Goal: Task Accomplishment & Management: Manage account settings

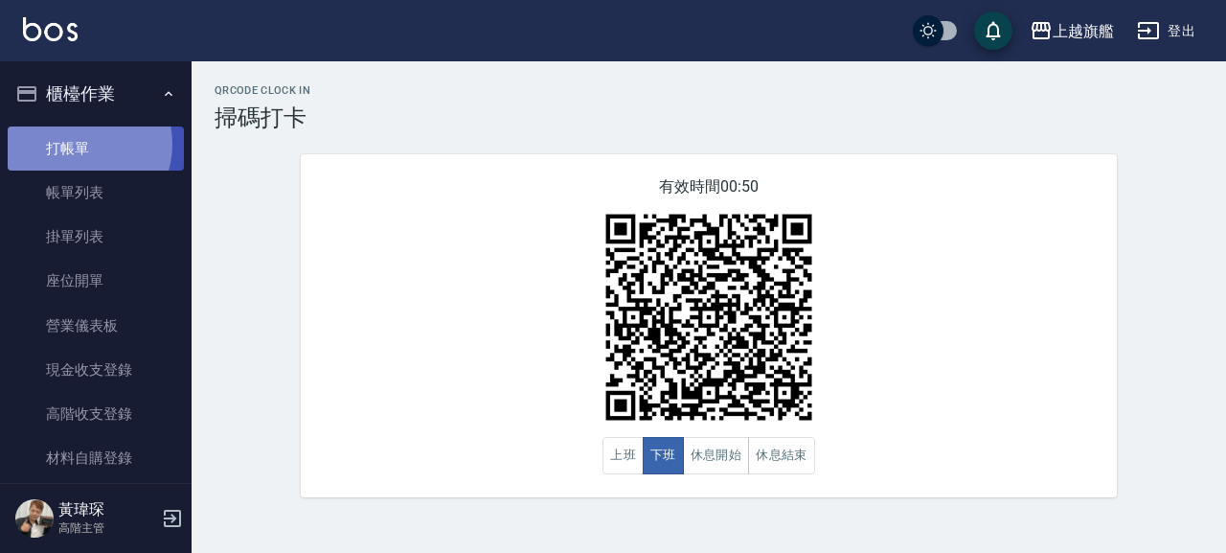
click at [82, 144] on link "打帳單" at bounding box center [96, 148] width 176 height 44
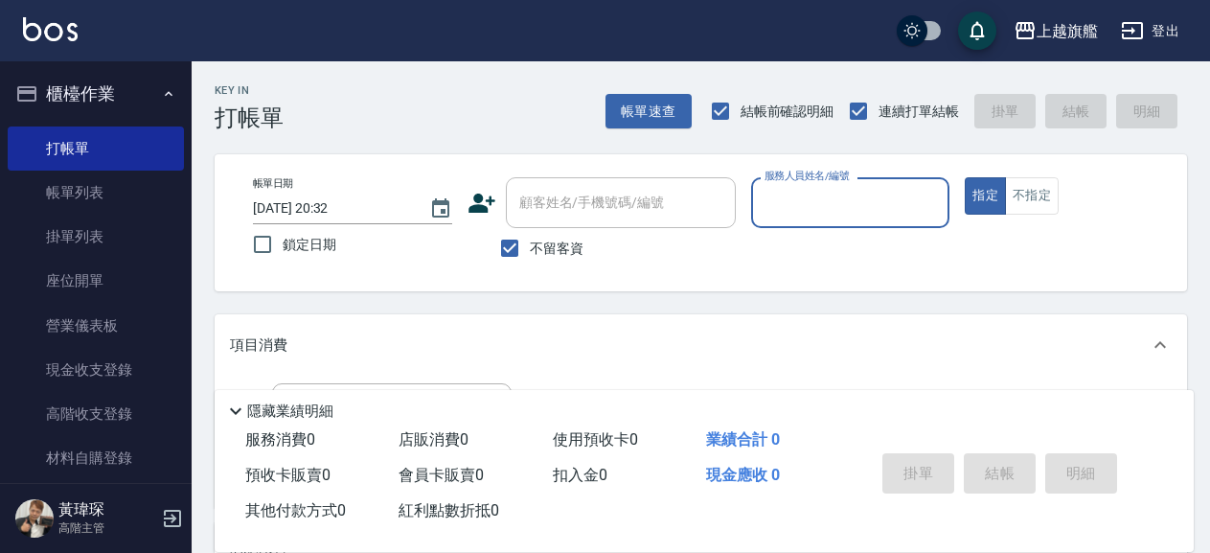
click at [1159, 21] on button "登出" at bounding box center [1150, 30] width 74 height 35
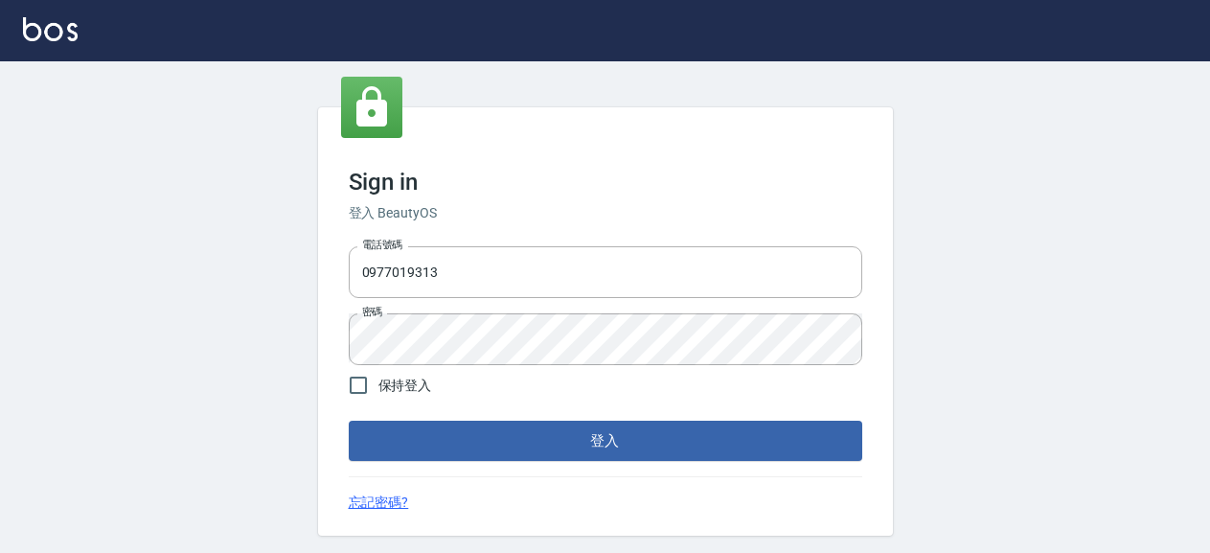
click at [557, 462] on div "Sign in 登入 BeautyOS 電話號碼 [PHONE_NUMBER] 電話號碼 密碼 密碼 保持登入 登入 忘記密碼?" at bounding box center [605, 321] width 575 height 428
click at [550, 444] on button "登入" at bounding box center [606, 441] width 514 height 40
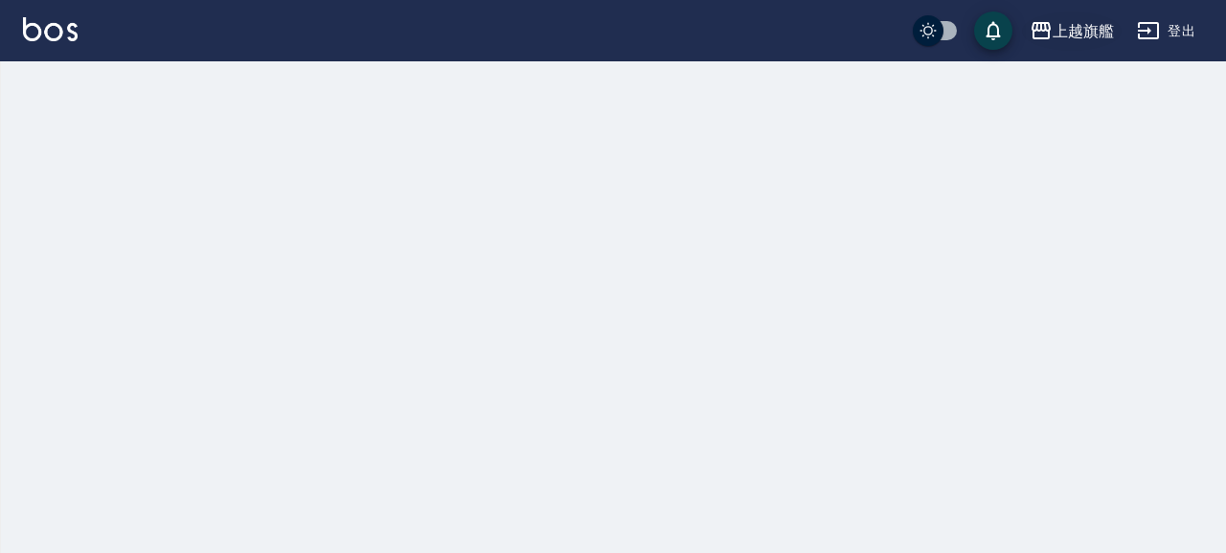
click at [1053, 40] on div "上越旗艦" at bounding box center [1083, 31] width 61 height 24
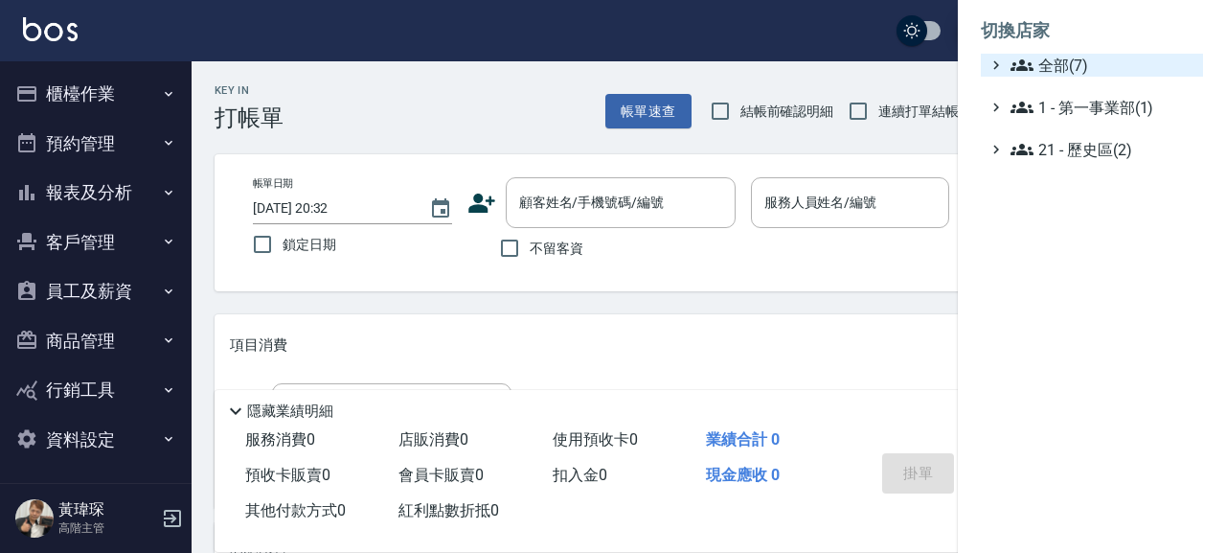
click at [1053, 73] on span "全部(7)" at bounding box center [1103, 65] width 185 height 23
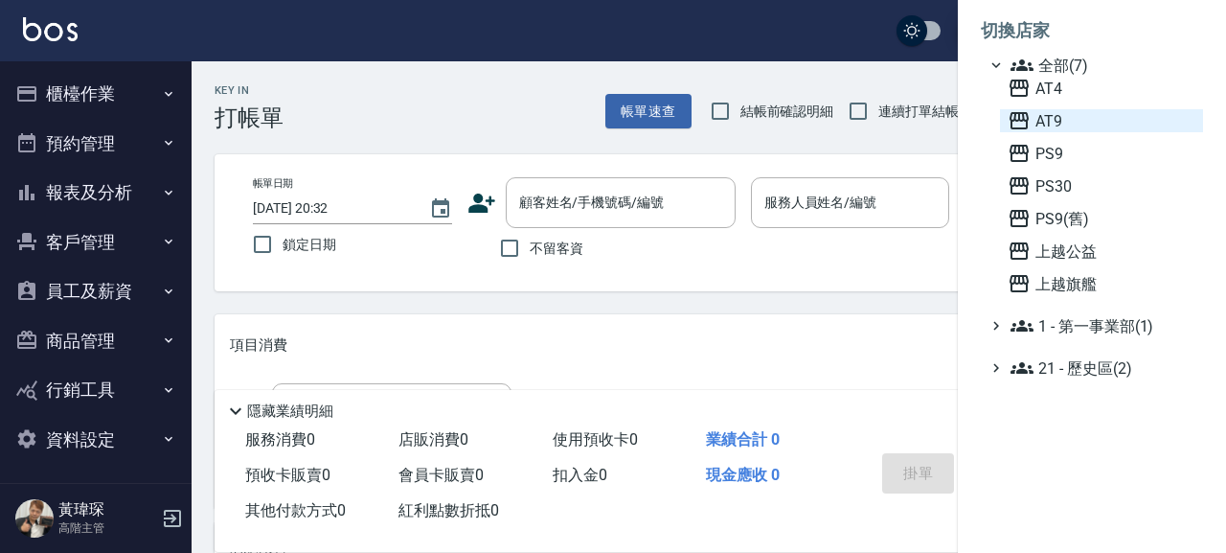
click at [1037, 114] on span "AT9" at bounding box center [1102, 120] width 188 height 23
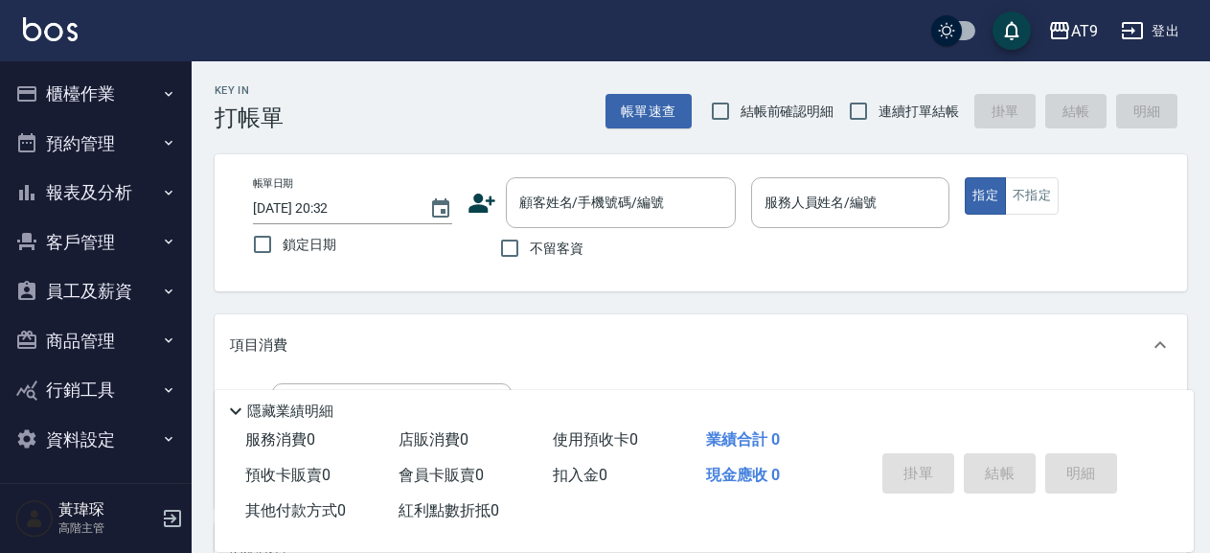
drag, startPoint x: 544, startPoint y: 243, endPoint x: 674, endPoint y: 155, distance: 157.3
click at [543, 243] on span "不留客資" at bounding box center [557, 249] width 54 height 20
click at [530, 243] on input "不留客資" at bounding box center [510, 248] width 40 height 40
checkbox input "true"
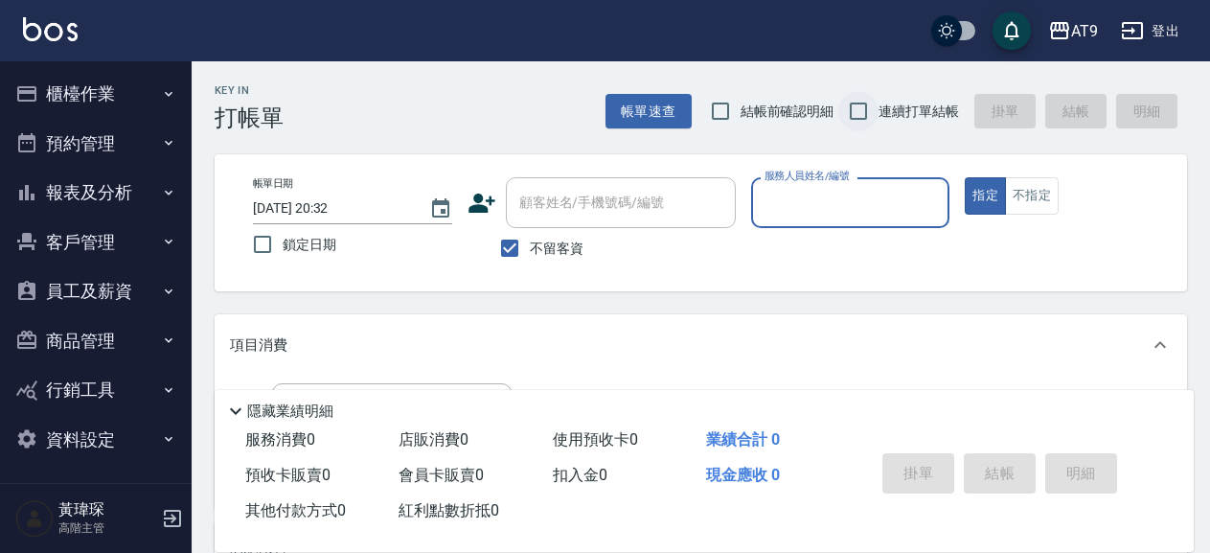
click at [846, 123] on input "連續打單結帳" at bounding box center [858, 111] width 40 height 40
checkbox input "true"
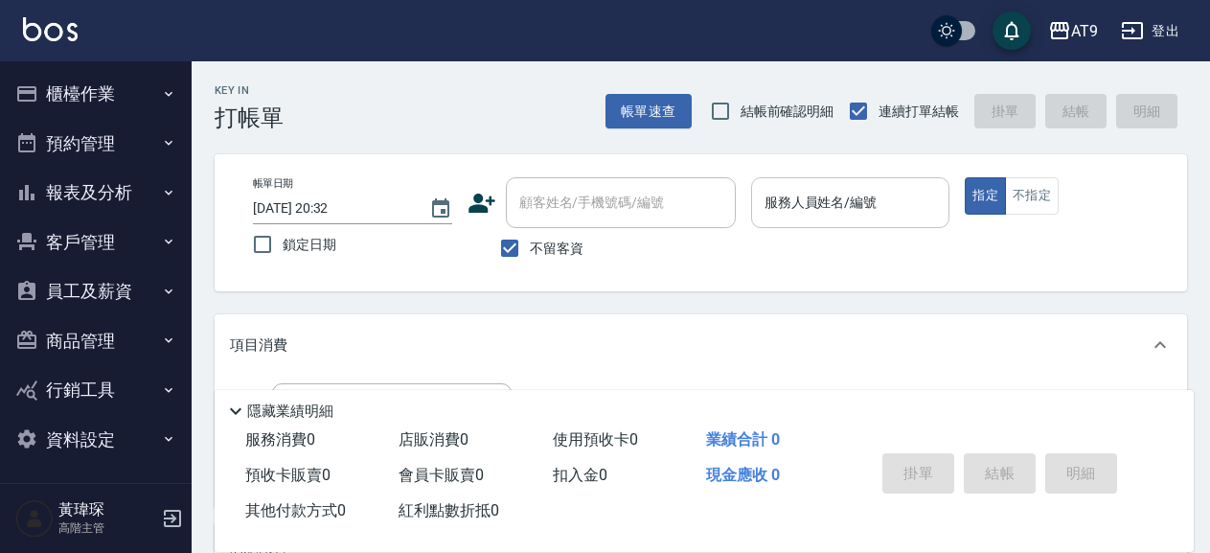
click at [826, 192] on input "服務人員姓名/編號" at bounding box center [851, 203] width 182 height 34
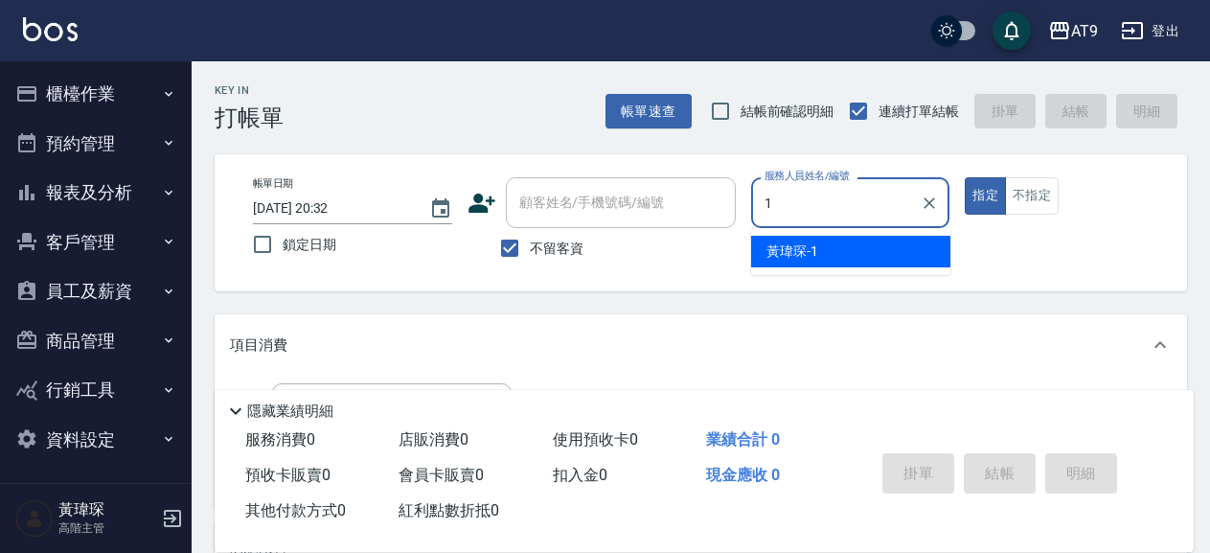
type input "1"
type button "true"
type input "黃瑋琛-1"
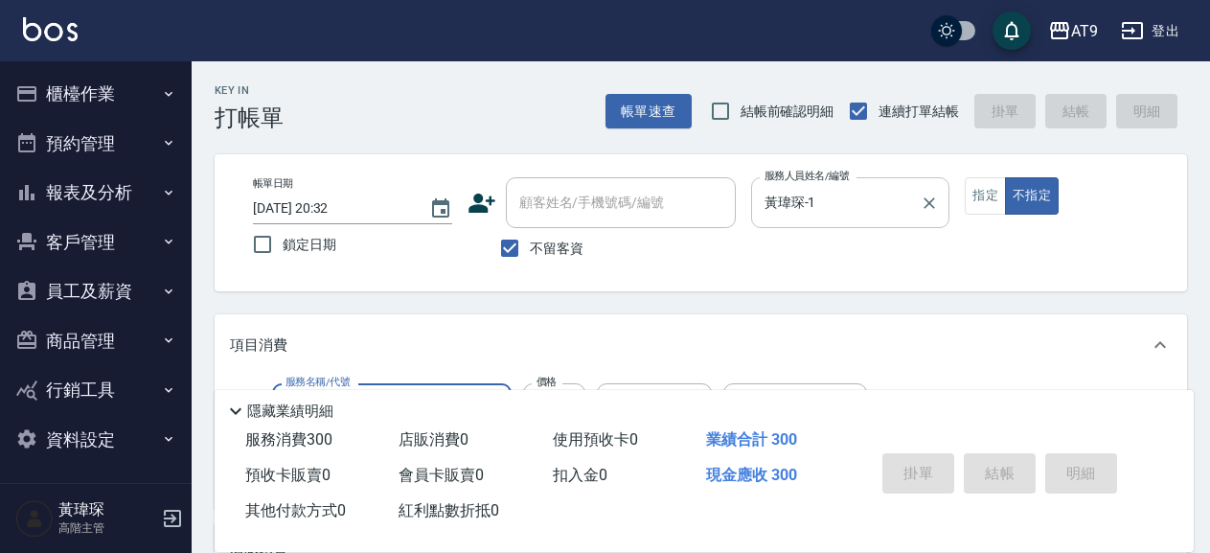
type input "300"
type input "2025/09/26 20:33"
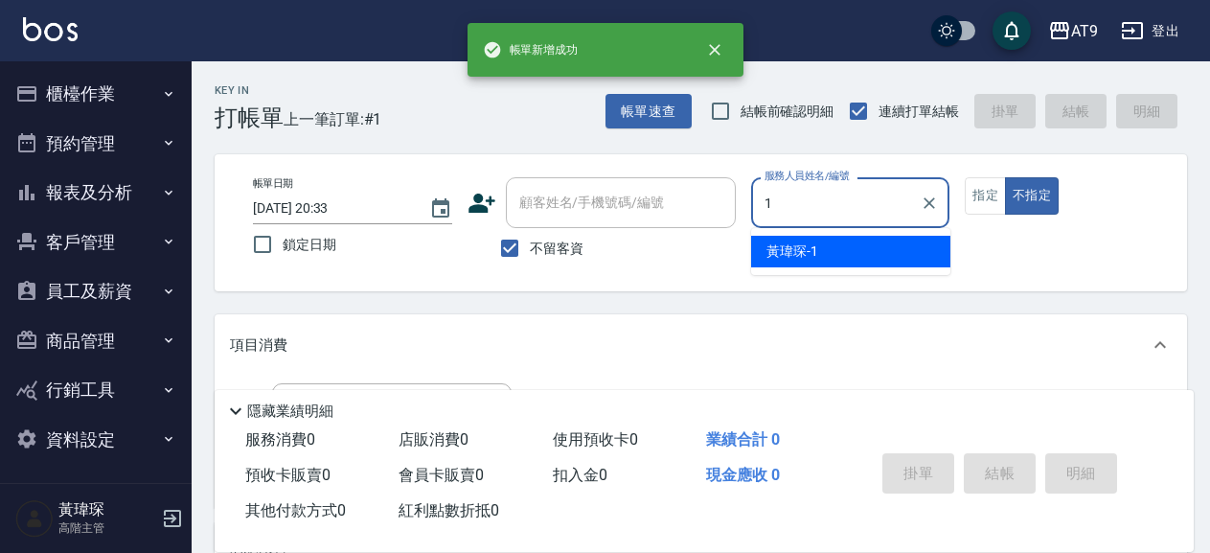
type input "黃瑋琛-1"
type button "false"
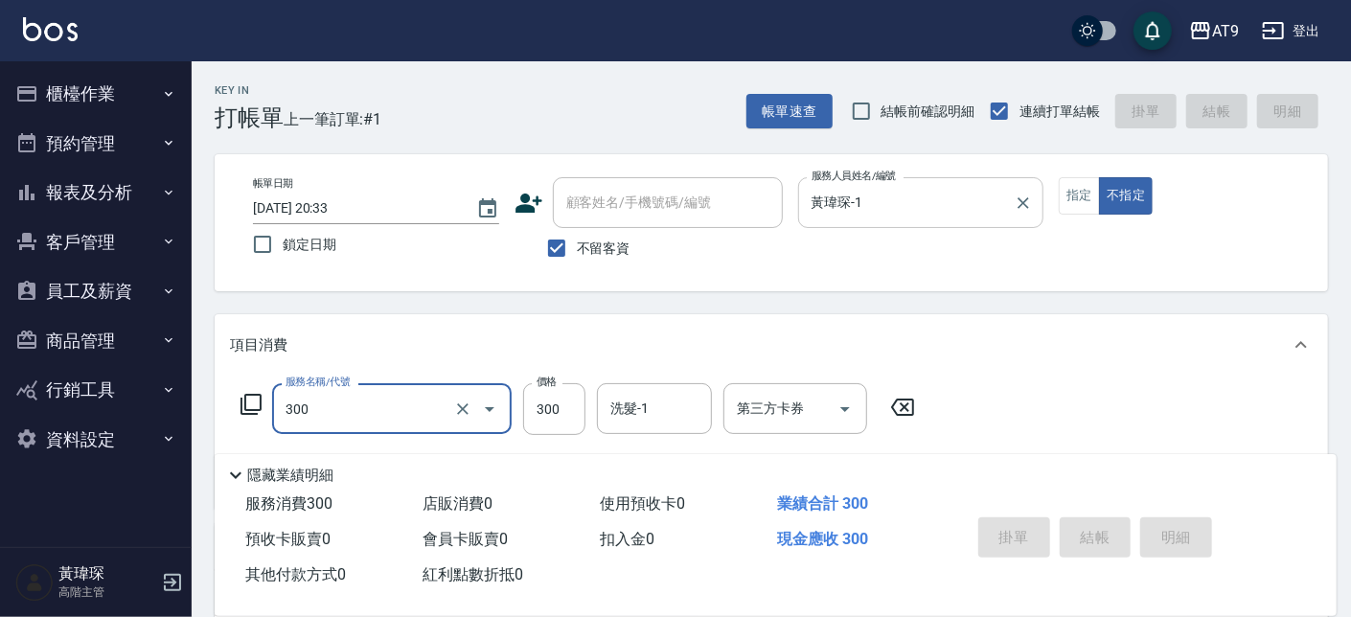
type input "300"
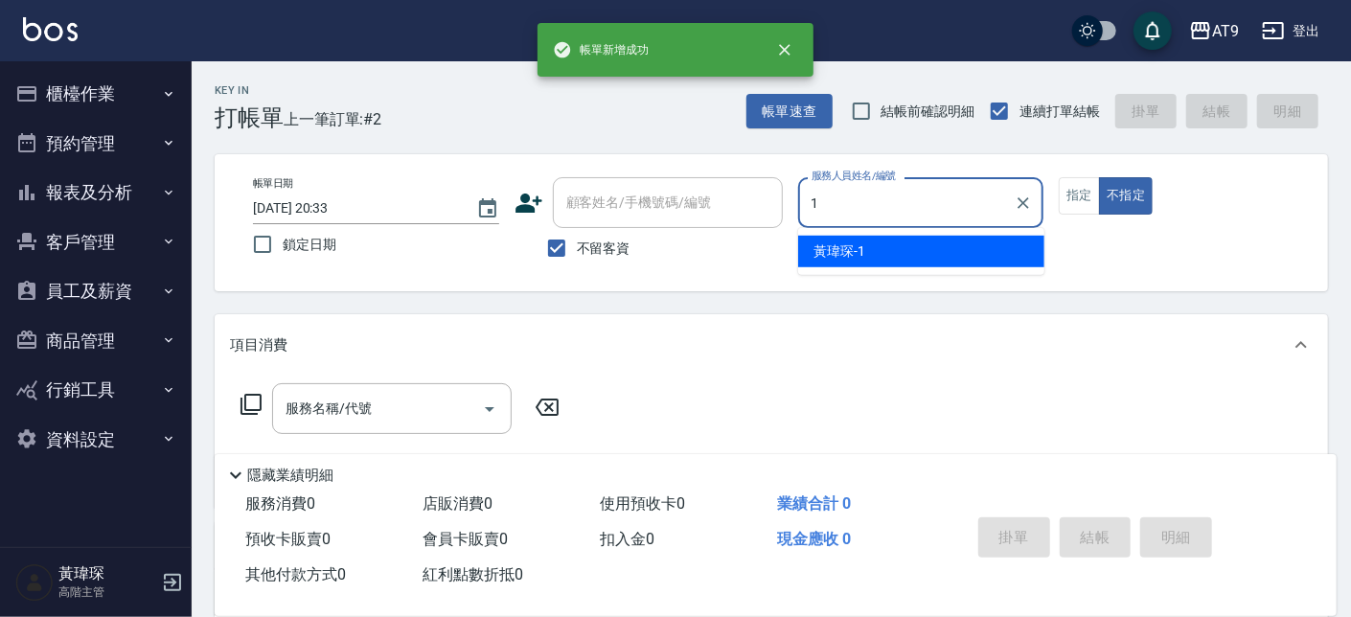
type input "黃瑋琛-1"
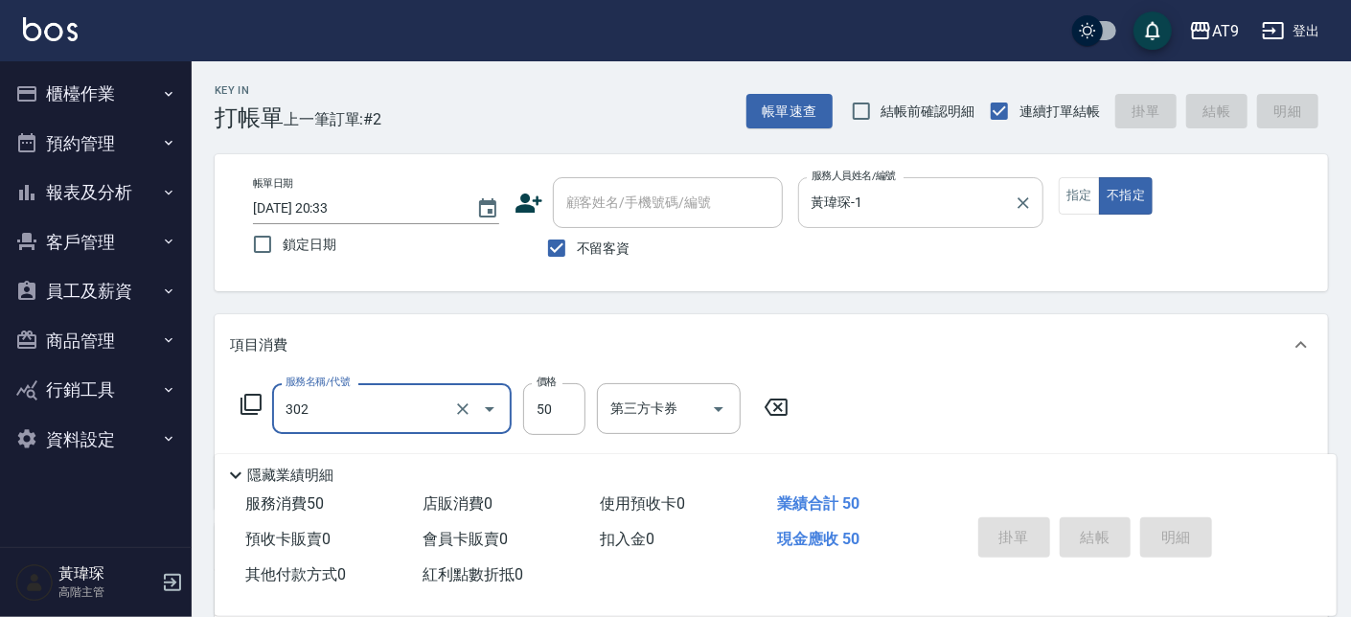
type input "302"
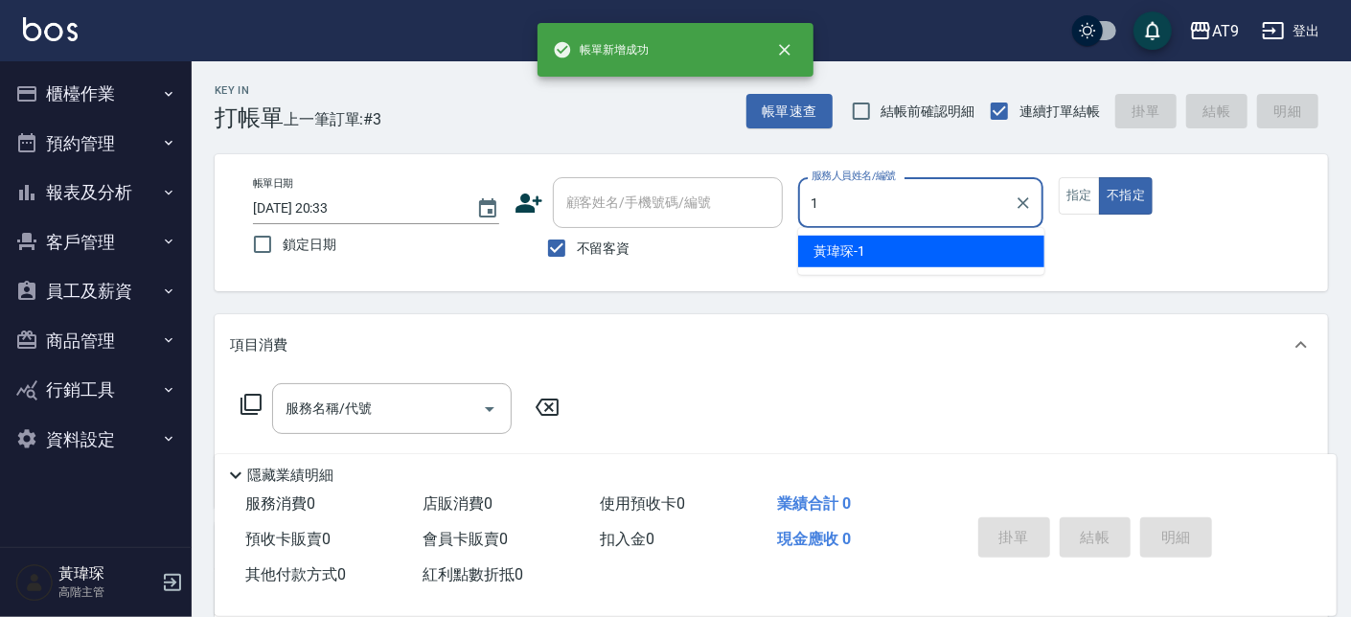
type input "黃瑋琛-1"
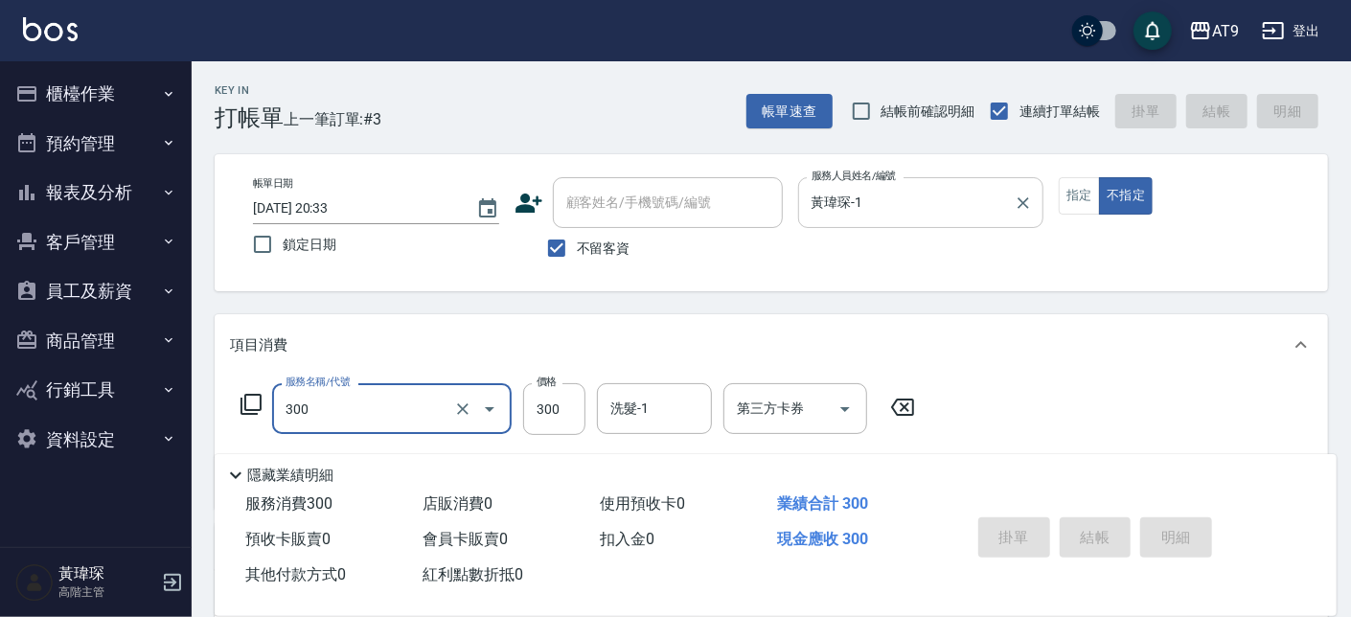
type input "300"
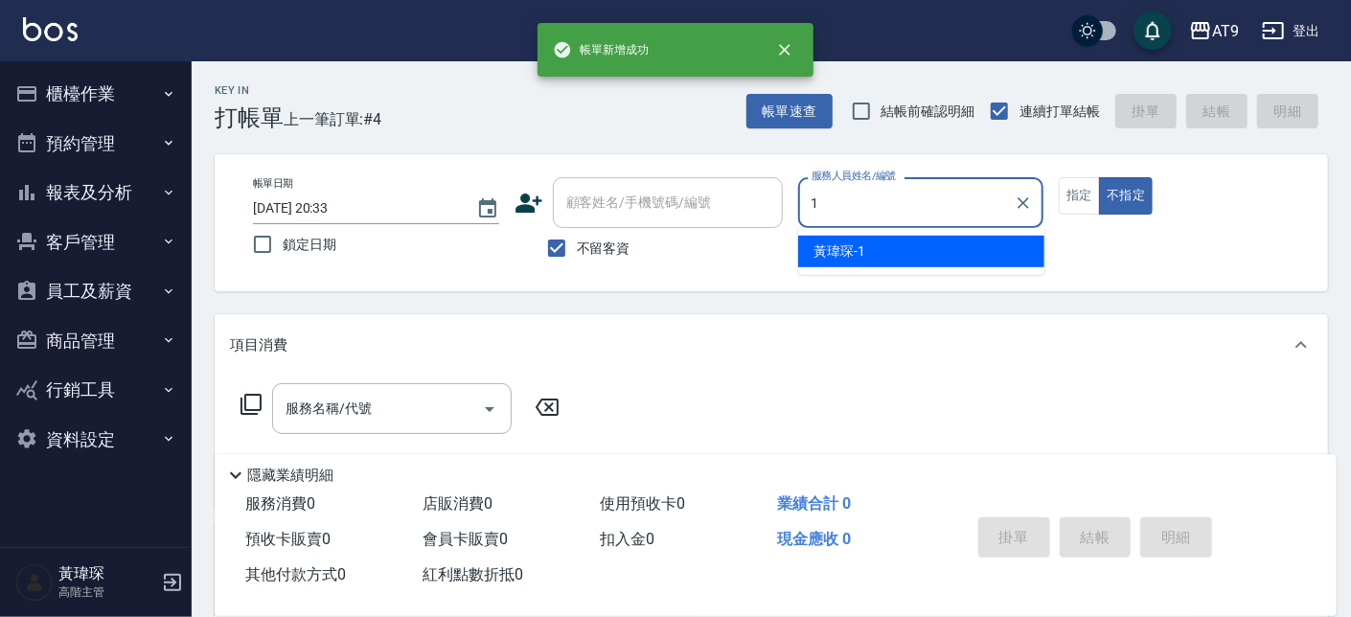
type input "黃瑋琛-1"
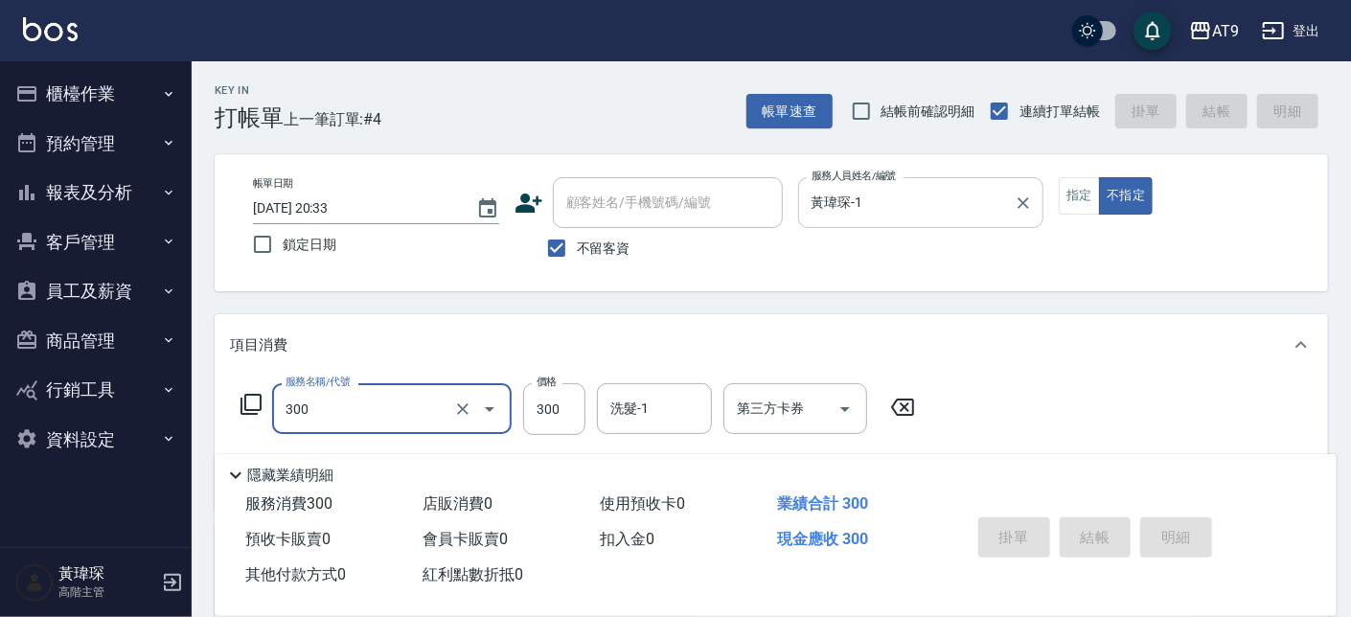
type input "300"
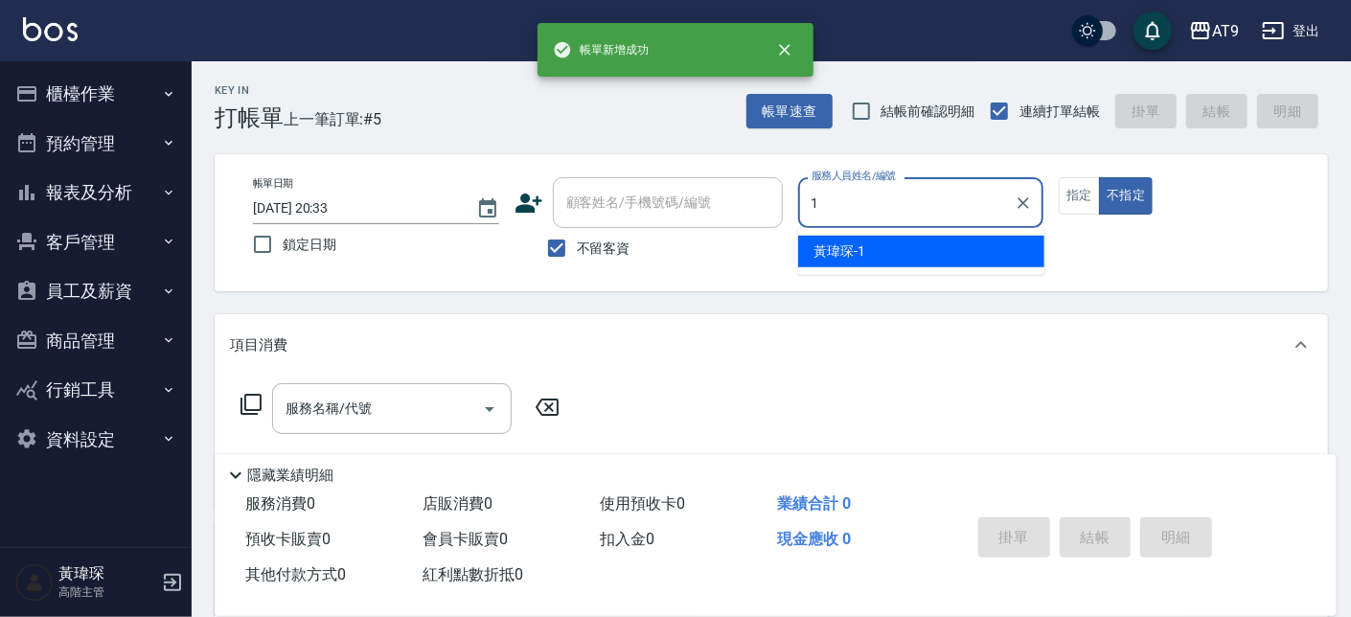
type input "黃瑋琛-1"
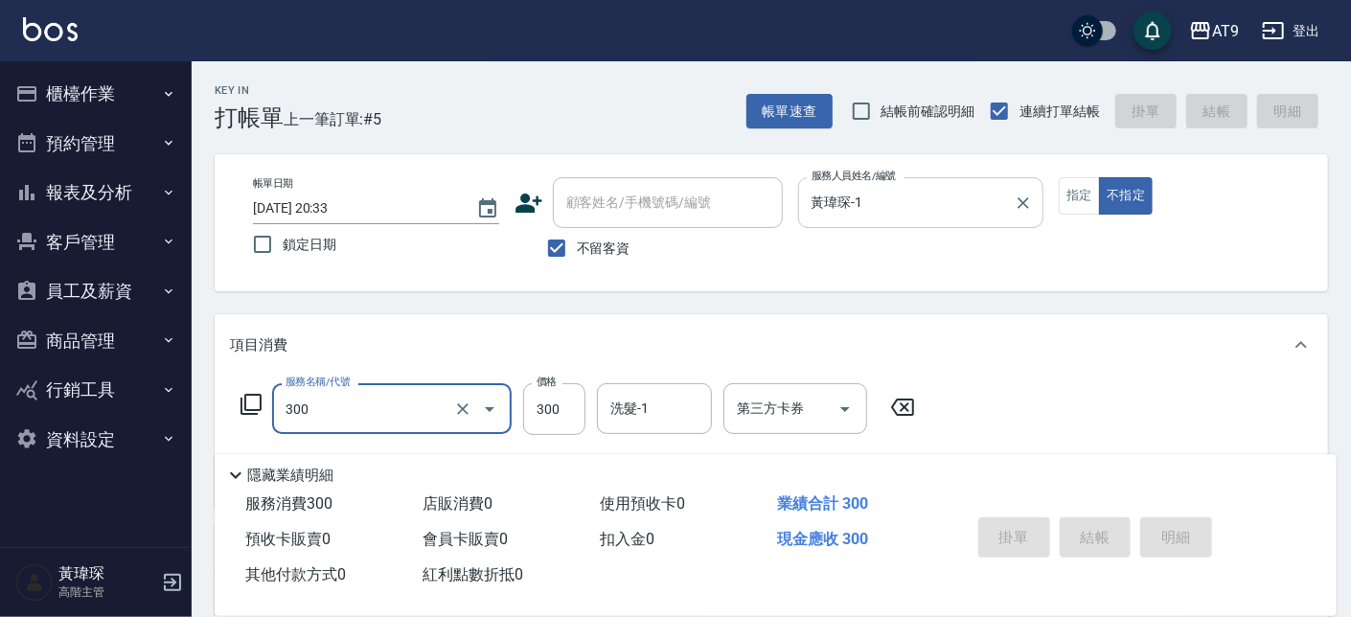
type input "300"
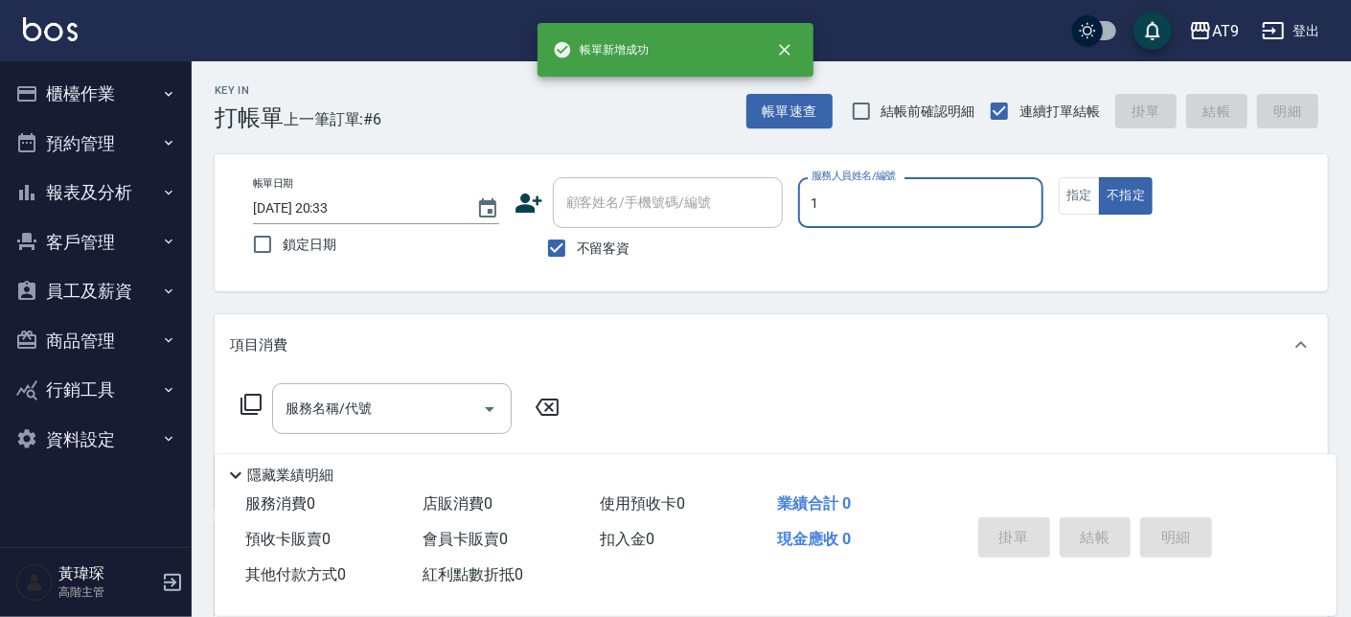
type input "黃瑋琛-1"
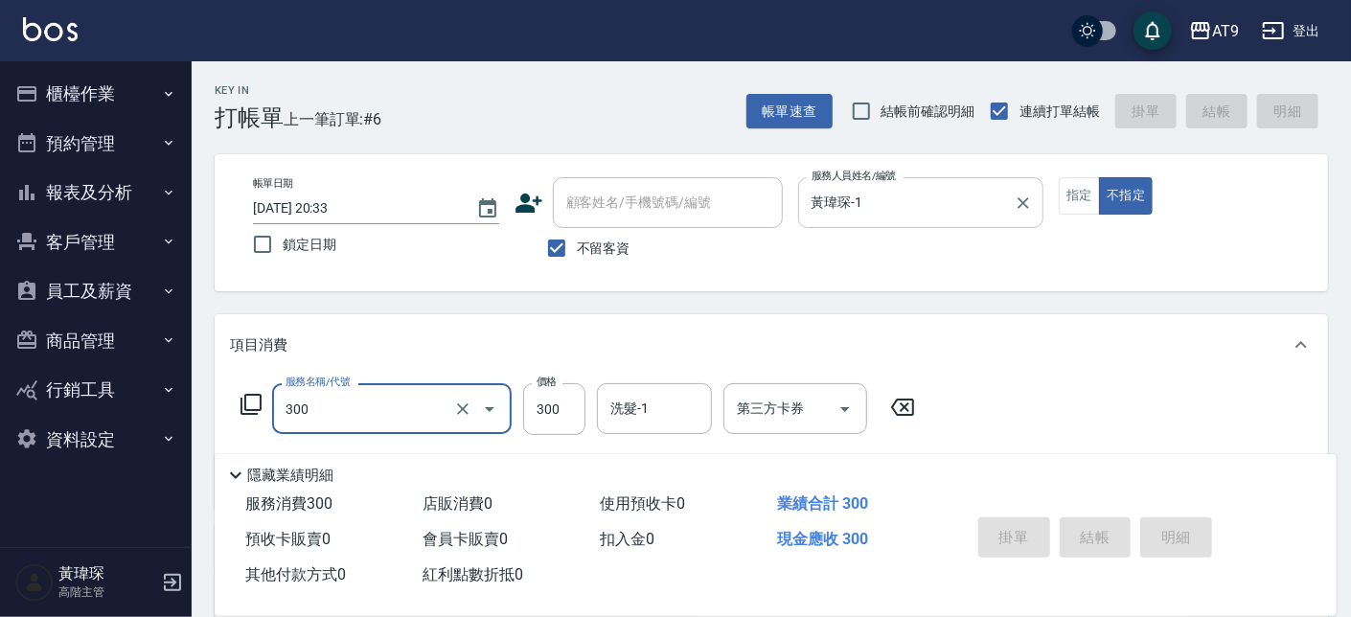
type input "300"
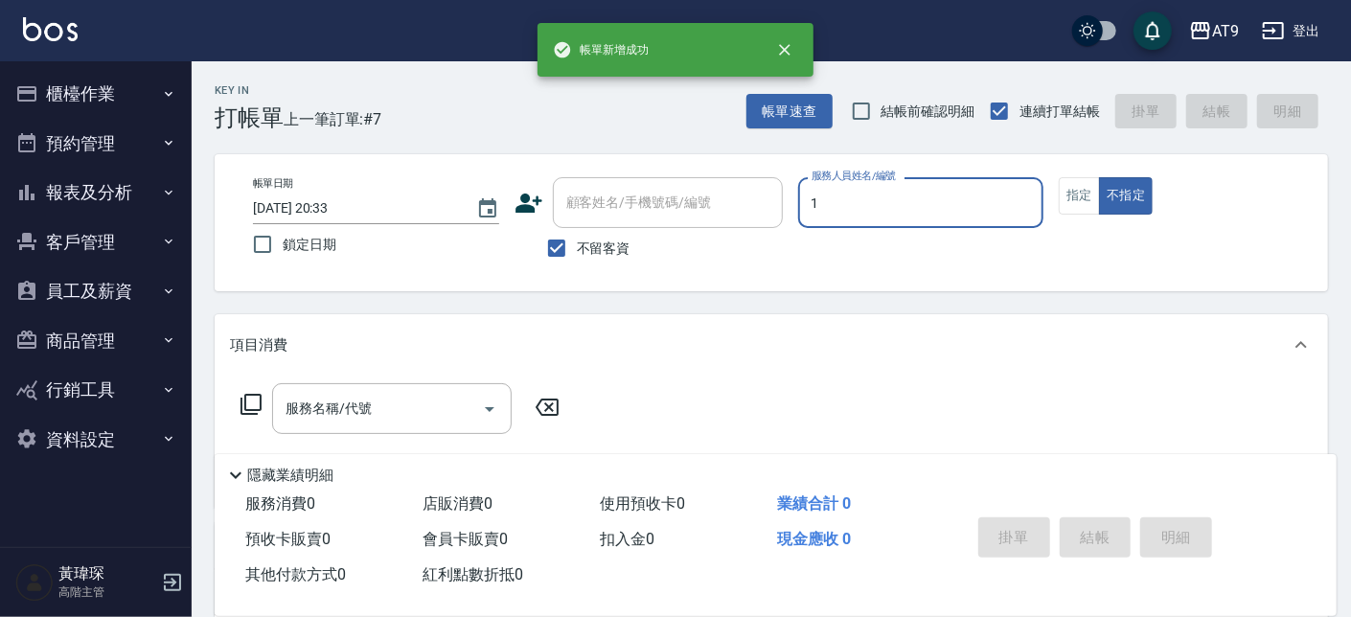
type input "黃瑋琛-1"
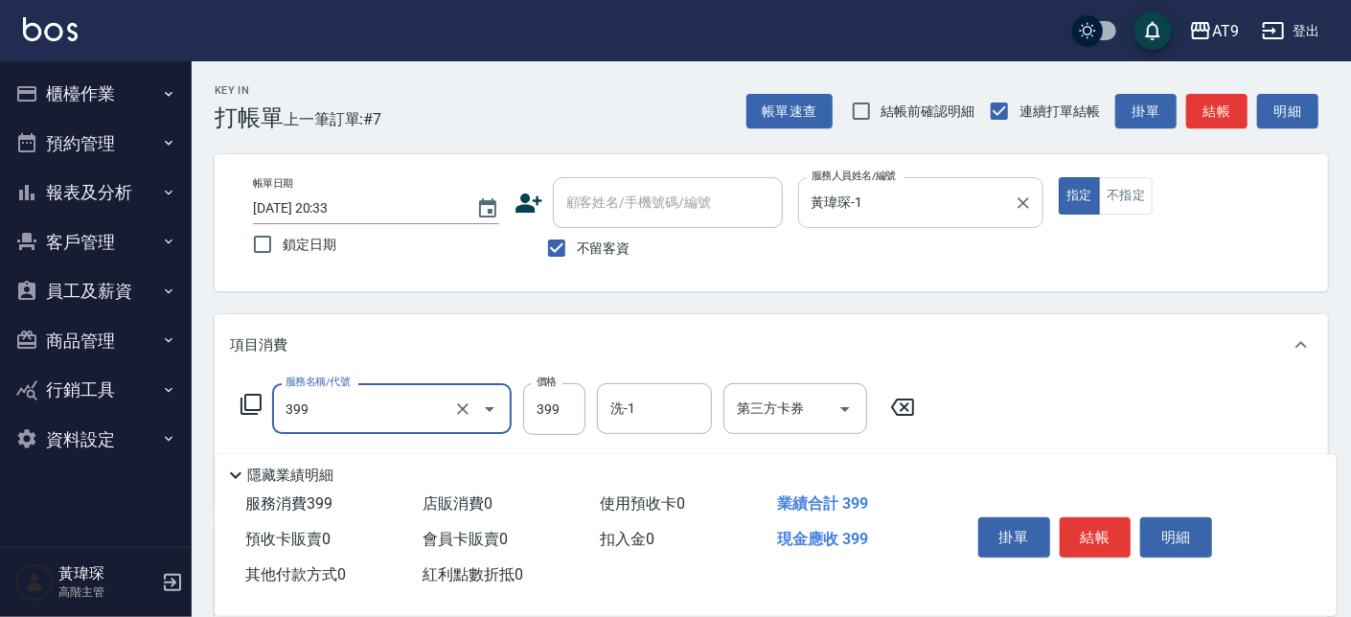
type input "海鹽SPA洗(399)"
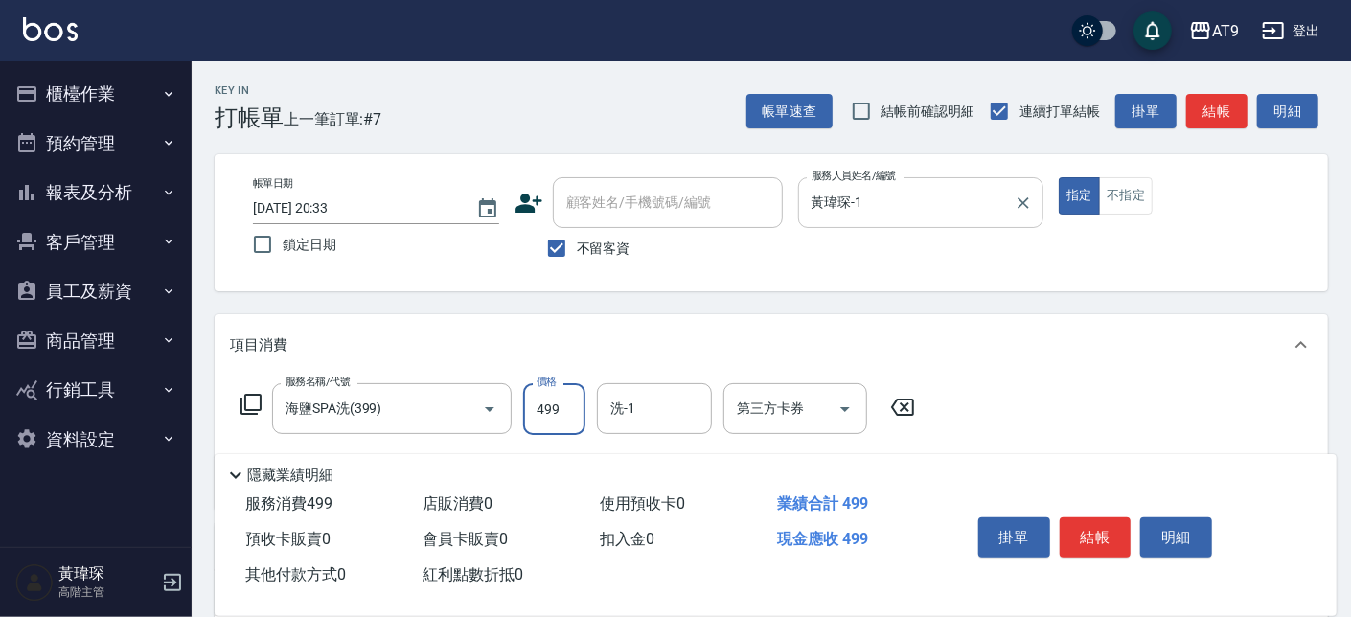
type input "499"
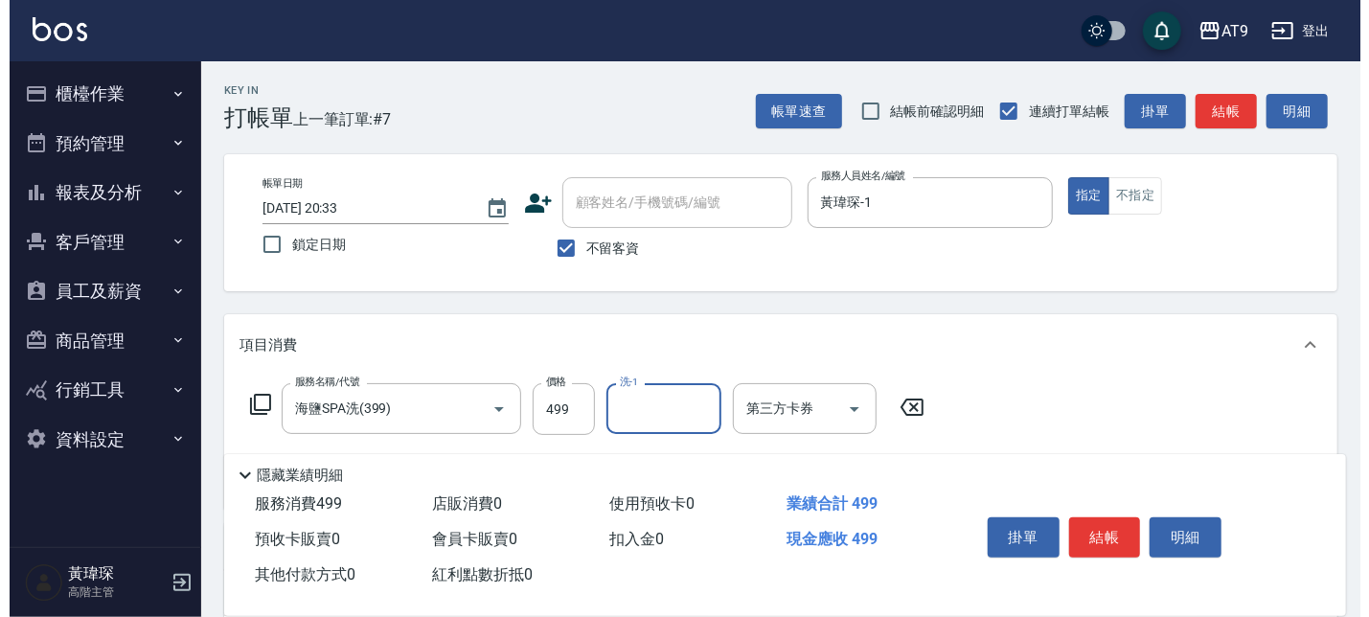
scroll to position [108, 0]
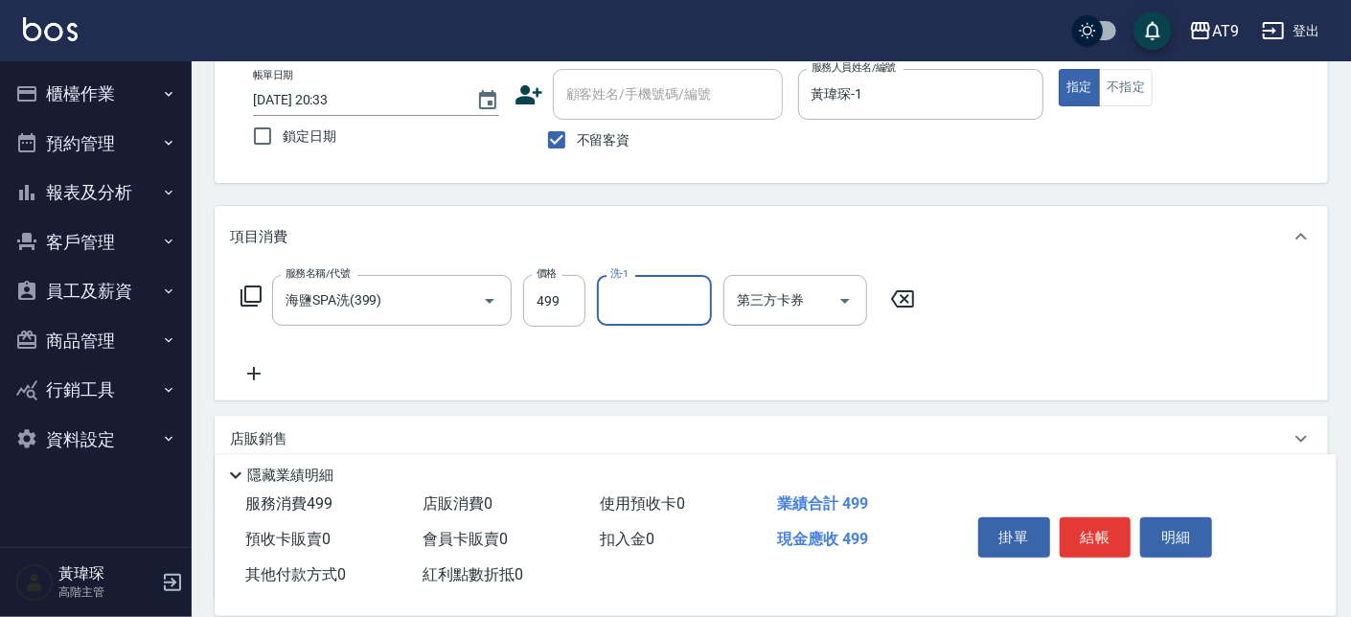
click at [256, 284] on div "服務名稱/代號 海鹽SPA洗(399) 服務名稱/代號 價格 499 價格 洗-1 洗-1 第三方卡券 第三方卡券" at bounding box center [578, 301] width 697 height 52
click at [263, 287] on icon at bounding box center [251, 296] width 23 height 23
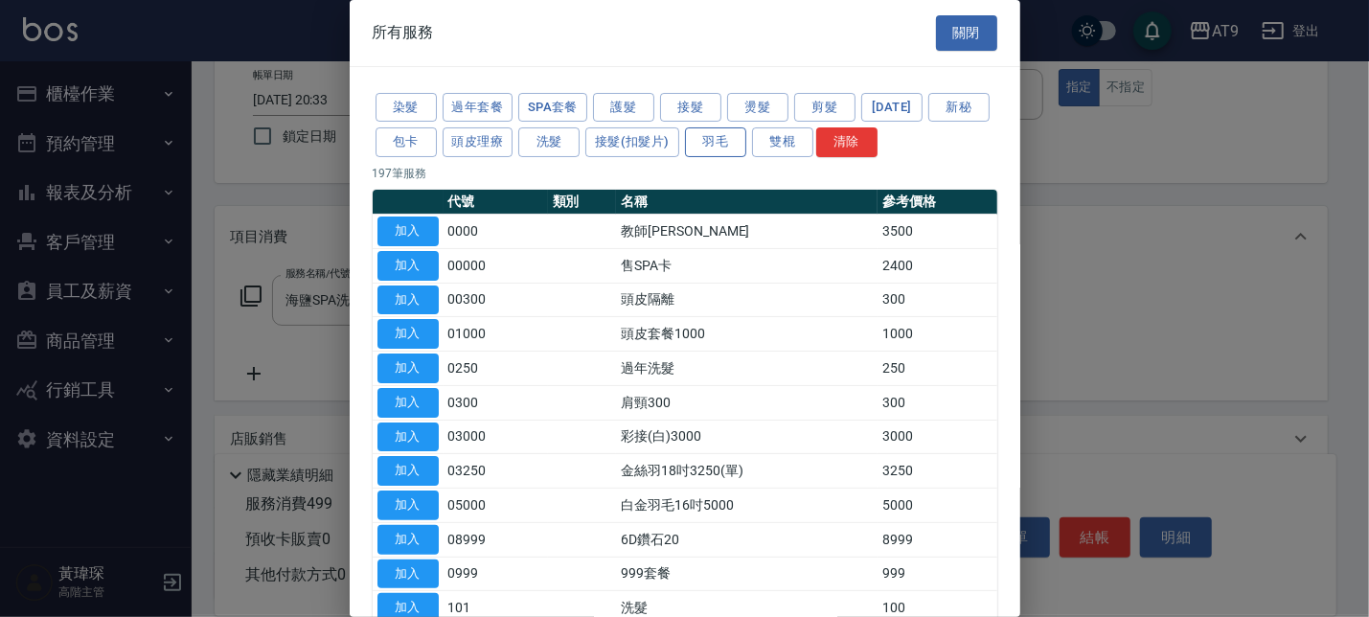
click at [746, 148] on button "羽毛" at bounding box center [715, 142] width 61 height 30
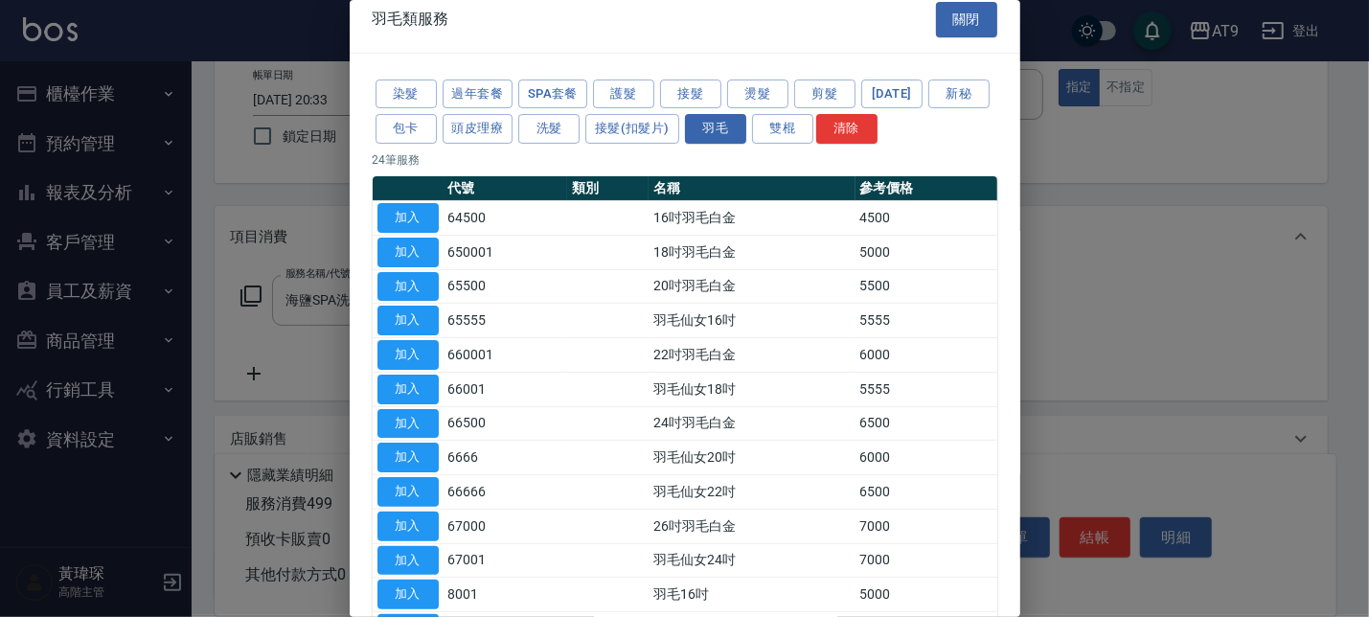
scroll to position [0, 0]
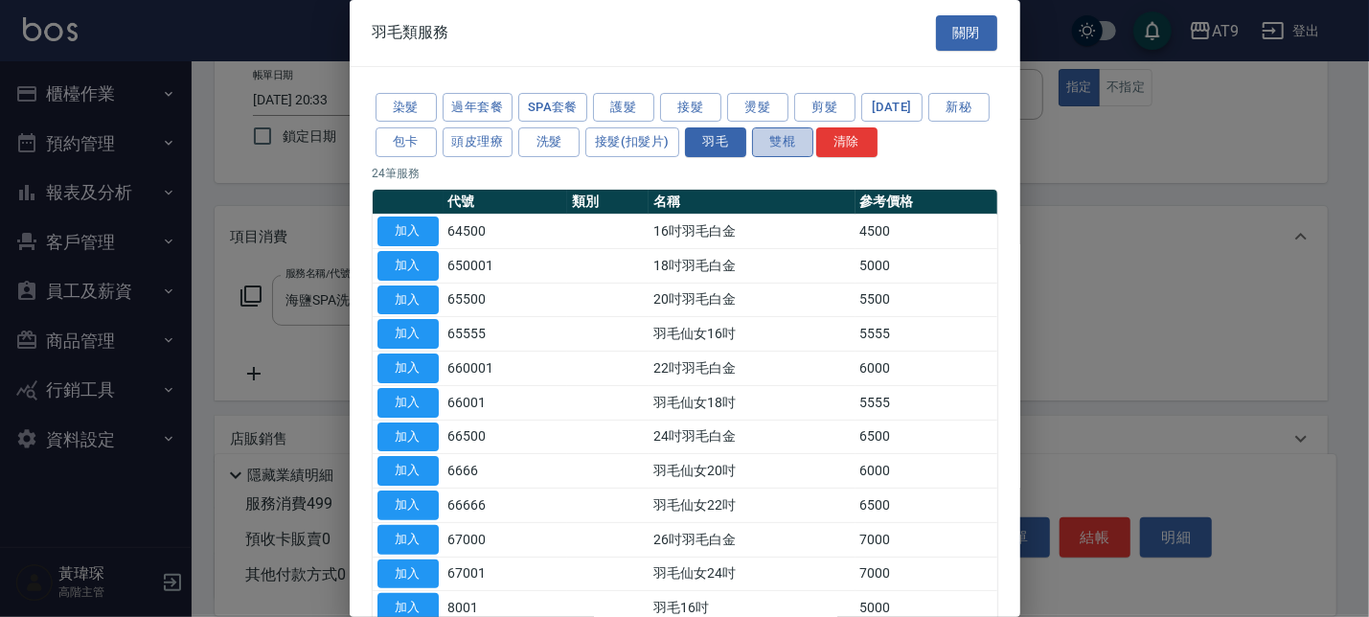
click at [813, 140] on button "雙棍" at bounding box center [782, 142] width 61 height 30
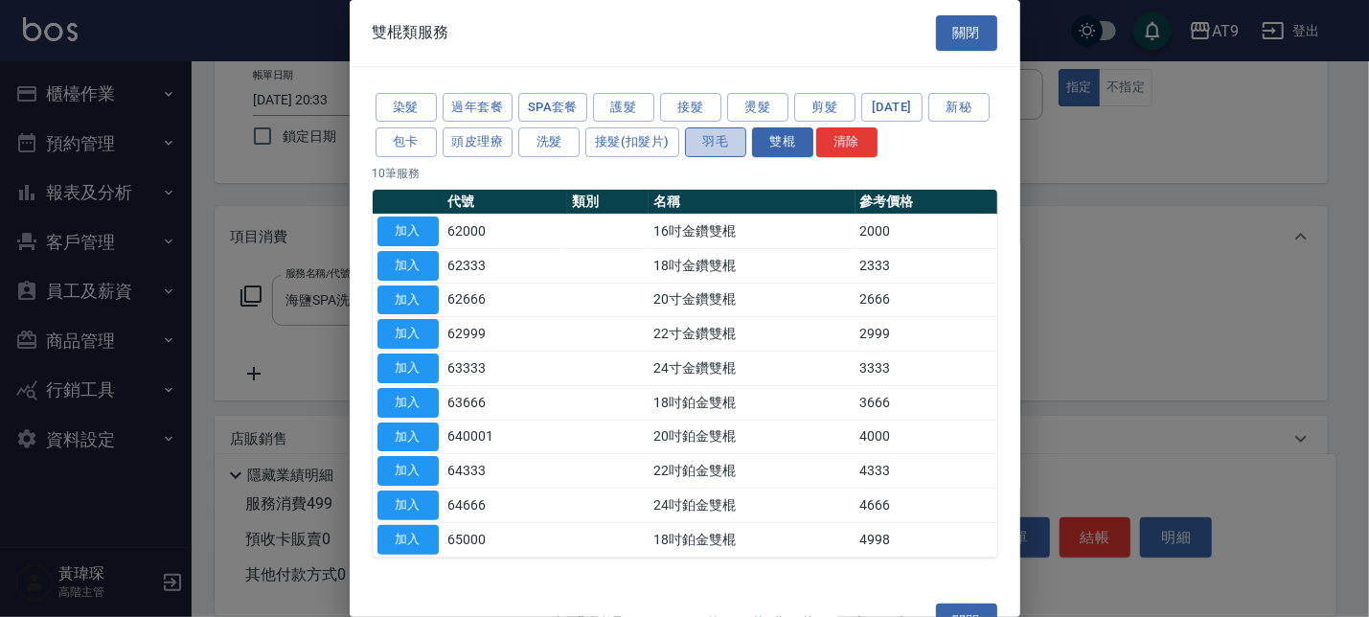
click at [746, 145] on button "羽毛" at bounding box center [715, 142] width 61 height 30
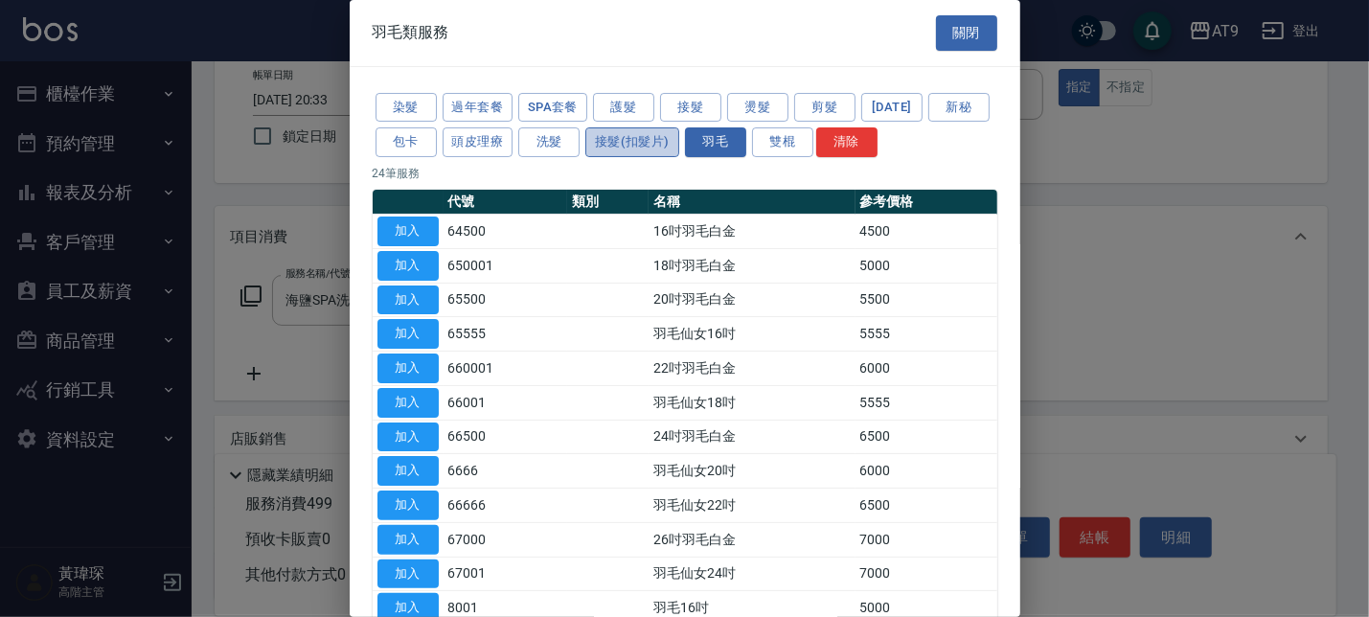
click at [679, 141] on button "接髮(扣髮片)" at bounding box center [632, 142] width 94 height 30
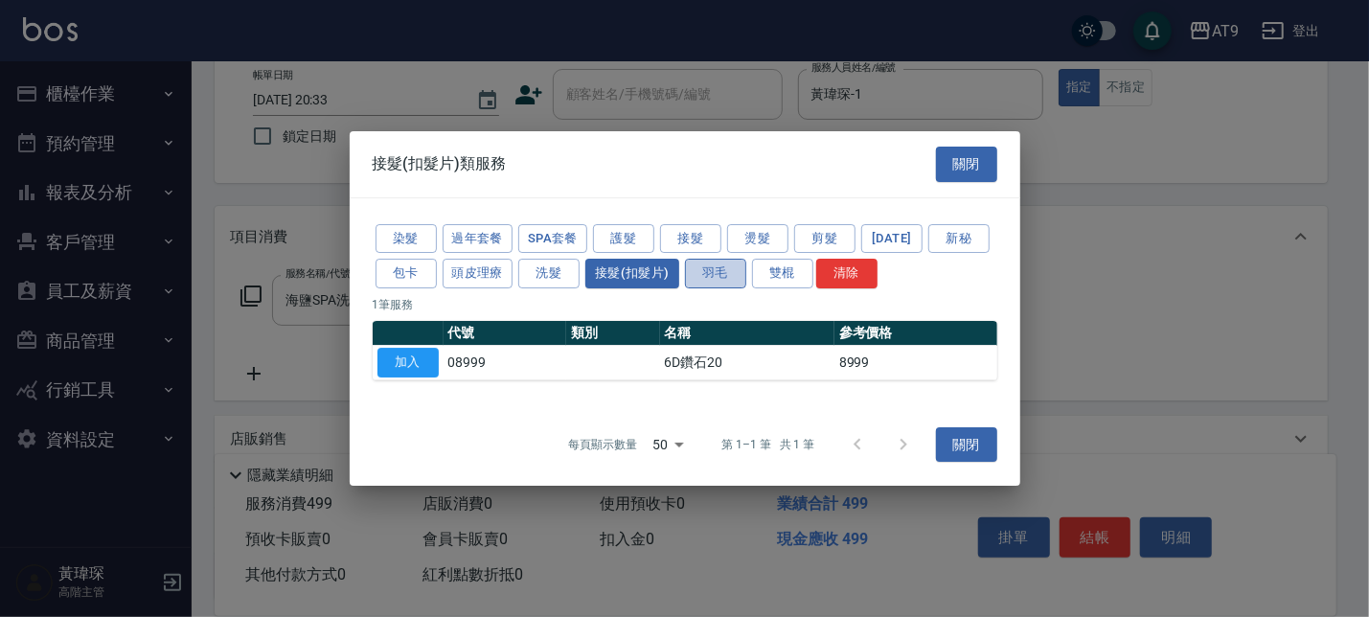
click at [731, 275] on button "羽毛" at bounding box center [715, 274] width 61 height 30
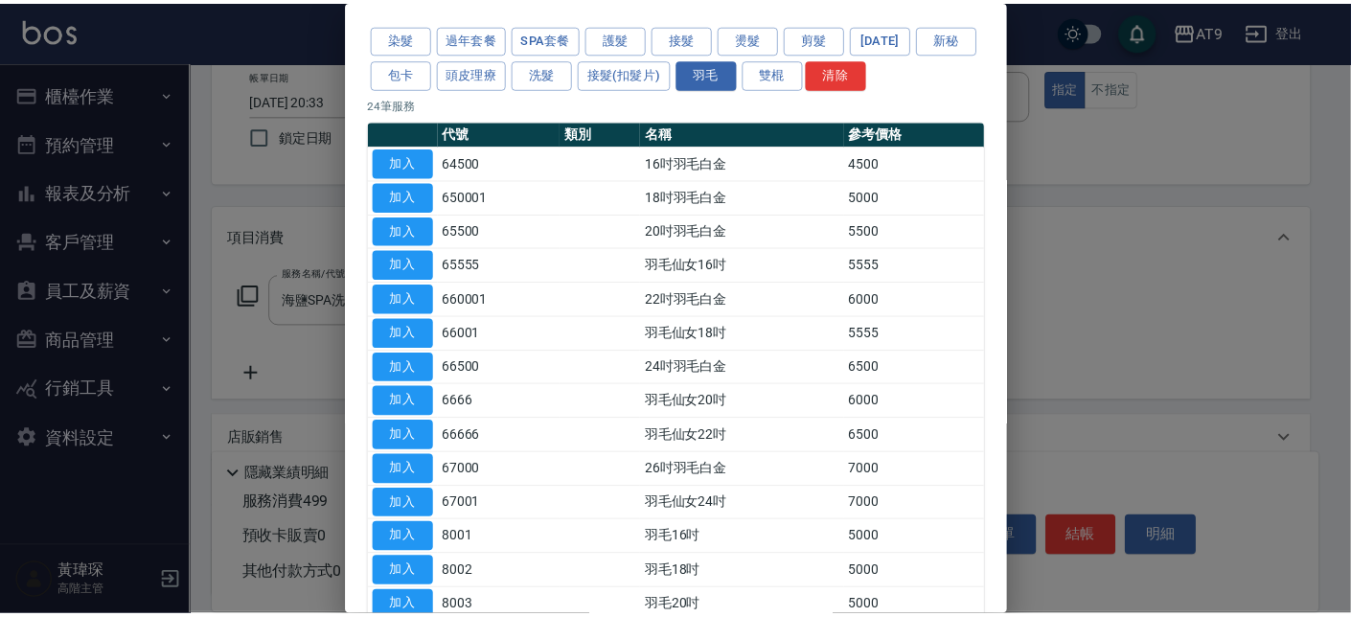
scroll to position [115, 0]
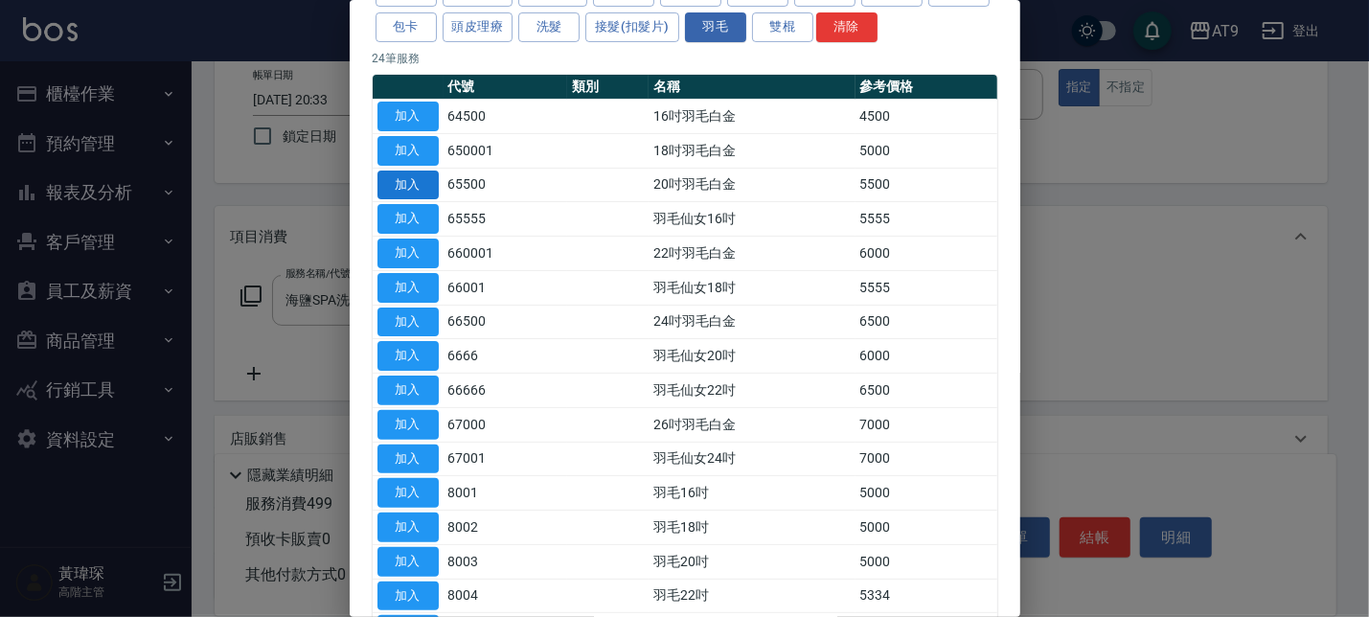
click at [413, 189] on button "加入" at bounding box center [407, 186] width 61 height 30
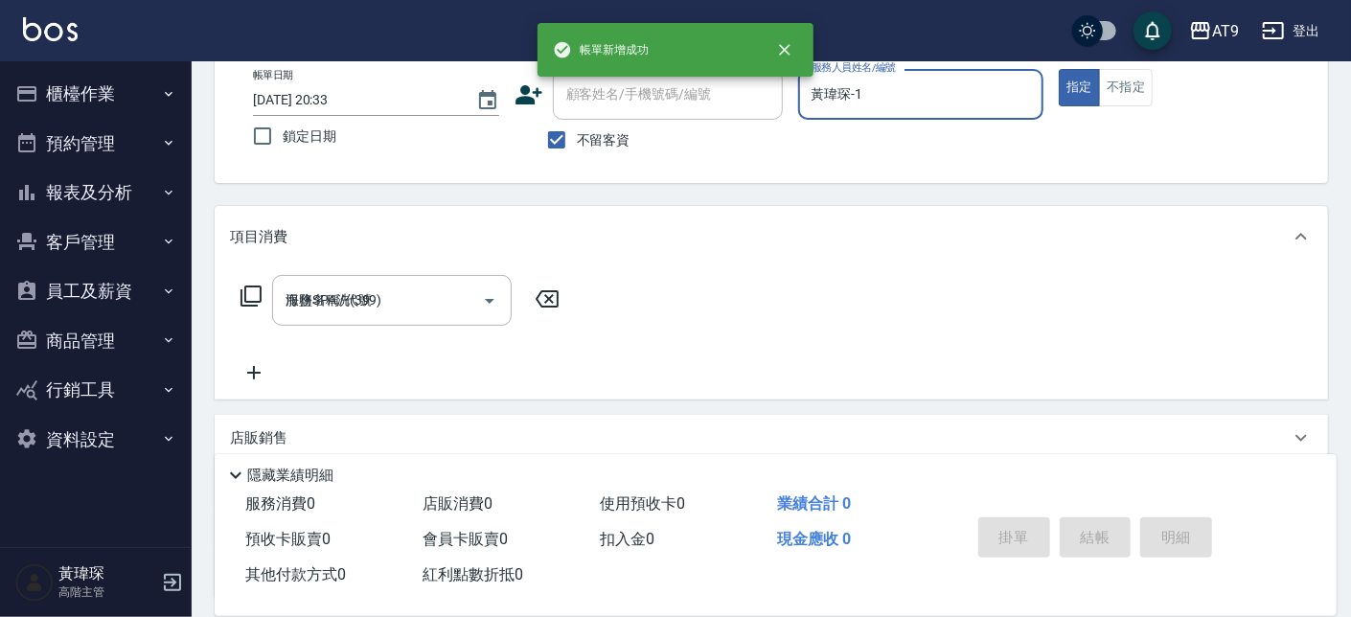
type input "2025/09/26 20:35"
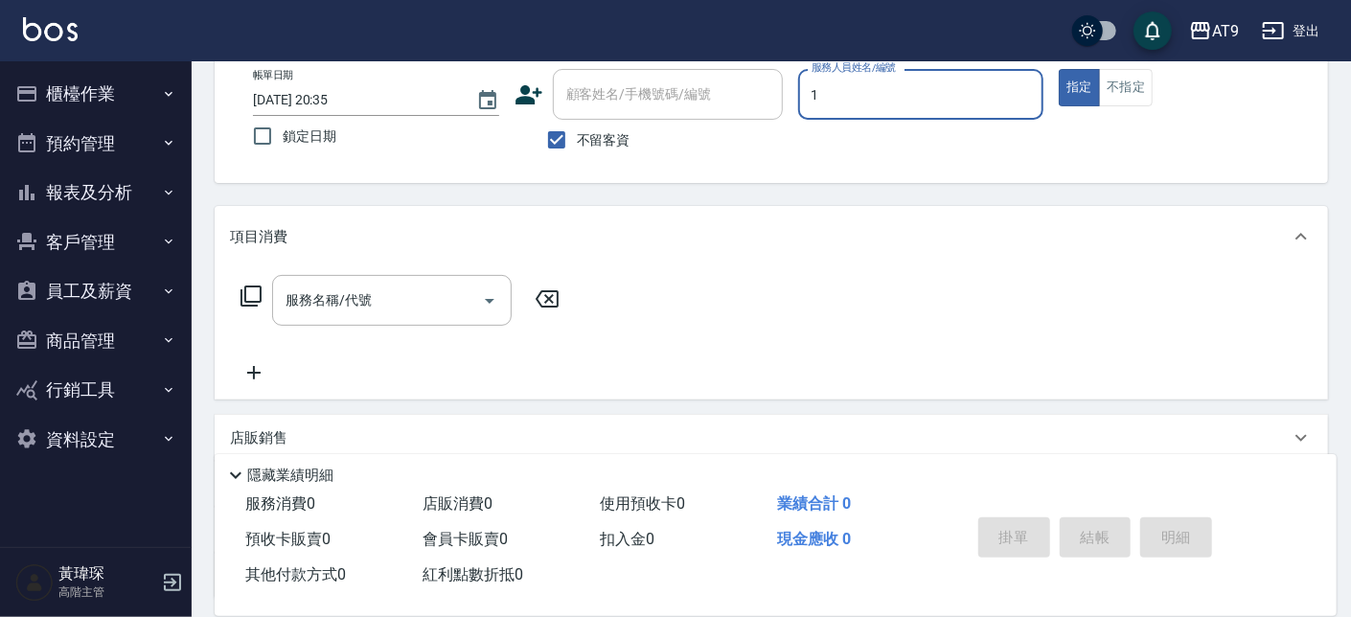
type input "黃瑋琛-1"
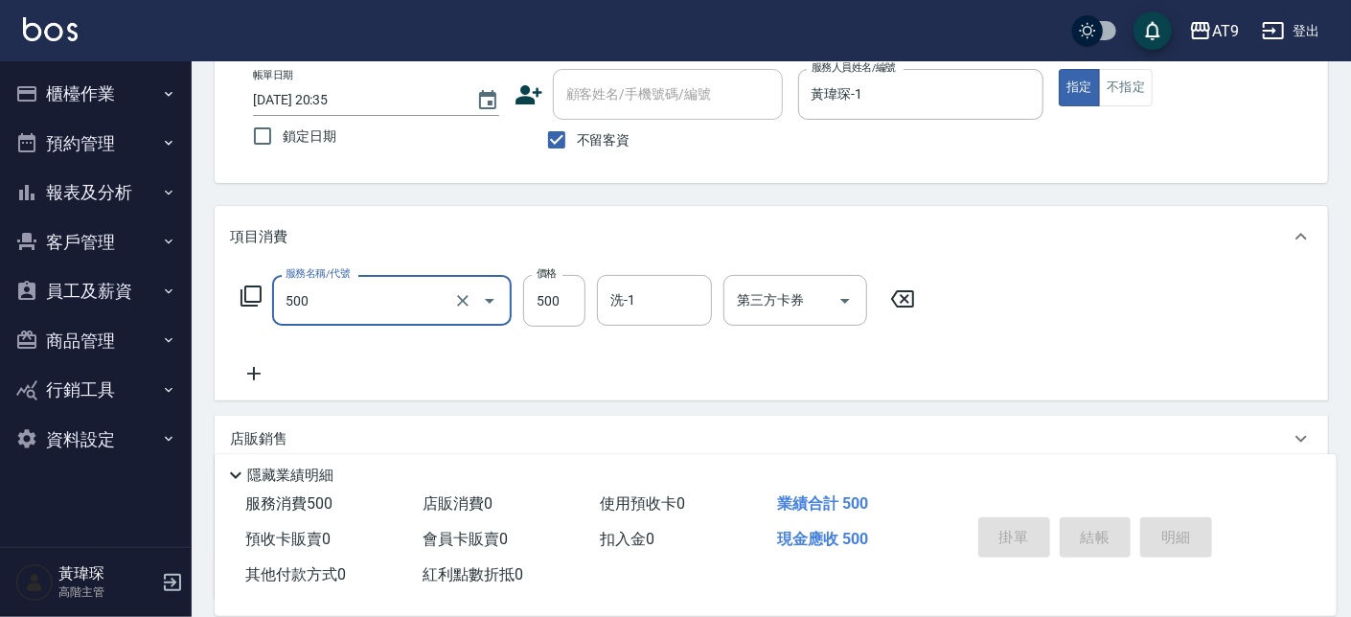
type input "500"
type input "2025/09/26 20:36"
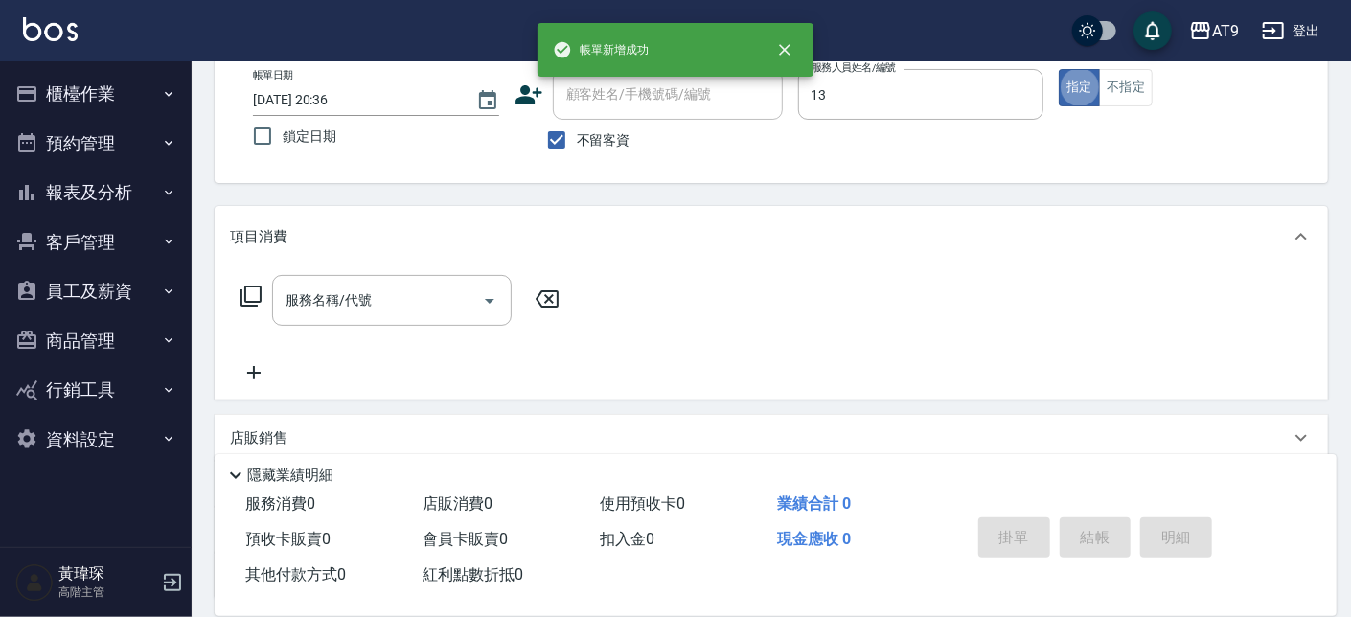
type input "張雅筑-13"
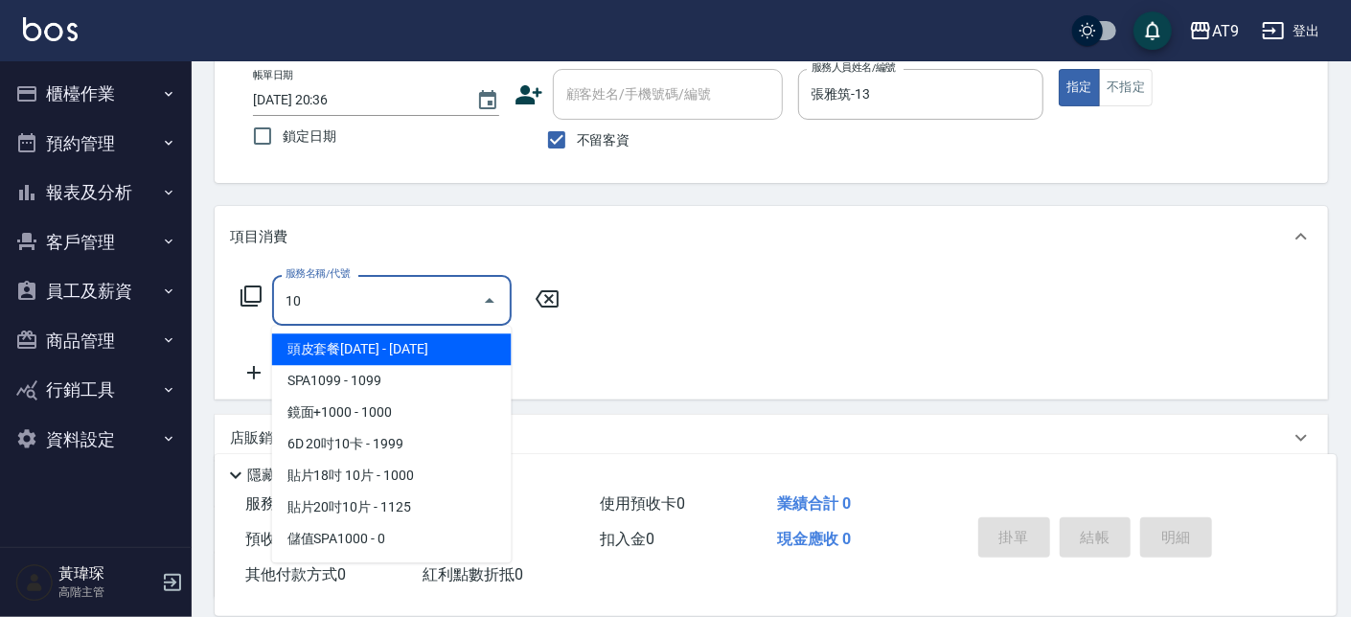
type input "頭皮套餐1000(01000)"
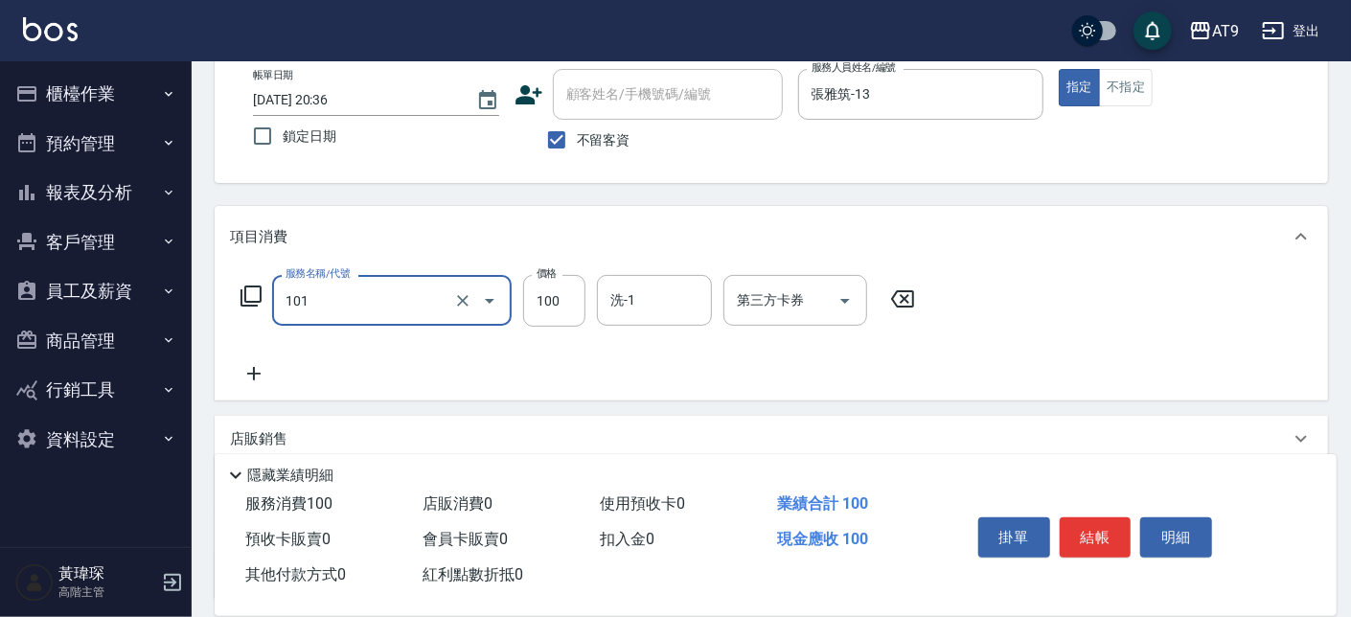
type input "洗髮(101)"
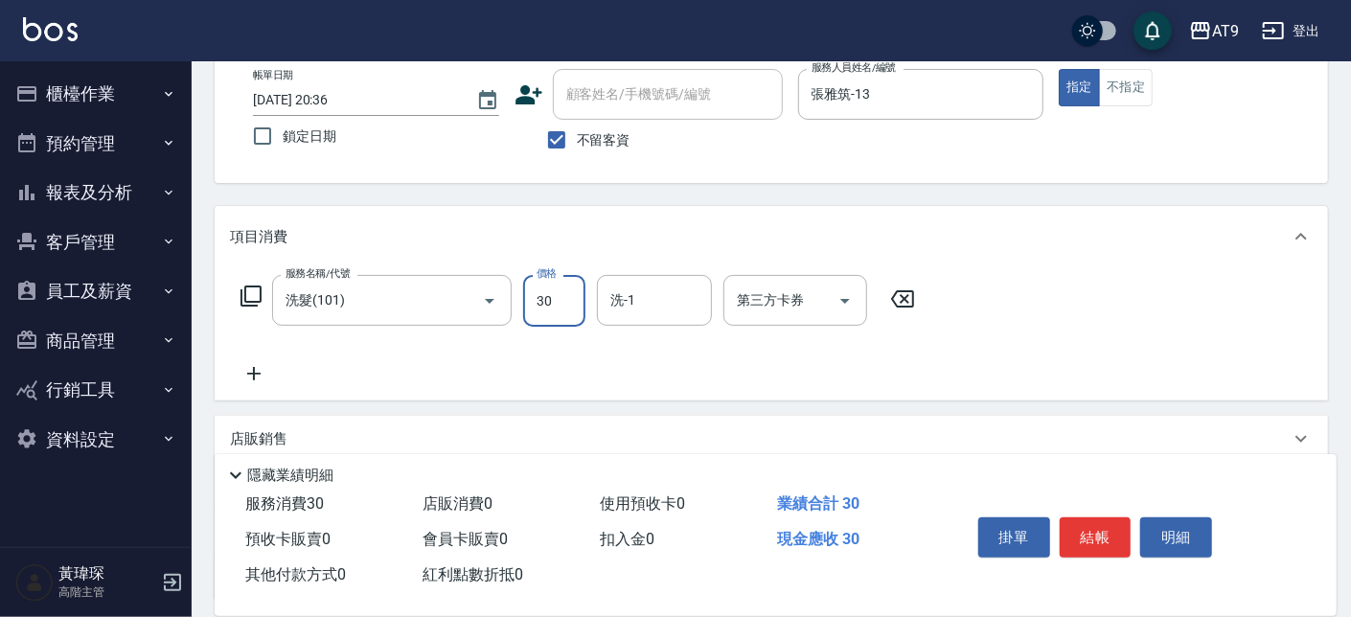
type input "300"
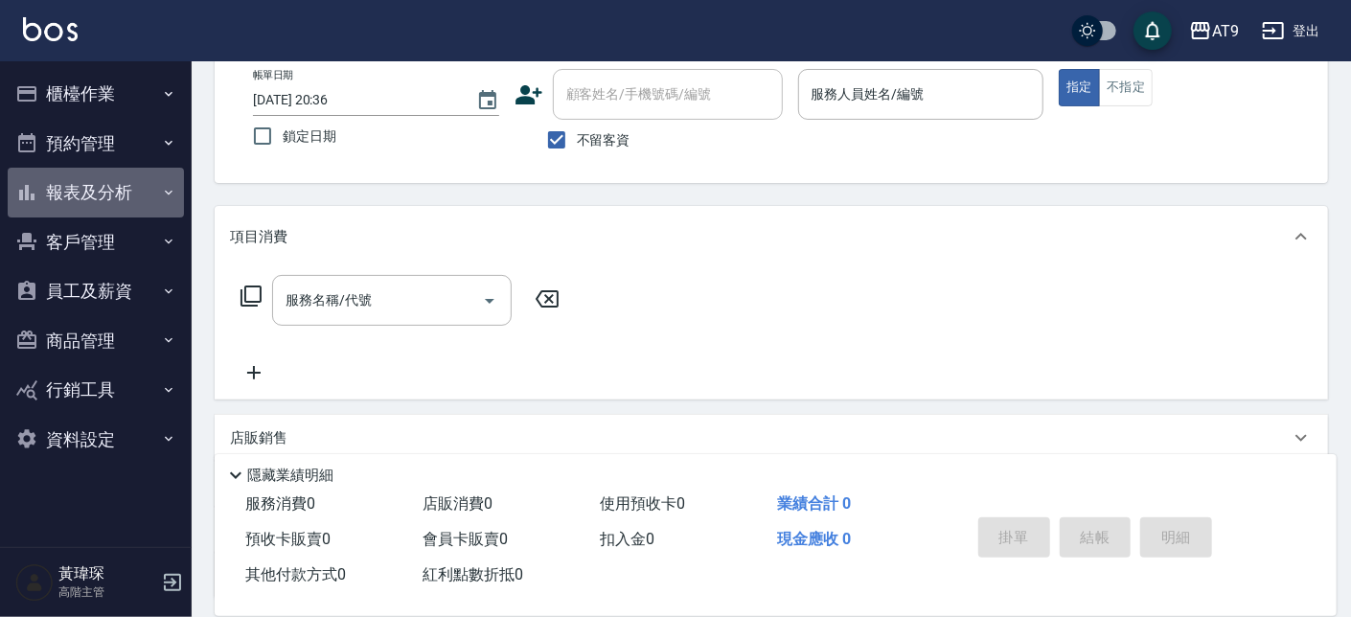
click at [86, 199] on button "報表及分析" at bounding box center [96, 193] width 176 height 50
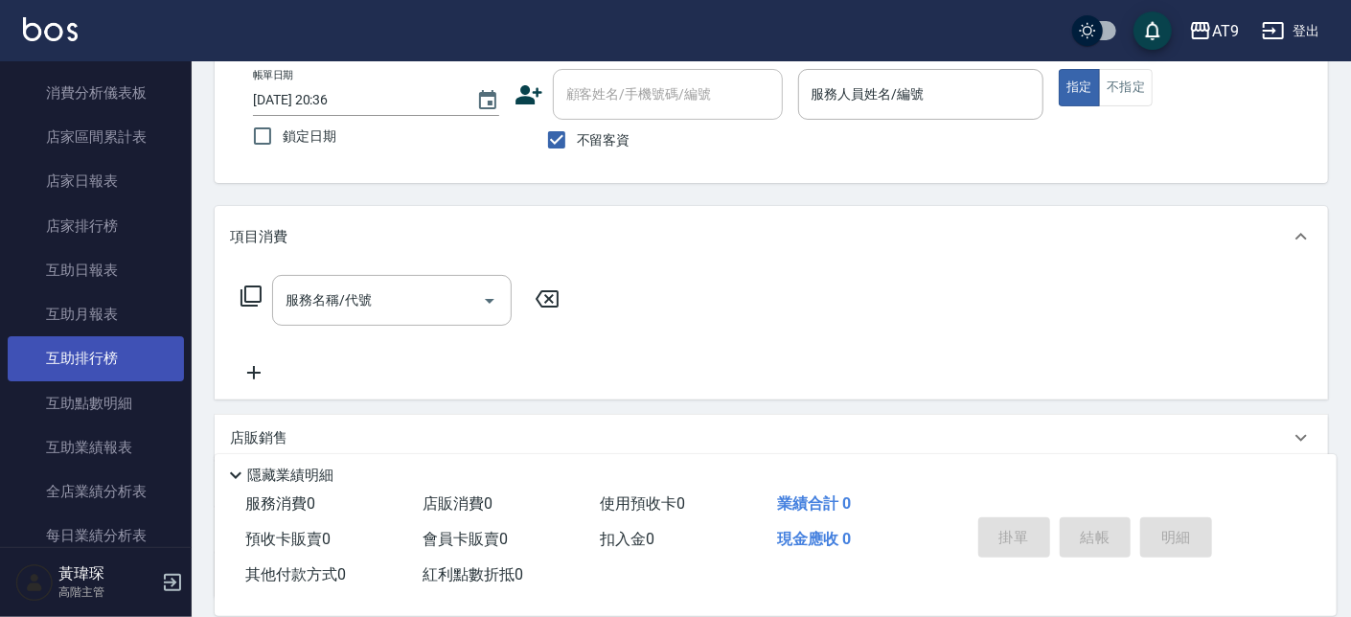
scroll to position [462, 0]
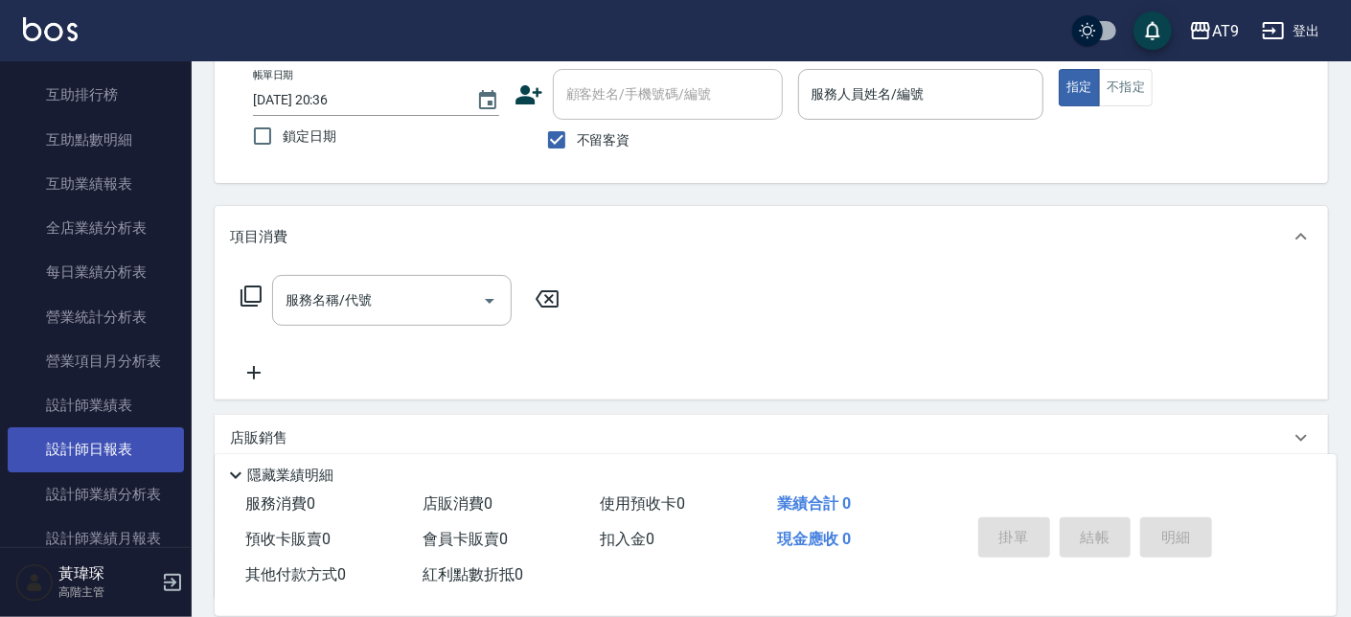
click at [148, 448] on link "設計師日報表" at bounding box center [96, 449] width 176 height 44
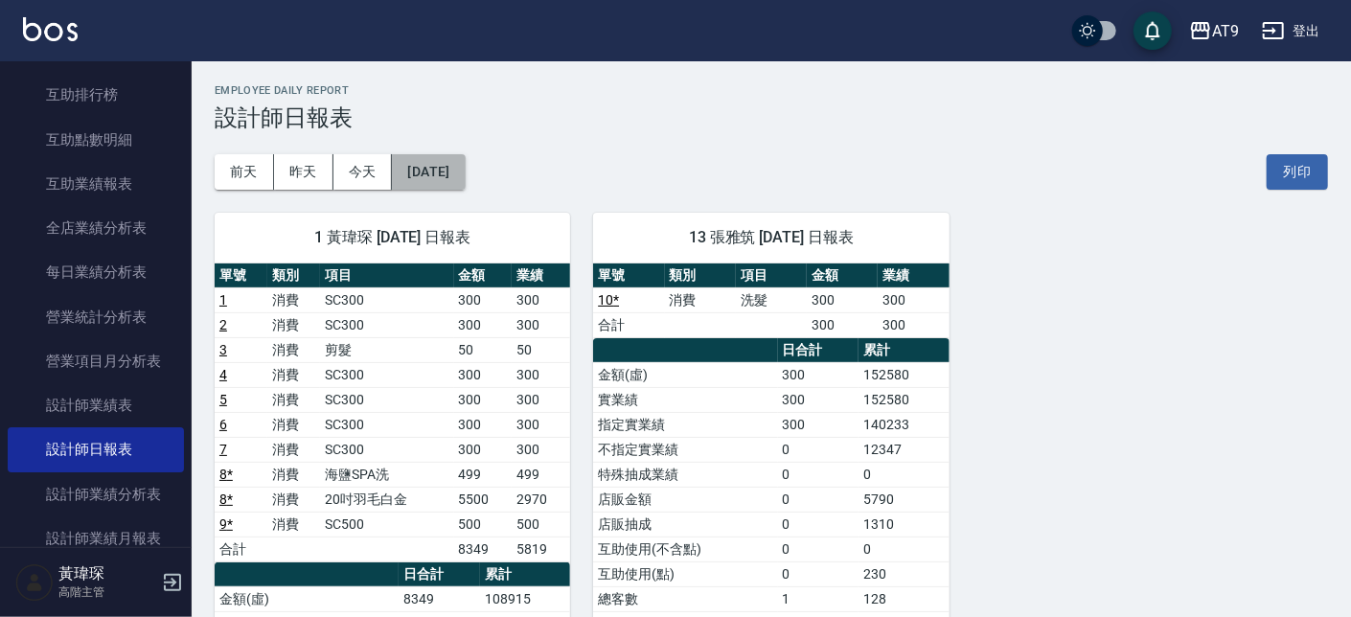
click at [465, 169] on button "[DATE]" at bounding box center [428, 171] width 73 height 35
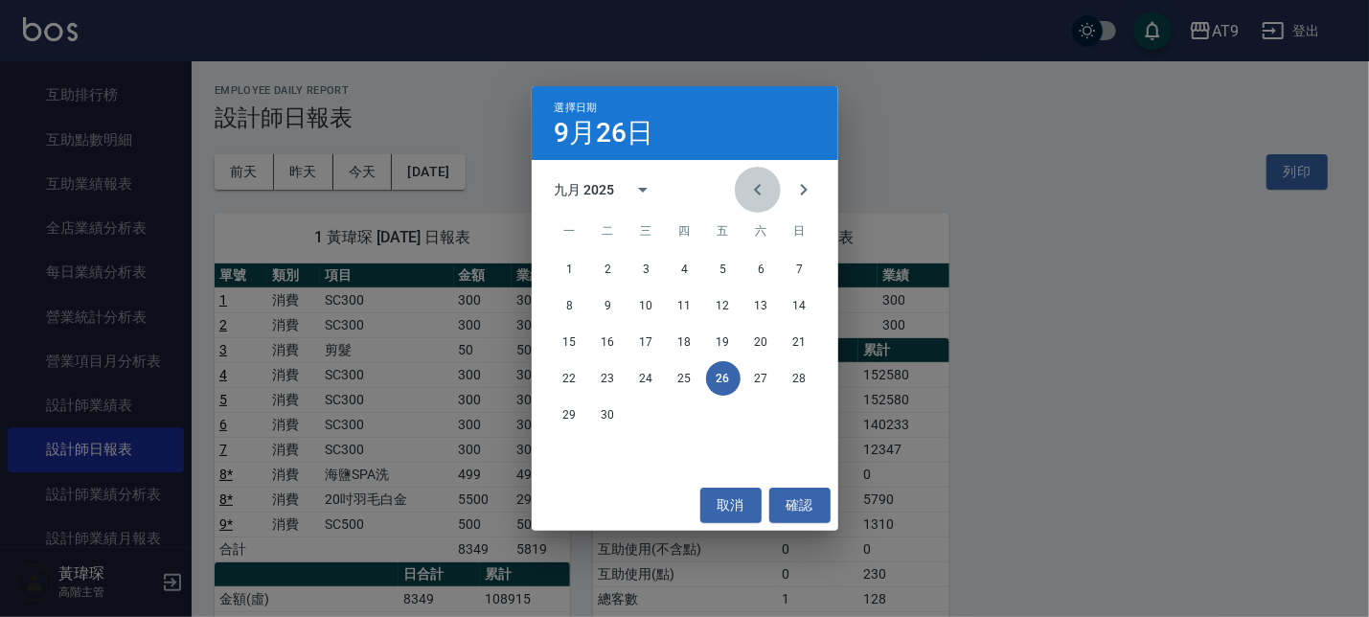
click at [755, 185] on icon "Previous month" at bounding box center [757, 189] width 23 height 23
click at [598, 416] on button "26" at bounding box center [608, 415] width 34 height 34
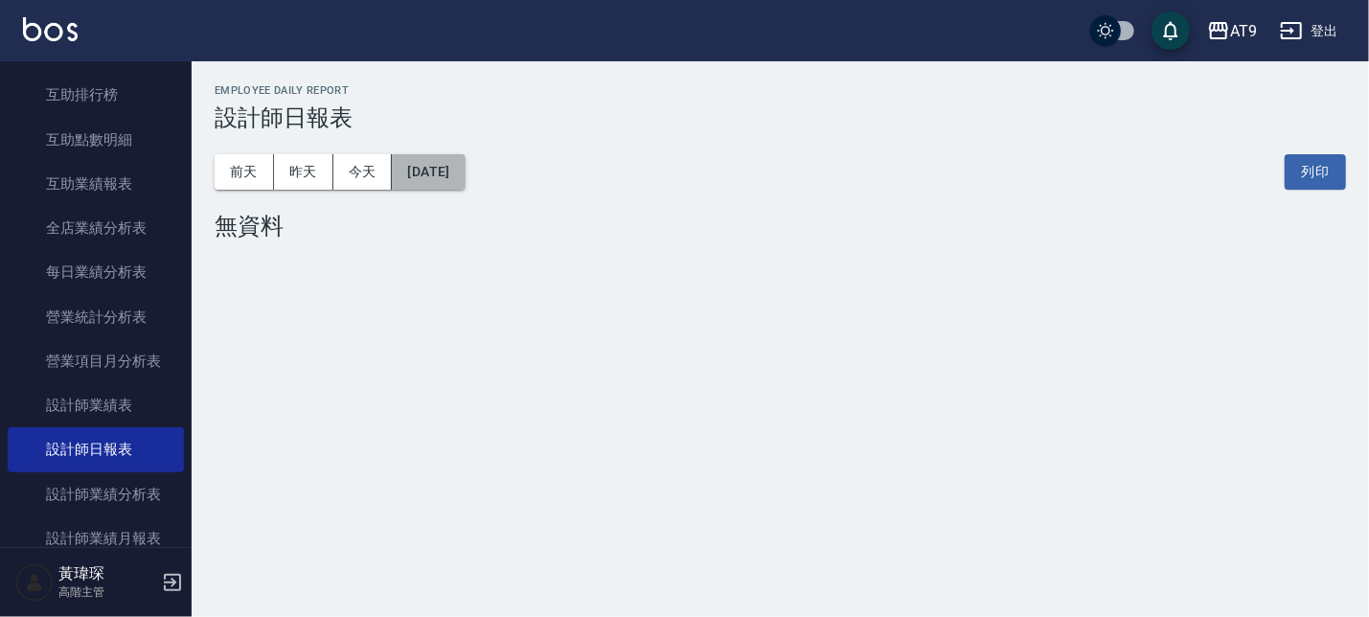
click at [465, 176] on button "2025/08/26" at bounding box center [428, 171] width 73 height 35
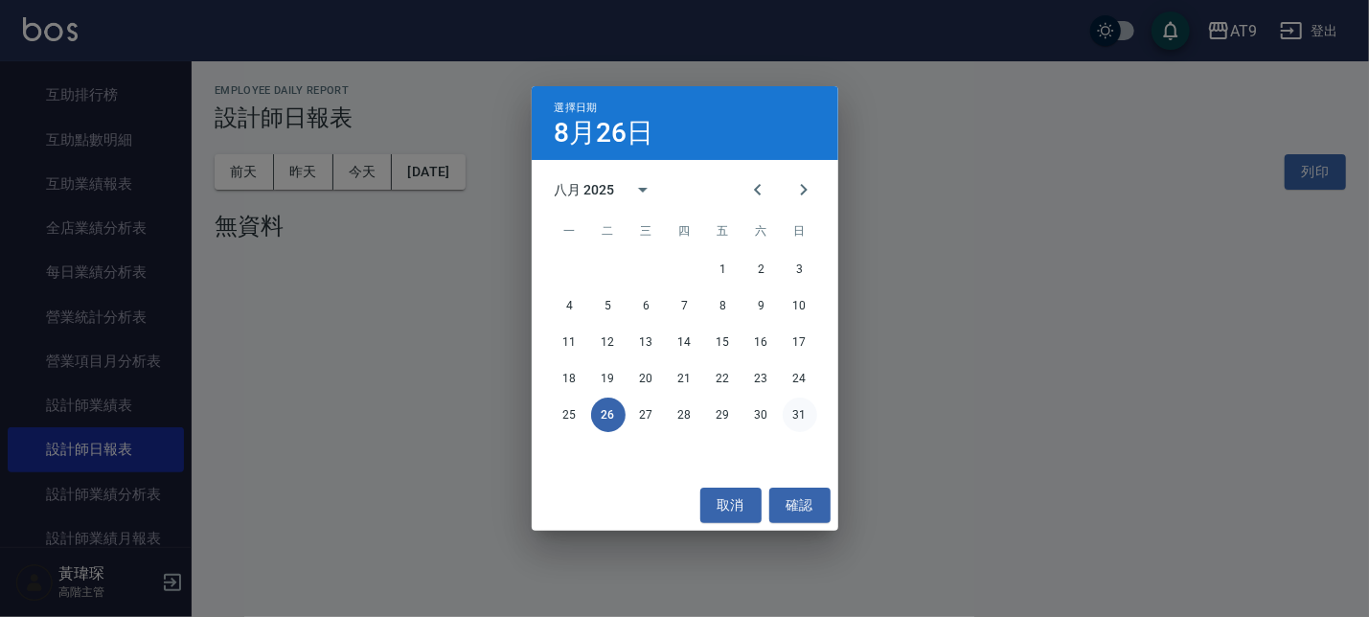
click at [801, 418] on button "31" at bounding box center [800, 415] width 34 height 34
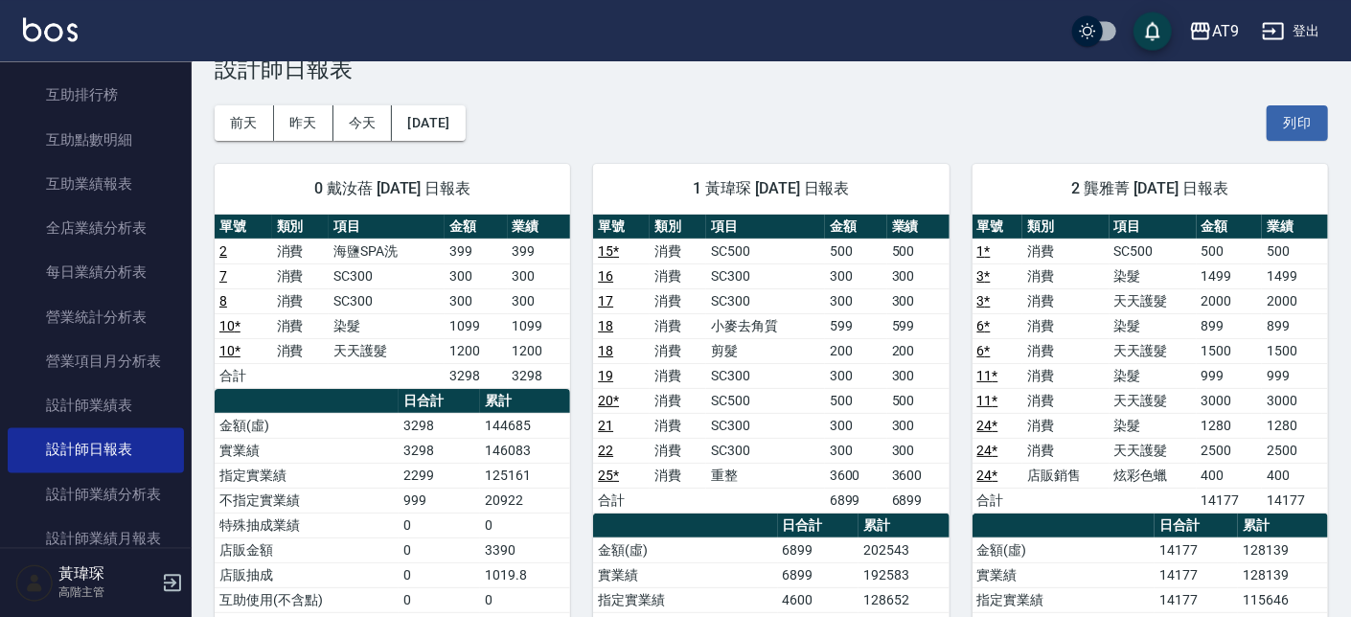
scroll to position [108, 0]
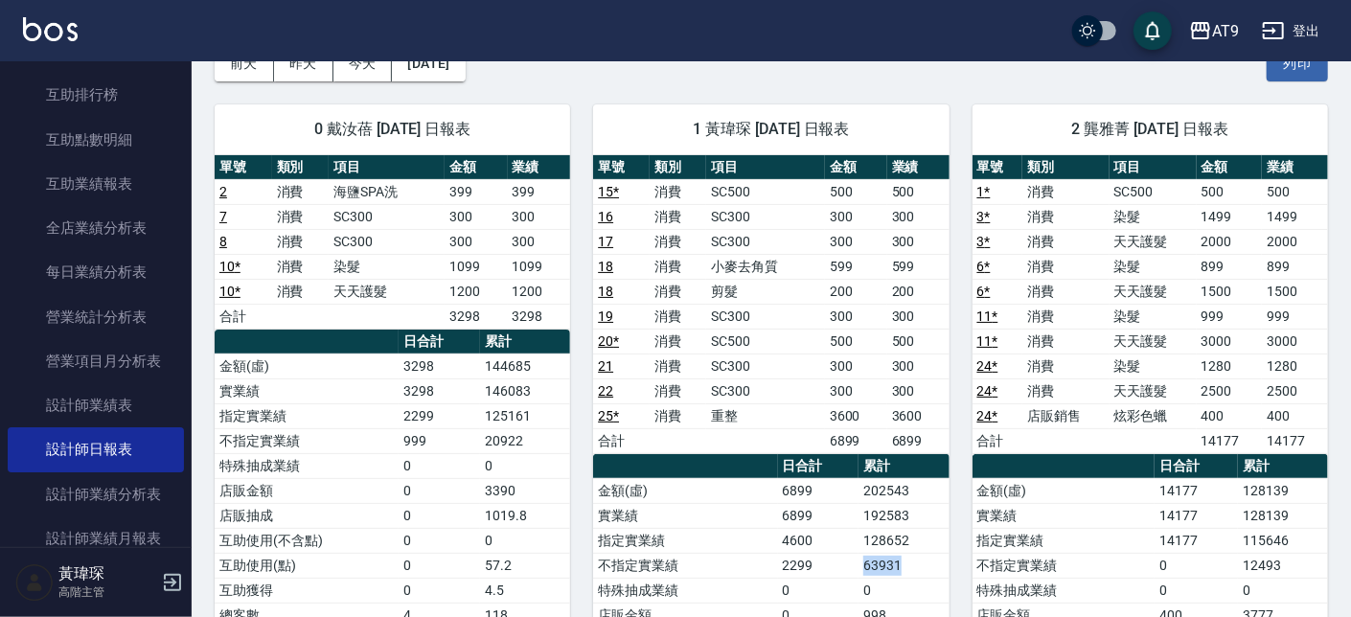
drag, startPoint x: 908, startPoint y: 560, endPoint x: 851, endPoint y: 561, distance: 57.5
click at [851, 552] on tr "不指定實業績 2299 63931" at bounding box center [770, 565] width 355 height 25
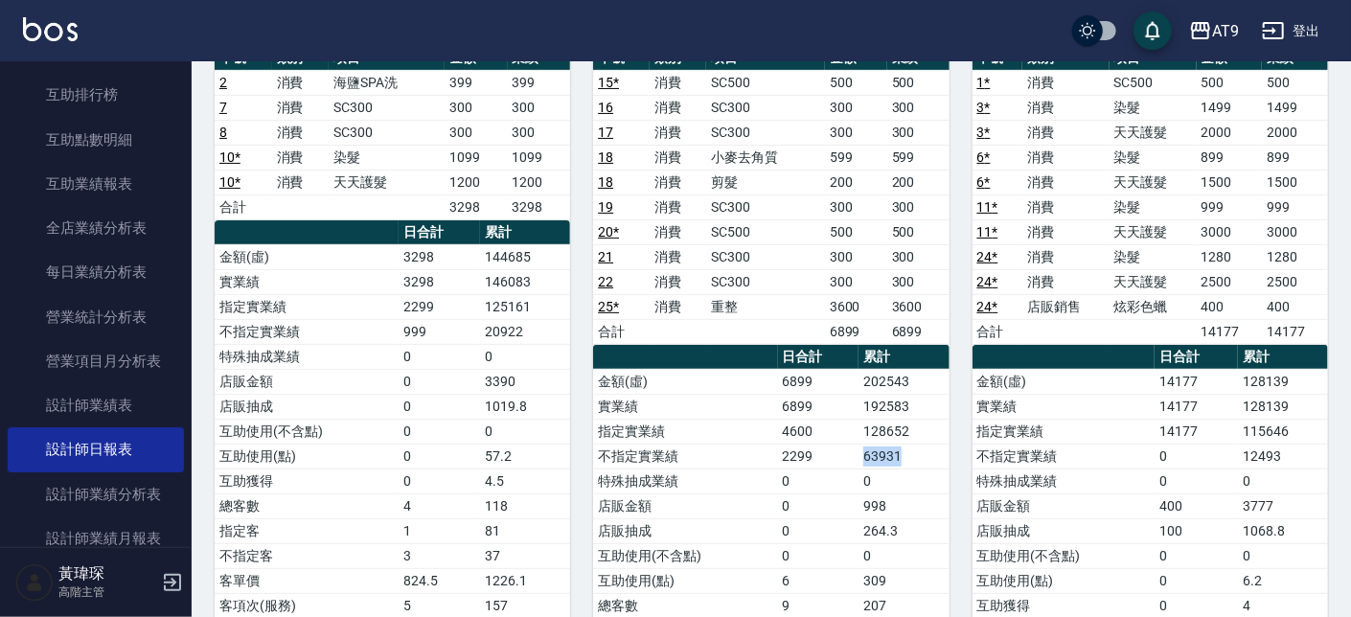
scroll to position [0, 0]
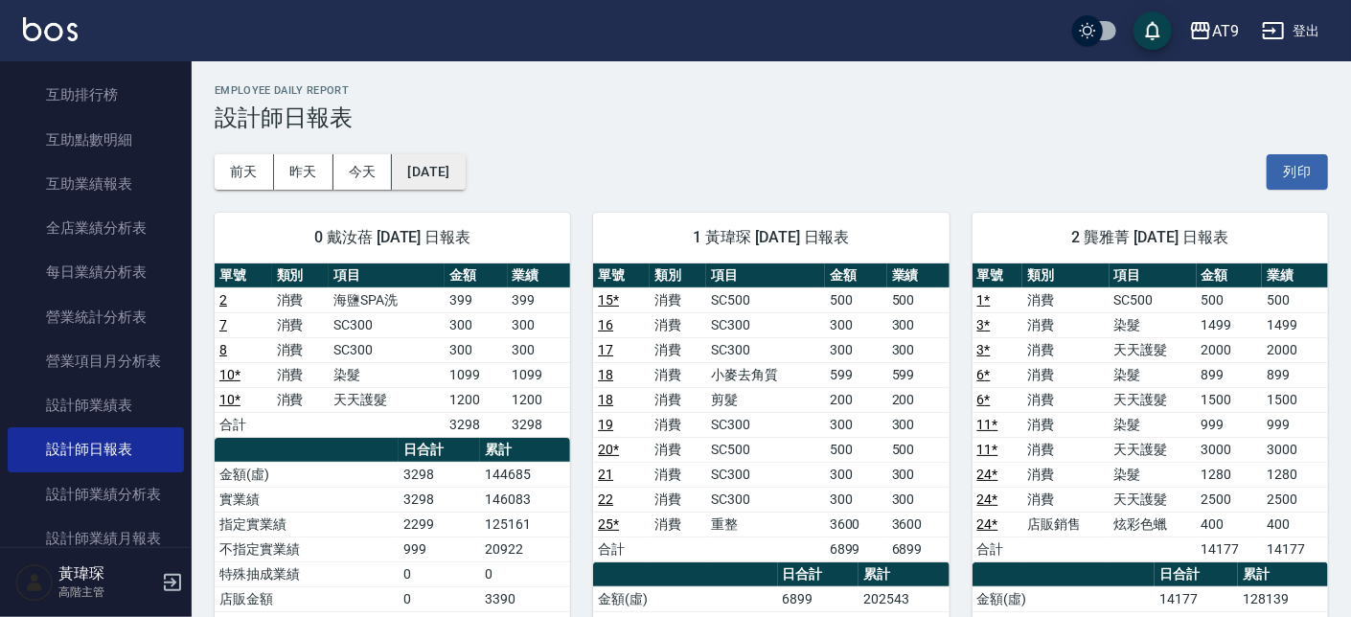
drag, startPoint x: 446, startPoint y: 190, endPoint x: 457, endPoint y: 184, distance: 12.0
click at [464, 178] on button "2025/08/31" at bounding box center [428, 171] width 73 height 35
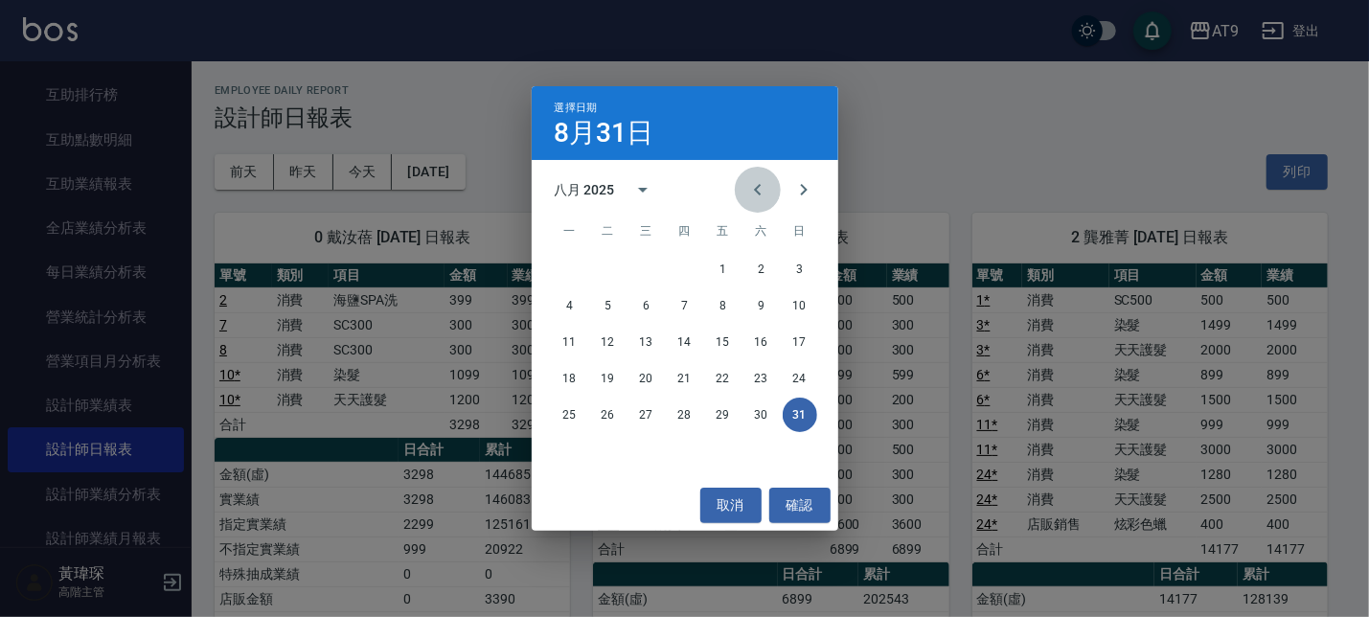
click at [779, 182] on button "Previous month" at bounding box center [758, 190] width 46 height 46
click at [695, 410] on button "31" at bounding box center [685, 415] width 34 height 34
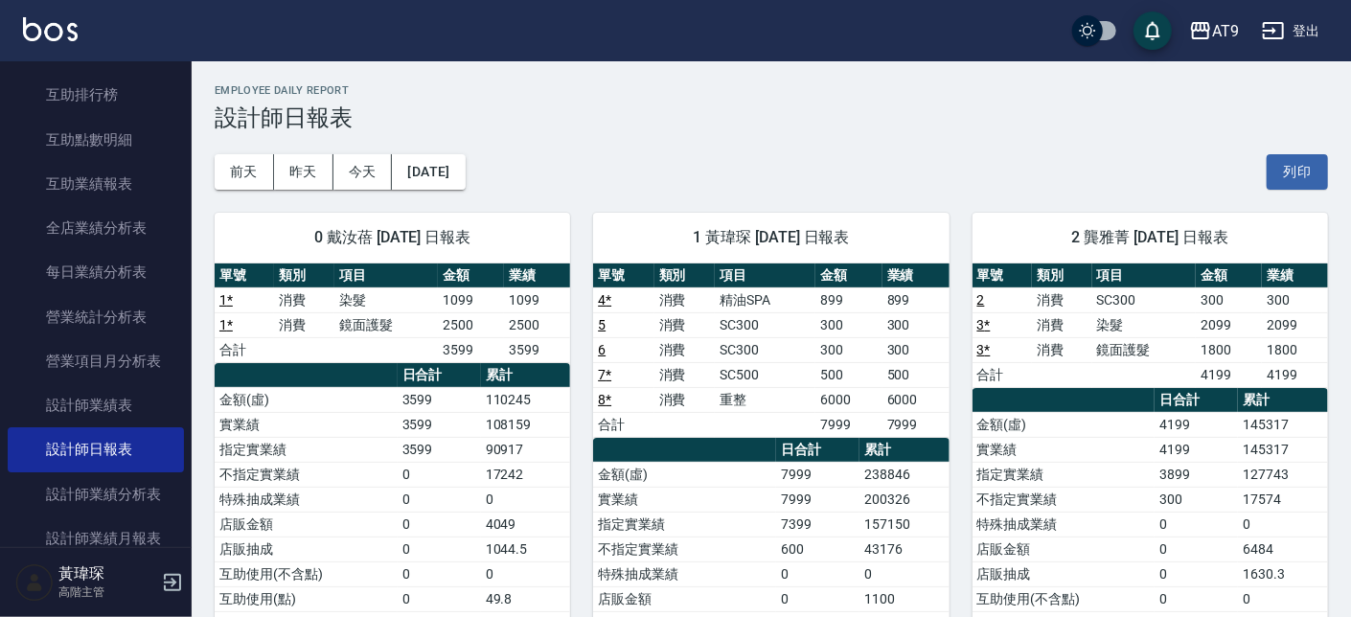
scroll to position [108, 0]
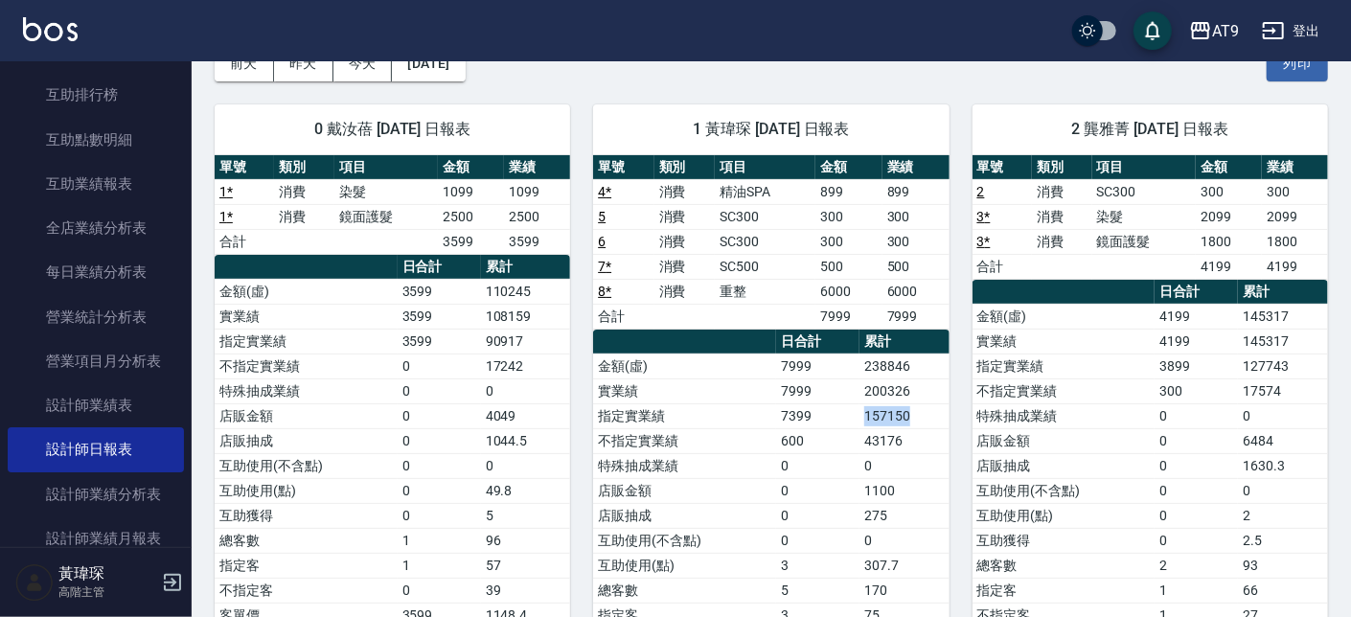
drag, startPoint x: 868, startPoint y: 415, endPoint x: 917, endPoint y: 415, distance: 48.9
click at [917, 415] on td "157150" at bounding box center [904, 415] width 90 height 25
drag, startPoint x: 856, startPoint y: 442, endPoint x: 907, endPoint y: 447, distance: 52.1
click at [907, 447] on tr "不指定實業績 600 43176" at bounding box center [770, 440] width 355 height 25
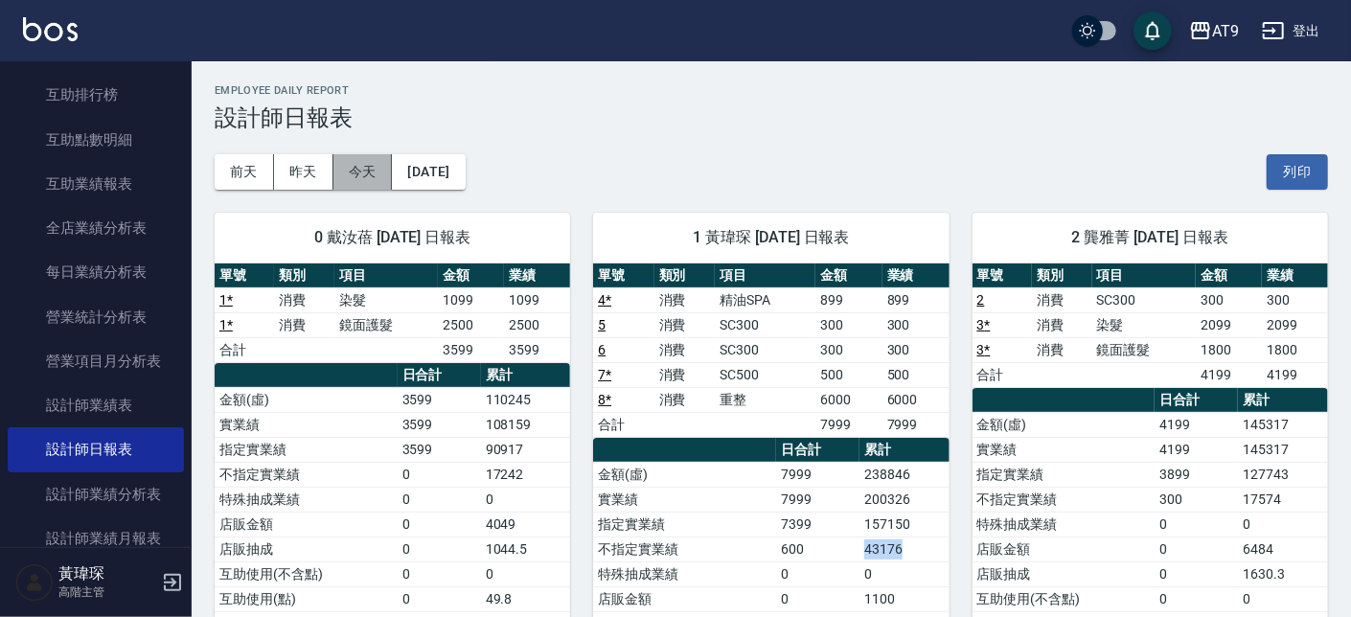
click at [359, 171] on button "今天" at bounding box center [362, 171] width 59 height 35
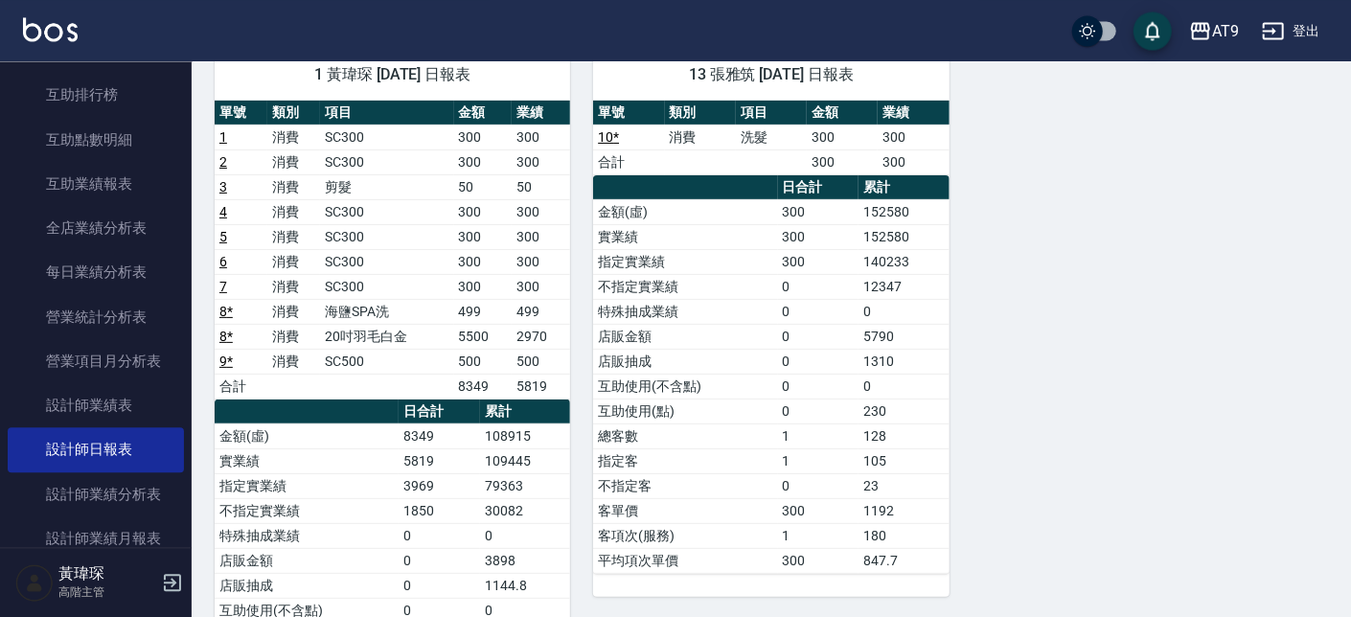
scroll to position [217, 0]
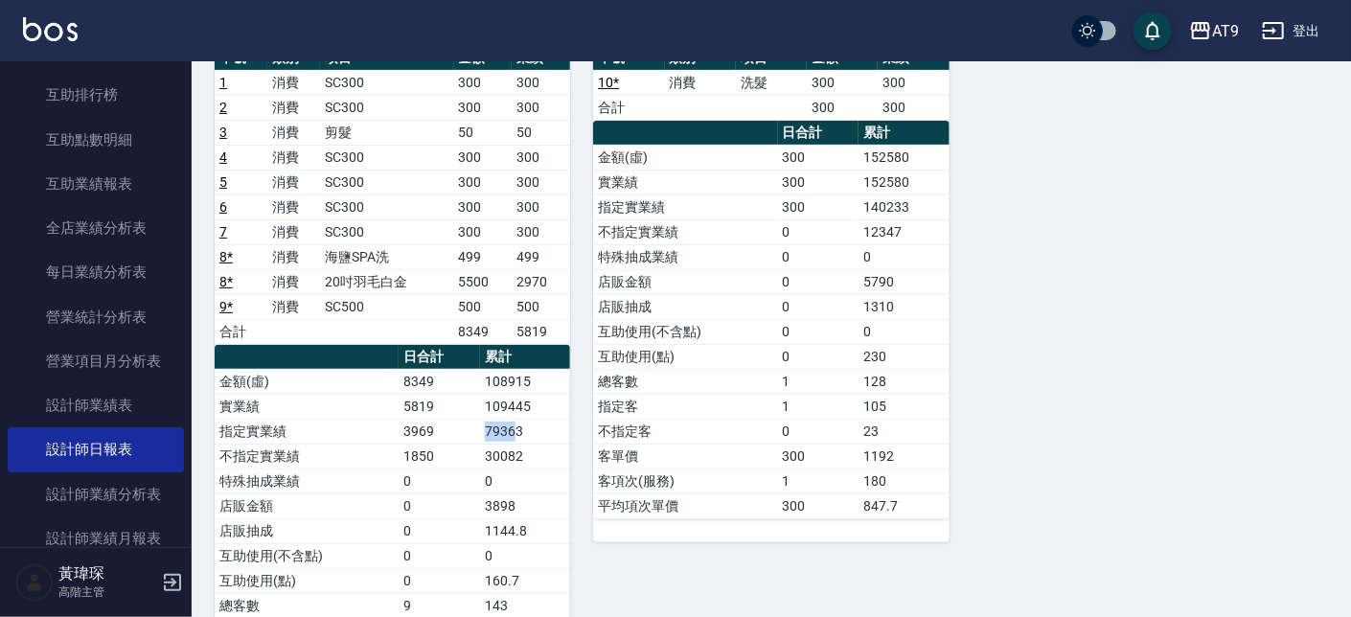
drag, startPoint x: 474, startPoint y: 431, endPoint x: 519, endPoint y: 431, distance: 45.0
click at [519, 431] on tr "指定實業績 3969 79363" at bounding box center [392, 431] width 355 height 25
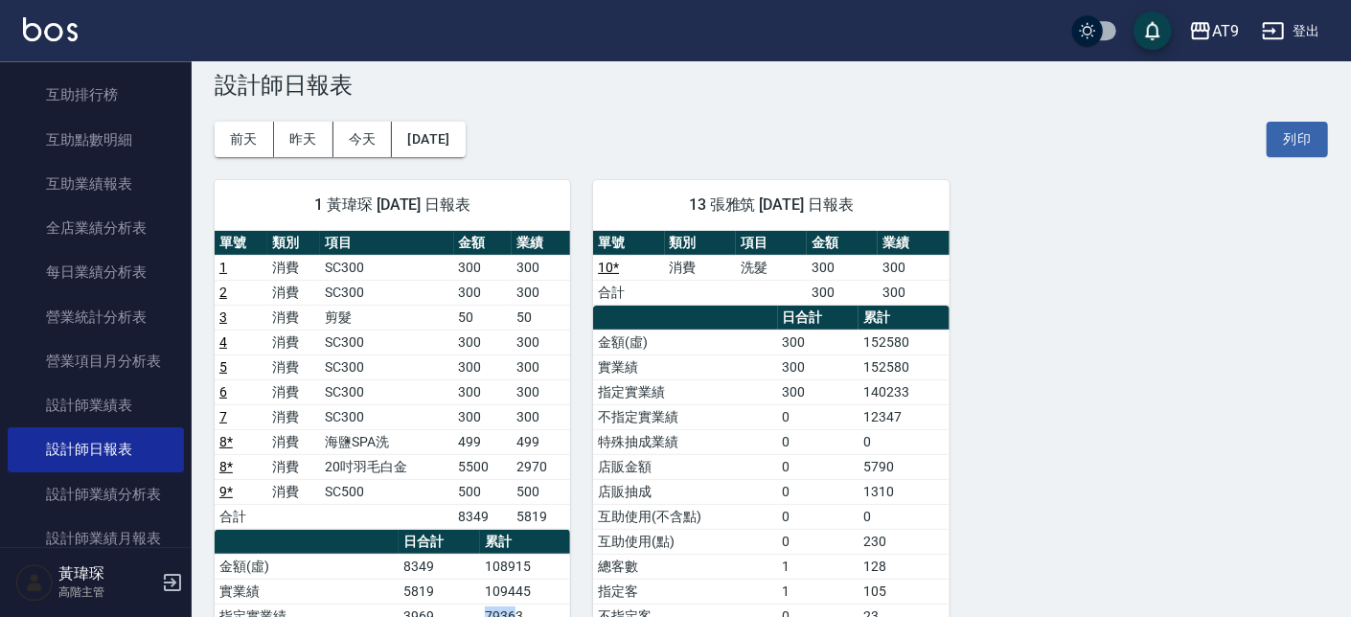
scroll to position [0, 0]
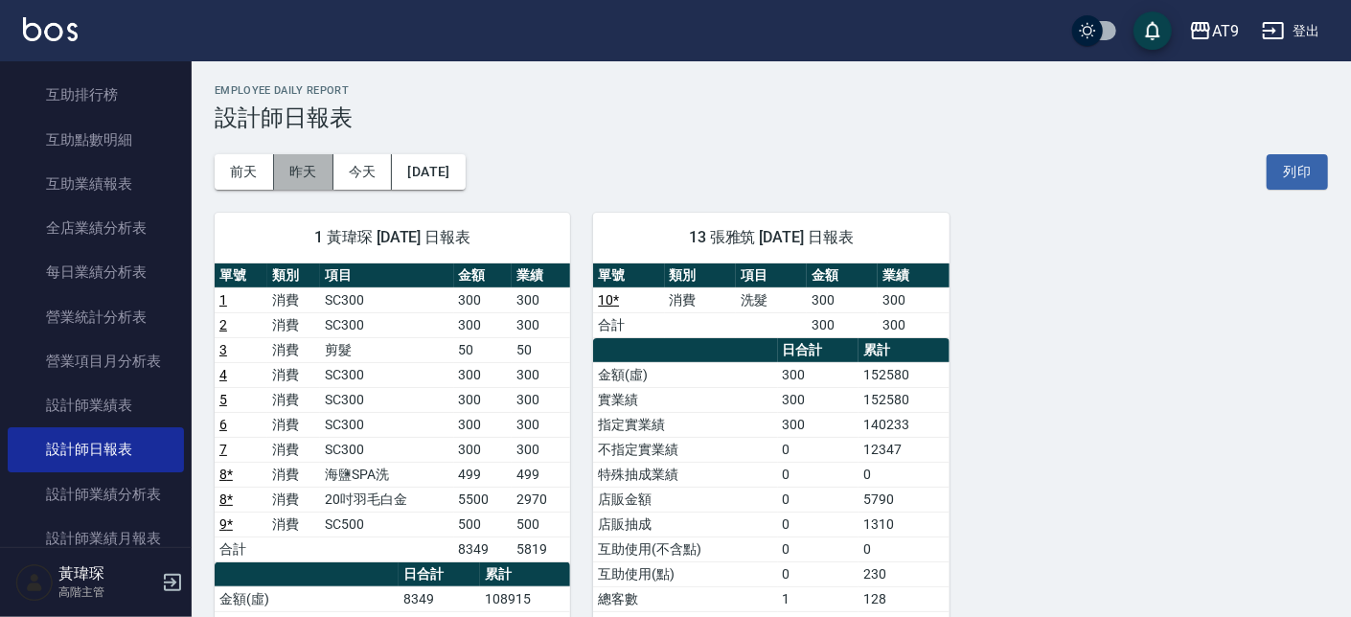
click at [313, 180] on button "昨天" at bounding box center [303, 171] width 59 height 35
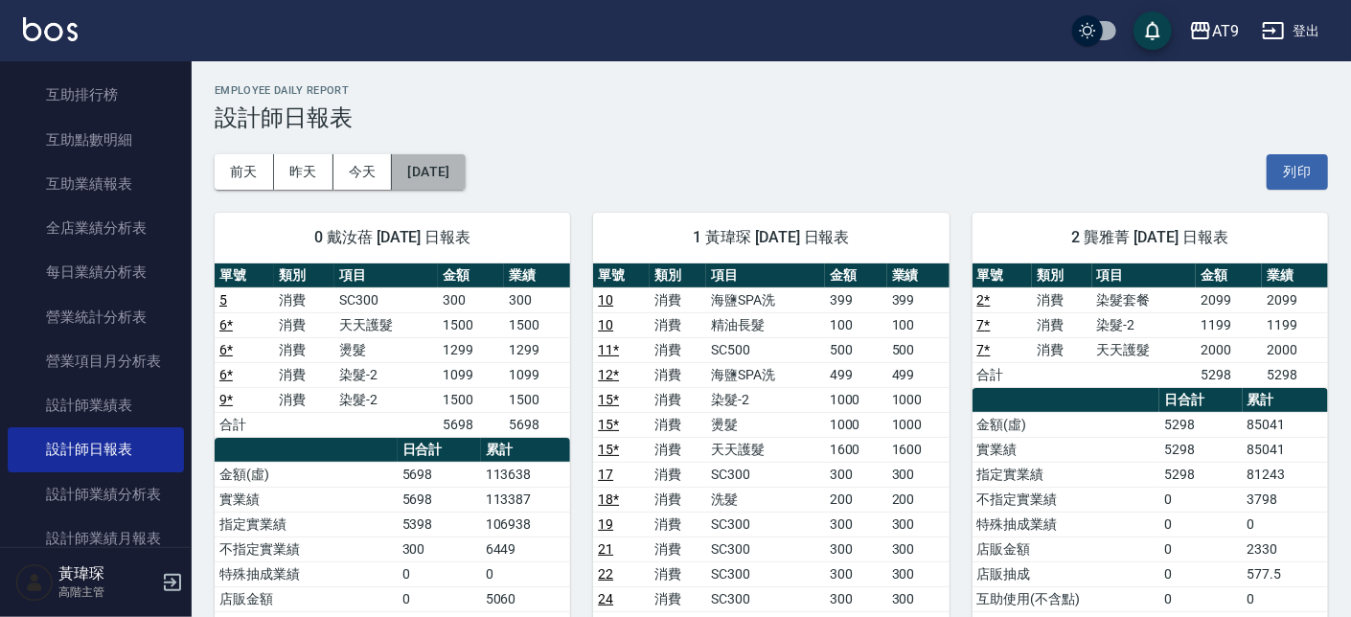
click at [451, 171] on button "2025/09/25" at bounding box center [428, 171] width 73 height 35
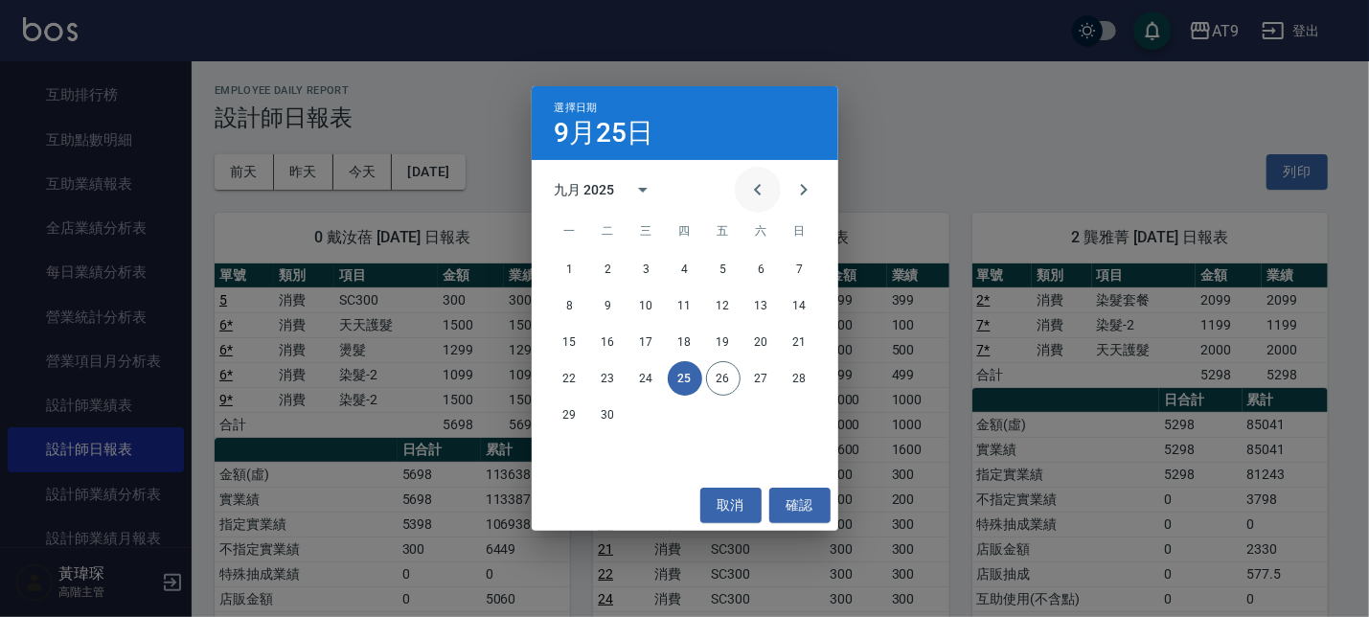
click at [765, 185] on icon "Previous month" at bounding box center [757, 189] width 23 height 23
click at [781, 410] on div "25 26 27 28 29 30 31" at bounding box center [685, 415] width 307 height 34
click at [787, 414] on button "31" at bounding box center [800, 415] width 34 height 34
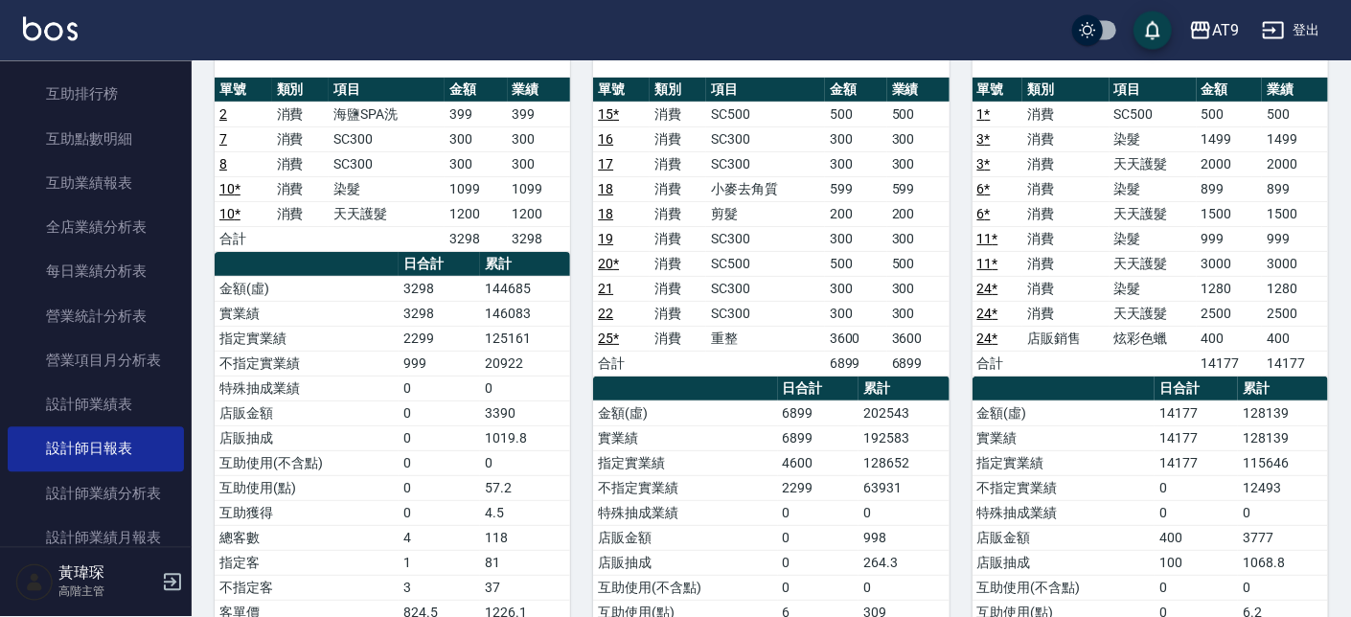
scroll to position [217, 0]
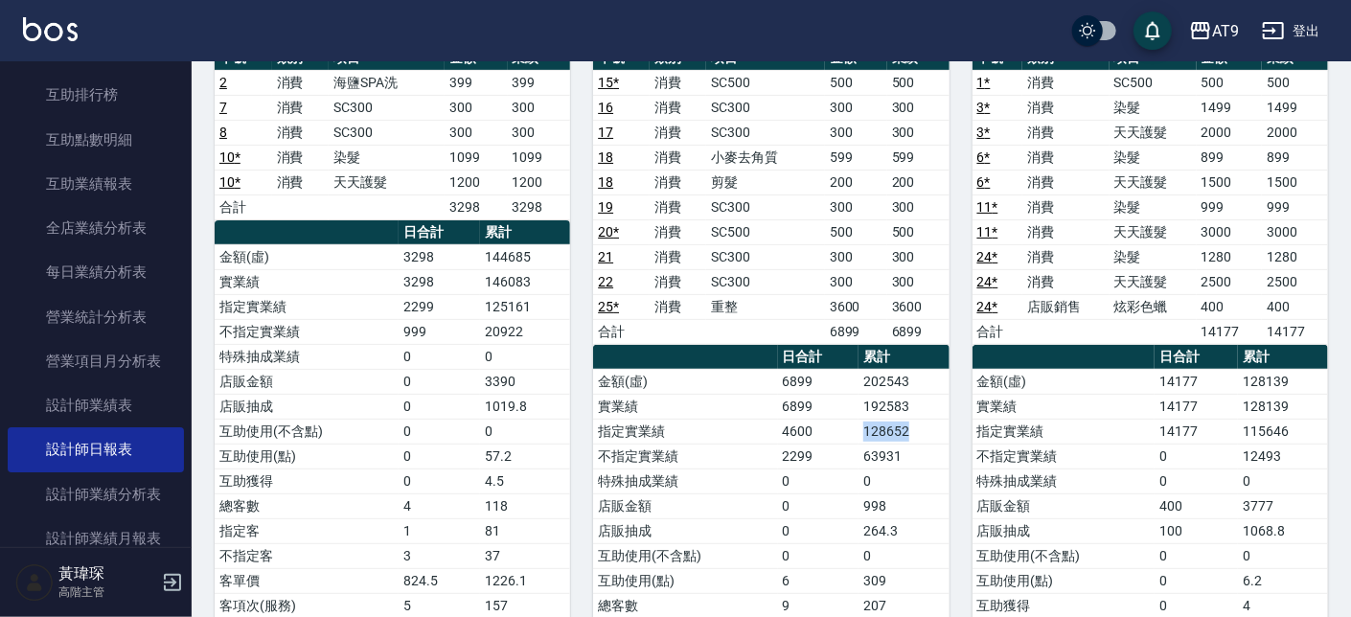
drag, startPoint x: 857, startPoint y: 430, endPoint x: 931, endPoint y: 439, distance: 75.2
click at [931, 439] on tr "指定實業績 4600 128652" at bounding box center [770, 431] width 355 height 25
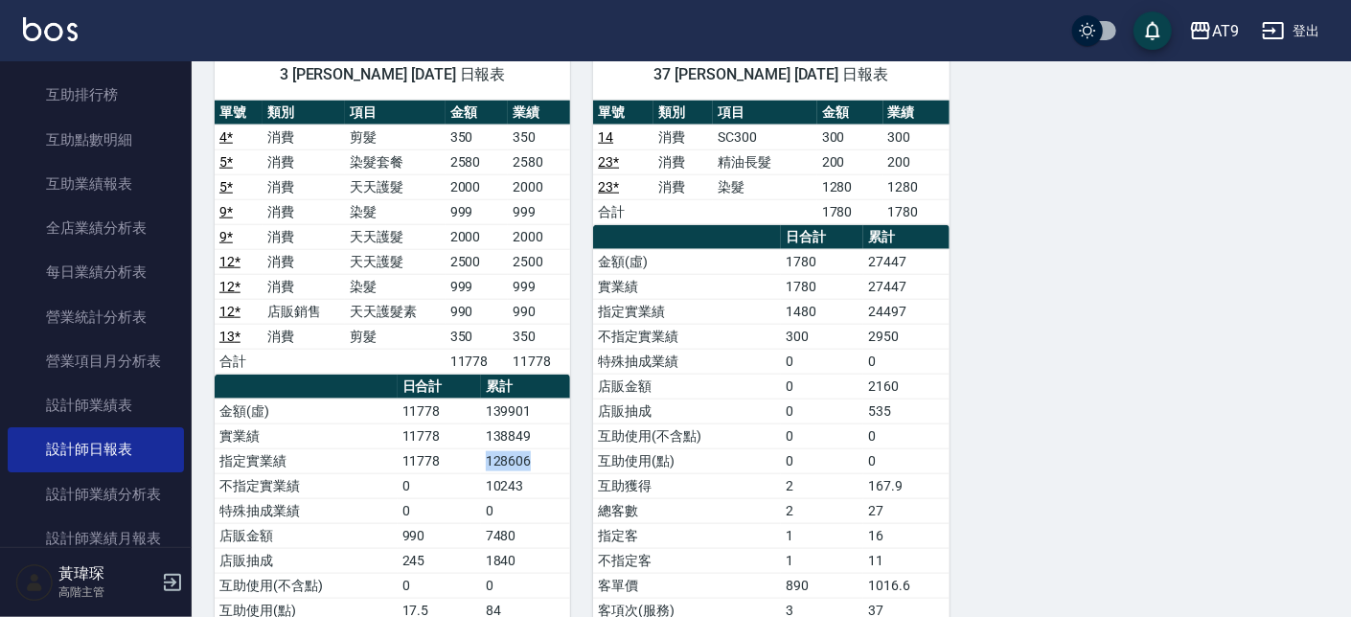
drag, startPoint x: 473, startPoint y: 464, endPoint x: 546, endPoint y: 468, distance: 73.0
click at [546, 468] on tr "指定實業績 11778 128606" at bounding box center [392, 460] width 355 height 25
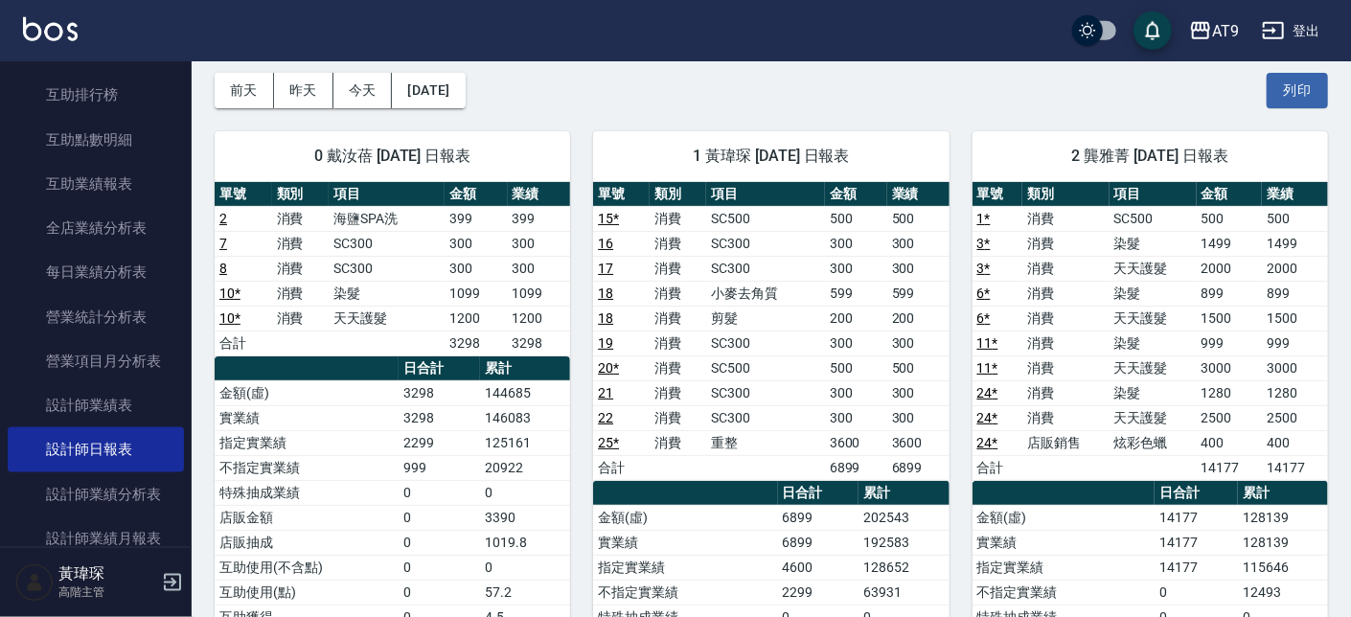
scroll to position [0, 0]
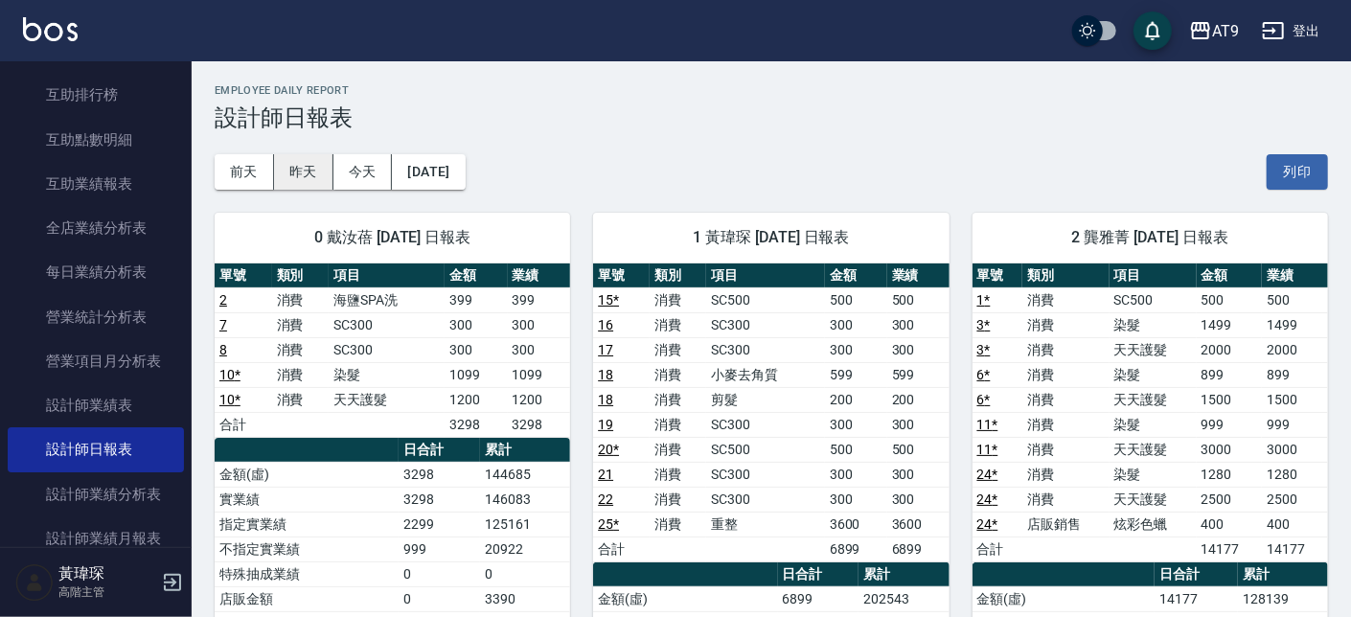
click at [319, 163] on button "昨天" at bounding box center [303, 171] width 59 height 35
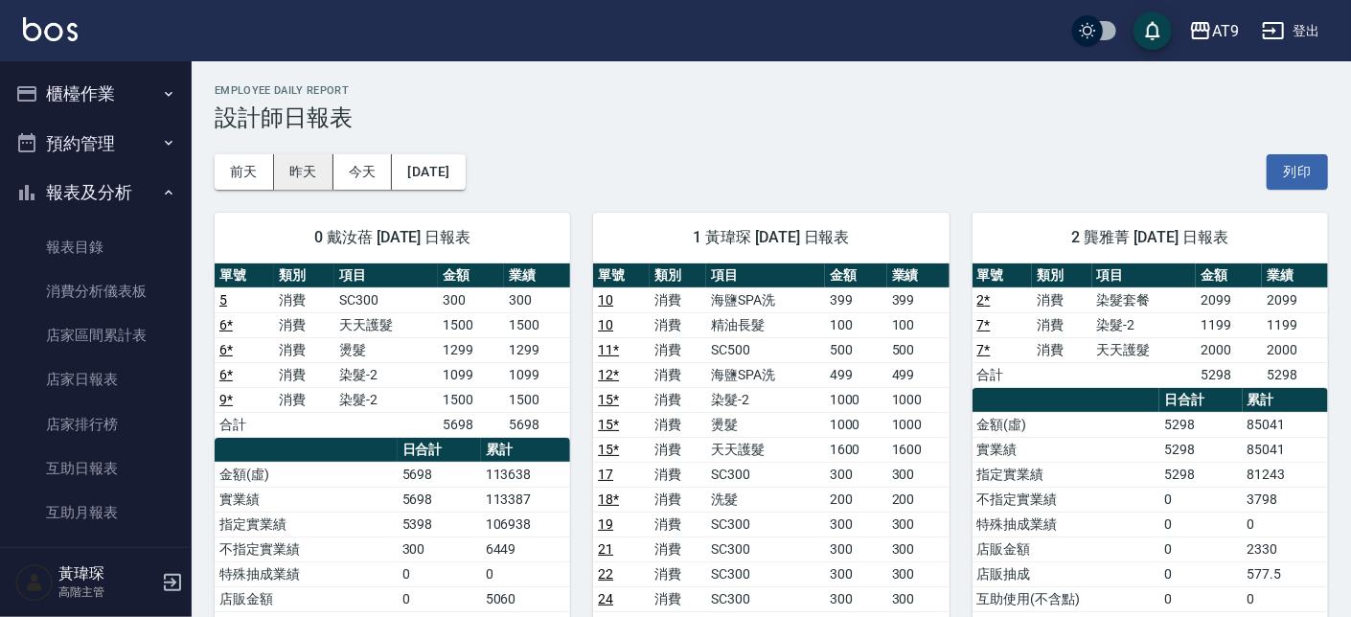
click at [286, 166] on button "昨天" at bounding box center [303, 171] width 59 height 35
click at [119, 99] on button "櫃檯作業" at bounding box center [96, 94] width 176 height 50
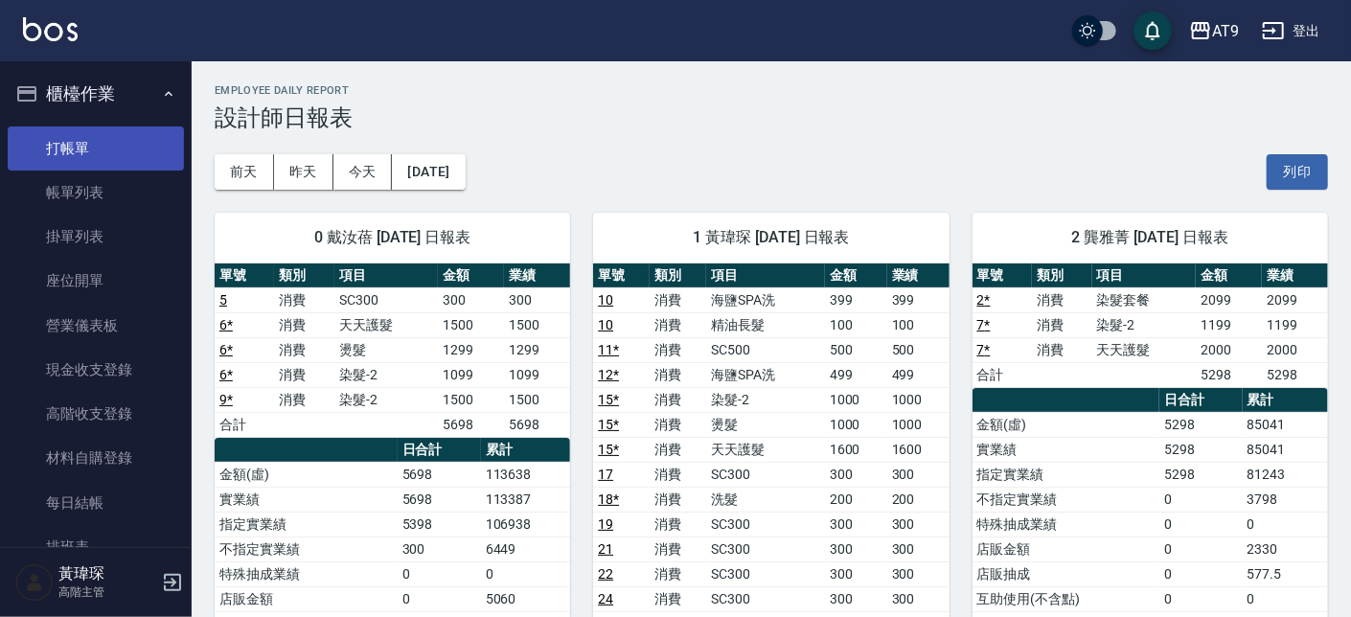
click at [103, 153] on link "打帳單" at bounding box center [96, 148] width 176 height 44
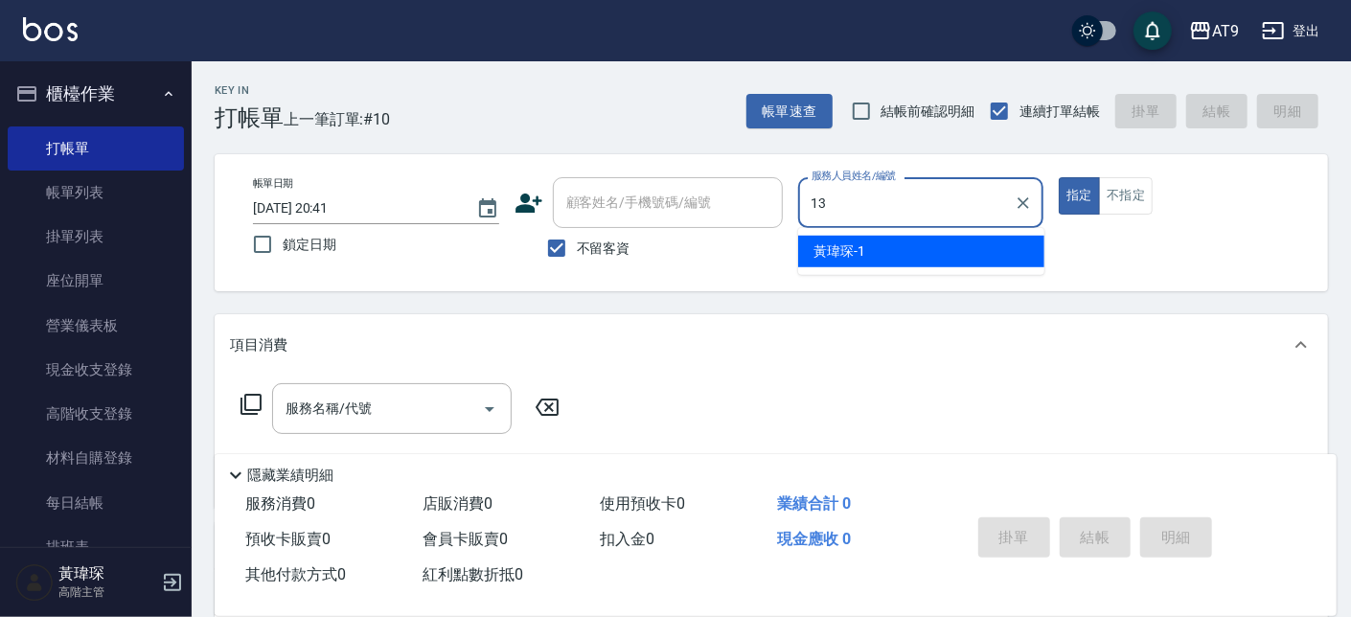
type input "13"
type button "true"
type input "張雅筑-13"
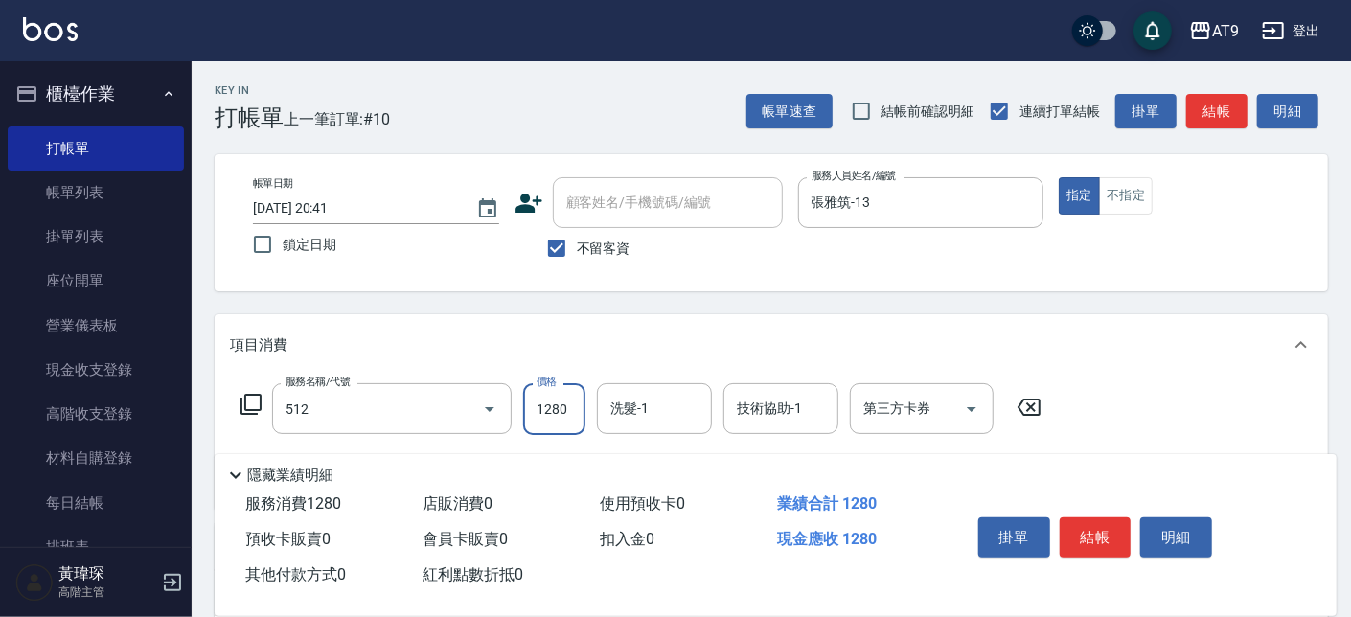
type input "染髮-3(512)"
type input "2100"
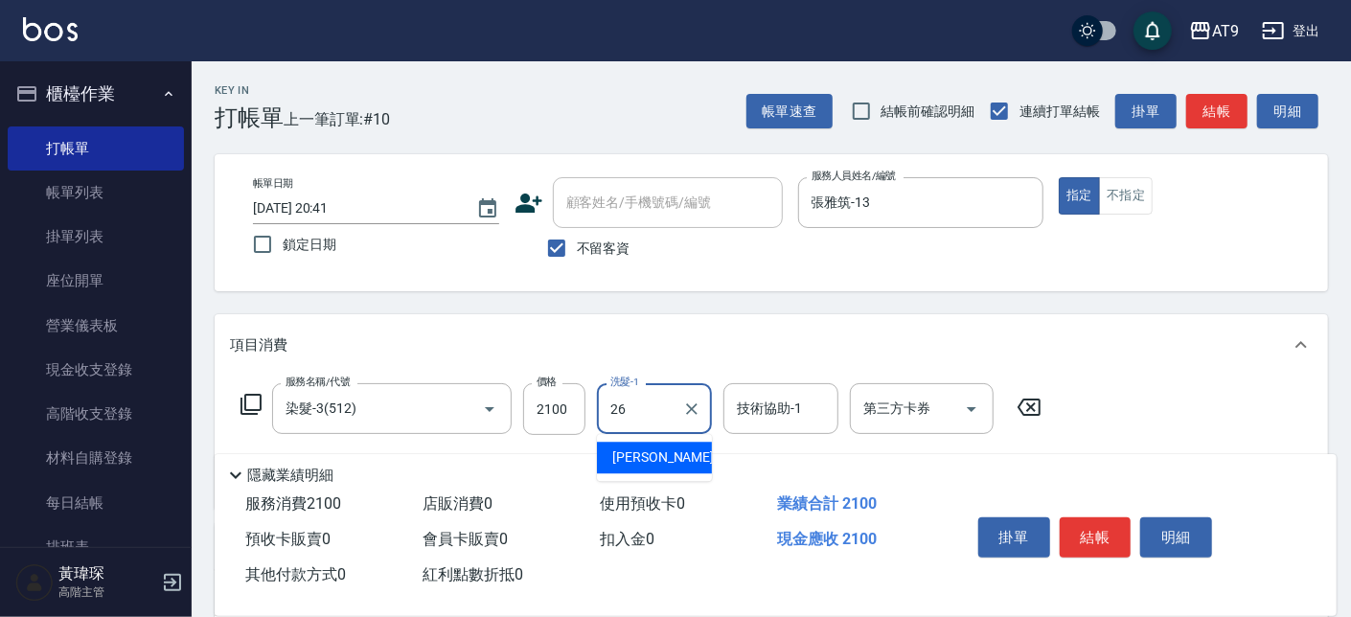
type input "陳祈聿-26"
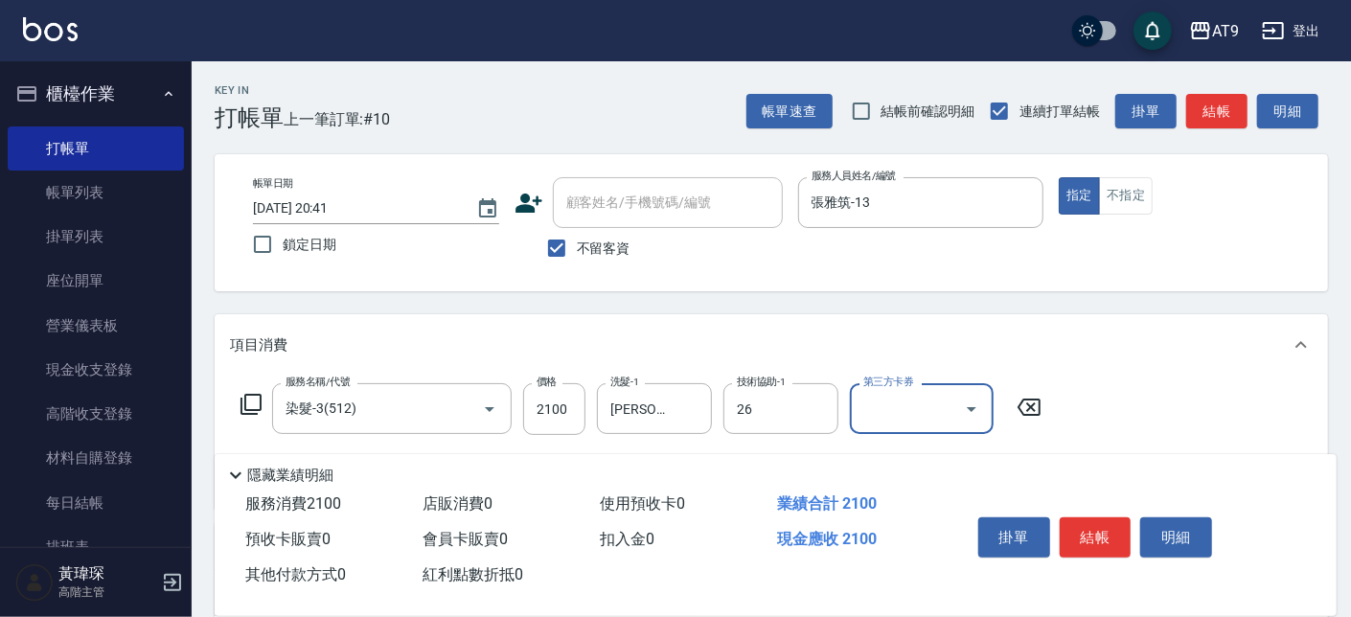
type input "陳祈聿-26"
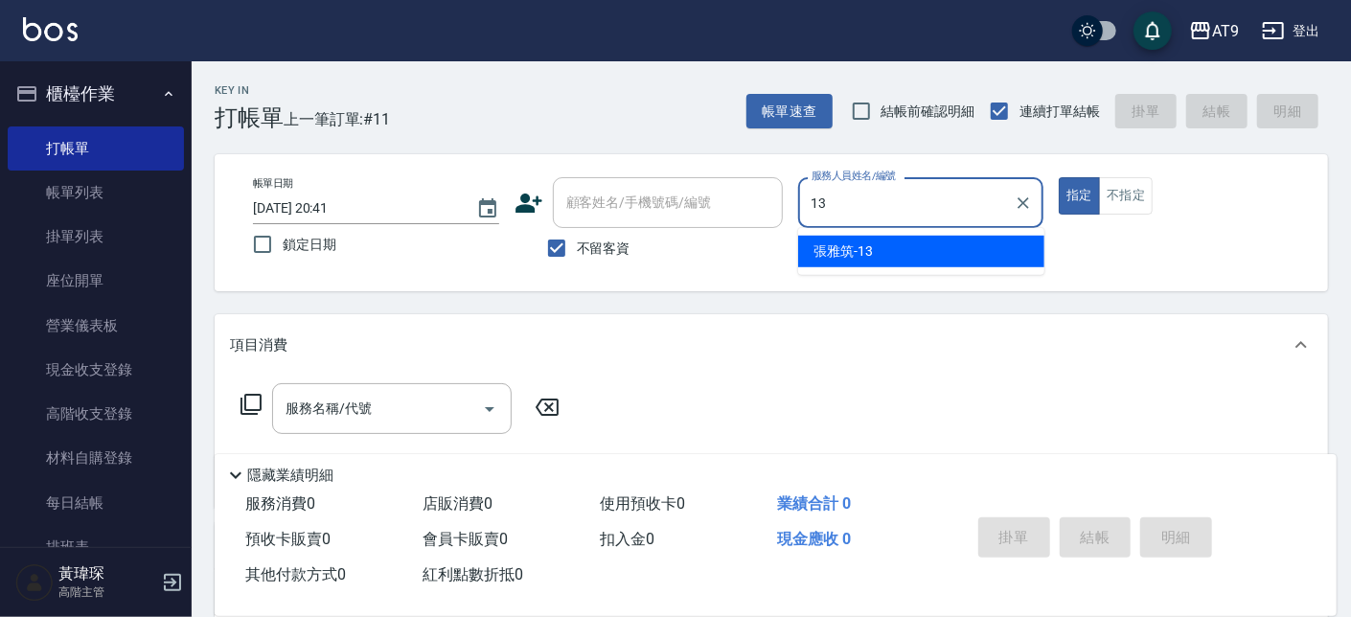
type input "張雅筑-13"
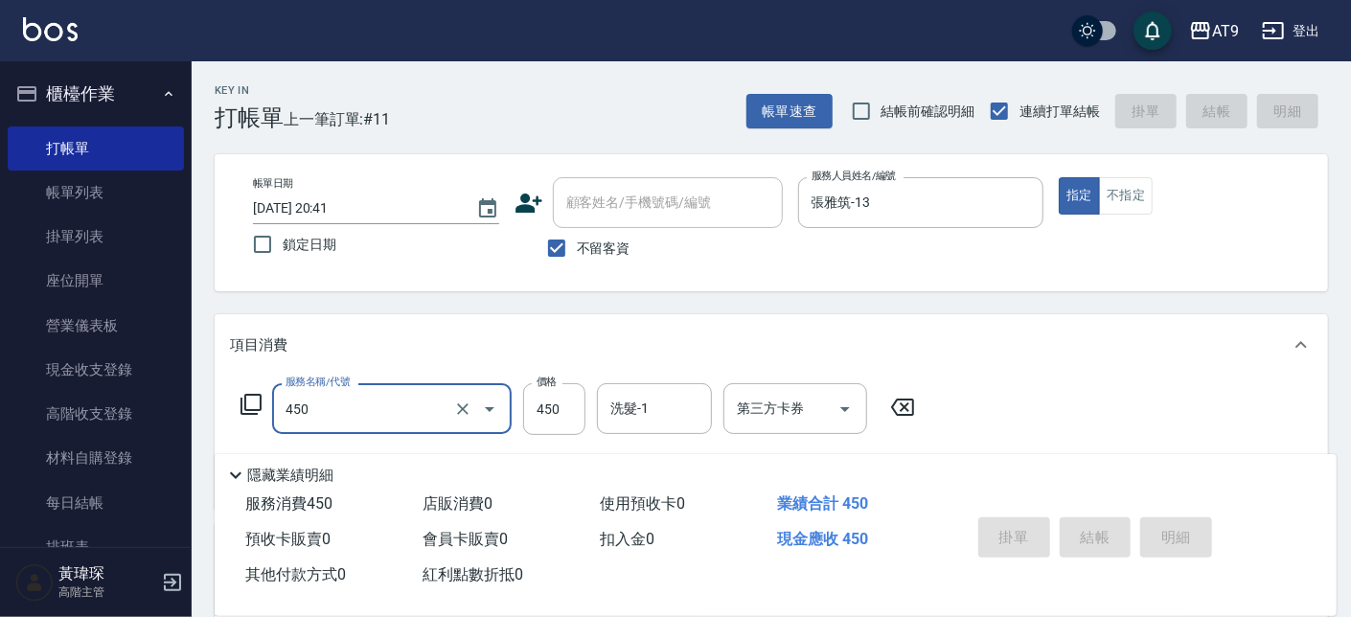
type input "450"
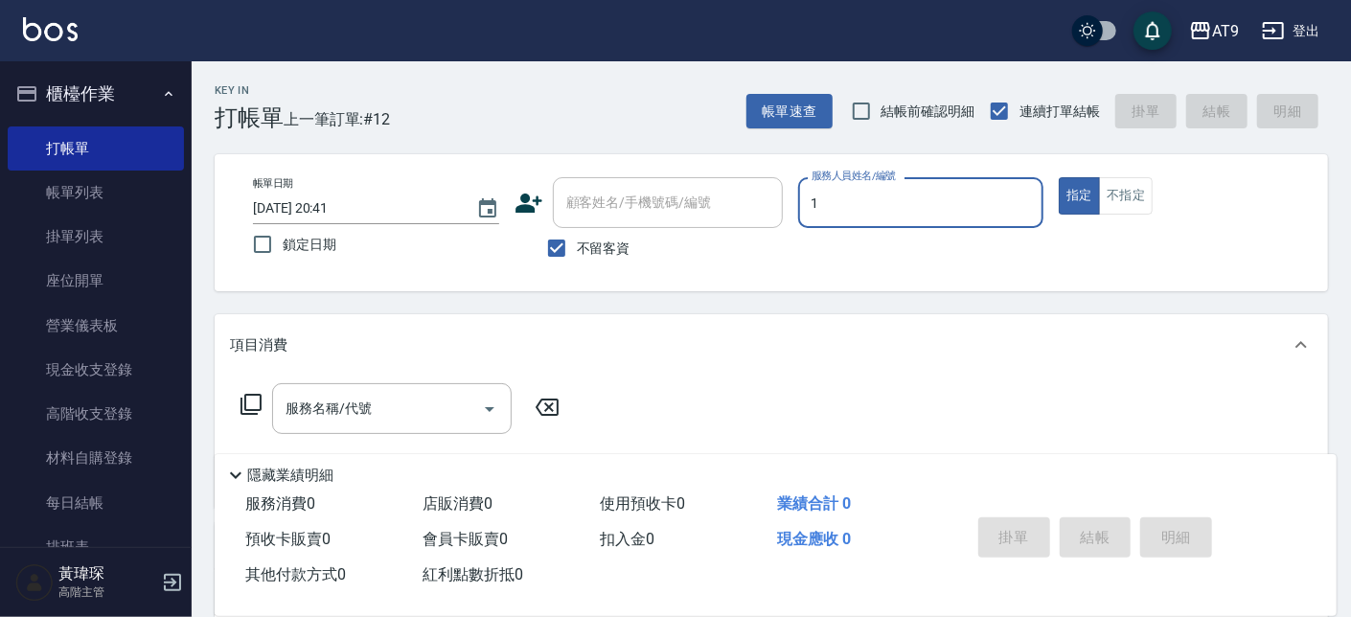
type input "黃瑋琛-1"
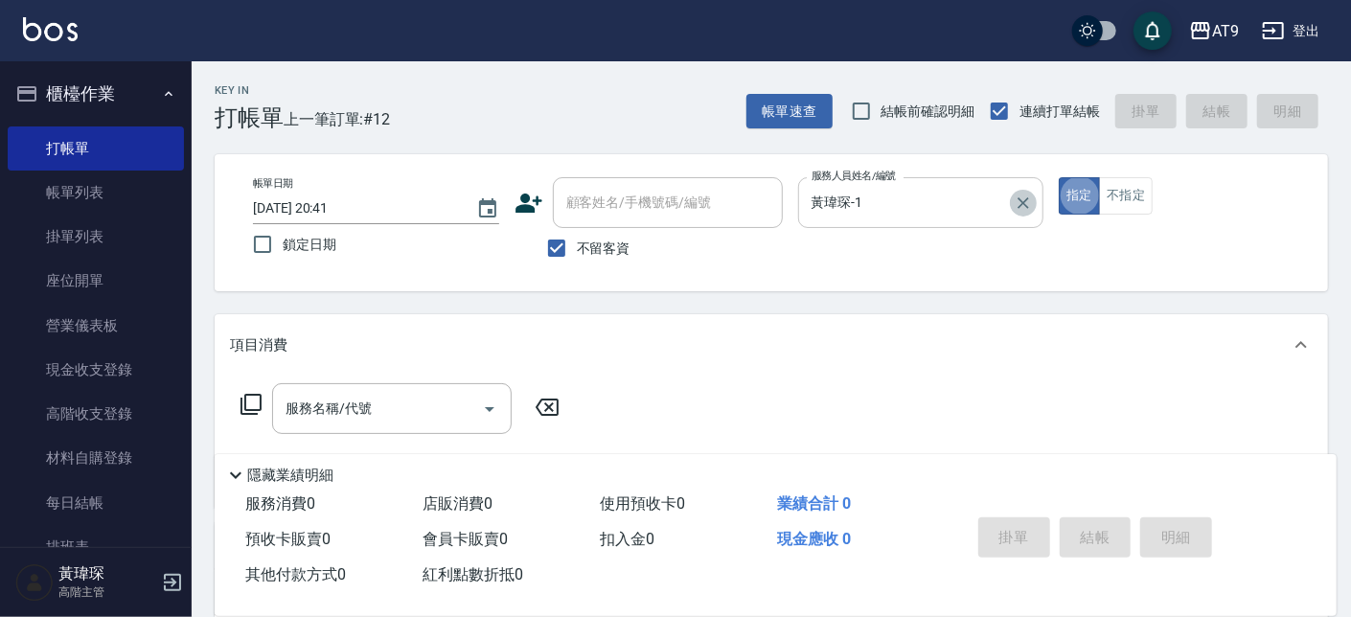
click at [1027, 207] on icon "Clear" at bounding box center [1023, 202] width 11 height 11
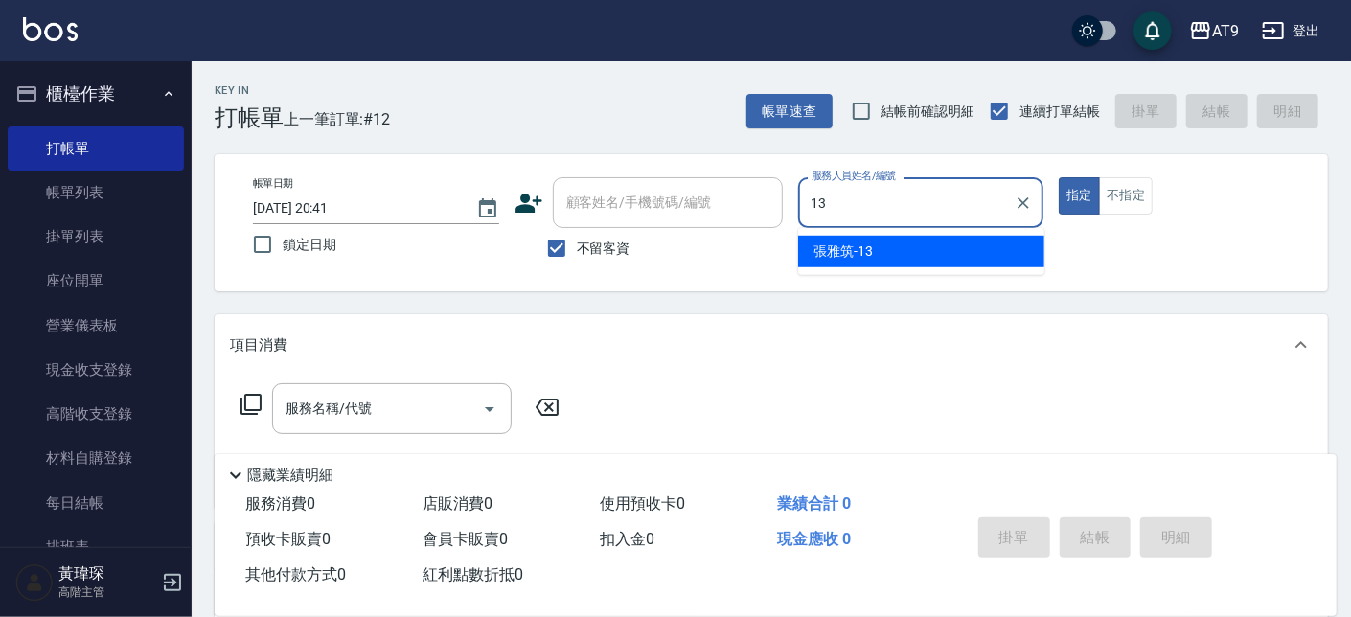
type input "張雅筑-13"
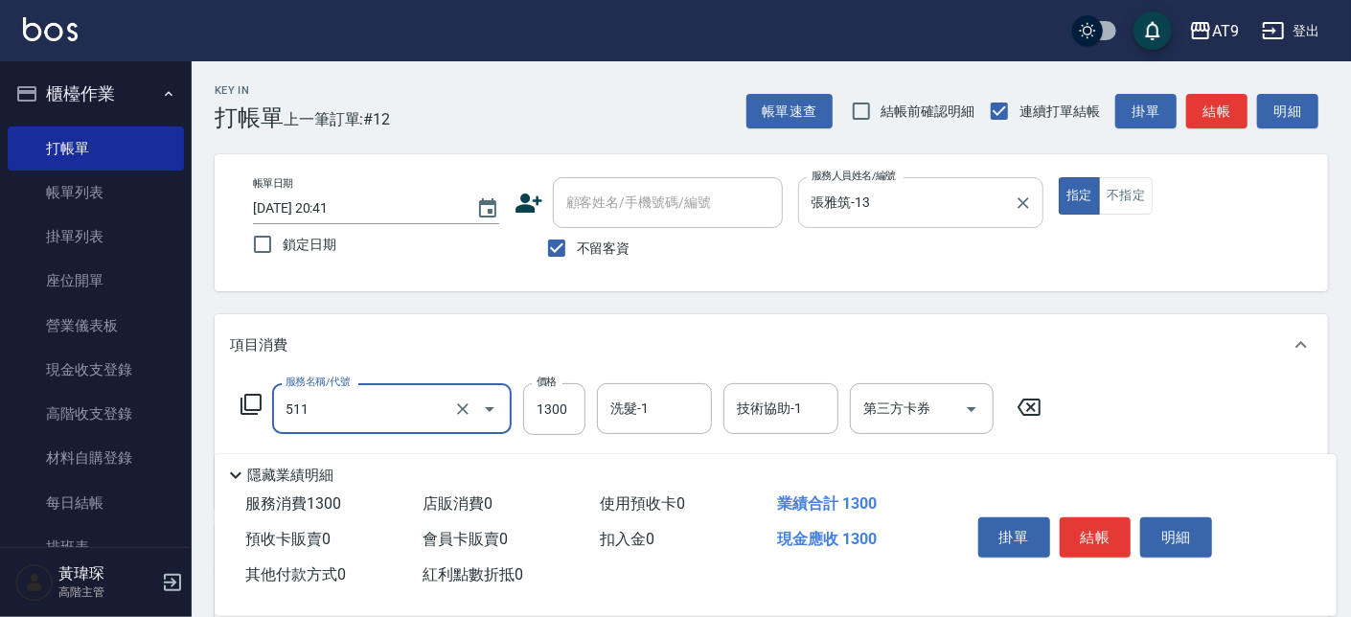
type input "染髮-4(511)"
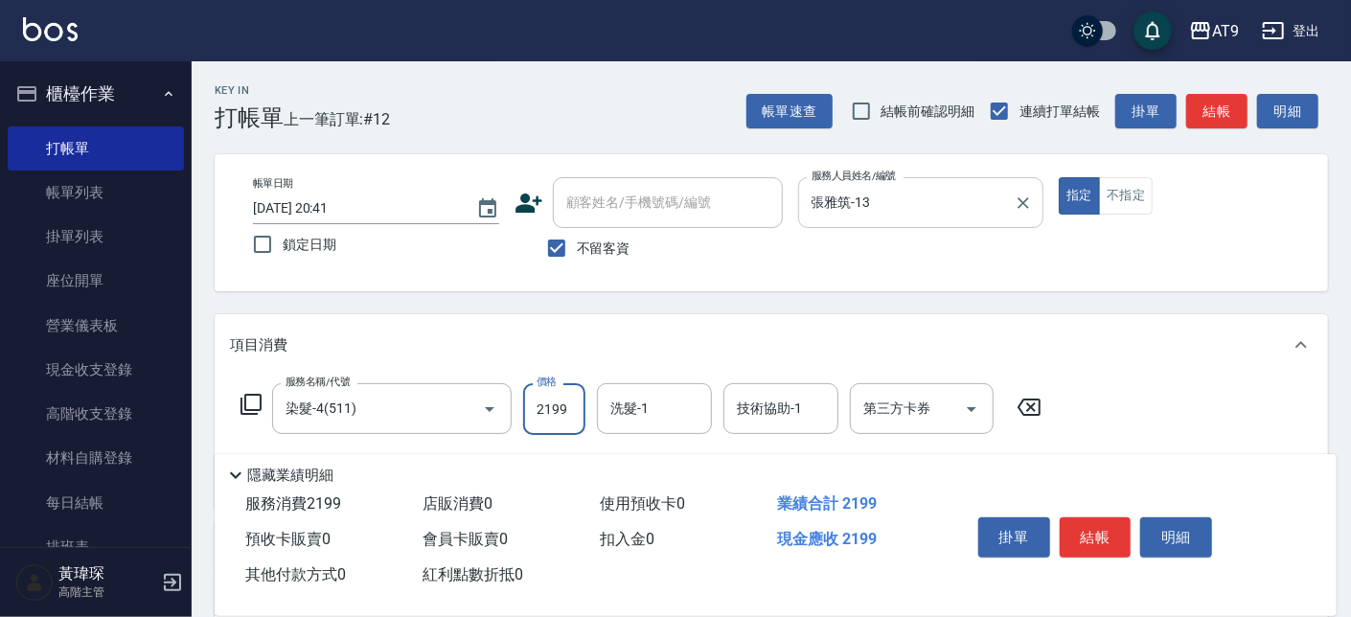
type input "2199"
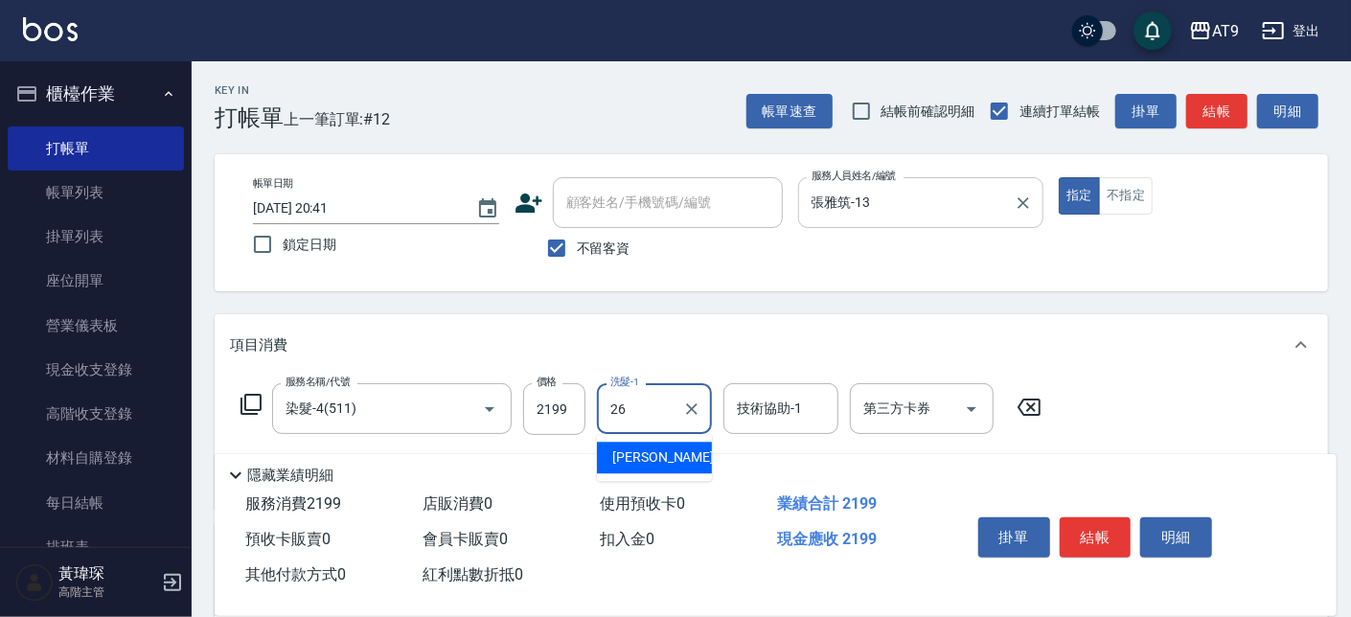
type input "陳祈聿-26"
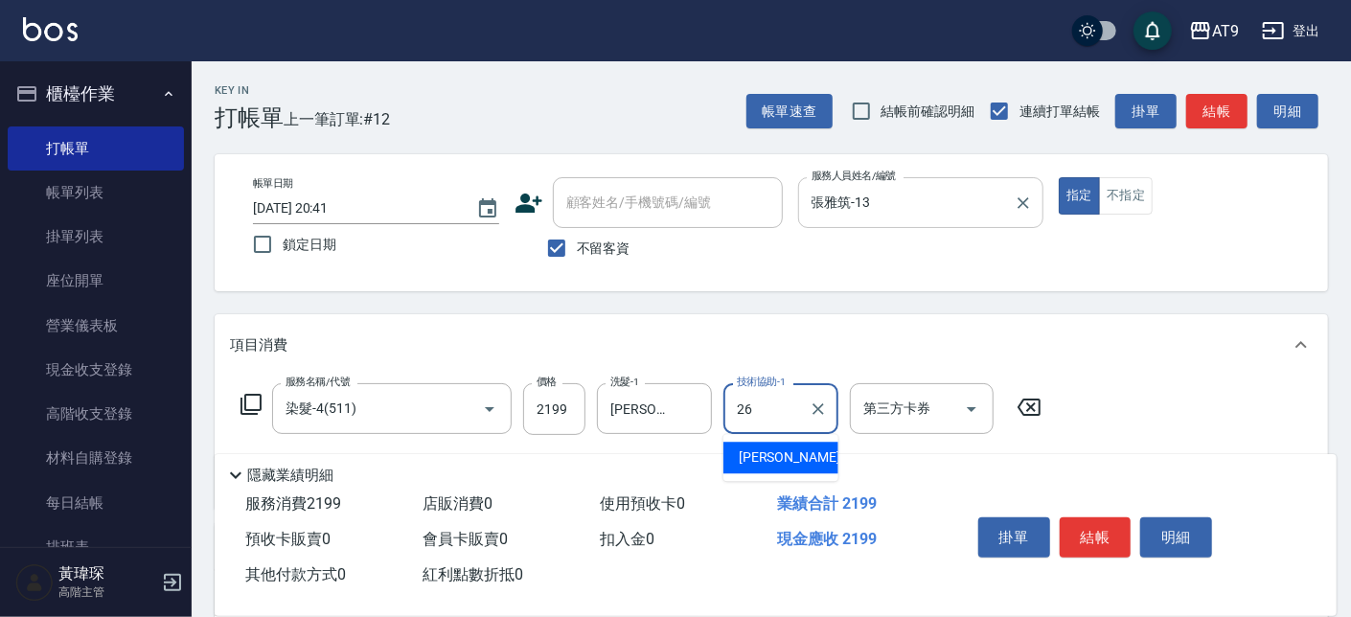
type input "陳祈聿-26"
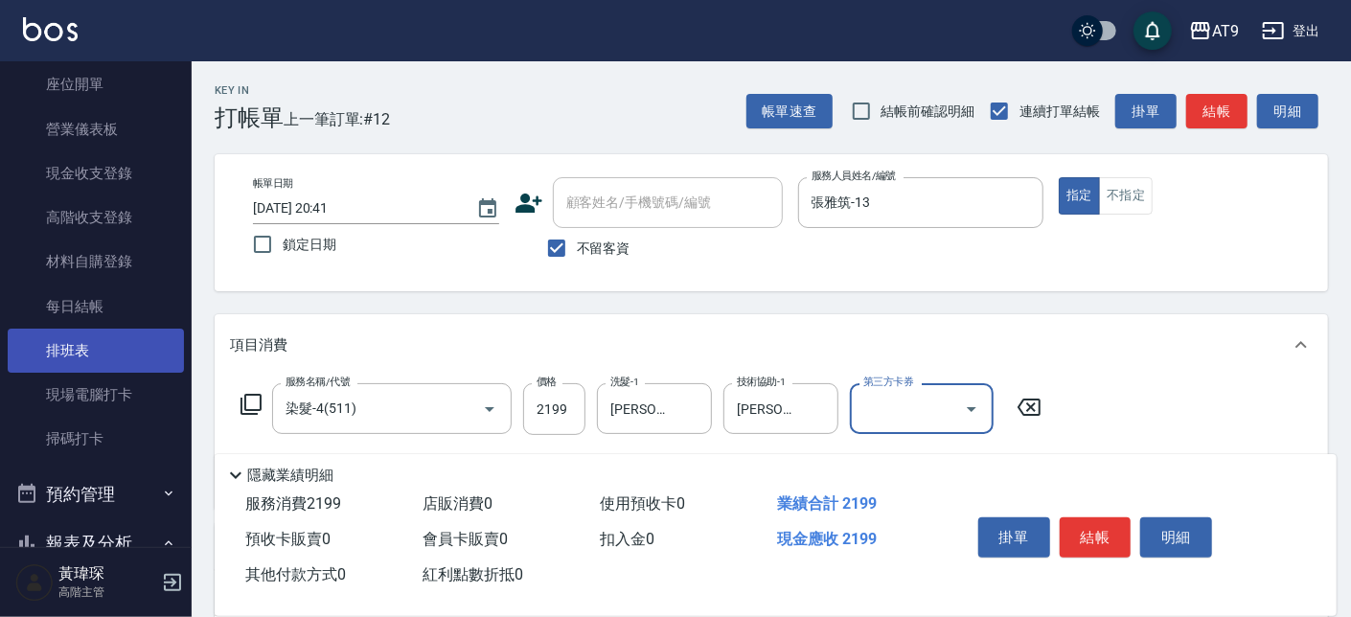
scroll to position [231, 0]
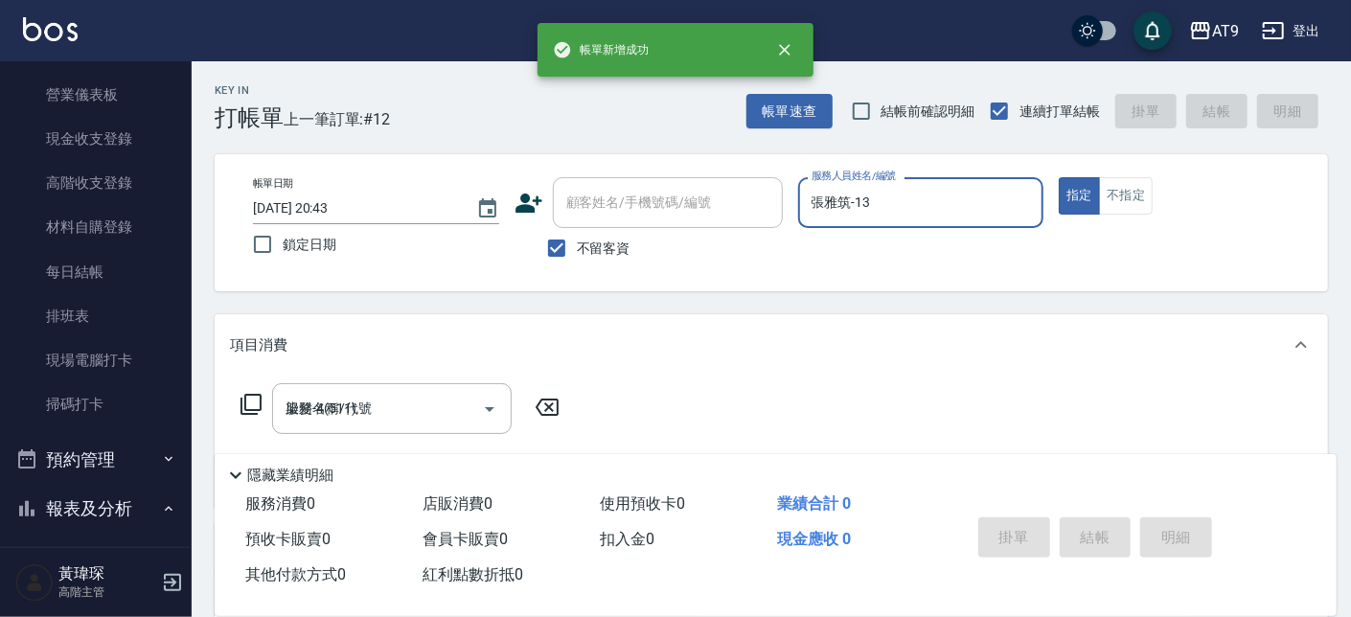
type input "2025/09/26 20:43"
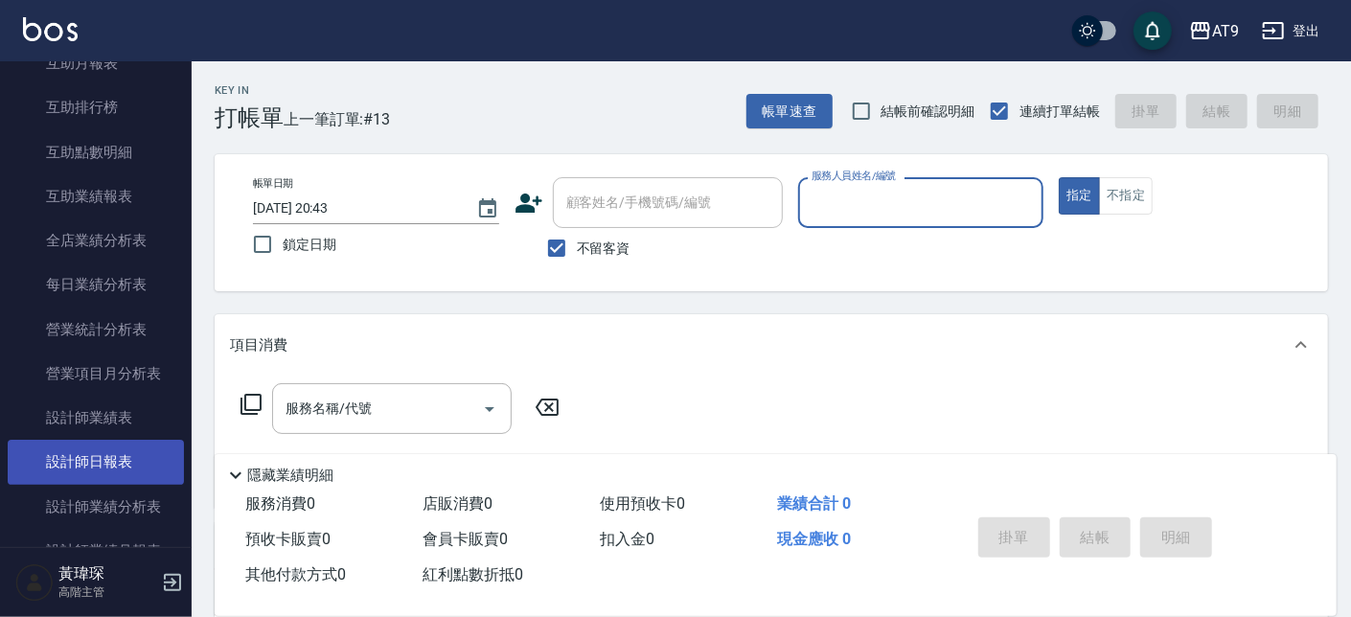
scroll to position [1040, 0]
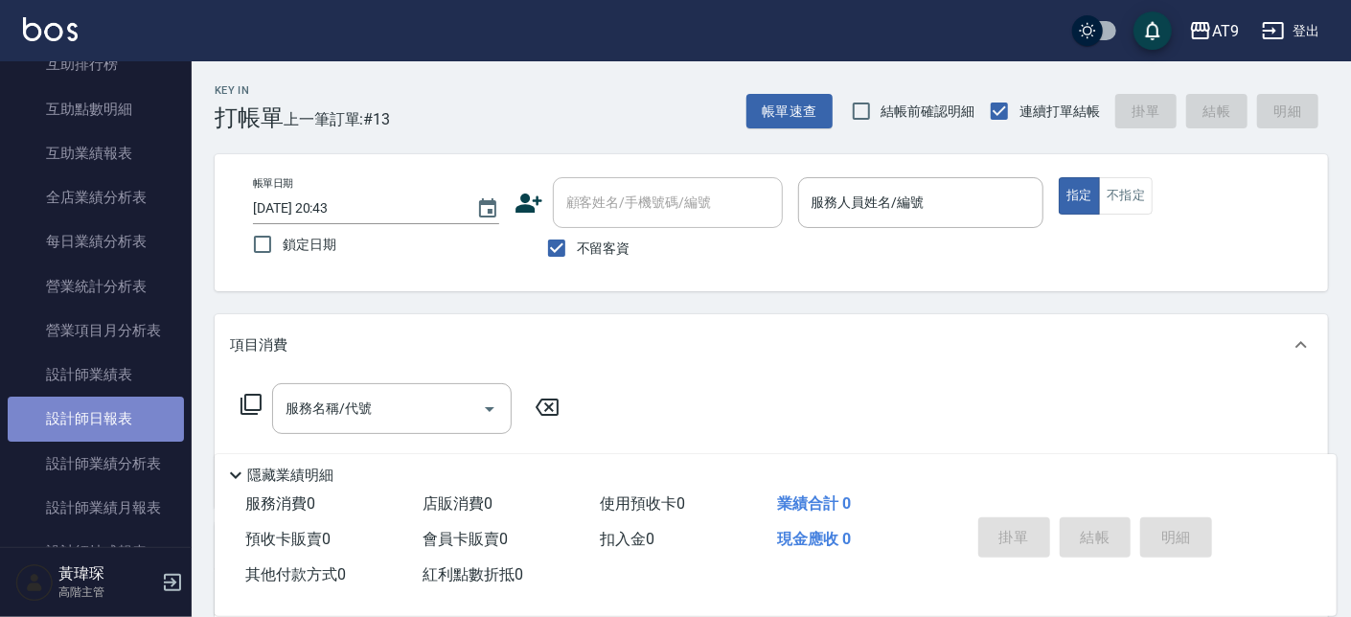
click at [120, 405] on link "設計師日報表" at bounding box center [96, 419] width 176 height 44
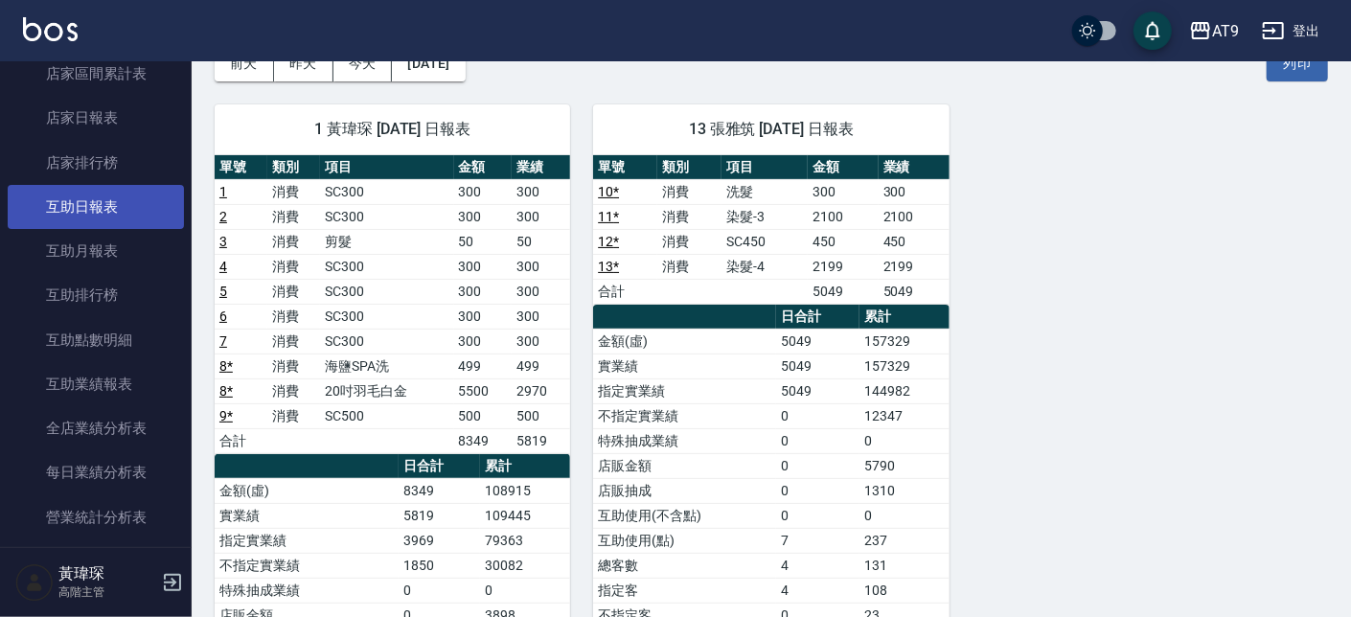
scroll to position [693, 0]
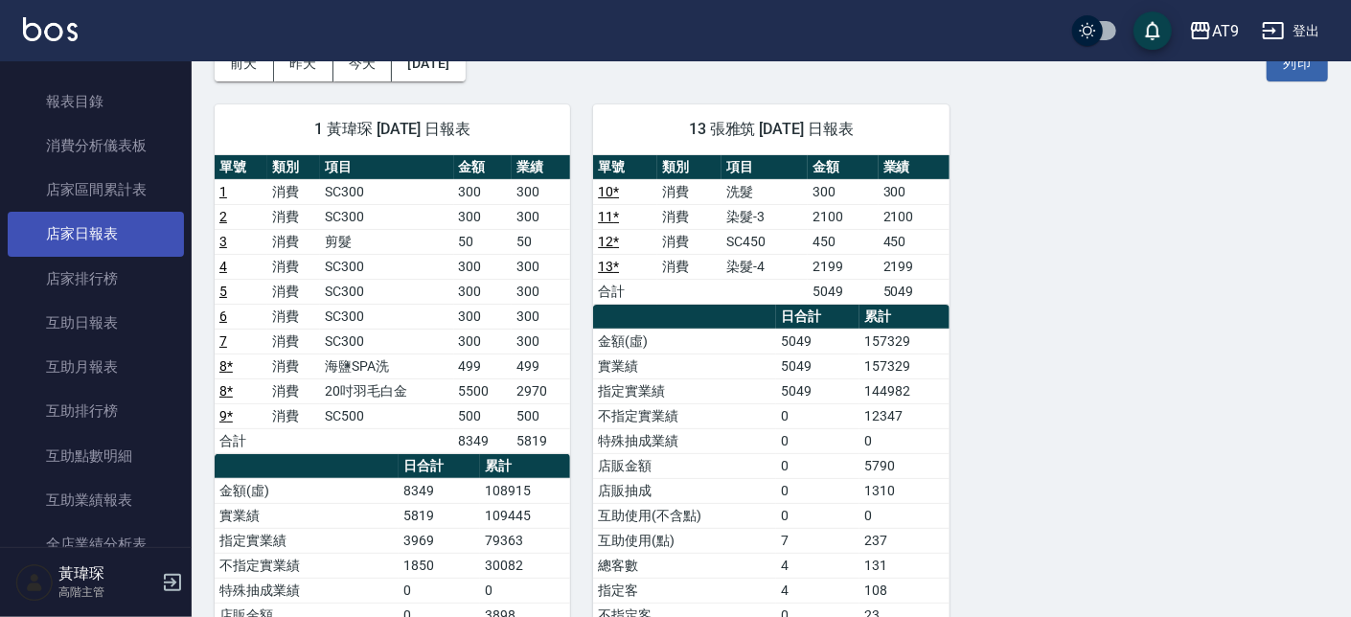
click at [123, 233] on link "店家日報表" at bounding box center [96, 234] width 176 height 44
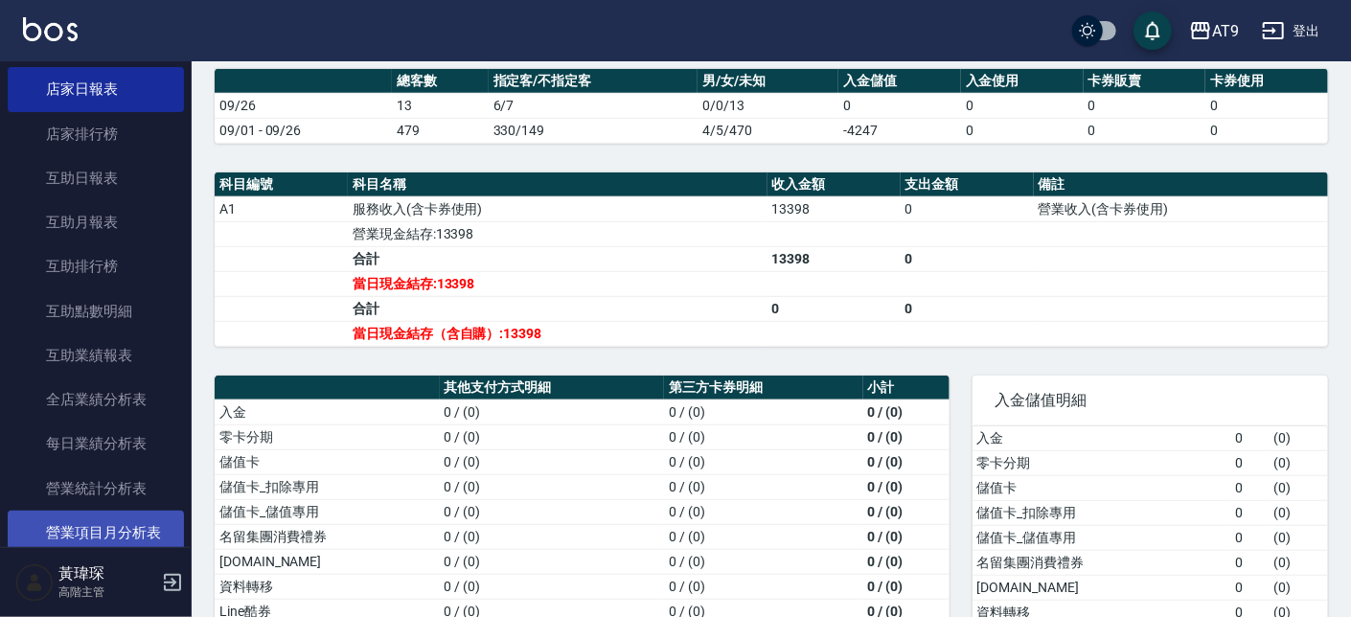
scroll to position [924, 0]
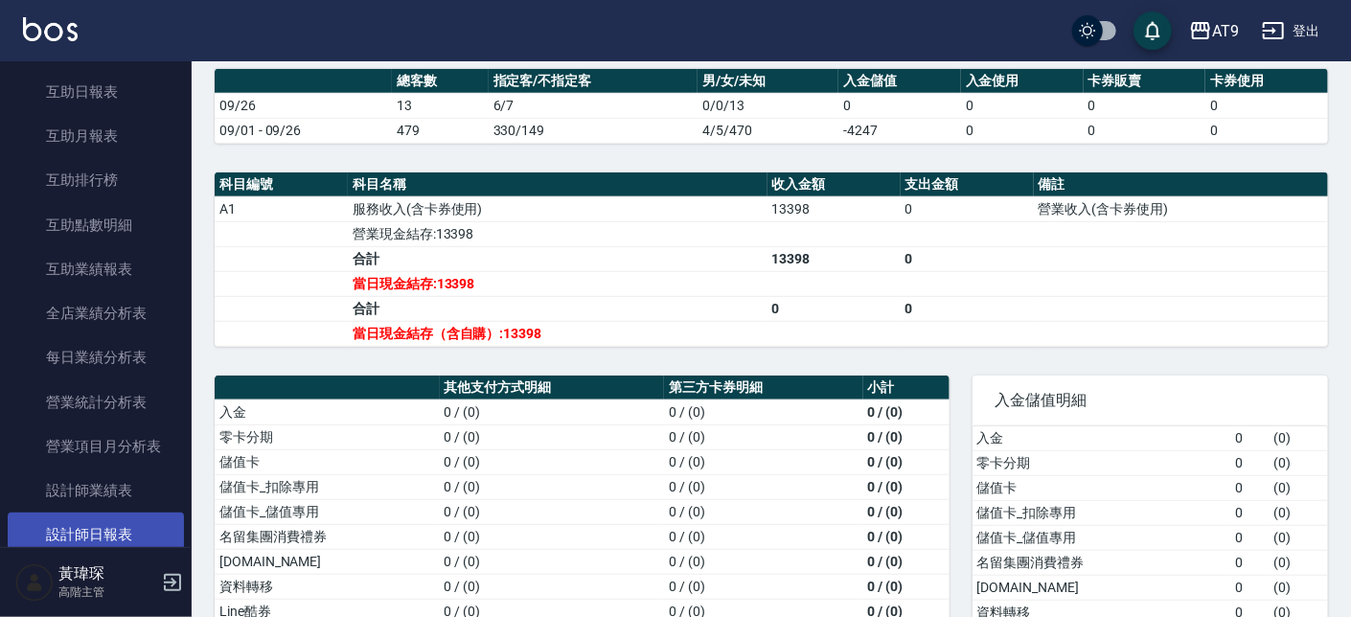
click at [156, 521] on link "設計師日報表" at bounding box center [96, 535] width 176 height 44
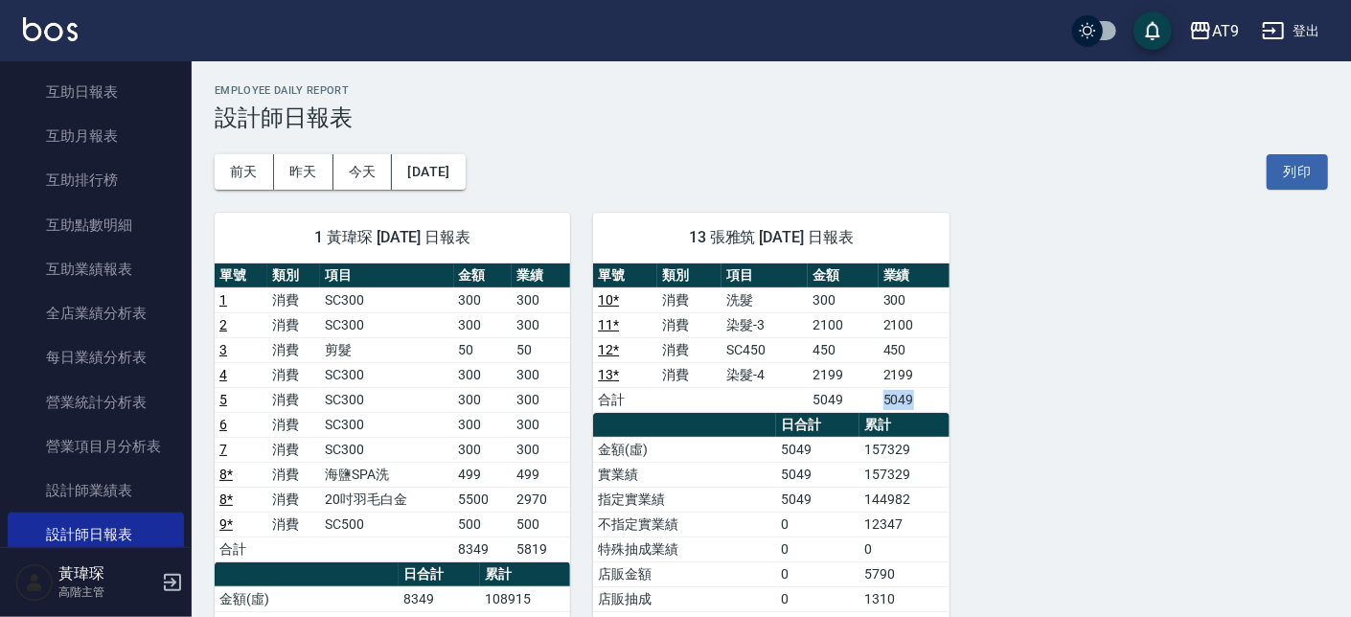
drag, startPoint x: 879, startPoint y: 400, endPoint x: 916, endPoint y: 389, distance: 38.8
click at [916, 389] on tr "合計 5049 5049" at bounding box center [770, 399] width 355 height 25
drag, startPoint x: 925, startPoint y: 376, endPoint x: 898, endPoint y: 376, distance: 27.8
click at [898, 376] on td "2199" at bounding box center [914, 374] width 71 height 25
drag, startPoint x: 752, startPoint y: 327, endPoint x: 798, endPoint y: 358, distance: 55.8
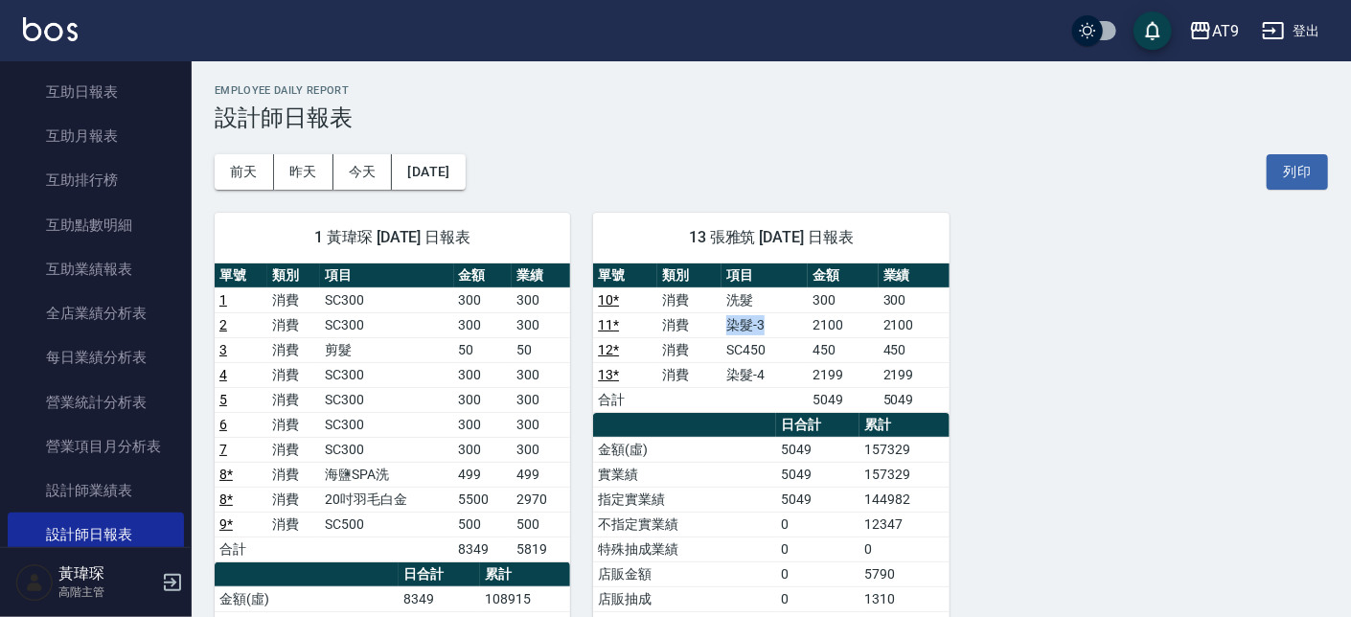
click at [788, 337] on td "染髮-3" at bounding box center [764, 324] width 86 height 25
drag, startPoint x: 727, startPoint y: 375, endPoint x: 702, endPoint y: 375, distance: 24.9
click at [702, 375] on tr "13 * 消費 染髮-4 2199 2199" at bounding box center [770, 374] width 355 height 25
click at [919, 435] on th "累計" at bounding box center [904, 425] width 90 height 25
drag, startPoint x: 532, startPoint y: 514, endPoint x: 563, endPoint y: 513, distance: 31.7
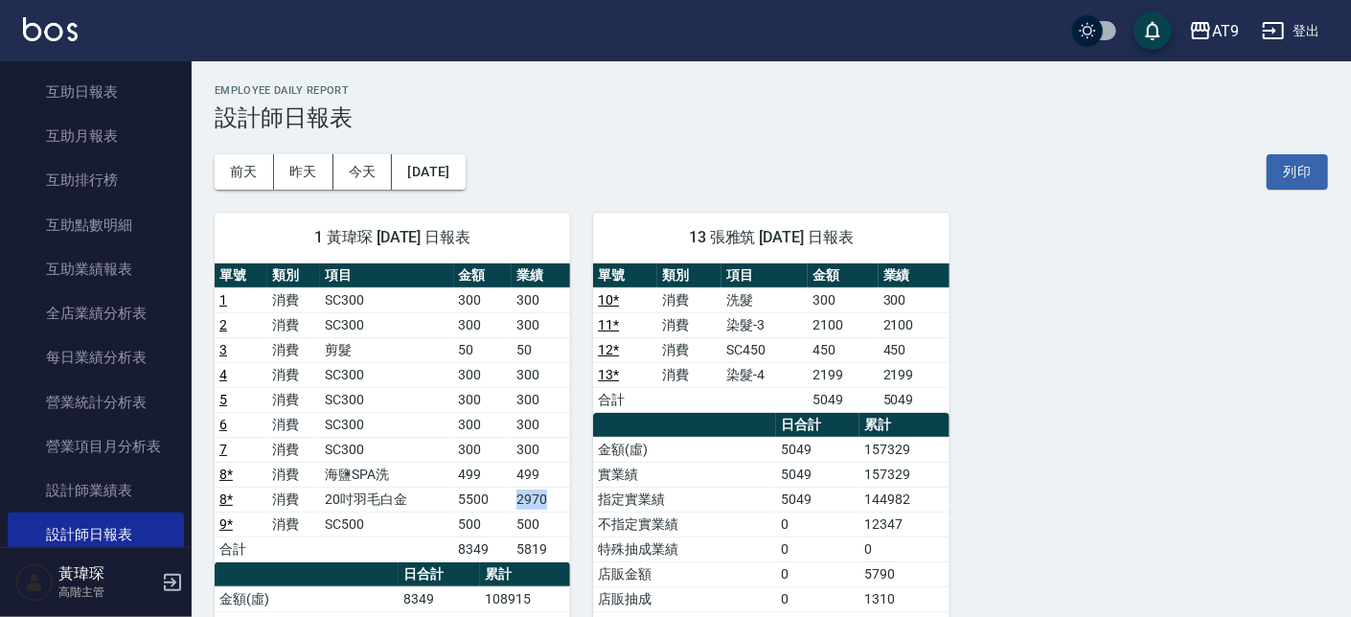
click at [562, 512] on tr "8 * 消費 20吋羽毛白金 5500 2970" at bounding box center [392, 499] width 355 height 25
click at [825, 532] on td "0" at bounding box center [817, 524] width 83 height 25
drag, startPoint x: 505, startPoint y: 493, endPoint x: 567, endPoint y: 507, distance: 63.7
click at [566, 506] on tr "8 * 消費 20吋羽毛白金 5500 2970" at bounding box center [392, 499] width 355 height 25
click at [859, 515] on td "0" at bounding box center [817, 524] width 83 height 25
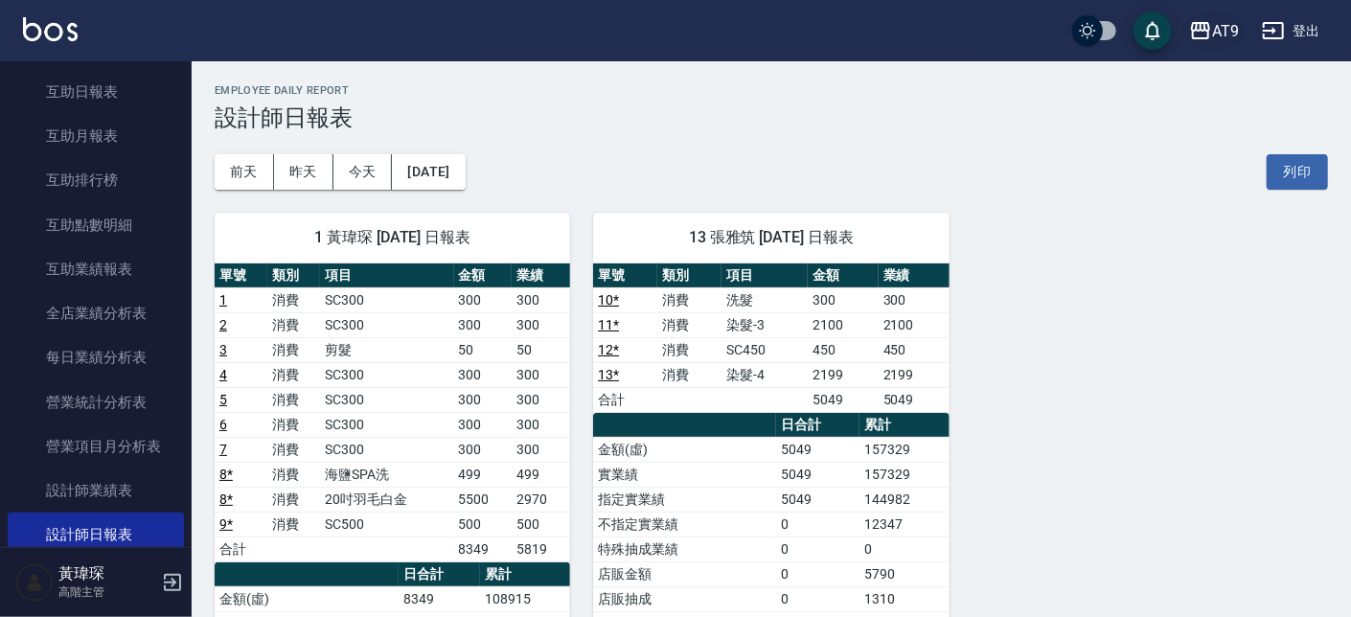
click at [1209, 46] on button "AT9" at bounding box center [1213, 30] width 65 height 39
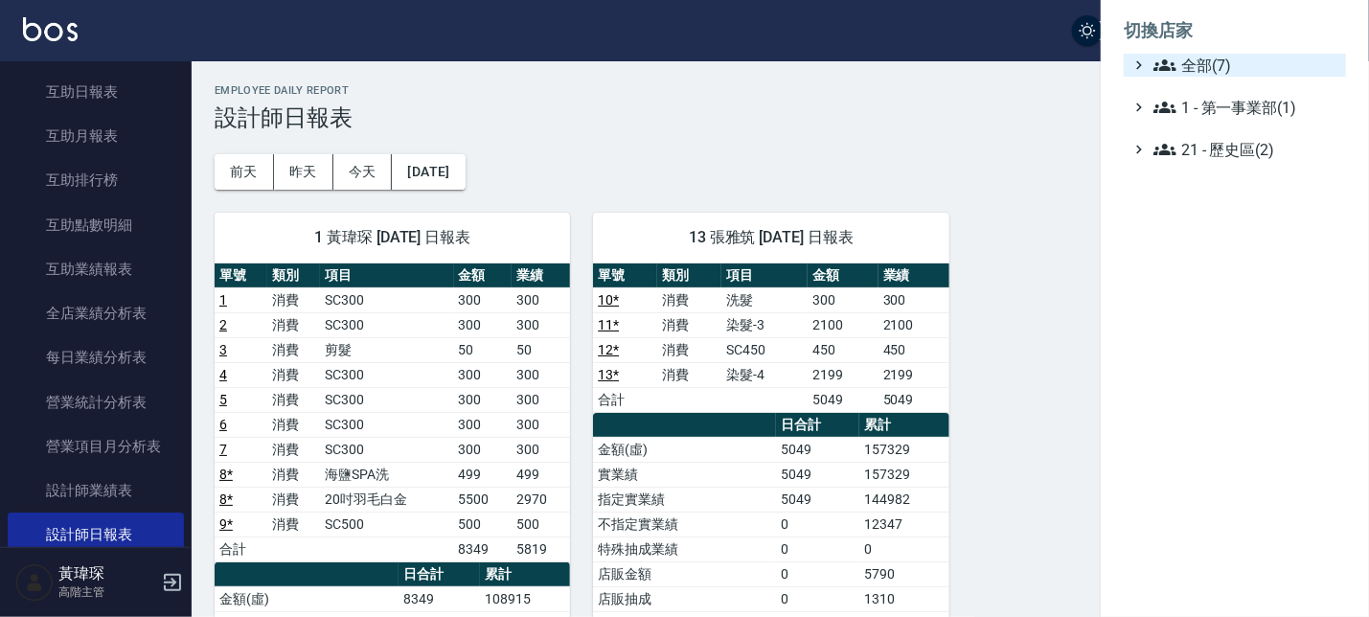
click at [1209, 71] on span "全部(7)" at bounding box center [1246, 65] width 185 height 23
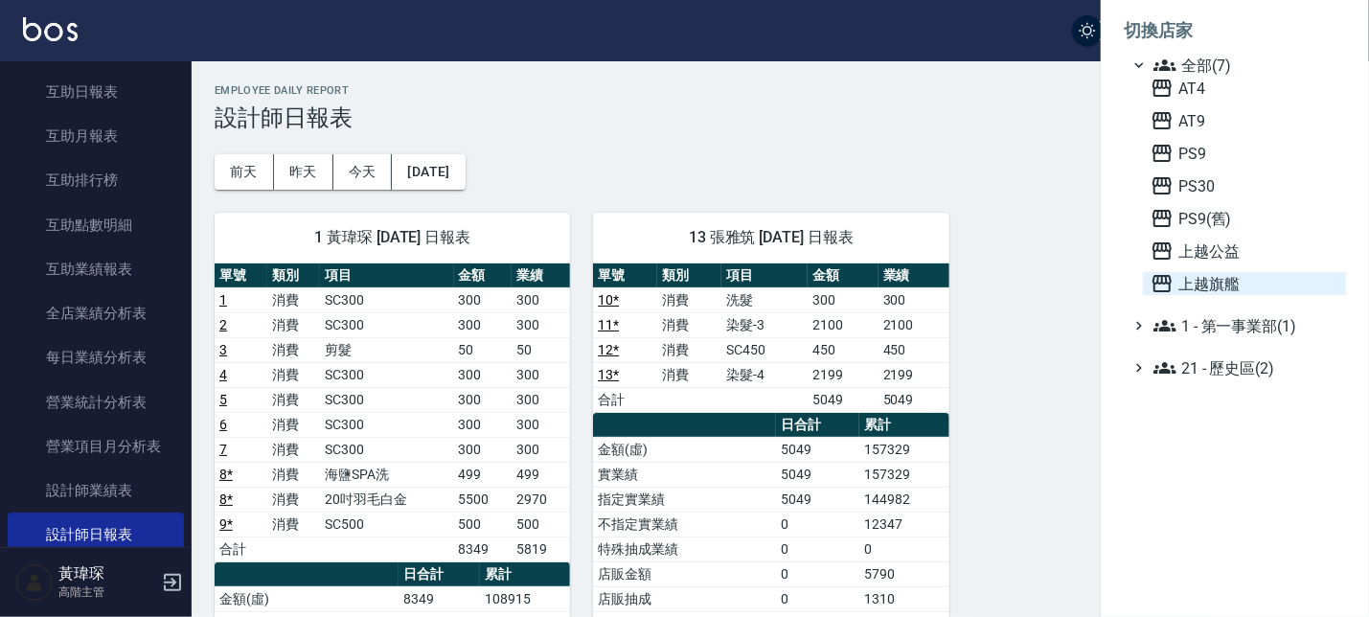
click at [1209, 278] on span "上越旗艦" at bounding box center [1245, 283] width 188 height 23
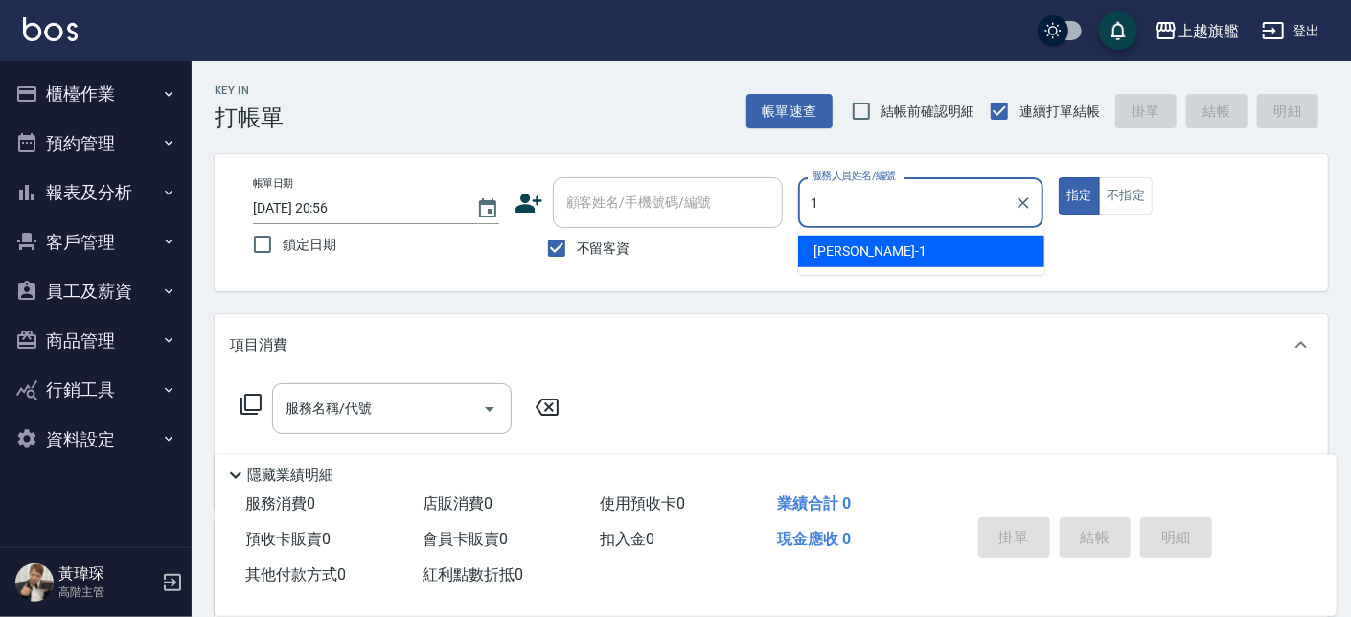
type input "盧孟-1"
type button "true"
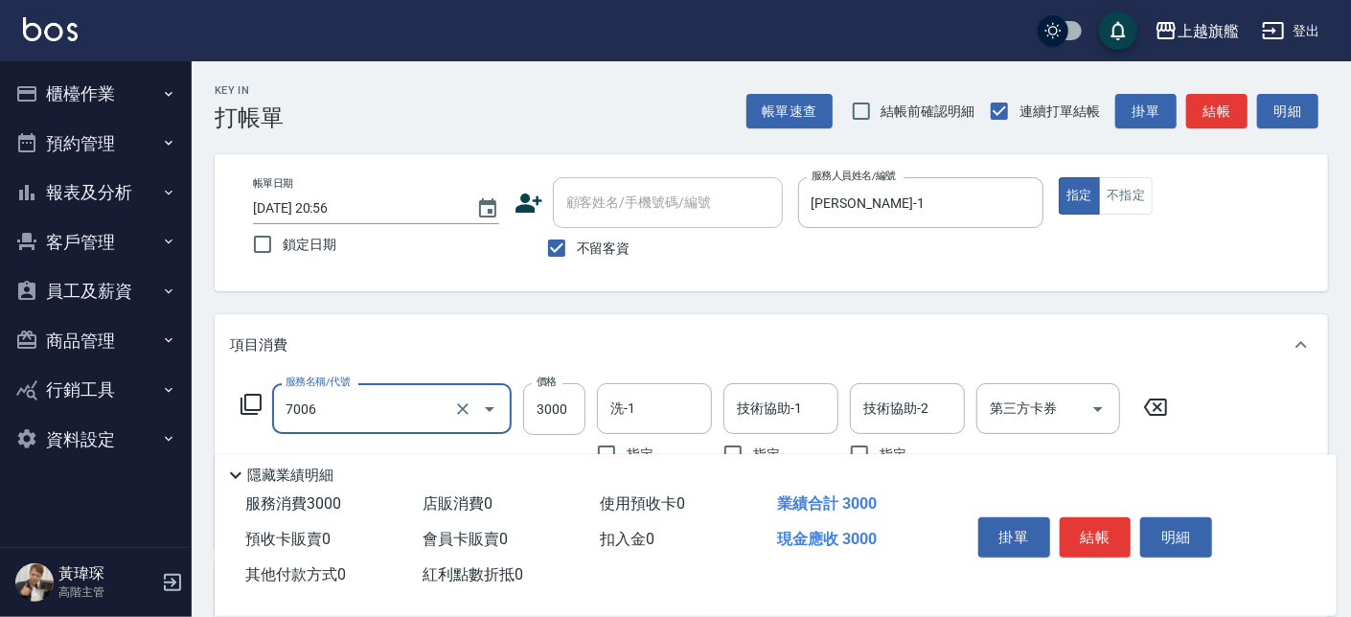
type input "重整(7006)"
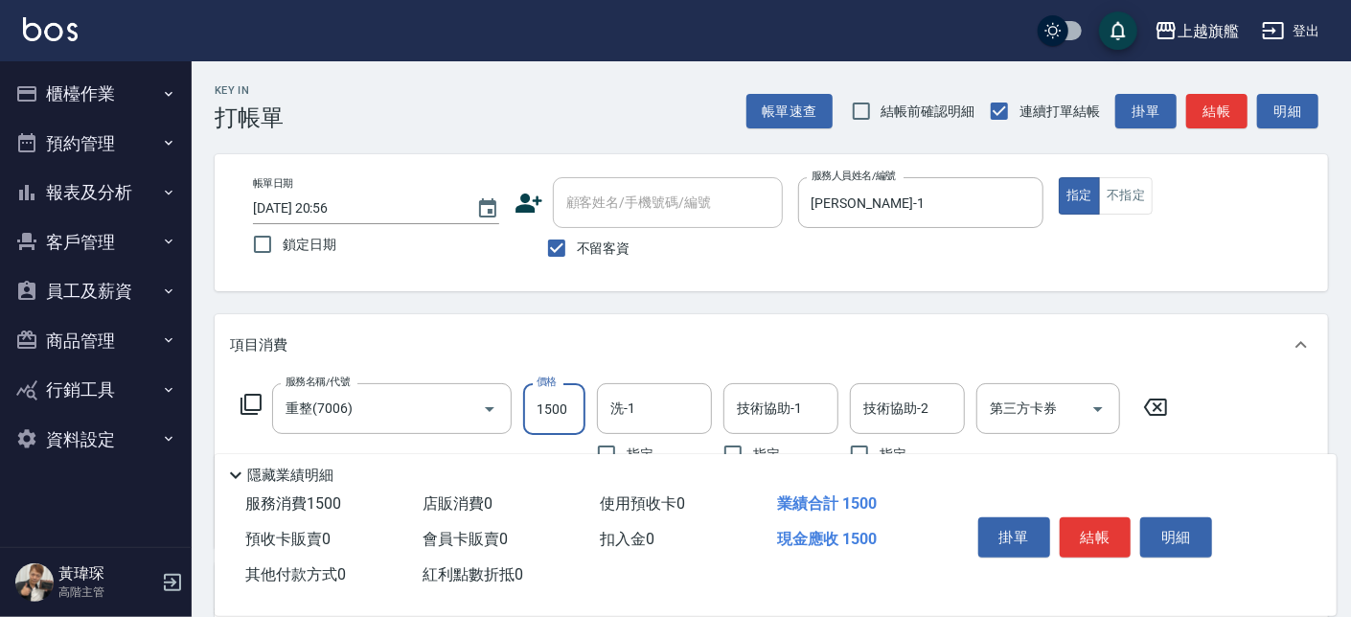
type input "1500"
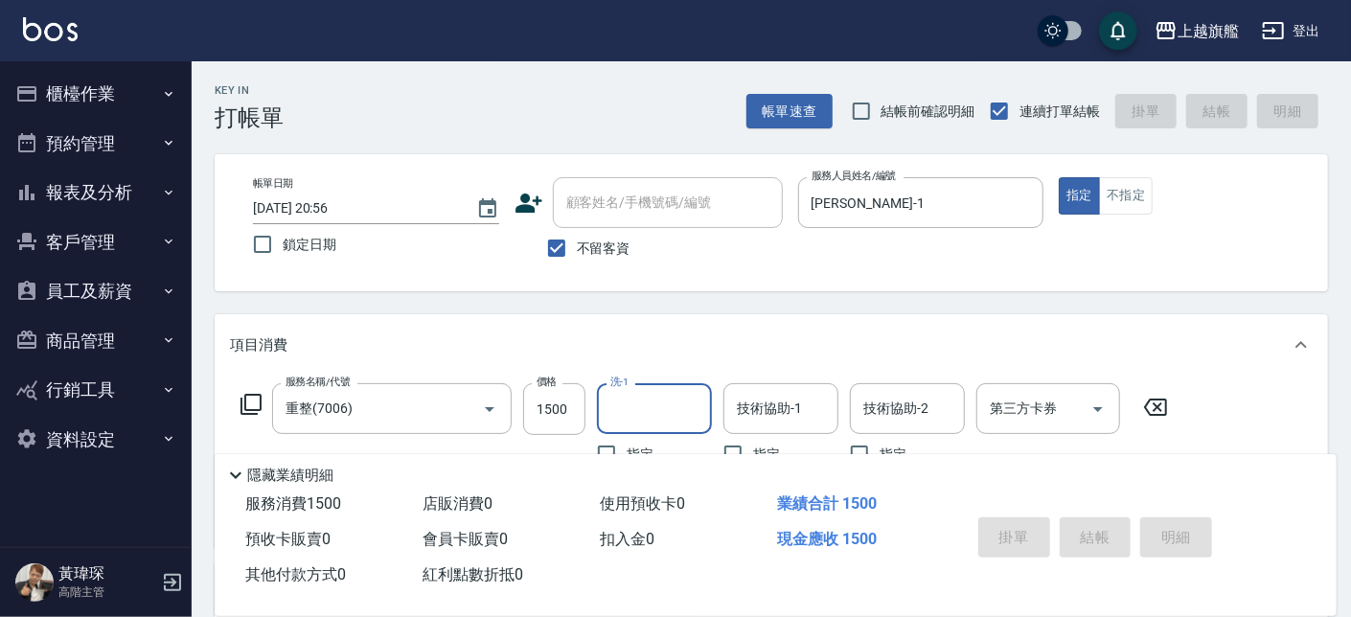
type input "2025/09/26 20:57"
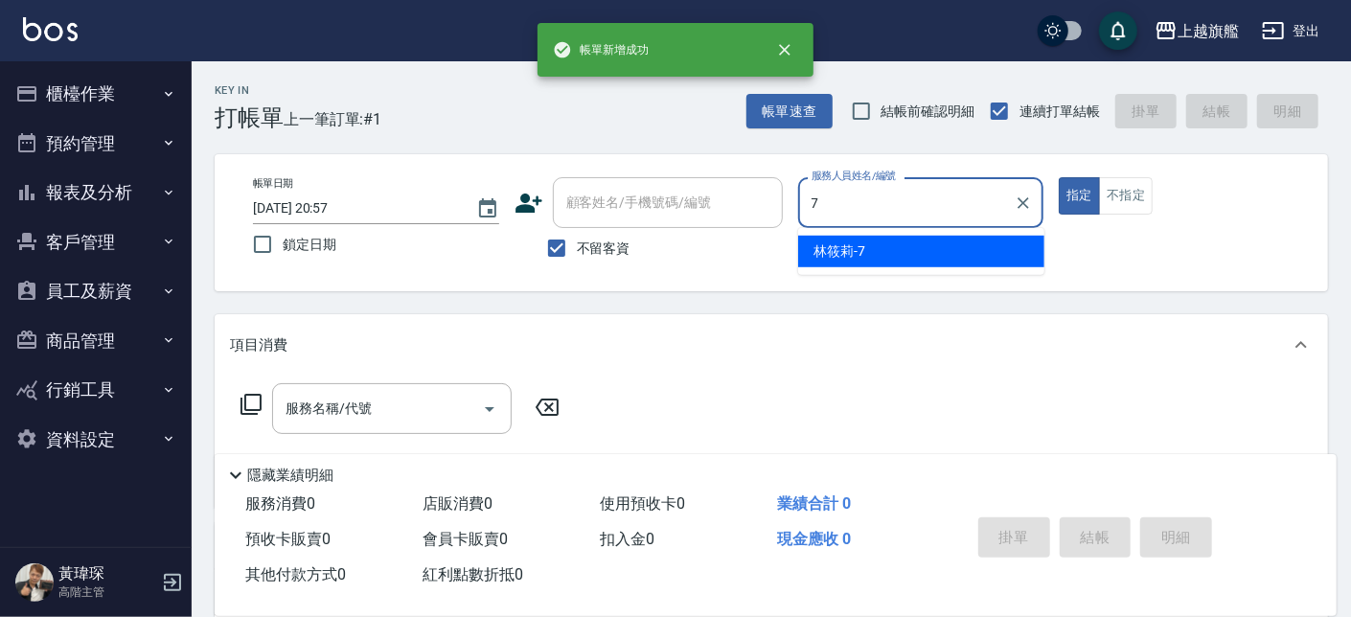
type input "林筱莉-7"
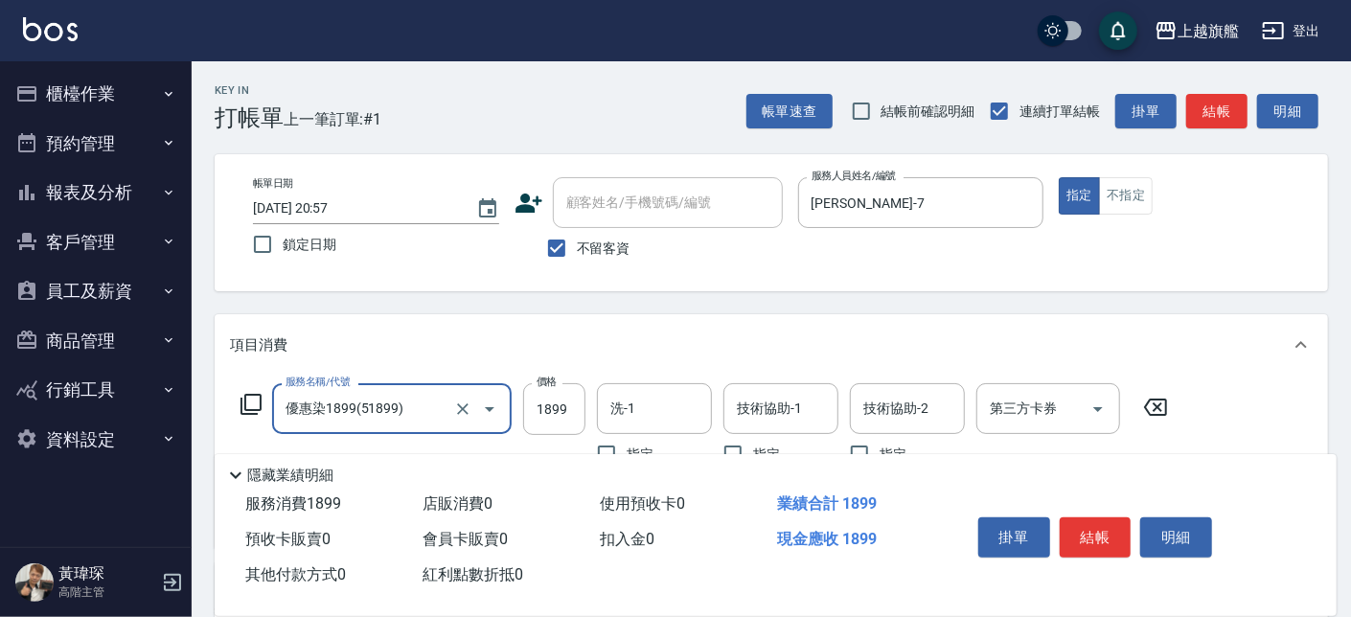
type input "優惠染1899(51899)"
type input "1980"
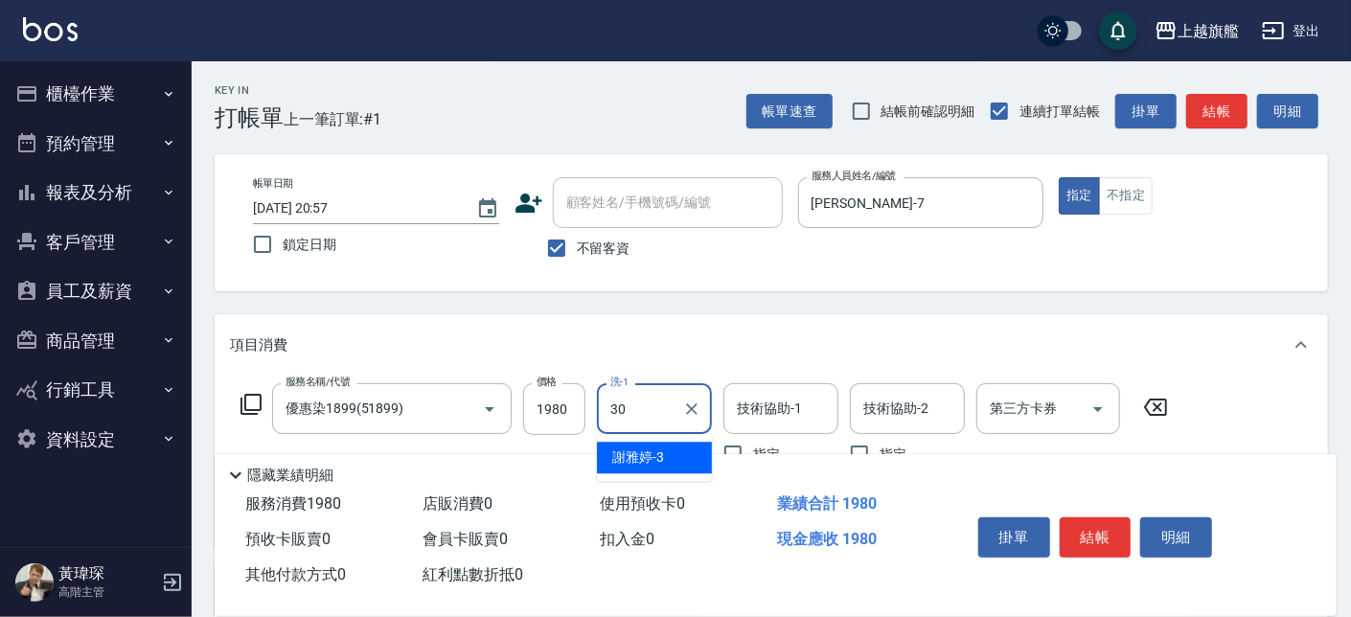
type input "劉羿君-30"
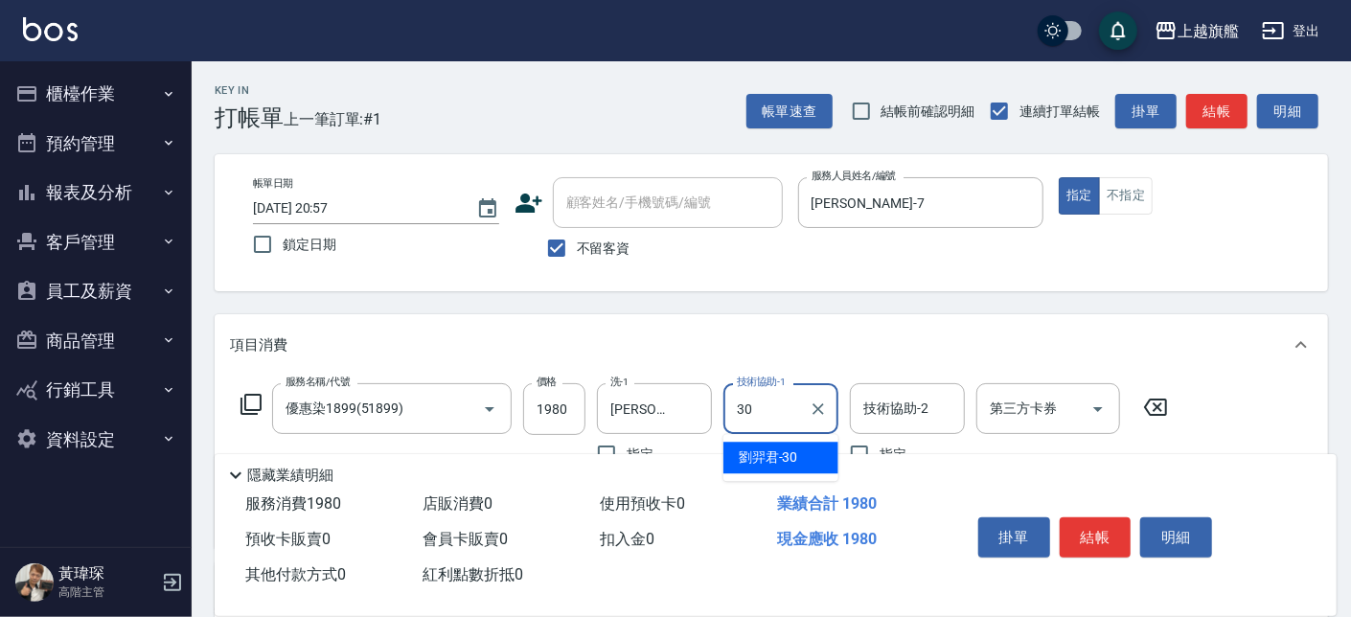
type input "劉羿君-30"
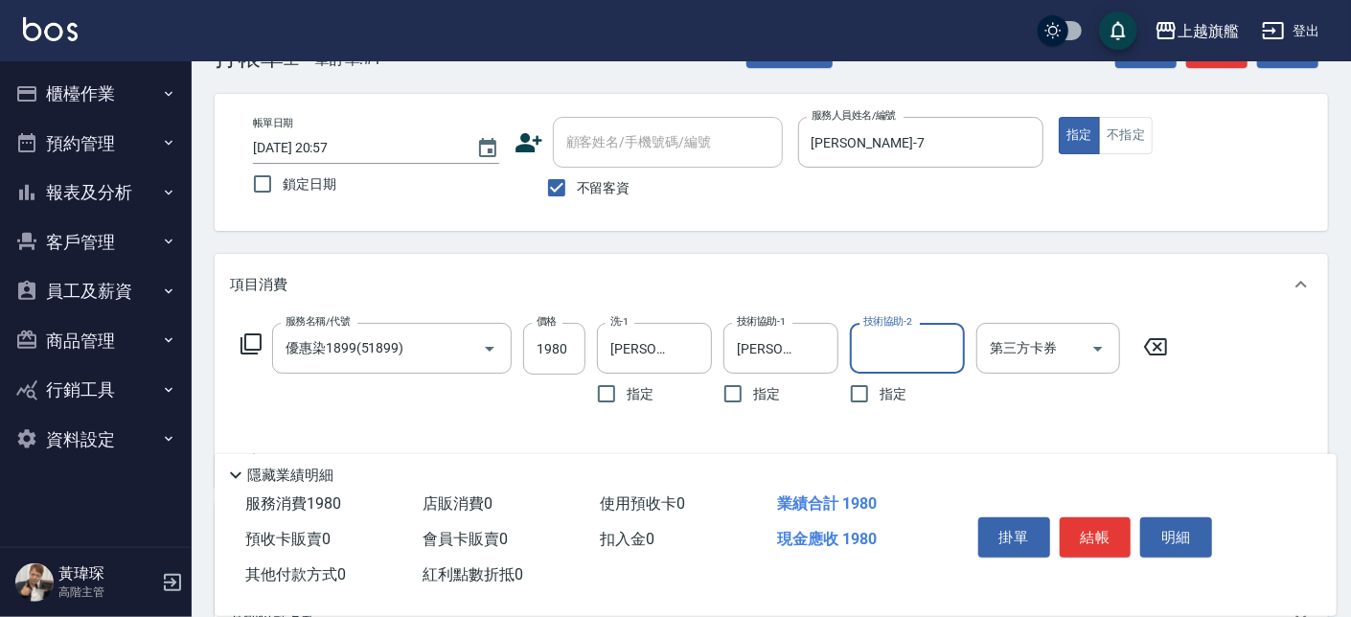
scroll to position [312, 0]
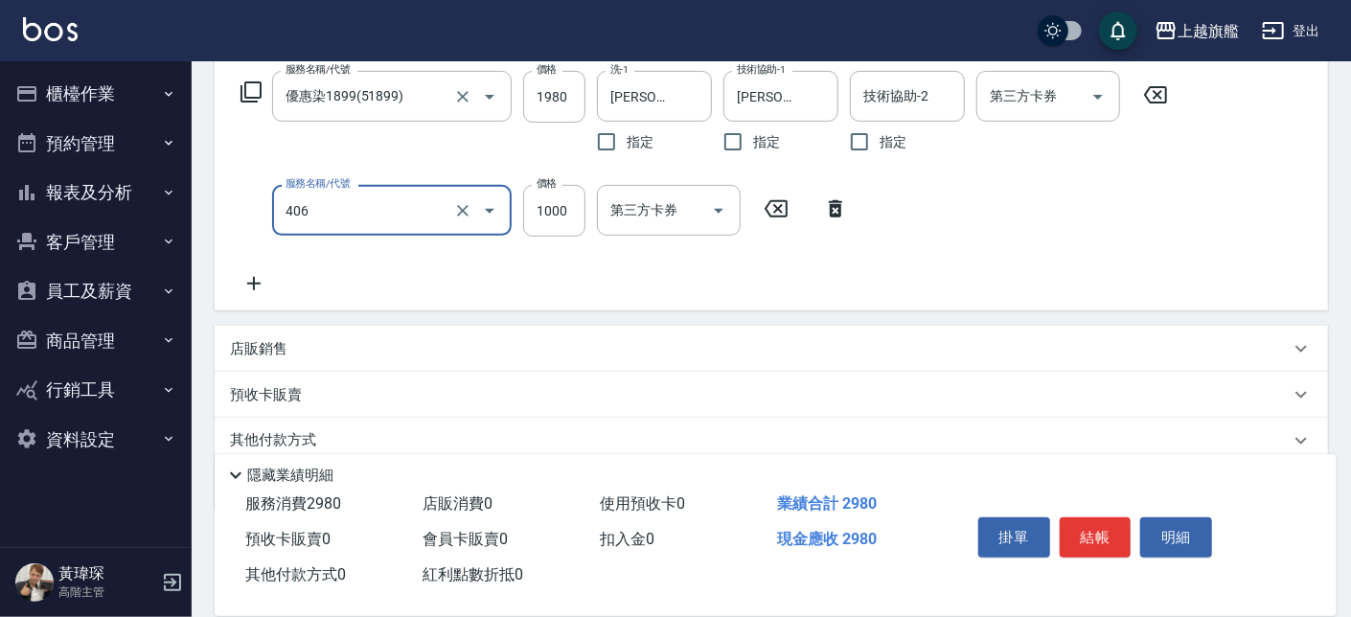
type input "水漾護1000(406)"
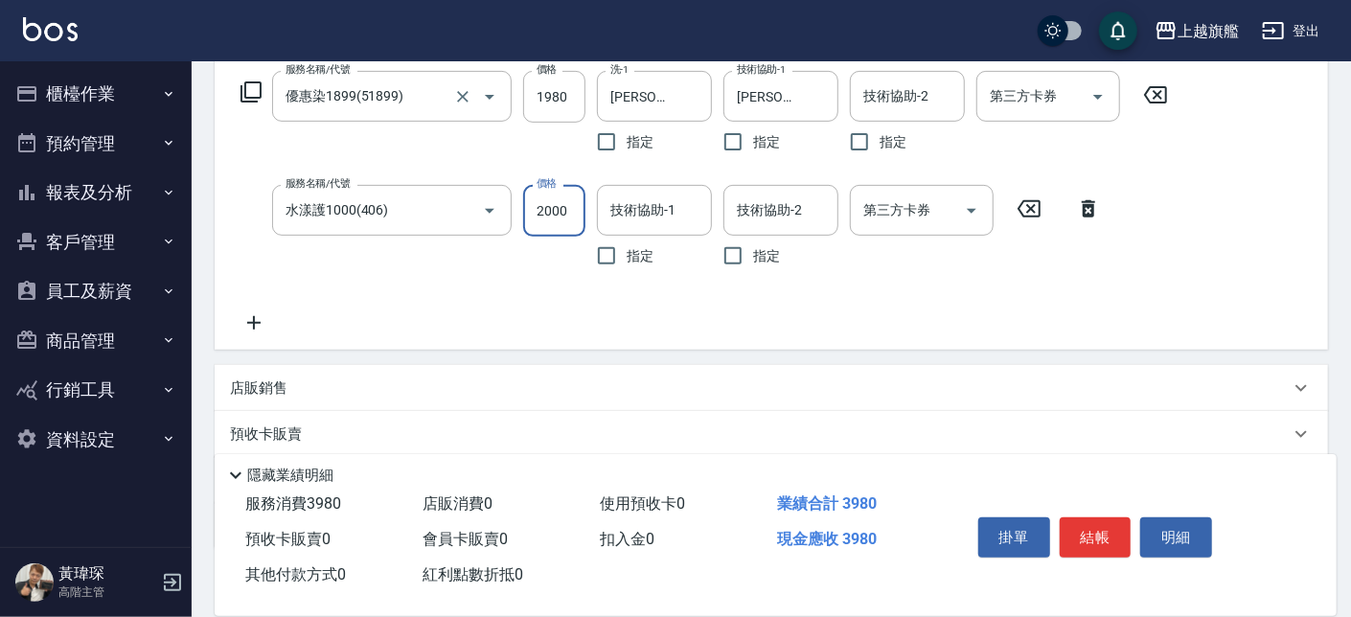
type input "2000"
type input "劉羿君-30"
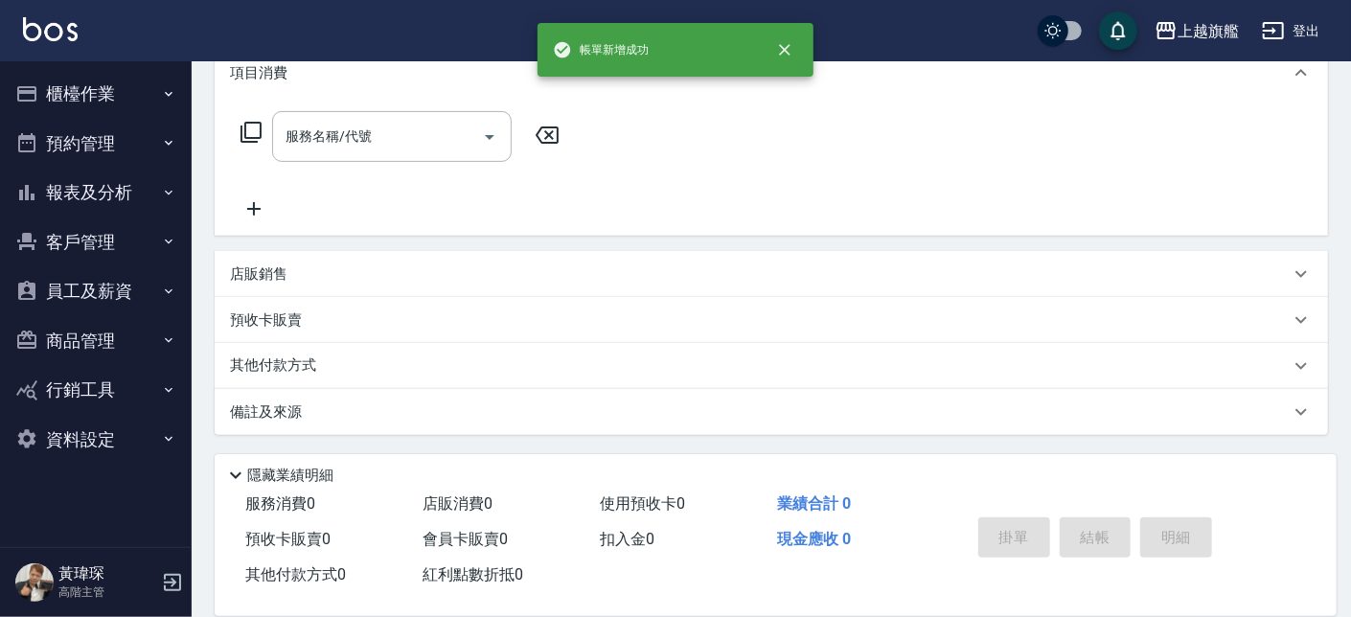
scroll to position [0, 0]
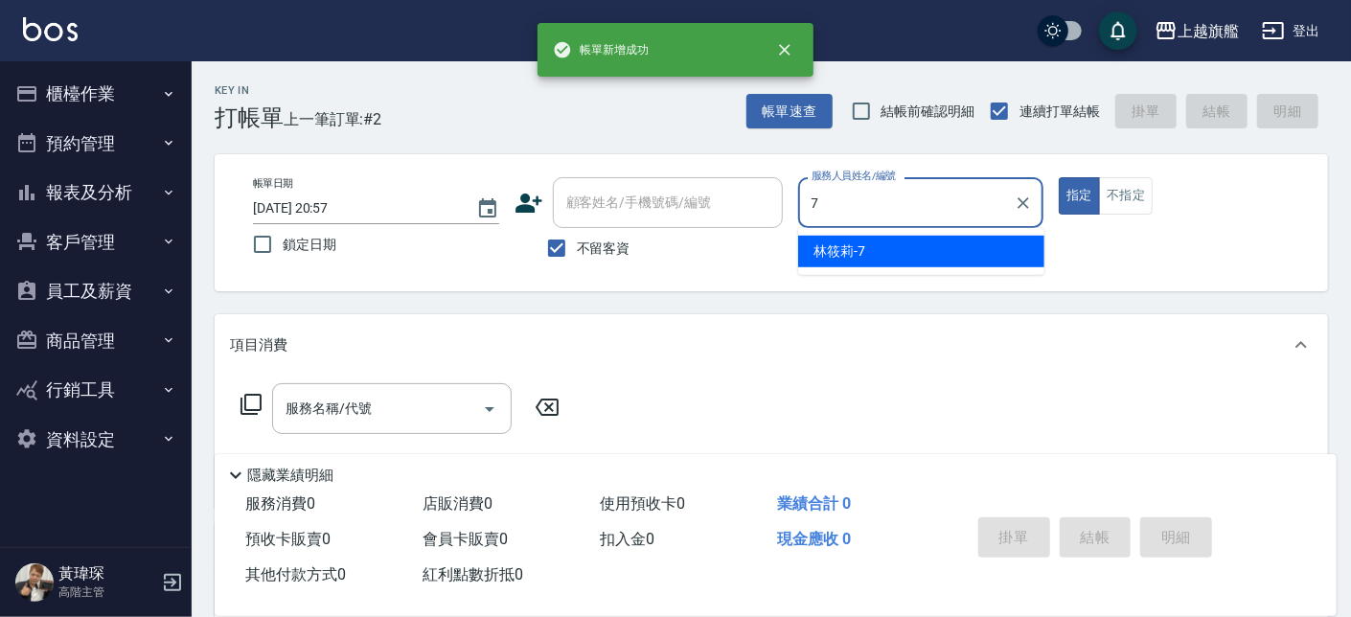
type input "林筱莉-7"
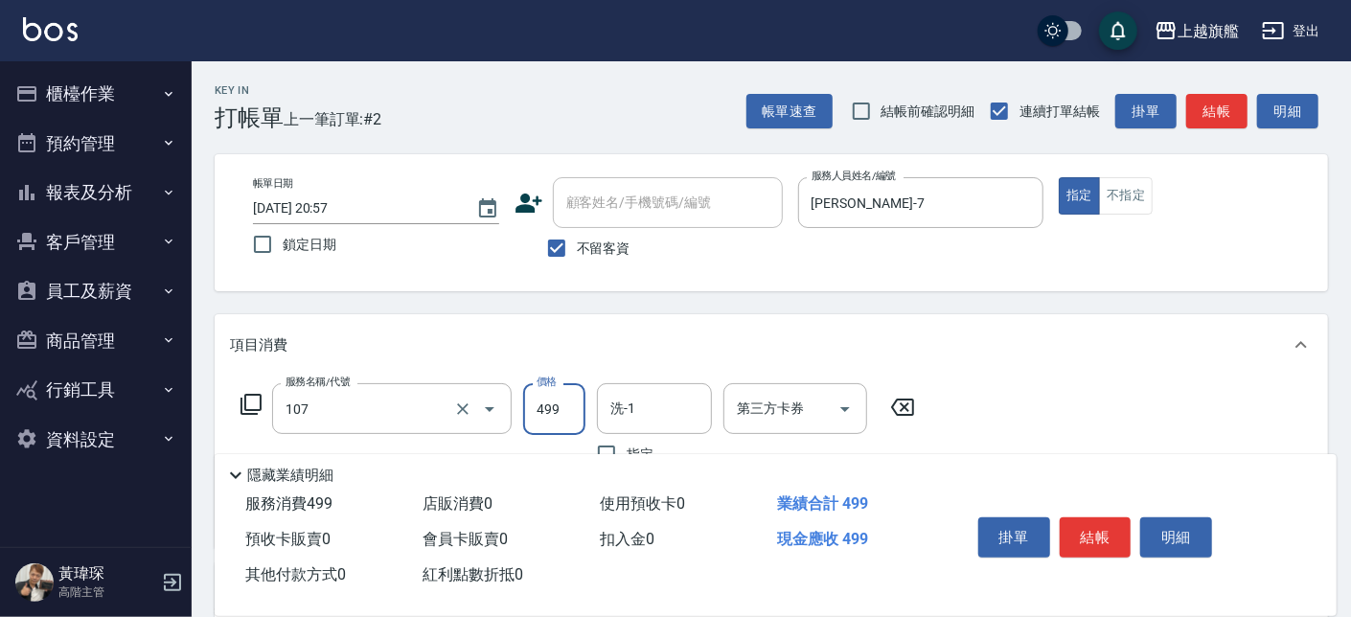
type input "舒活499(107)"
type input "599"
type input "劉羿君-30"
type input "4"
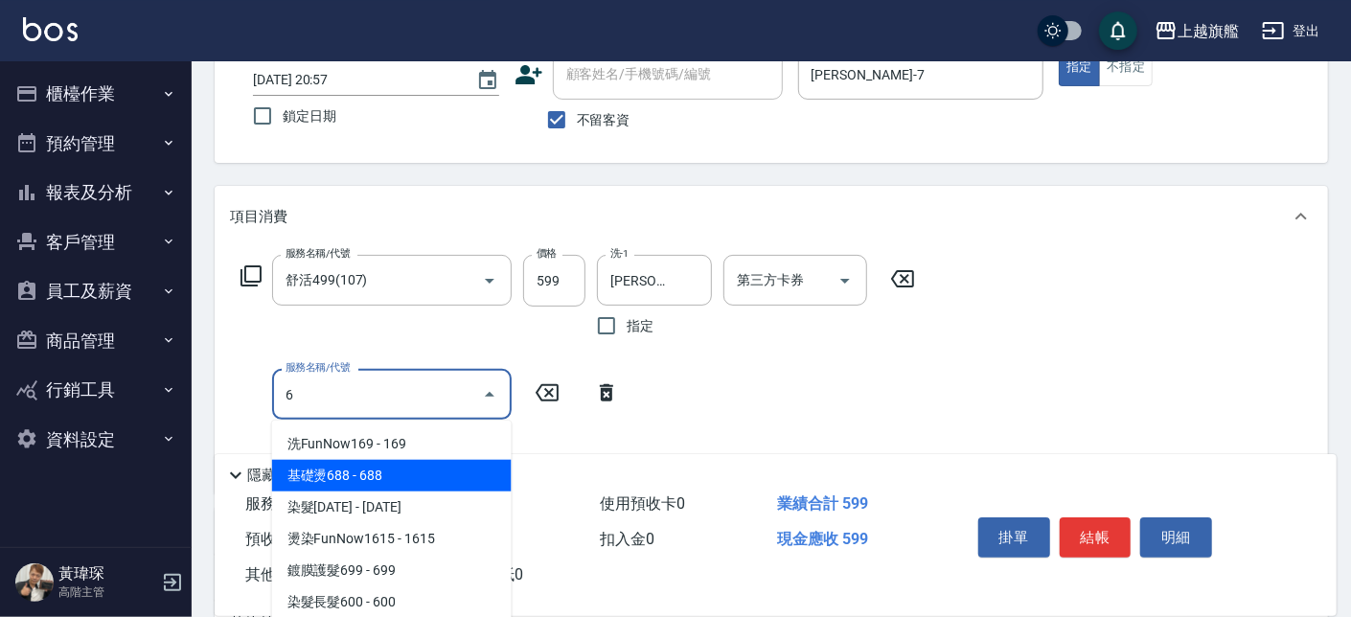
scroll to position [217, 0]
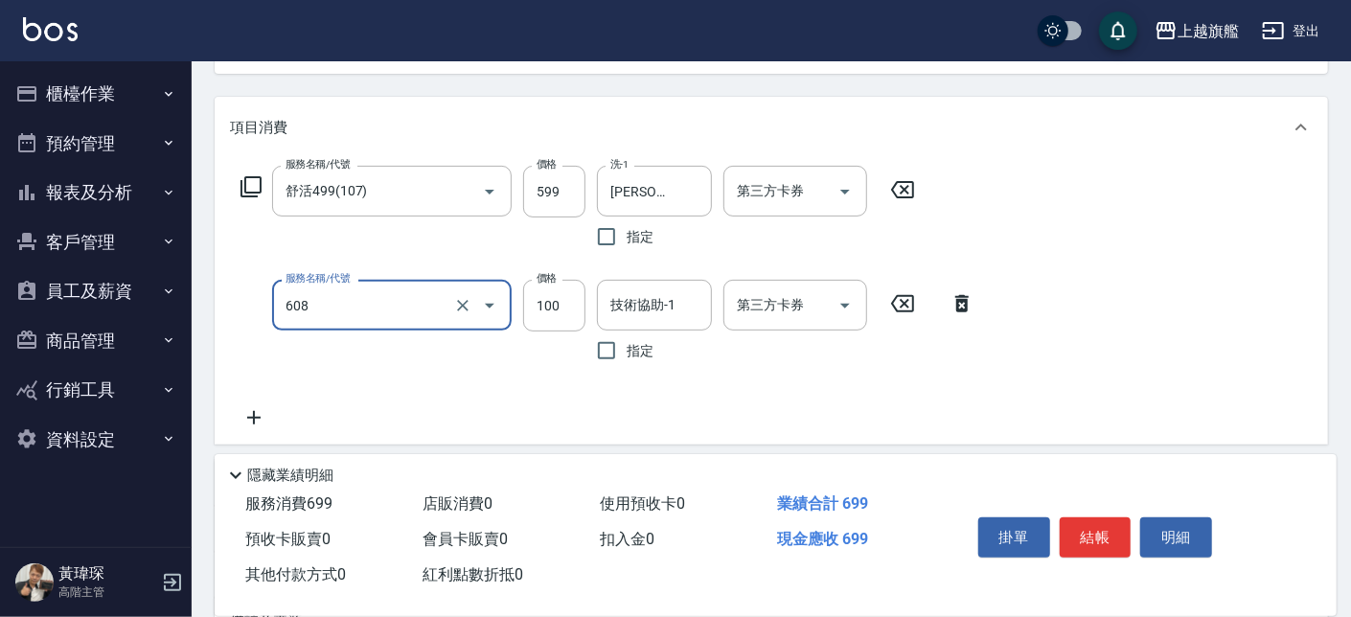
type input "專業/順護100(608)"
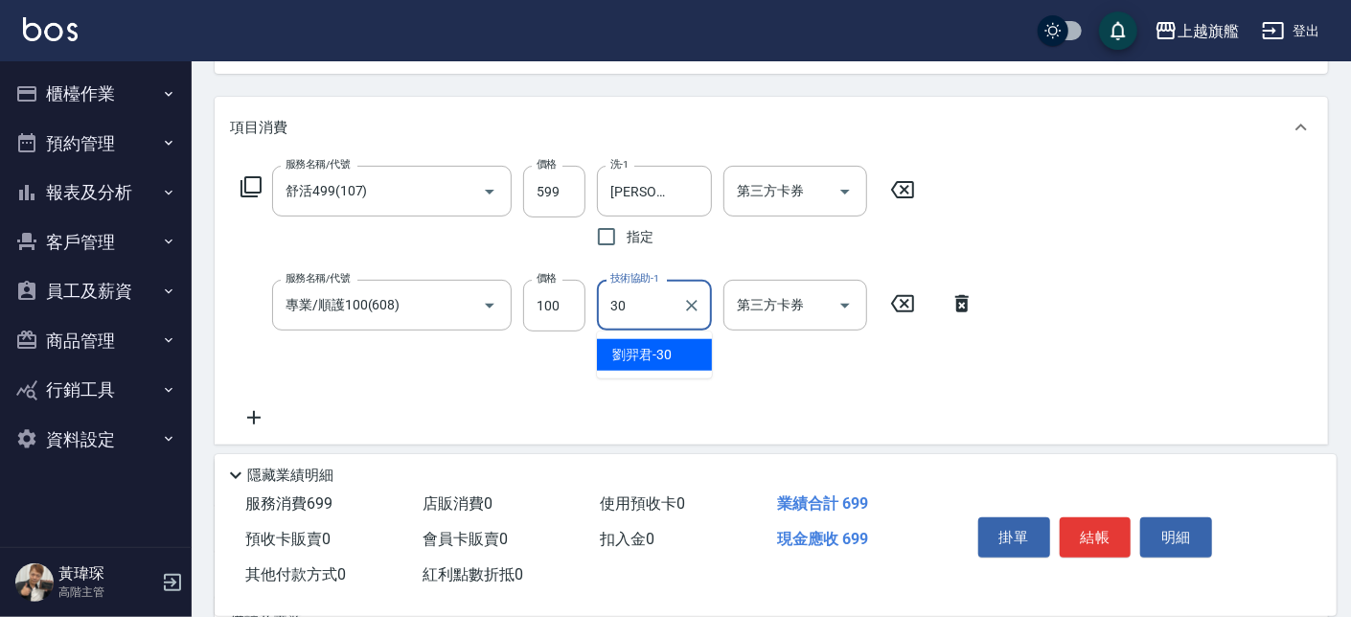
type input "劉羿君-30"
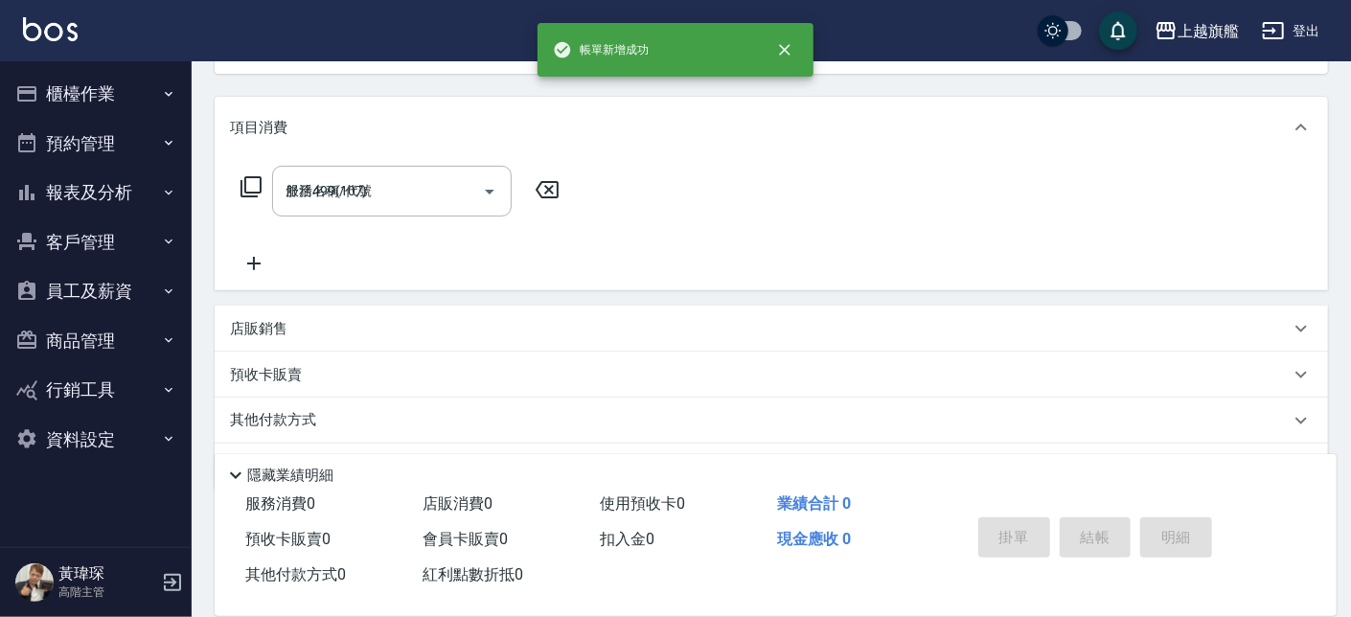
type input "2025/09/26 20:58"
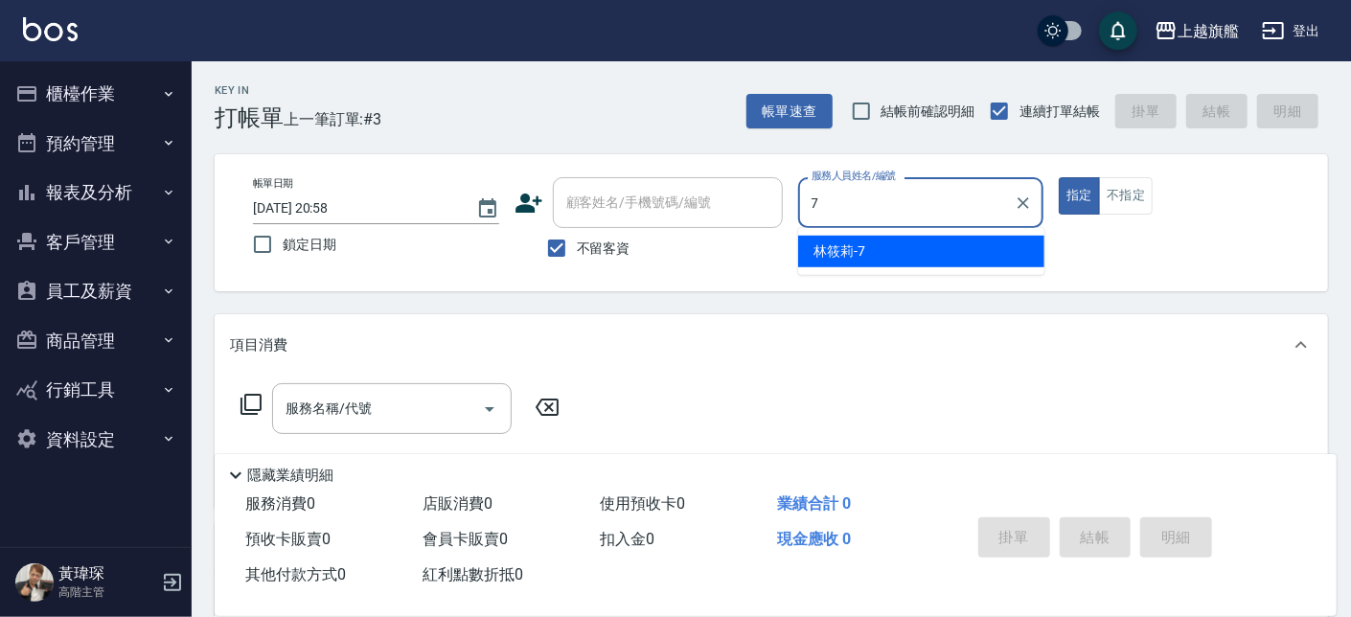
type input "林筱莉-7"
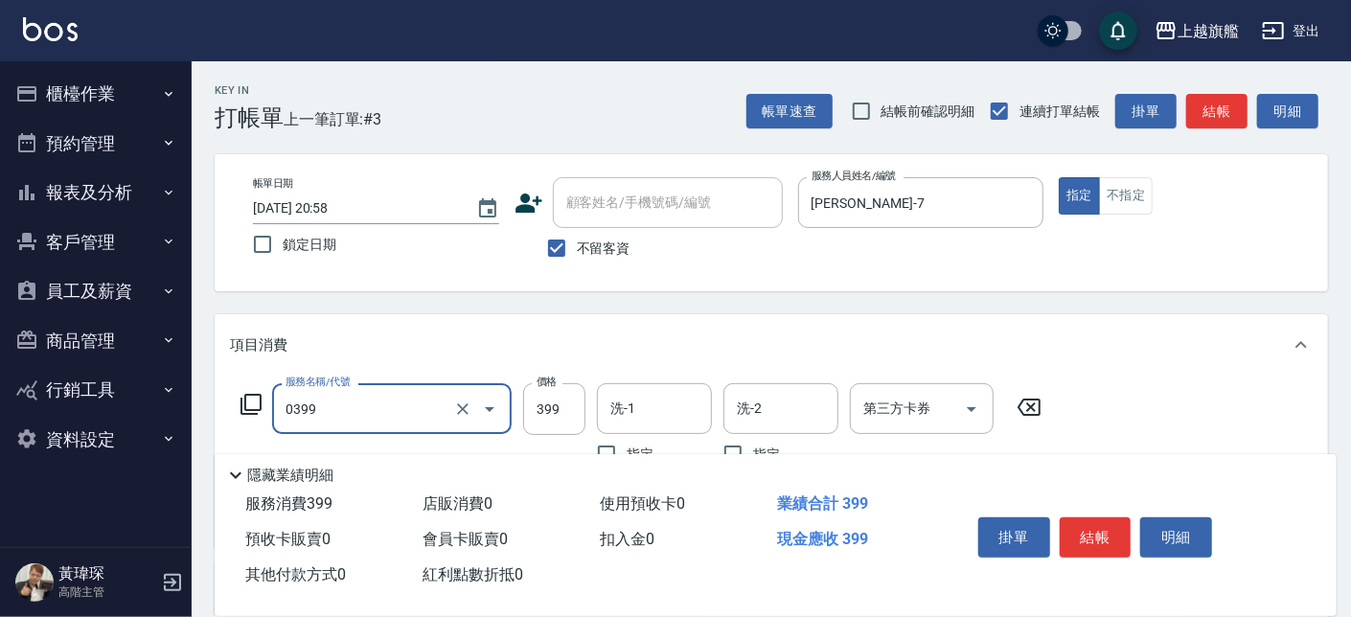
type input "海鹽SPA(0399)"
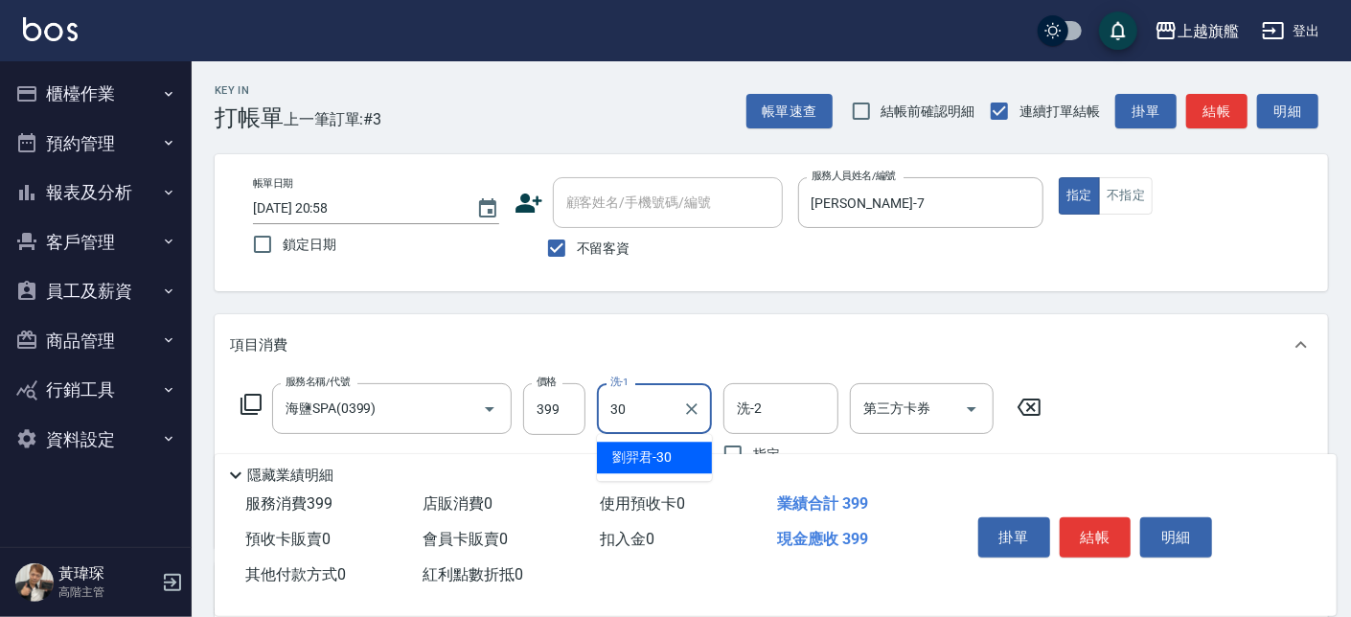
type input "劉羿君-30"
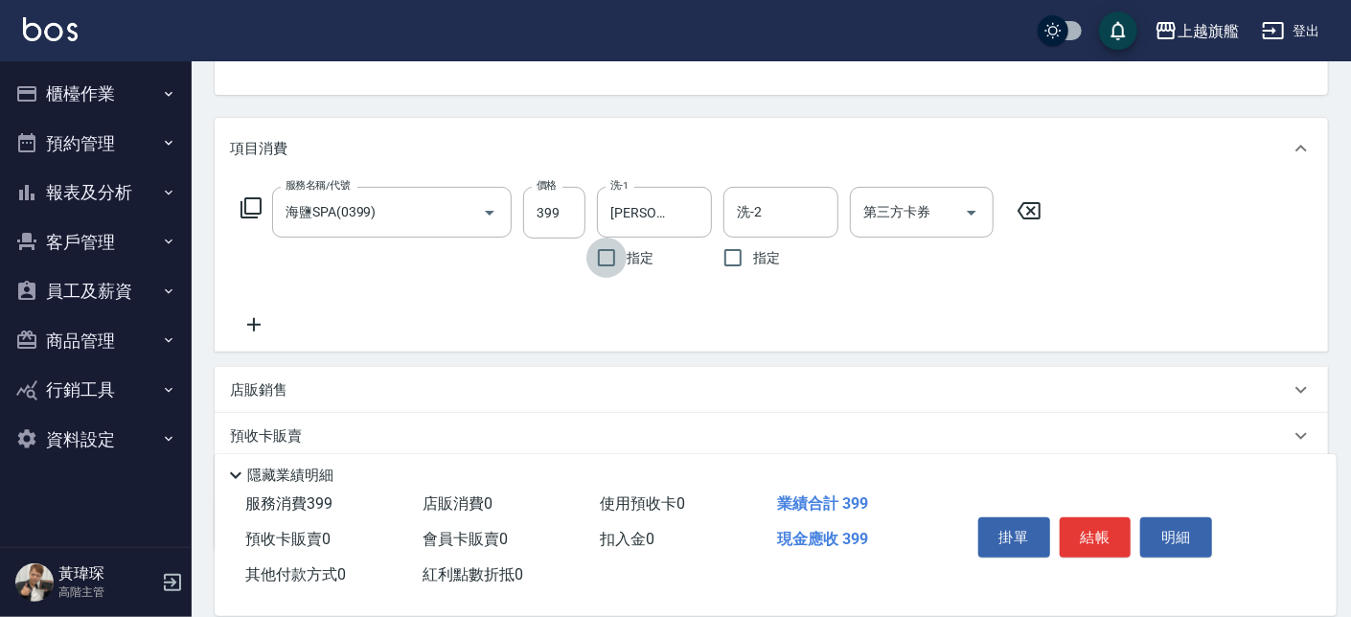
scroll to position [312, 0]
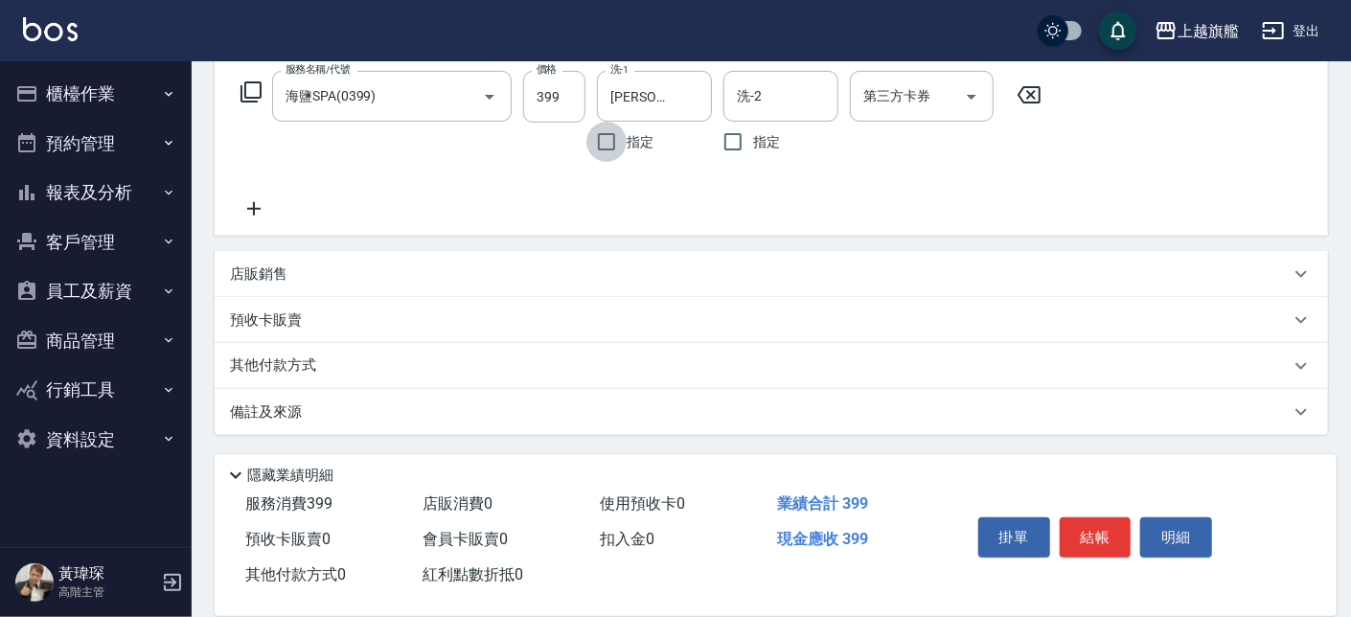
click at [263, 214] on icon at bounding box center [254, 208] width 48 height 23
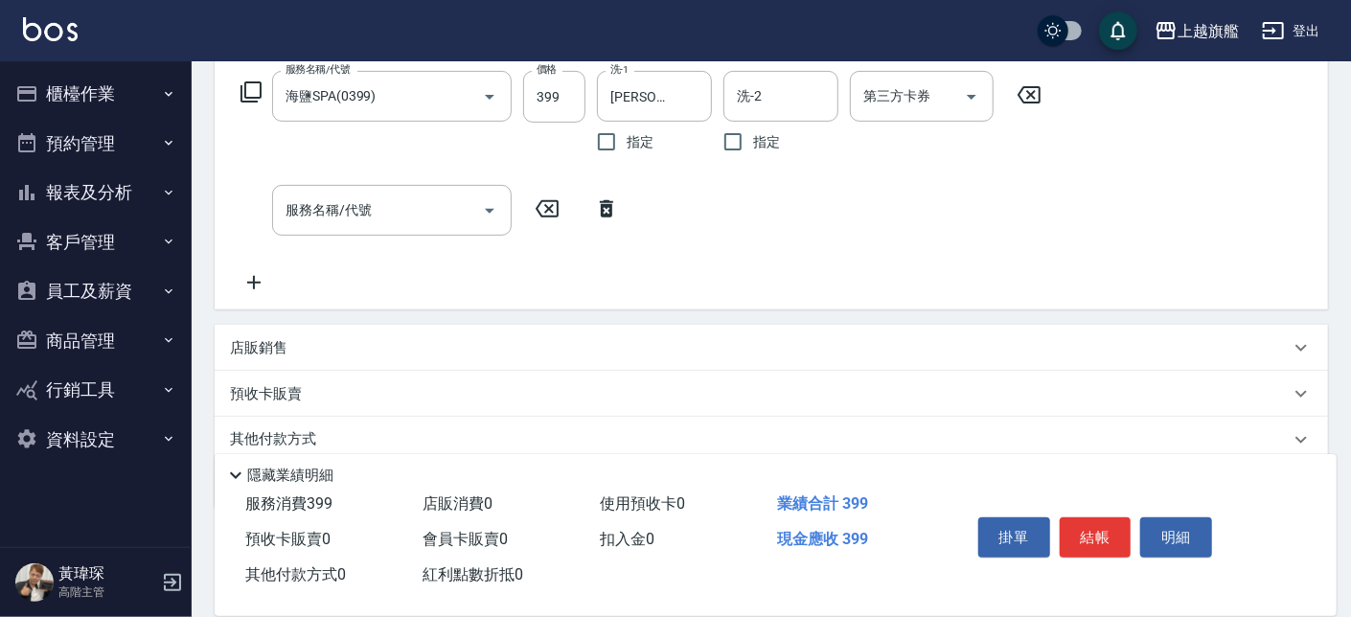
click at [255, 304] on div "服務名稱/代號 海鹽SPA(0399) 服務名稱/代號 價格 399 價格 洗-1 劉羿君-30 洗-1 指定 洗-2 洗-2 指定 第三方卡券 第三方卡券 …" at bounding box center [771, 186] width 1113 height 246
drag, startPoint x: 250, startPoint y: 296, endPoint x: 253, endPoint y: 281, distance: 15.6
click at [250, 295] on div "服務名稱/代號 海鹽SPA(0399) 服務名稱/代號 價格 399 價格 洗-1 劉羿君-30 洗-1 指定 洗-2 洗-2 指定 第三方卡券 第三方卡券 …" at bounding box center [771, 186] width 1113 height 246
click at [255, 279] on icon at bounding box center [254, 282] width 48 height 23
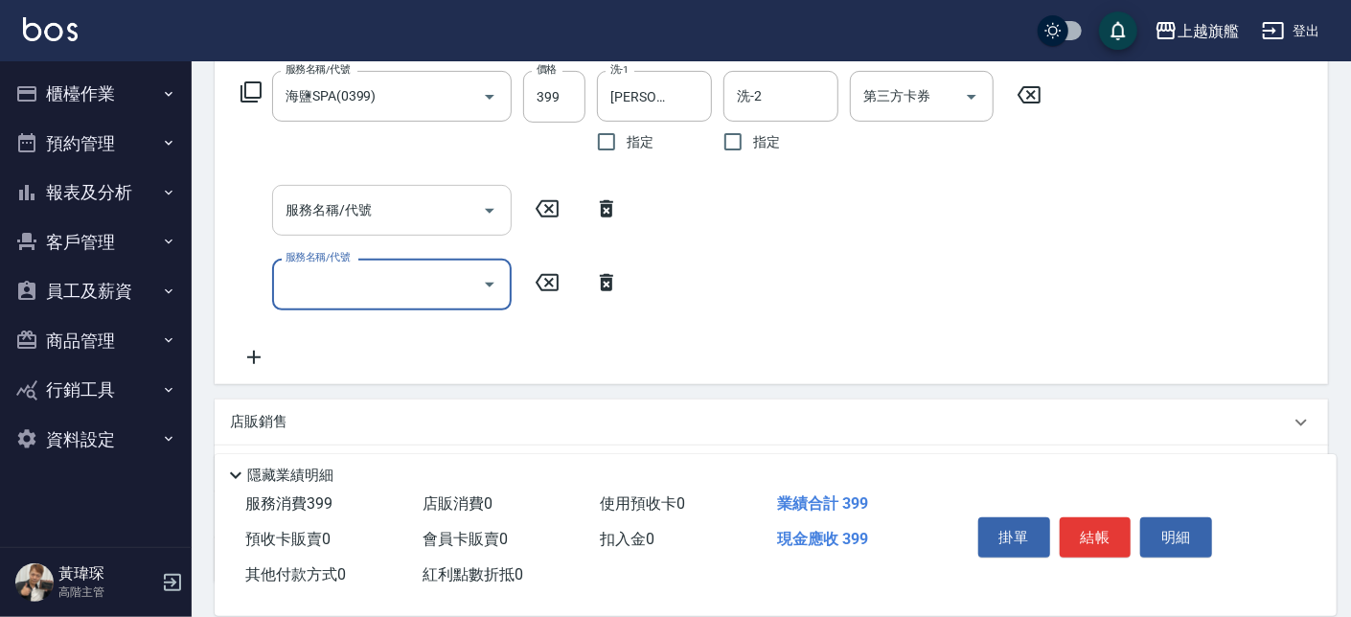
click at [313, 230] on div "服務名稱/代號" at bounding box center [392, 210] width 240 height 51
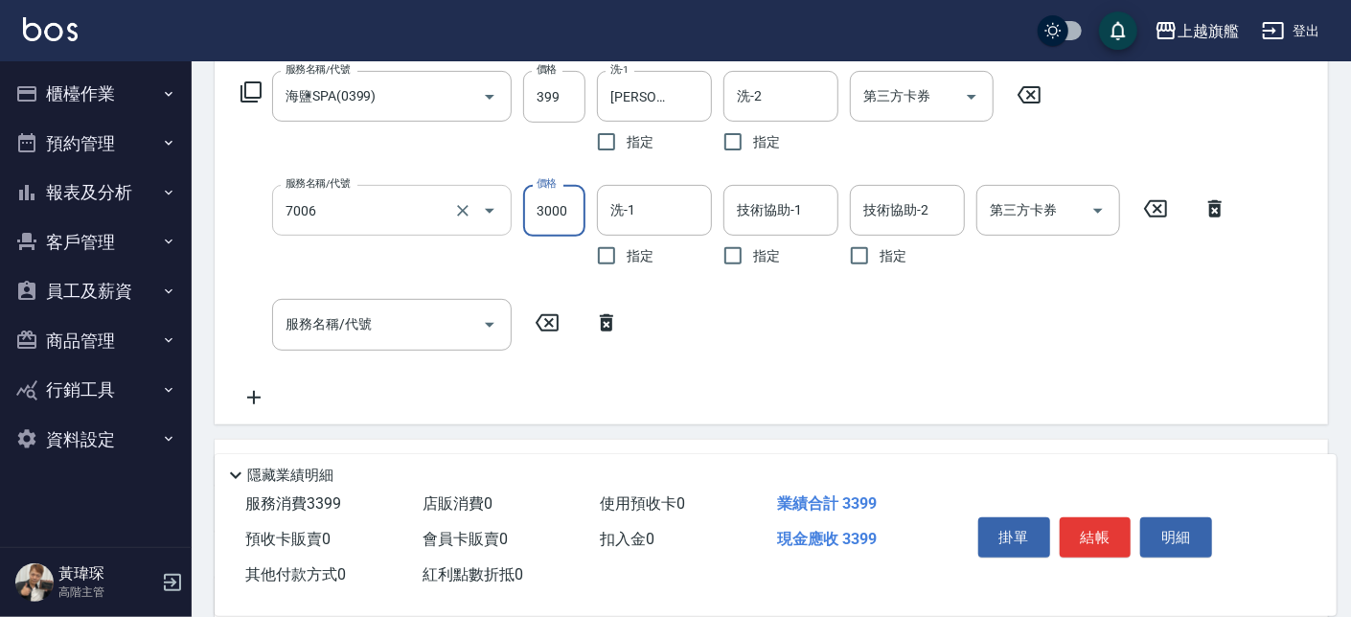
type input "重整(7006)"
type input "1500"
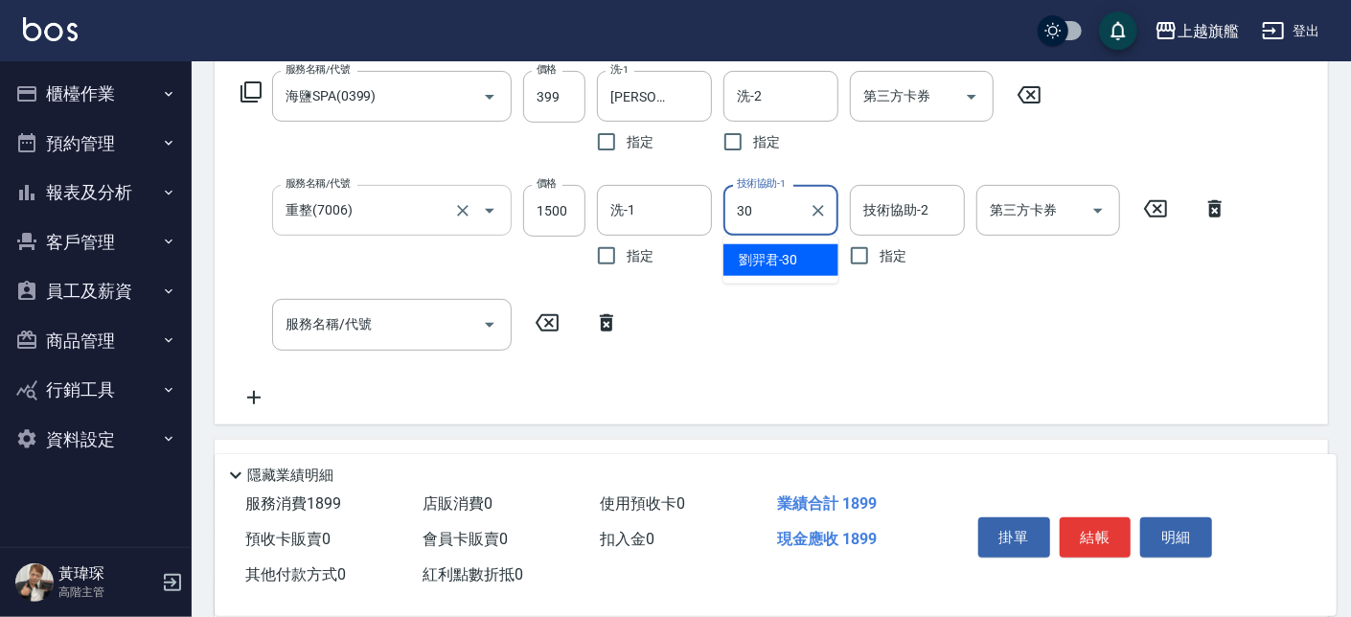
type input "劉羿君-30"
click at [318, 338] on input "服務名稱/代號" at bounding box center [378, 325] width 194 height 34
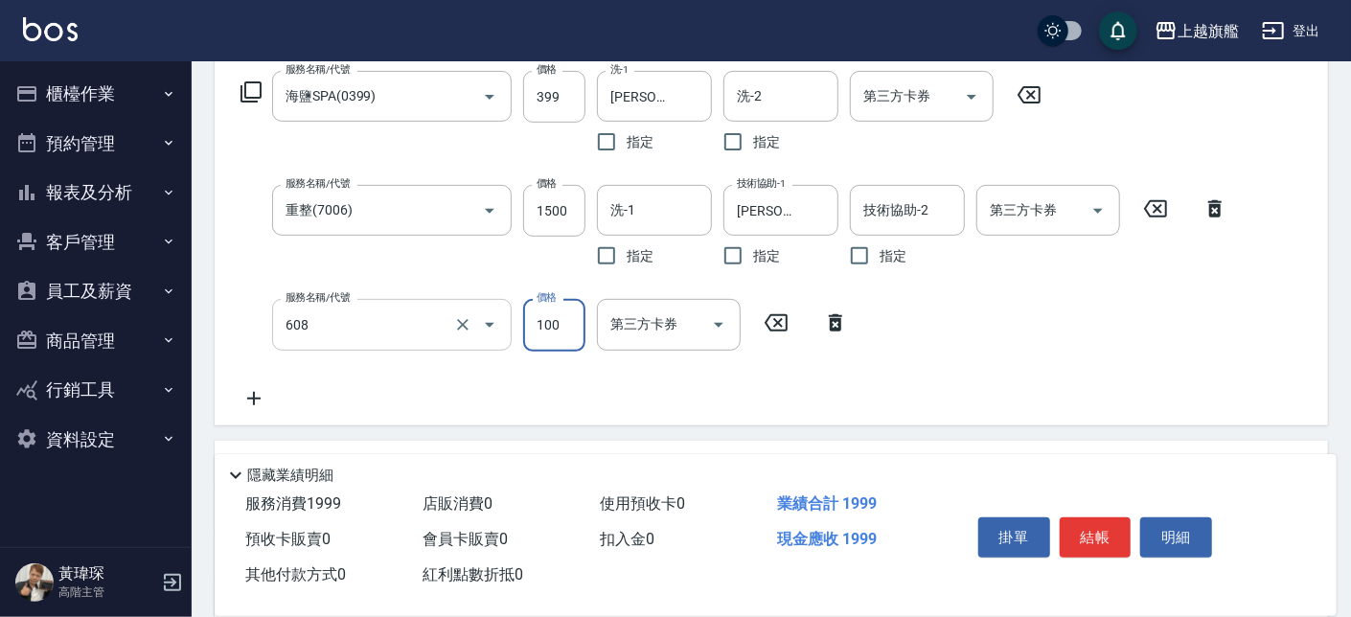
type input "專業/順護100(608)"
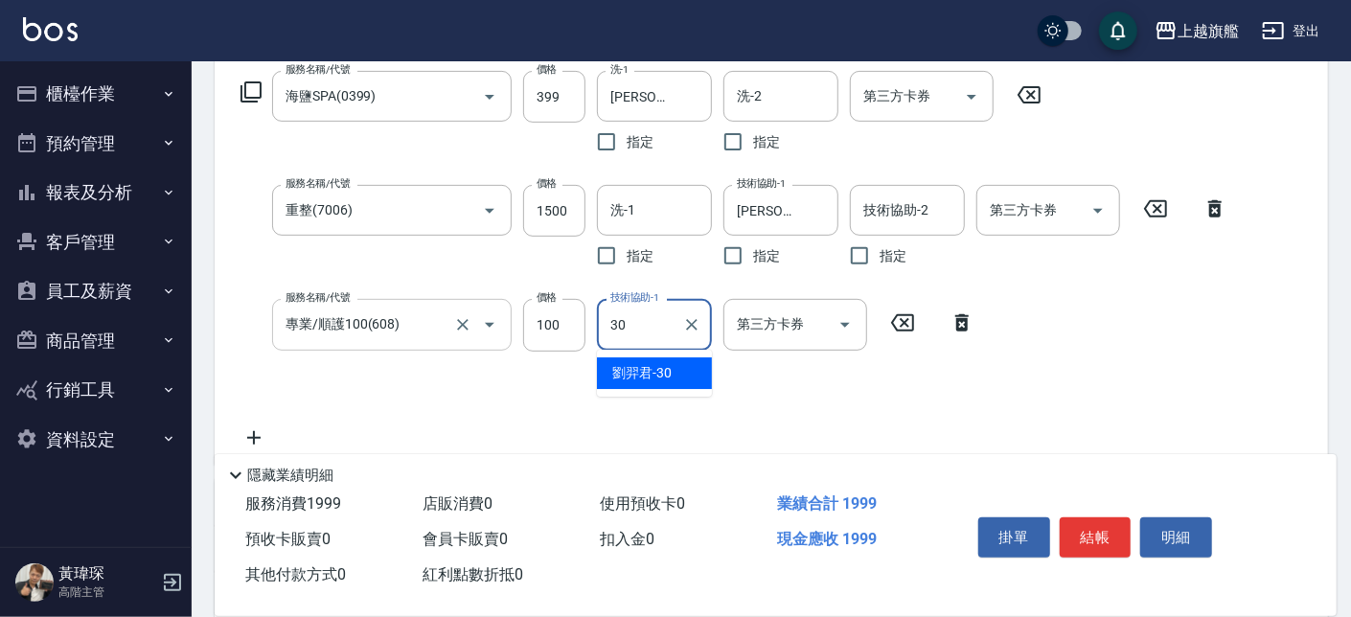
type input "劉羿君-30"
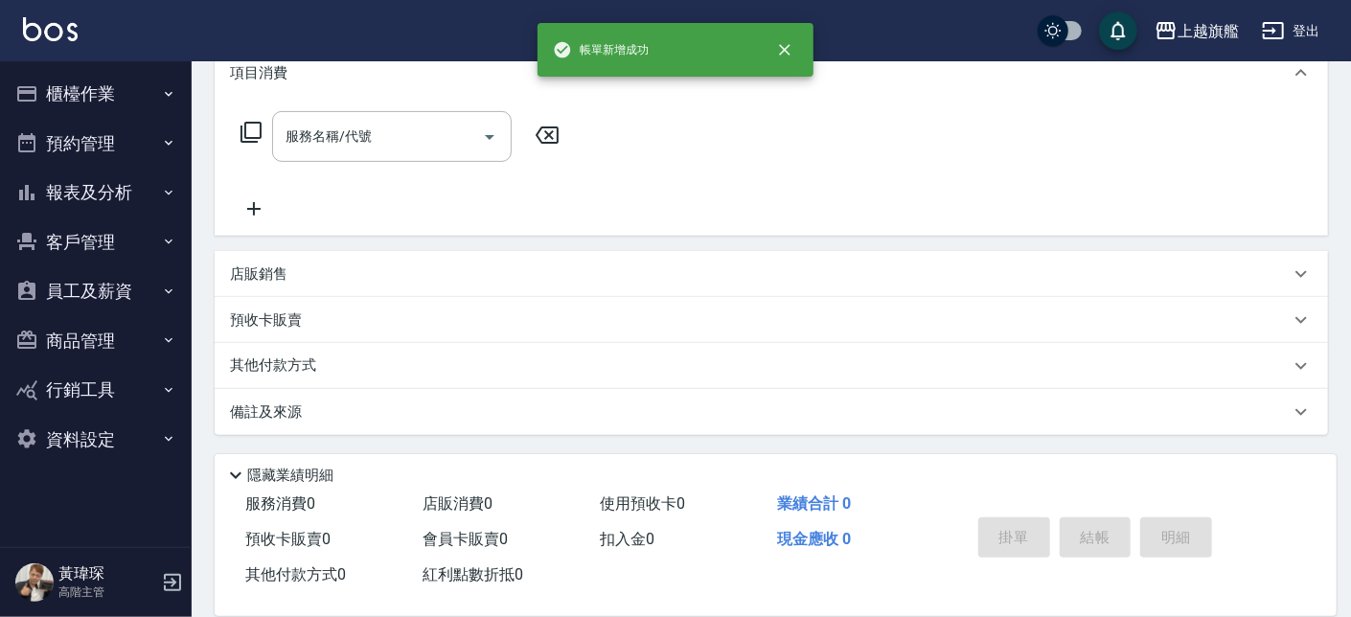
scroll to position [0, 0]
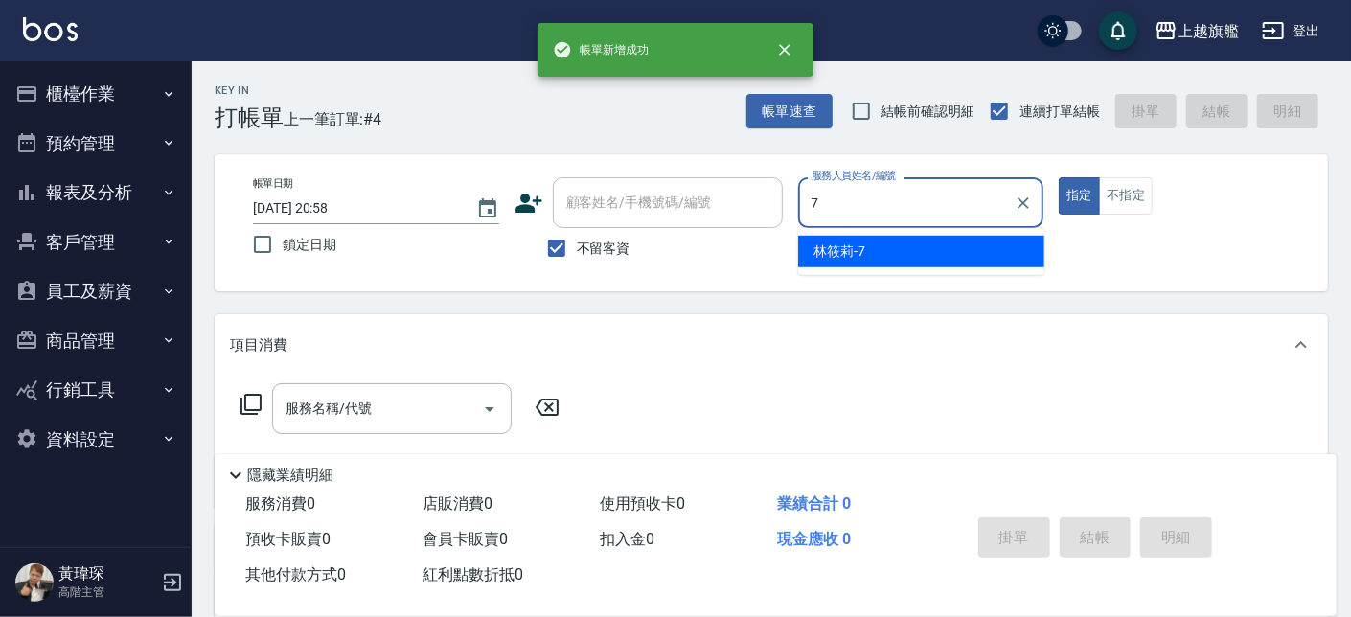
type input "林筱莉-7"
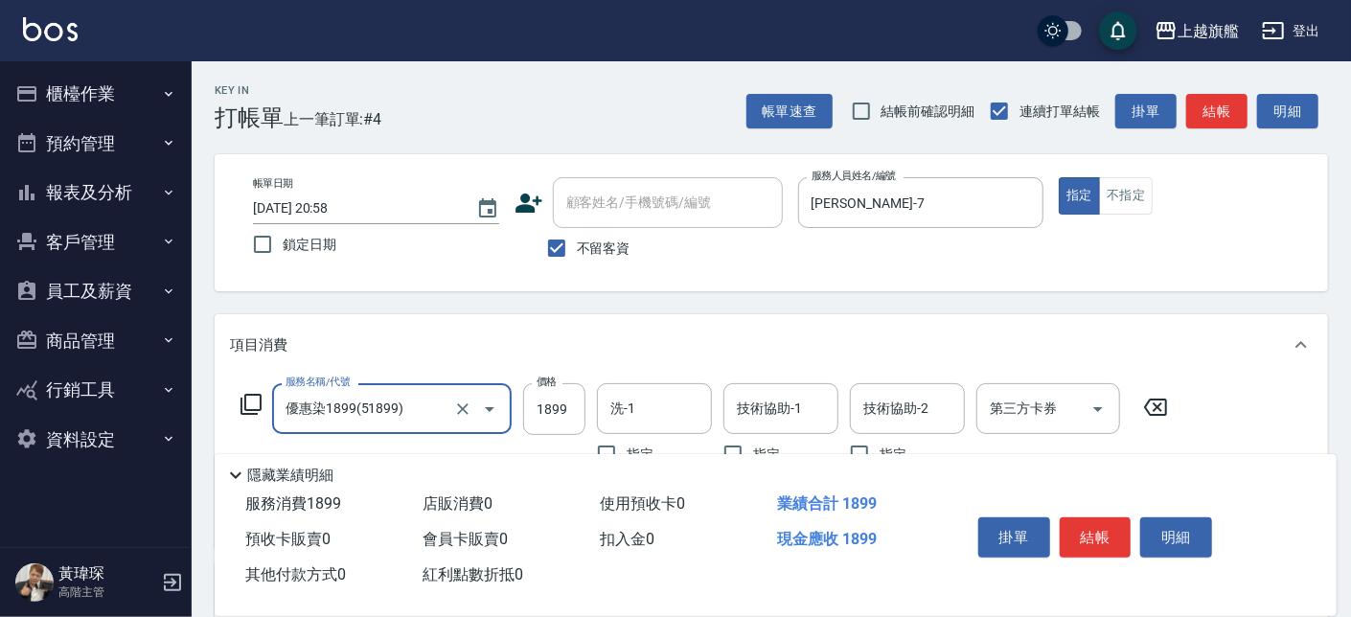
type input "優惠染1899(51899)"
type input "2700"
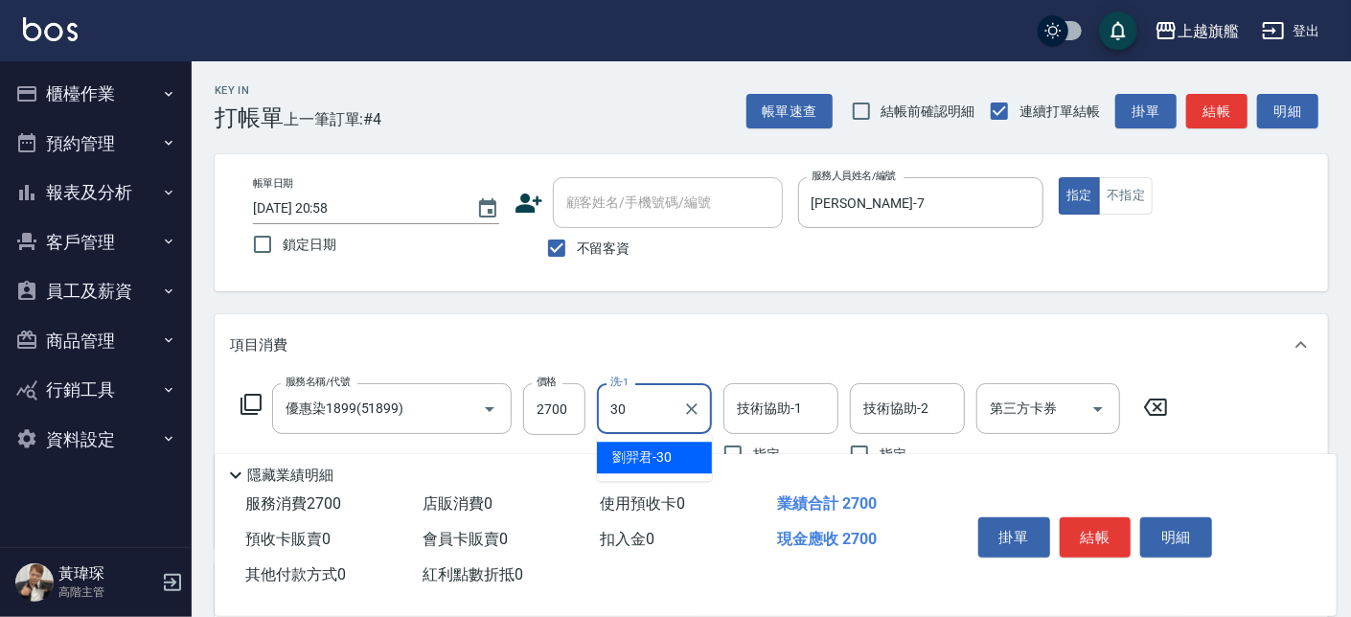
type input "劉羿君-30"
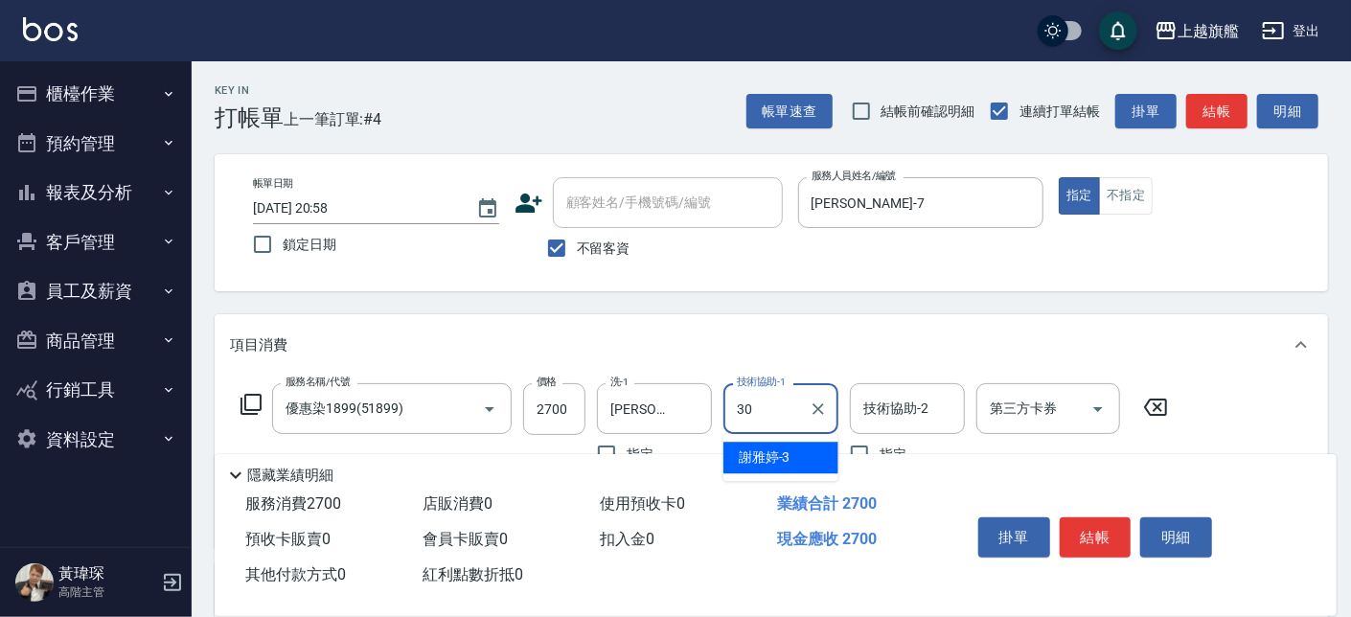
type input "劉羿君-30"
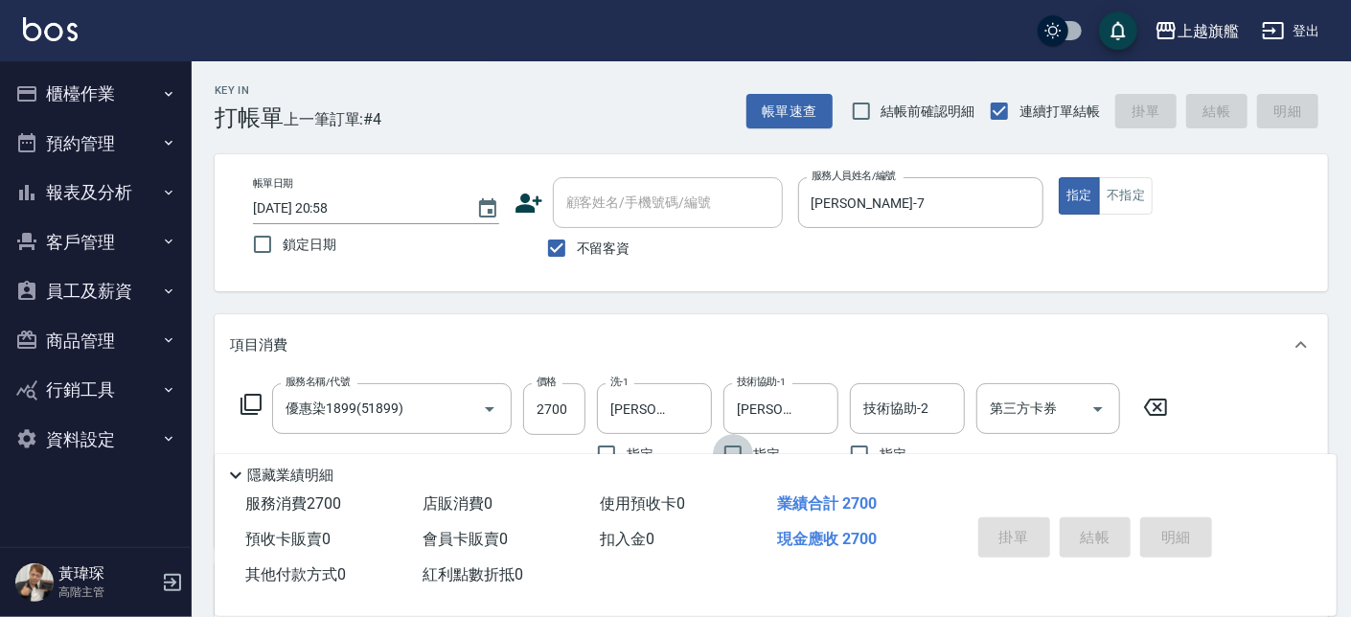
type input "2025/09/26 20:59"
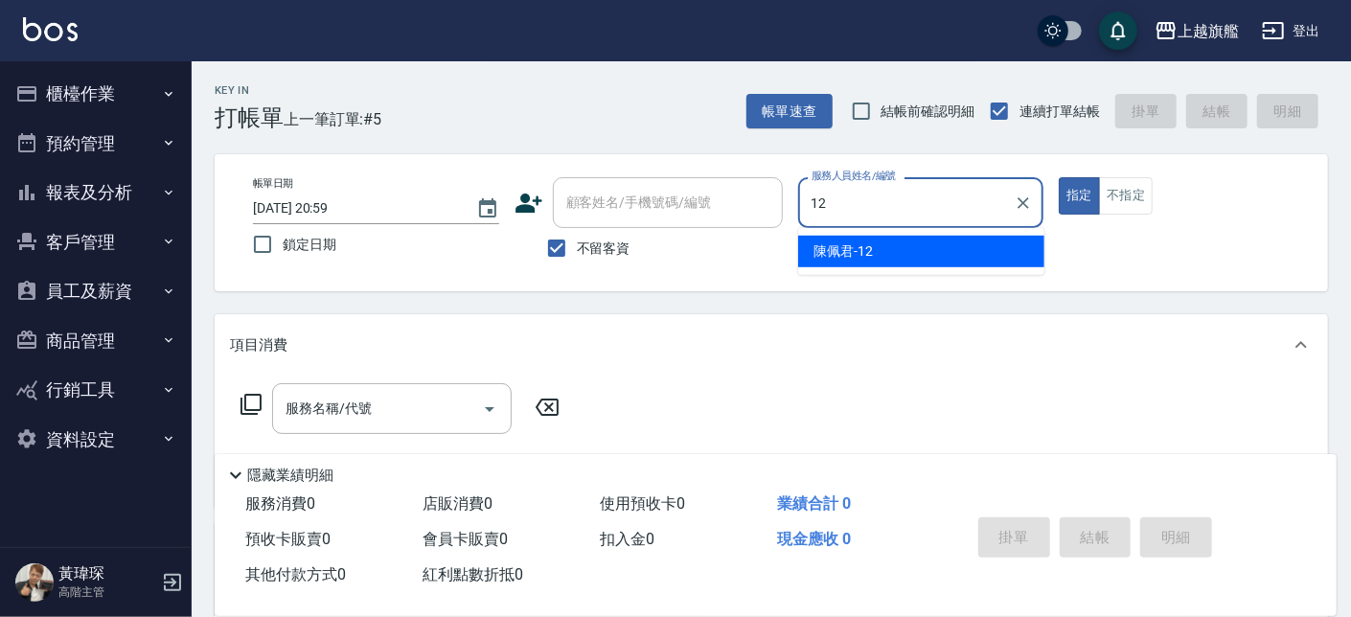
type input "陳佩君-12"
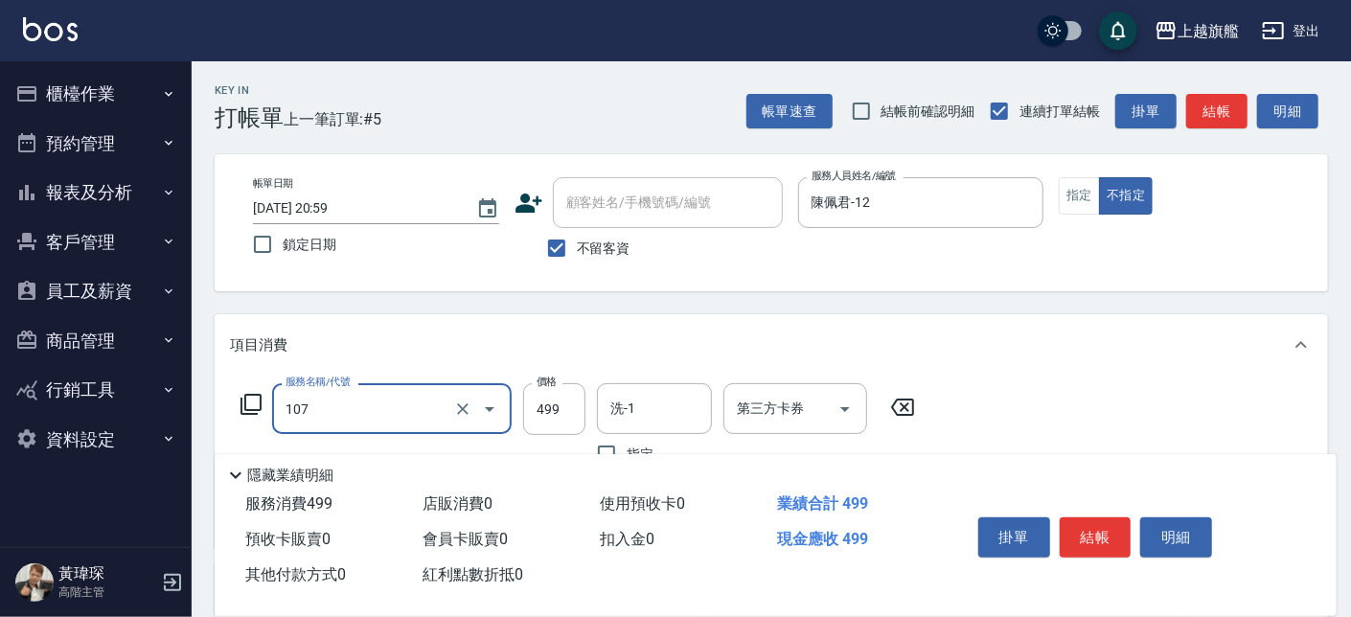
type input "舒活499(107)"
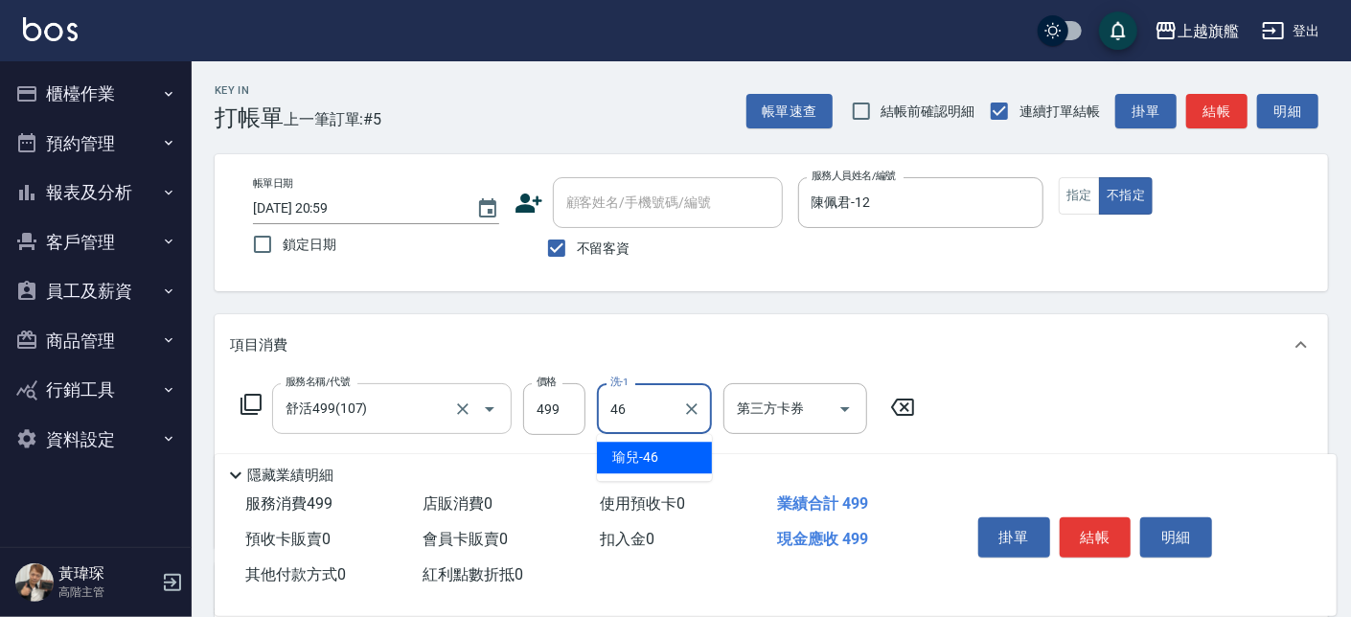
type input "瑜兒-46"
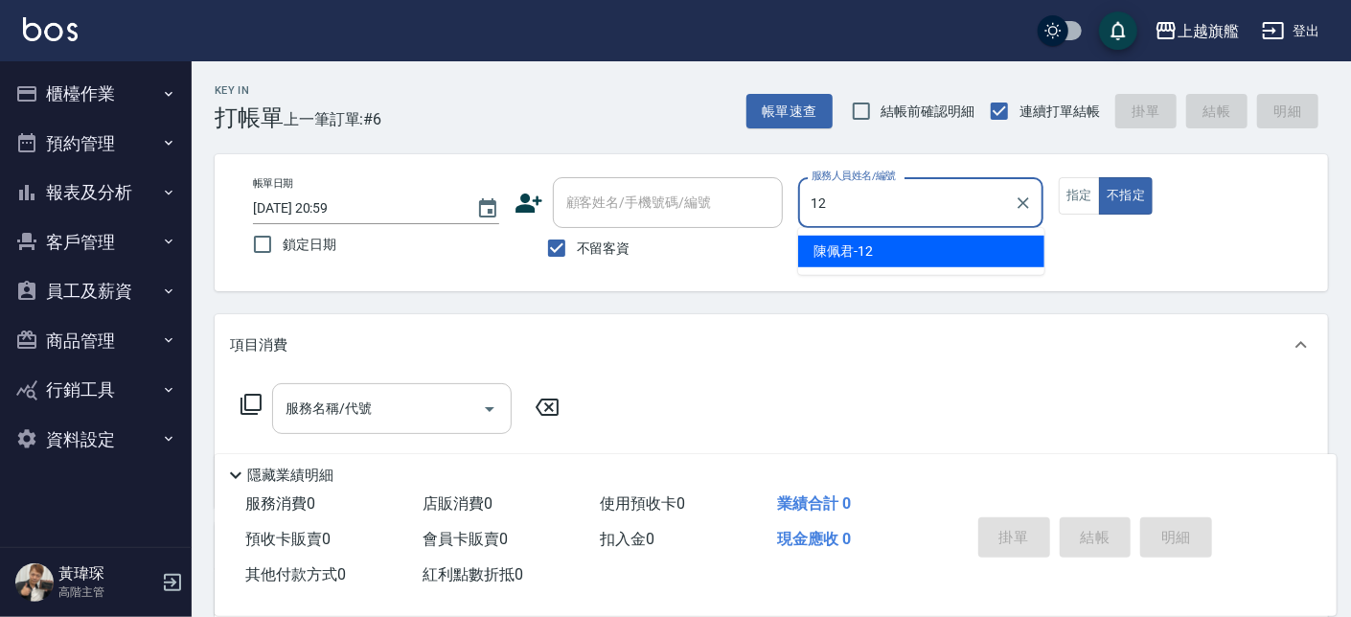
type input "陳佩君-12"
type button "false"
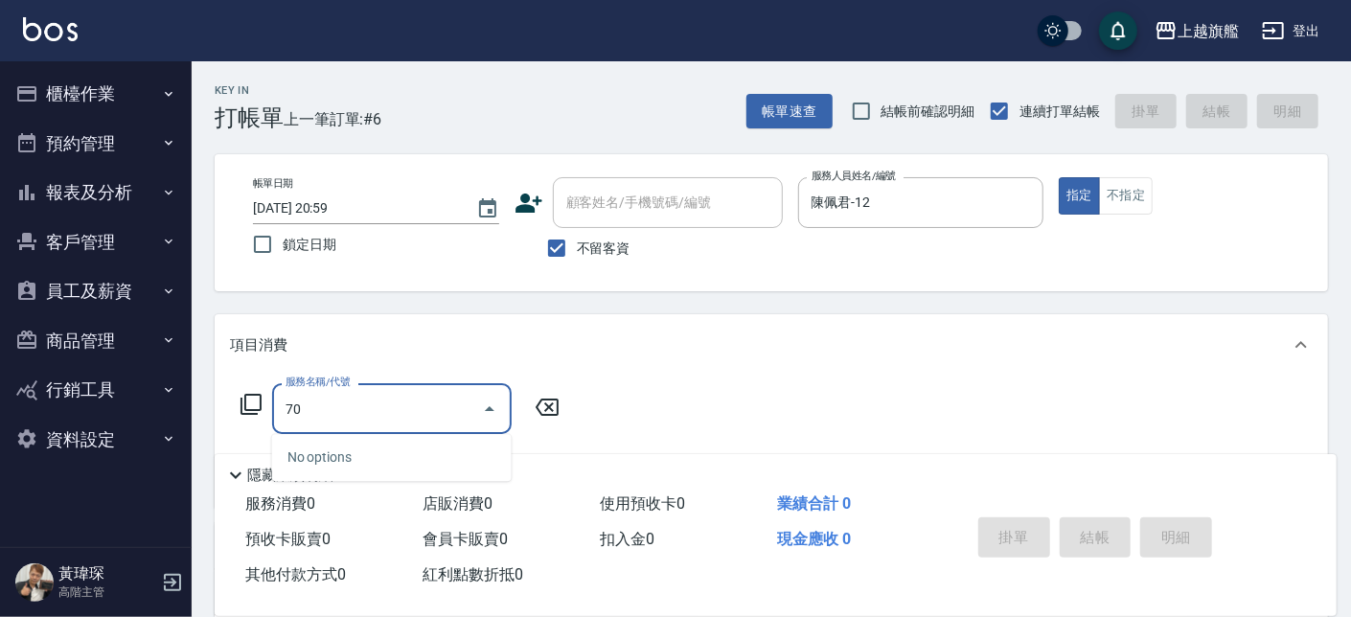
type input "7"
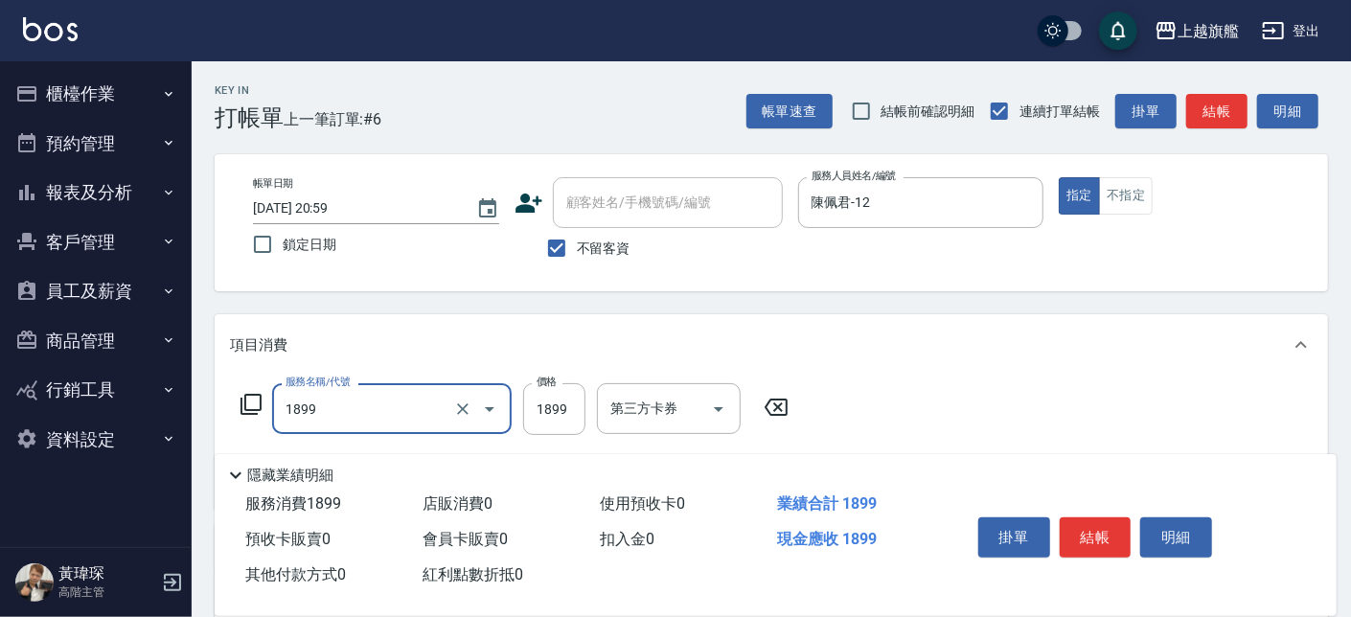
type input "優惠燙髮1899(21899)"
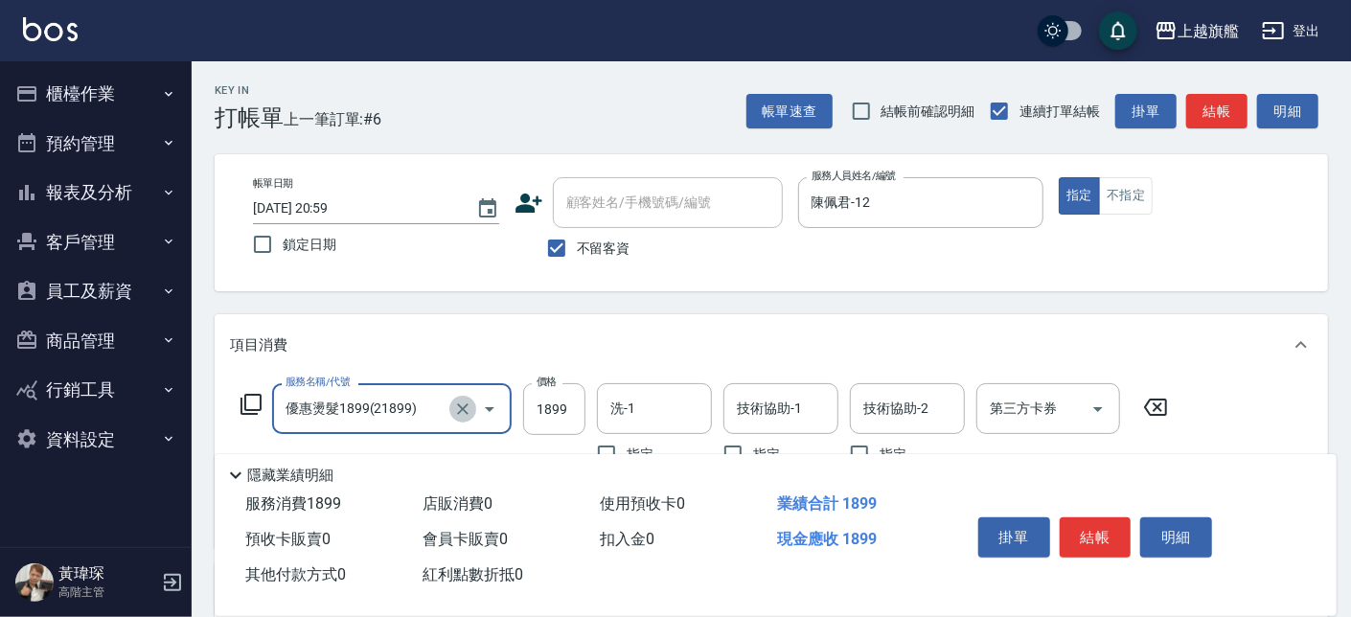
click at [473, 412] on button "Clear" at bounding box center [462, 409] width 27 height 27
type input "優惠染1899(51899)"
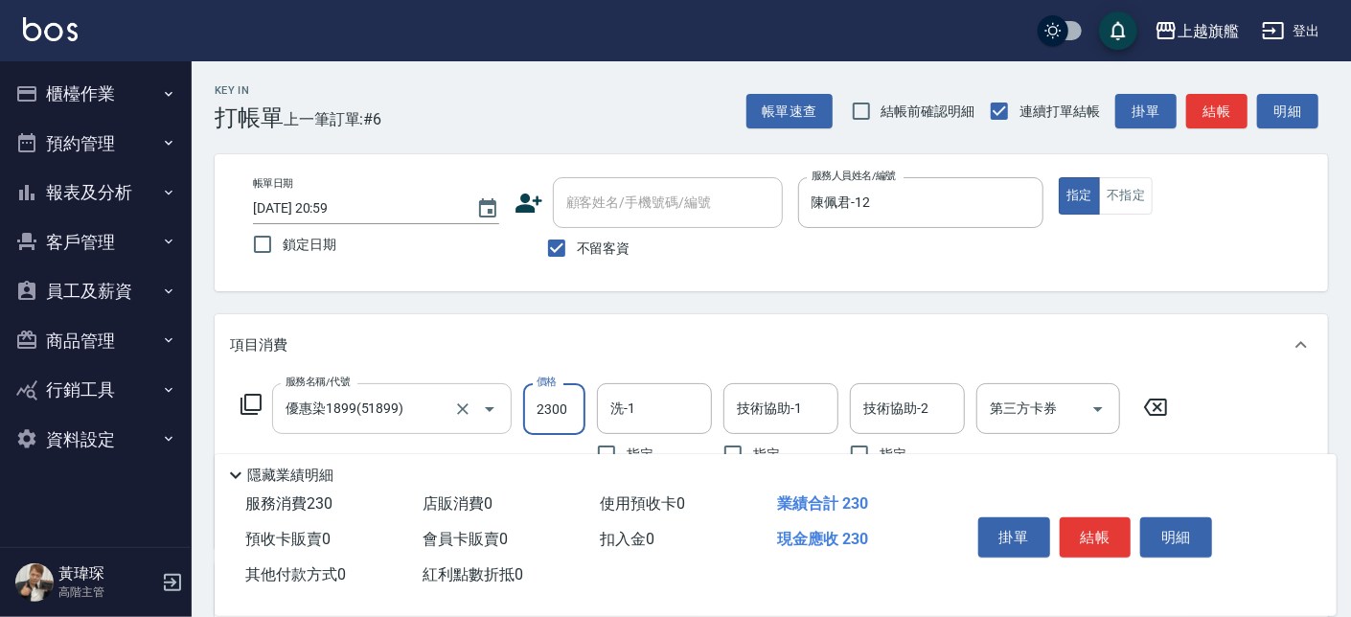
type input "2300"
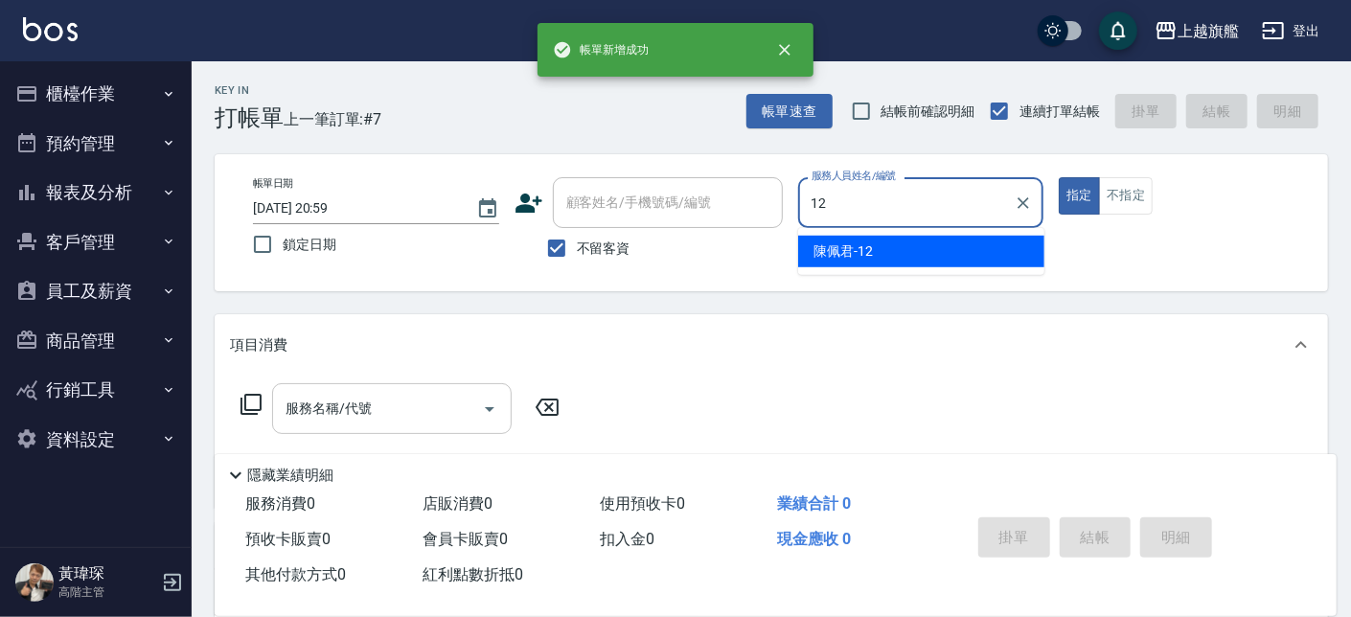
type input "陳佩君-12"
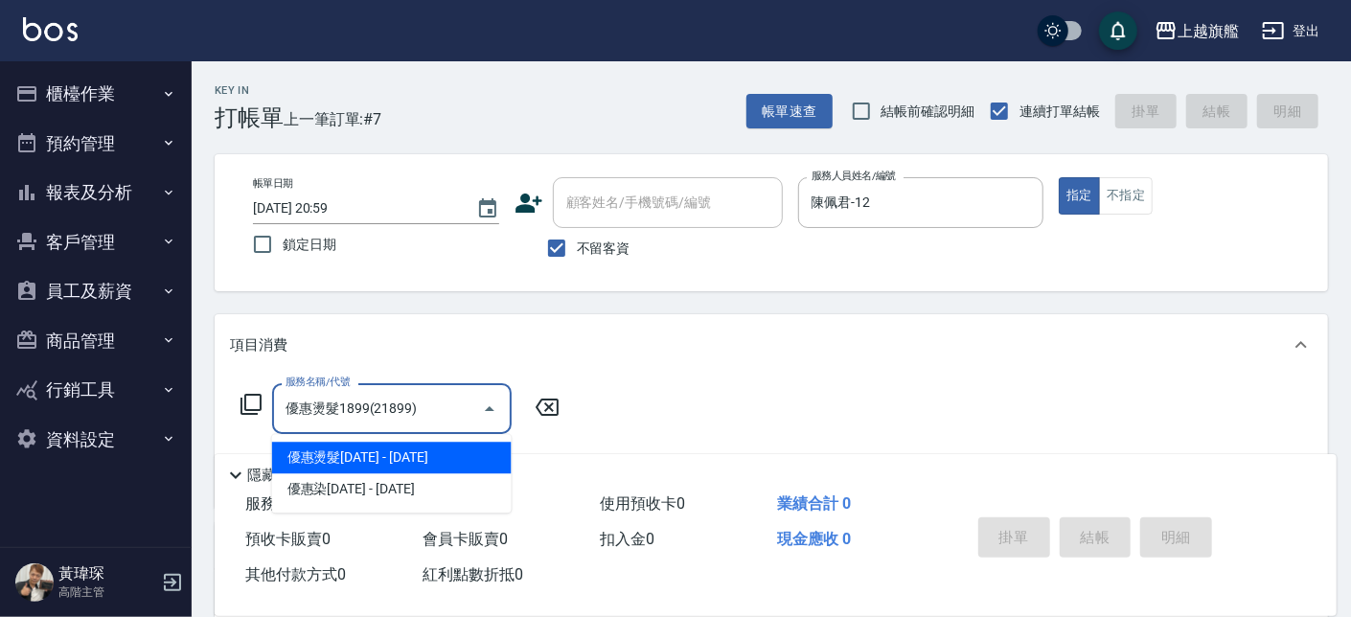
type input "優惠燙髮1899(21899)"
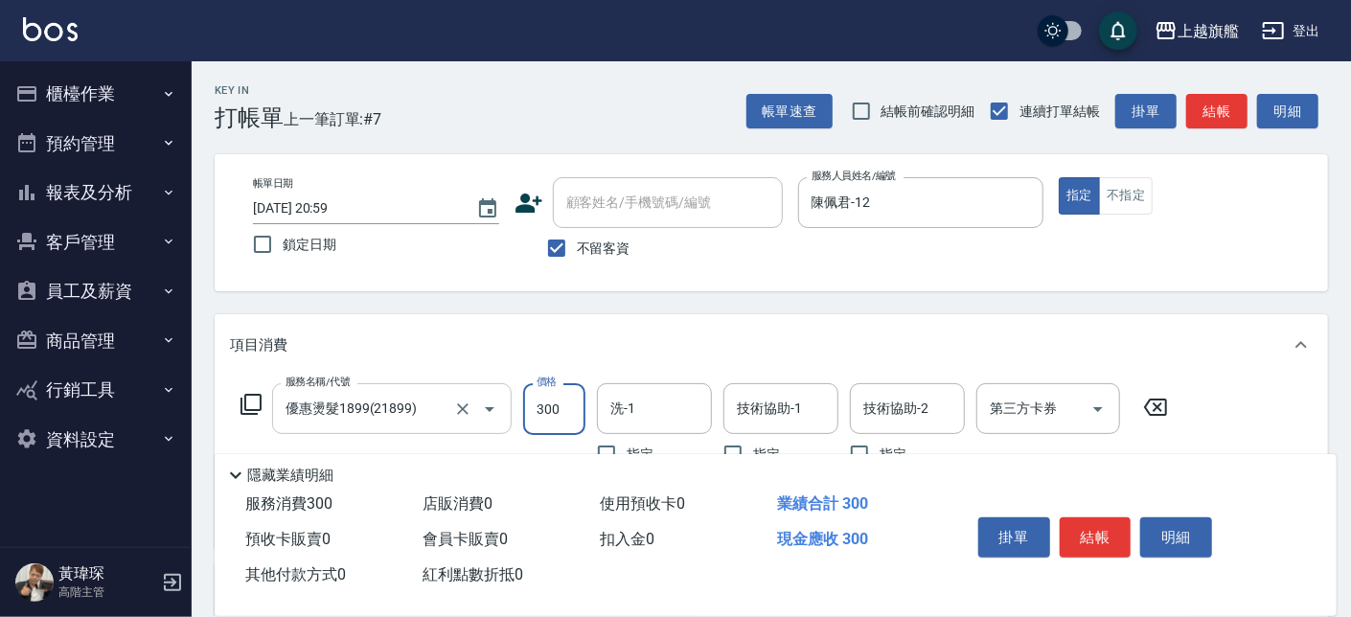
type input "3000"
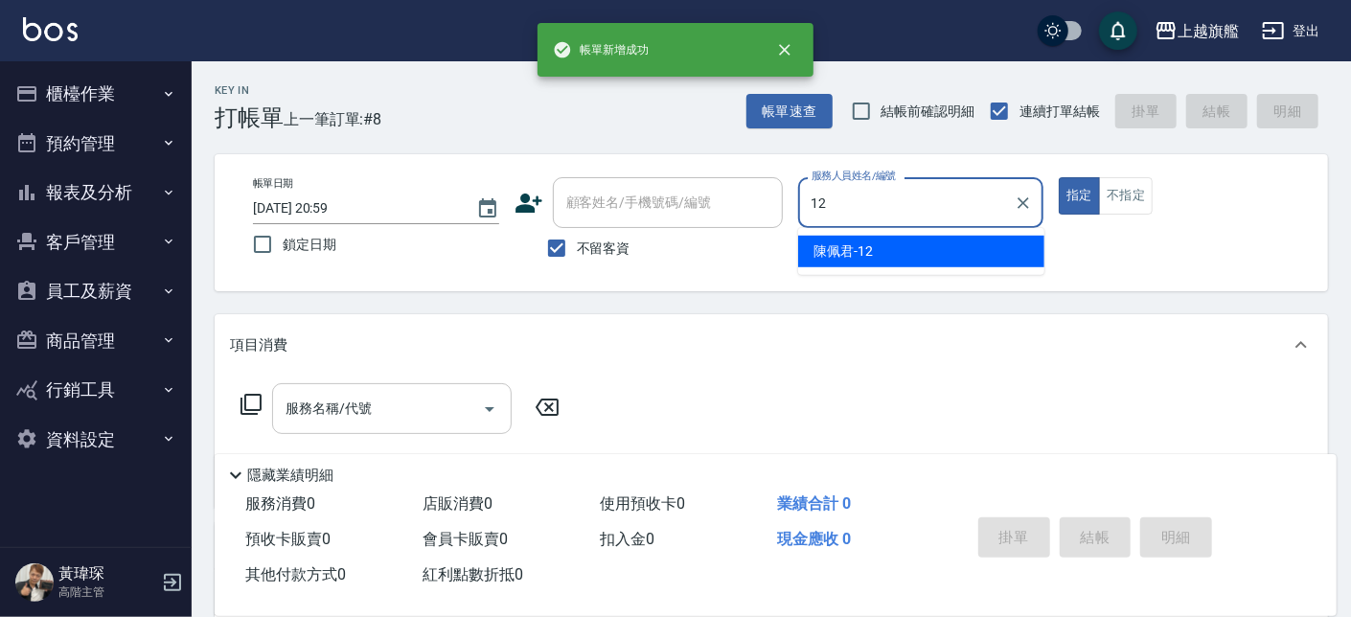
type input "陳佩君-12"
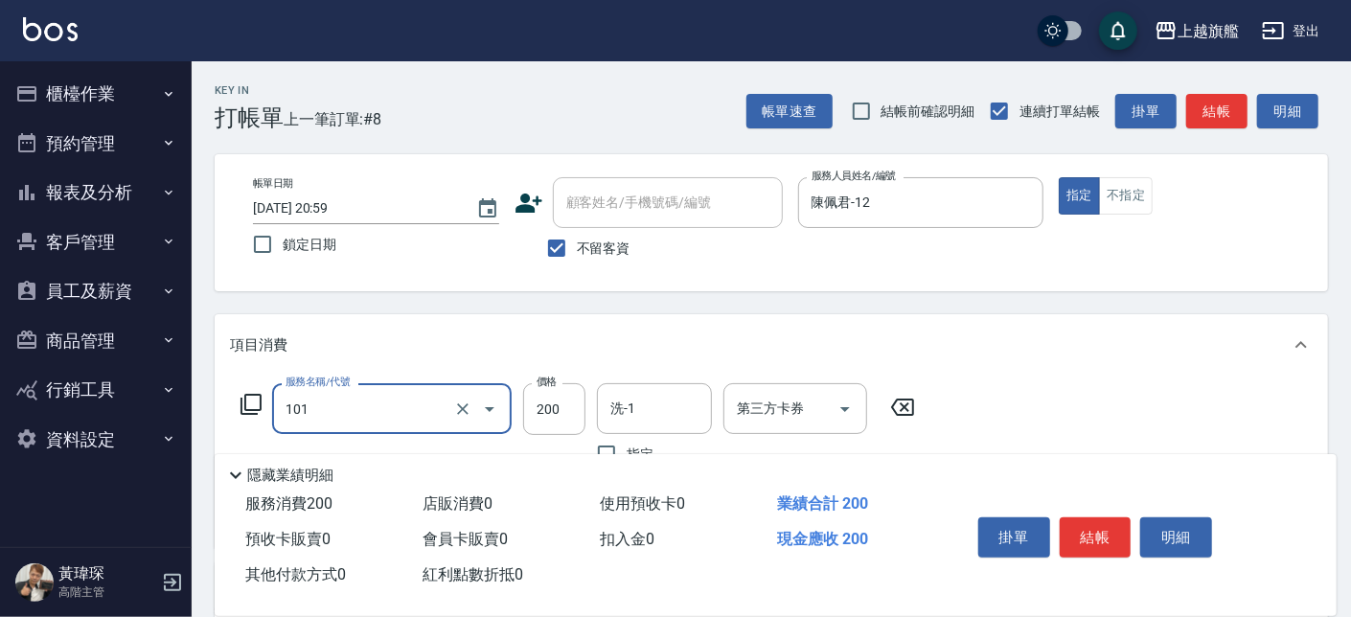
type input "一般洗(101)"
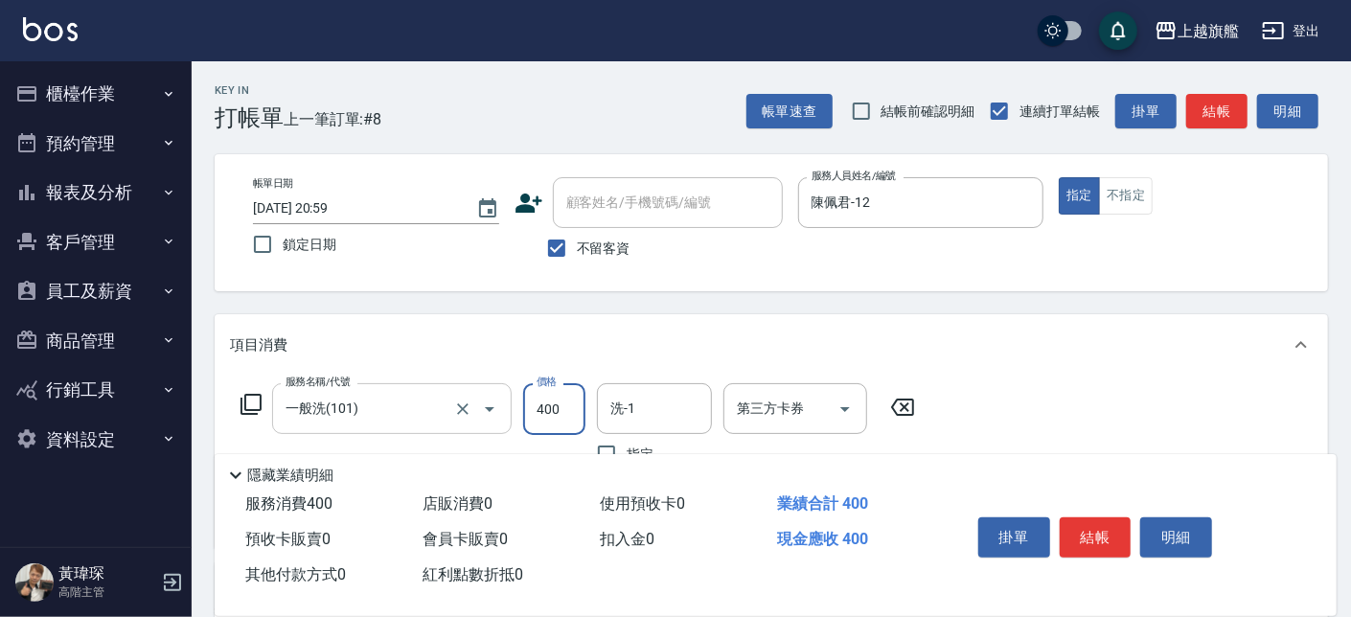
type input "400"
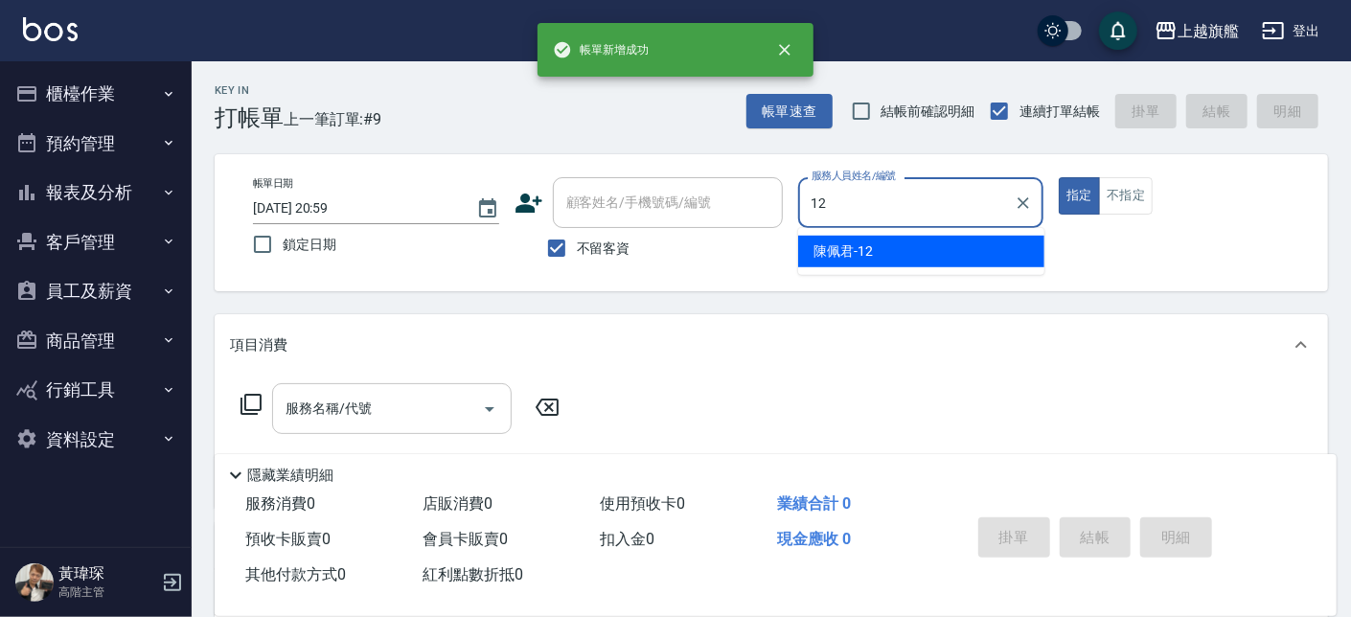
type input "陳佩君-12"
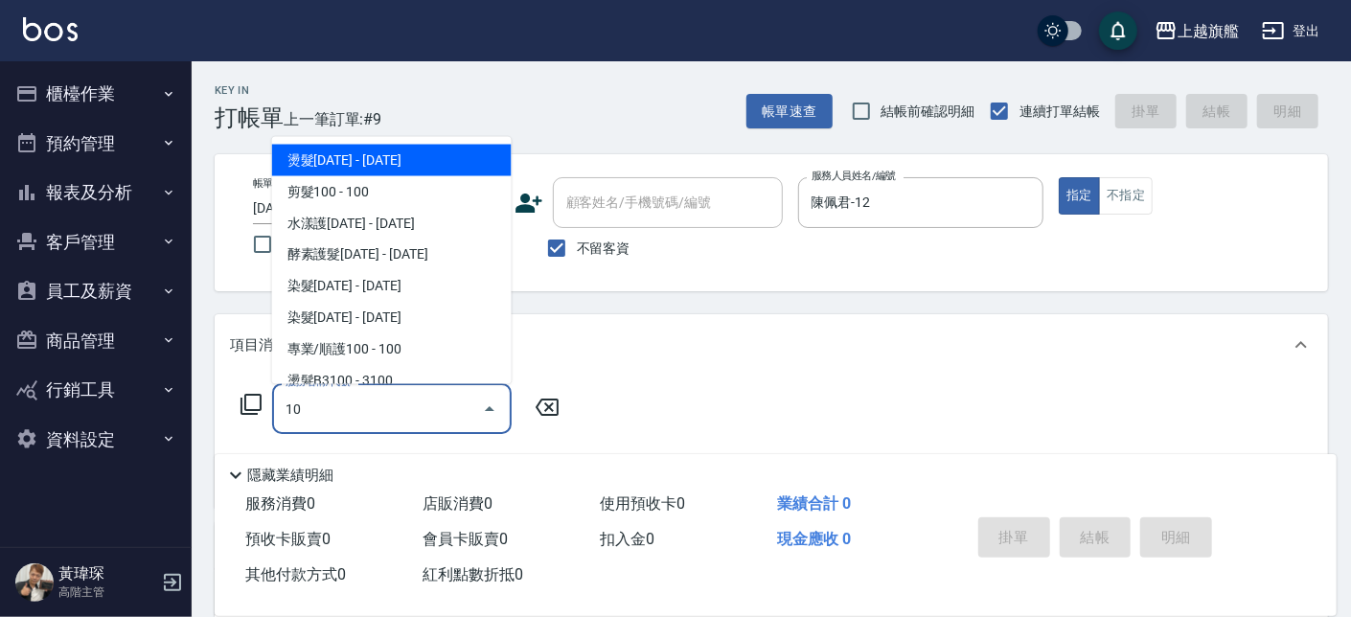
type input "1"
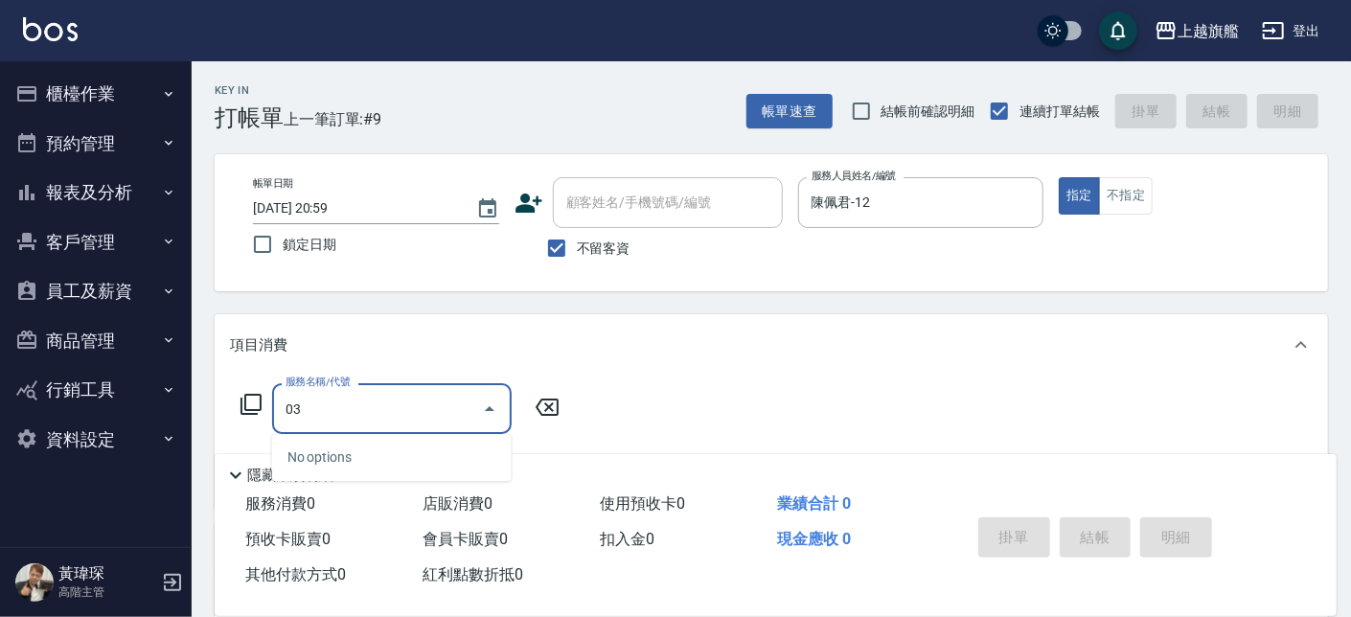
type input "0"
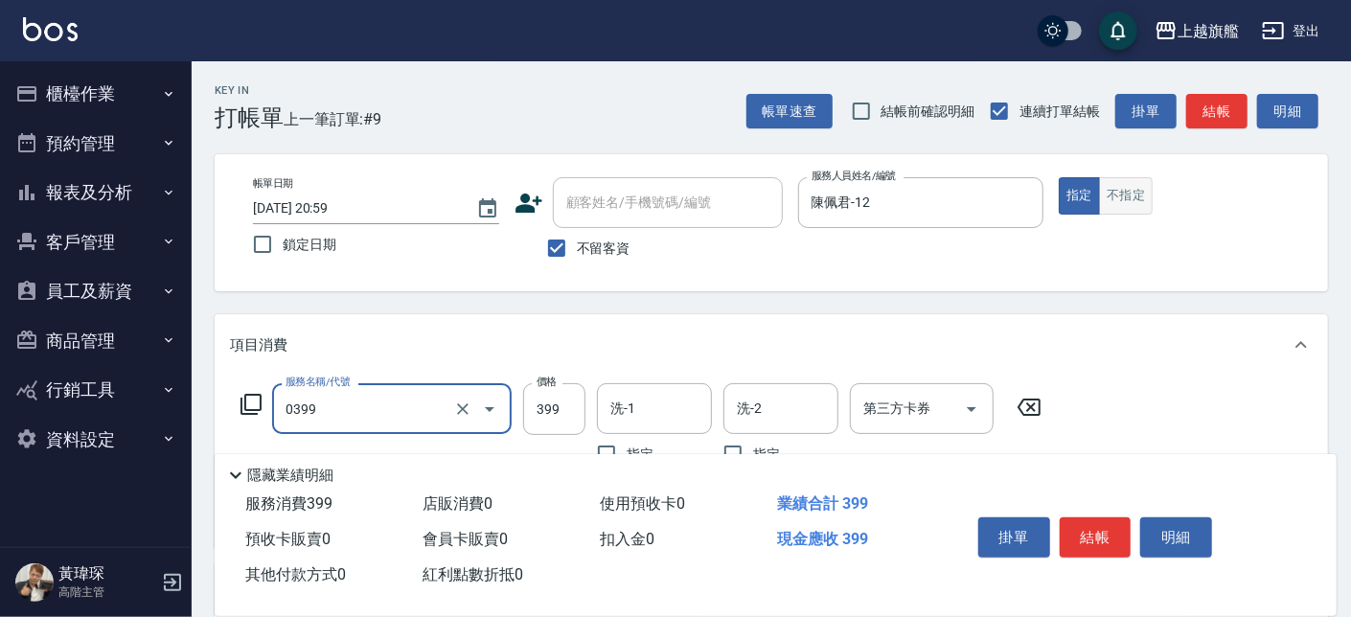
type input "海鹽SPA(0399)"
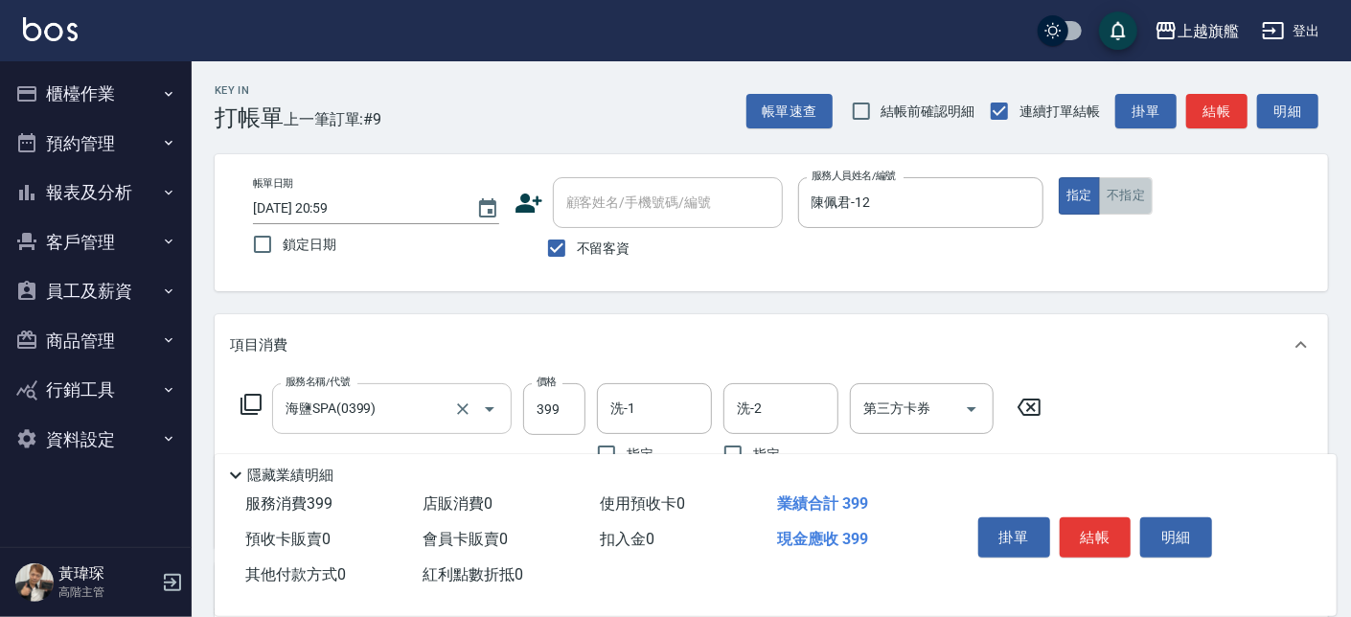
click at [1137, 193] on button "不指定" at bounding box center [1126, 195] width 54 height 37
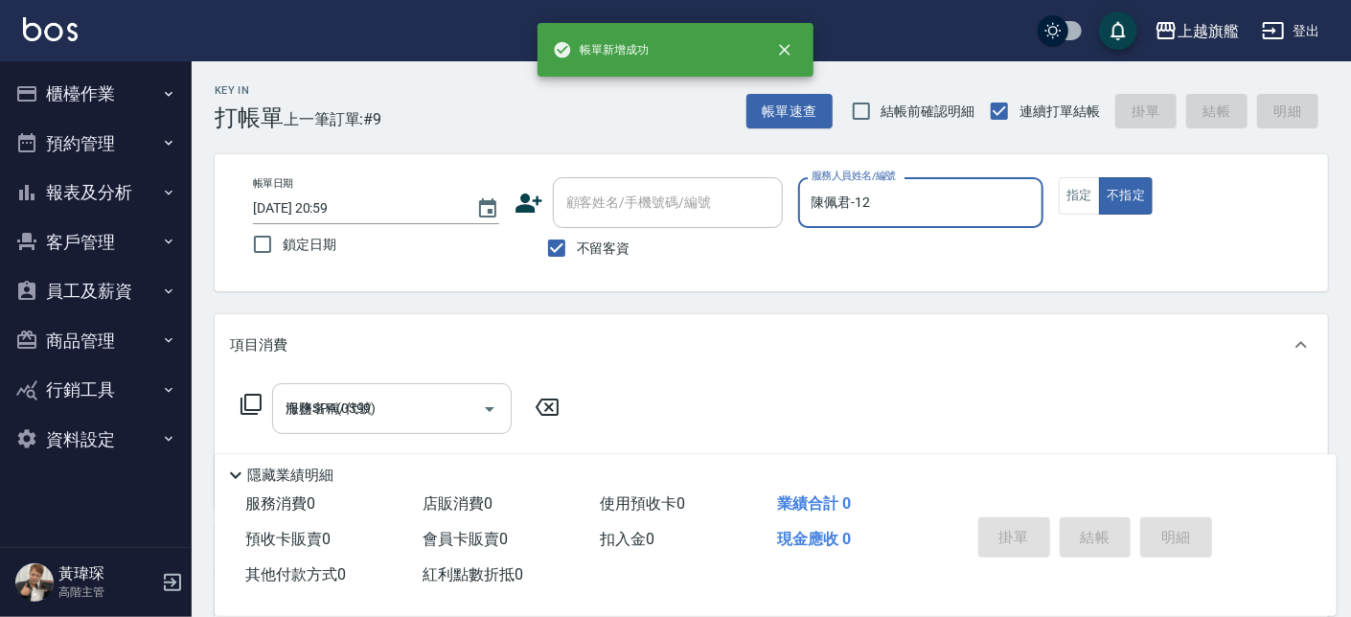
type input "2025/09/26 21:00"
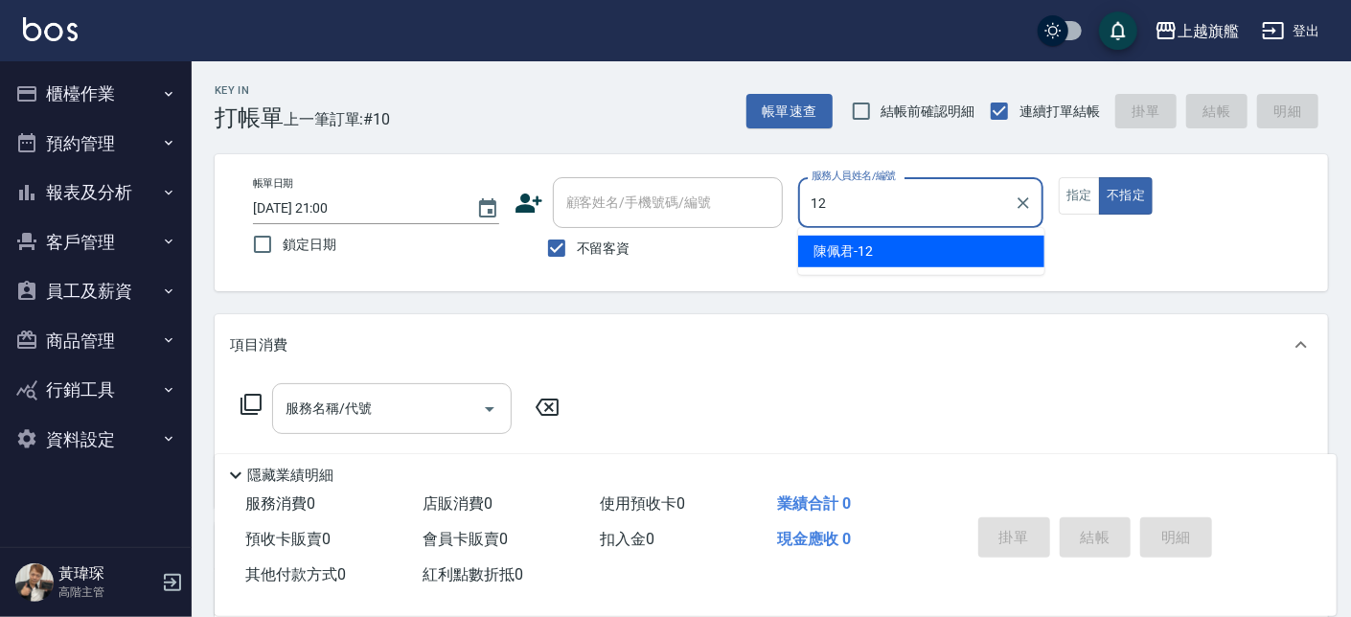
type input "陳佩君-12"
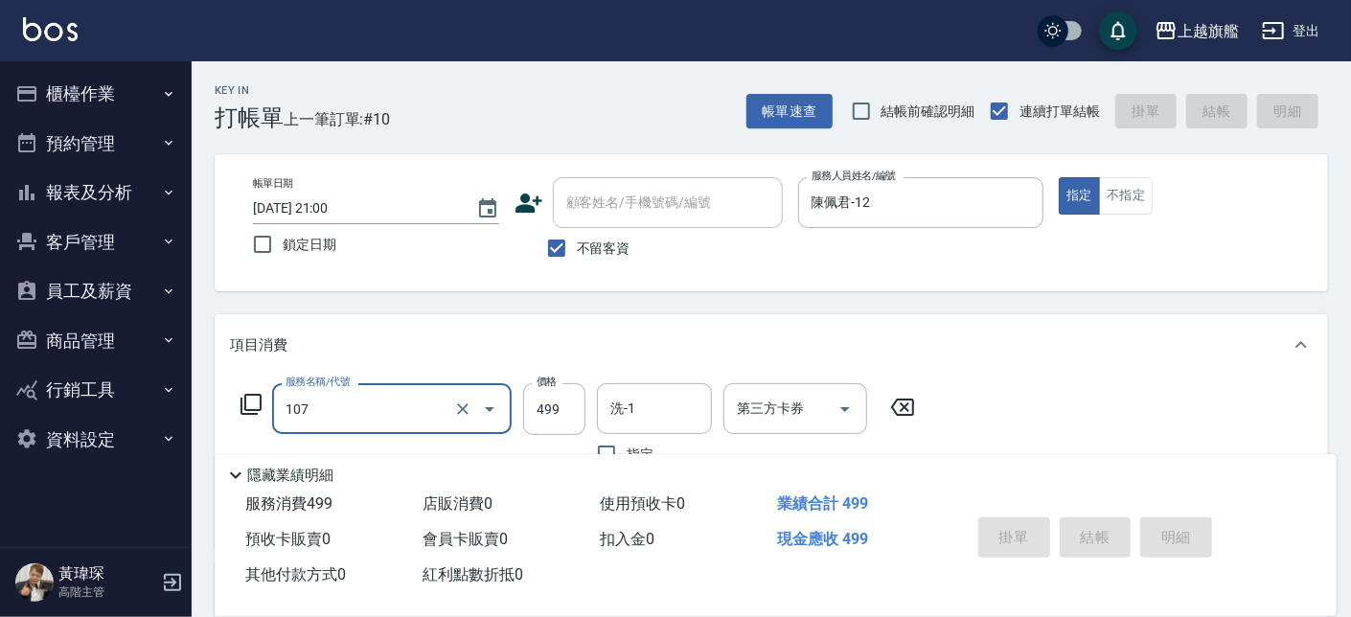
type input "107"
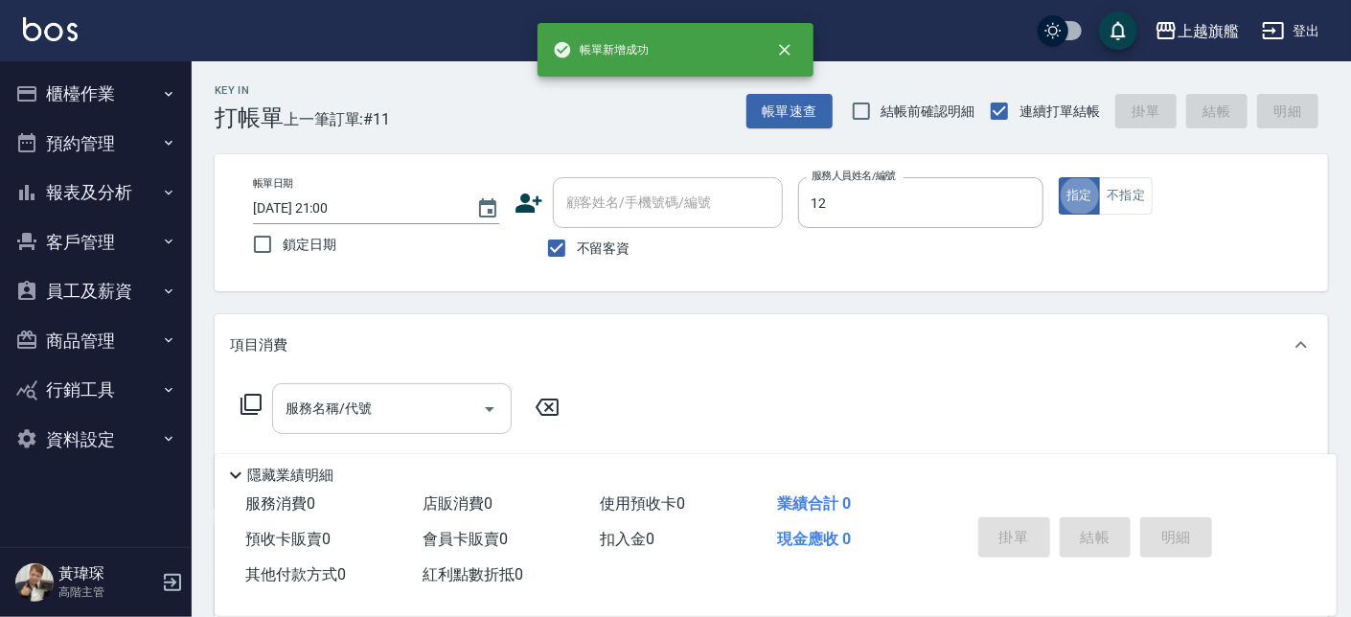
type input "陳佩君-12"
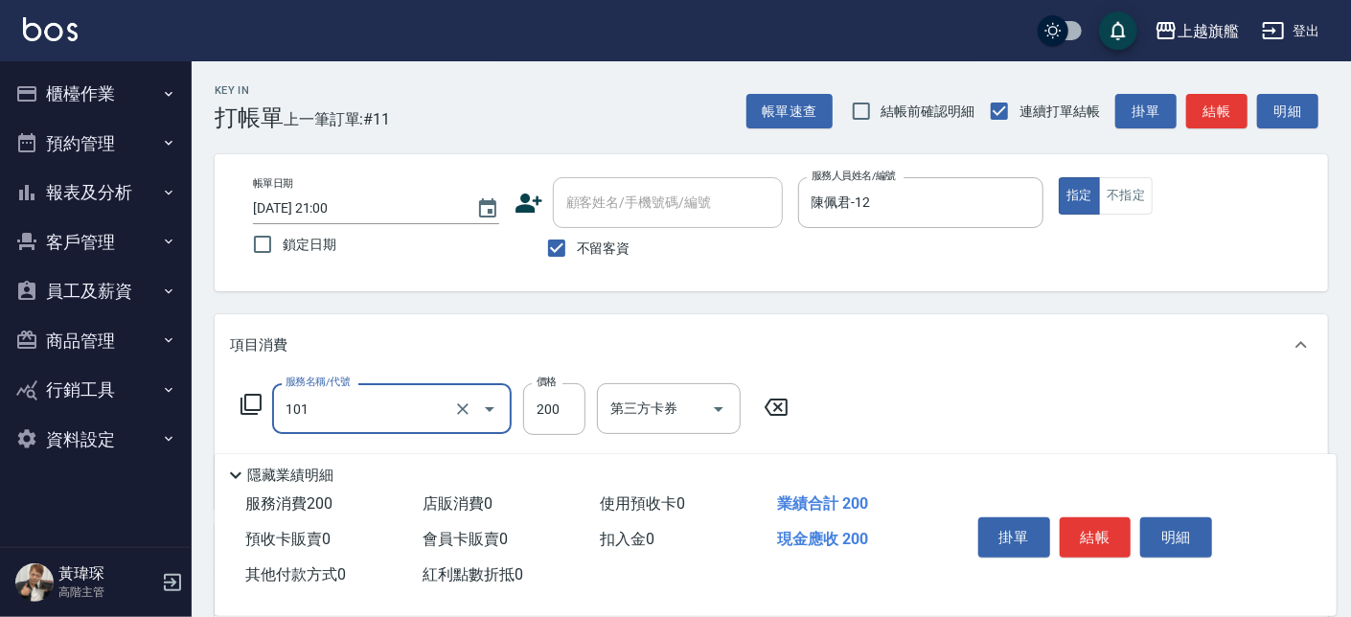
type input "一般洗(101)"
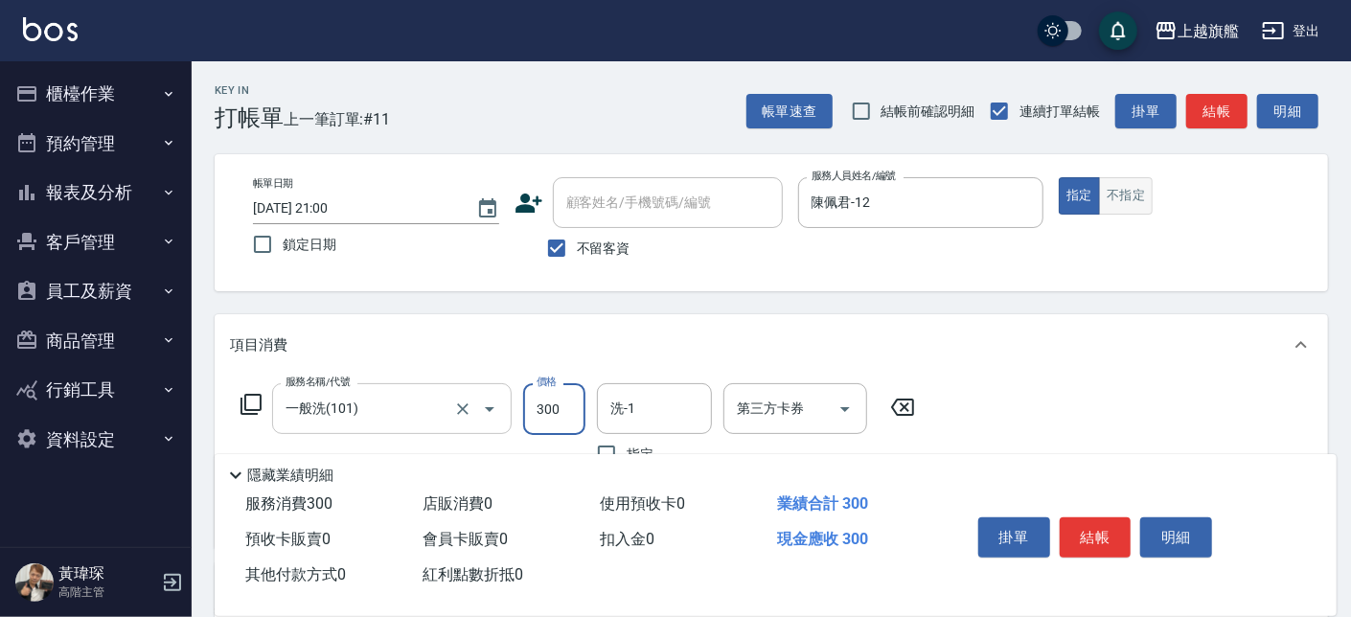
type input "300"
click at [1130, 195] on button "不指定" at bounding box center [1126, 195] width 54 height 37
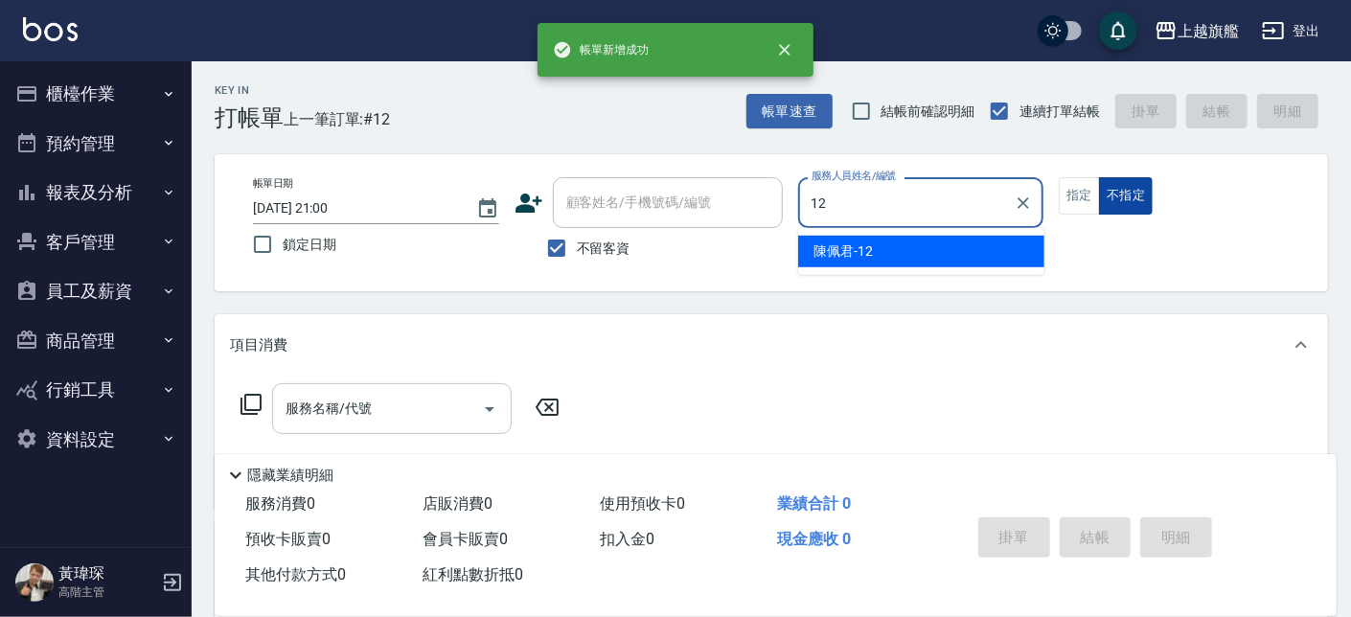
type input "陳佩君-12"
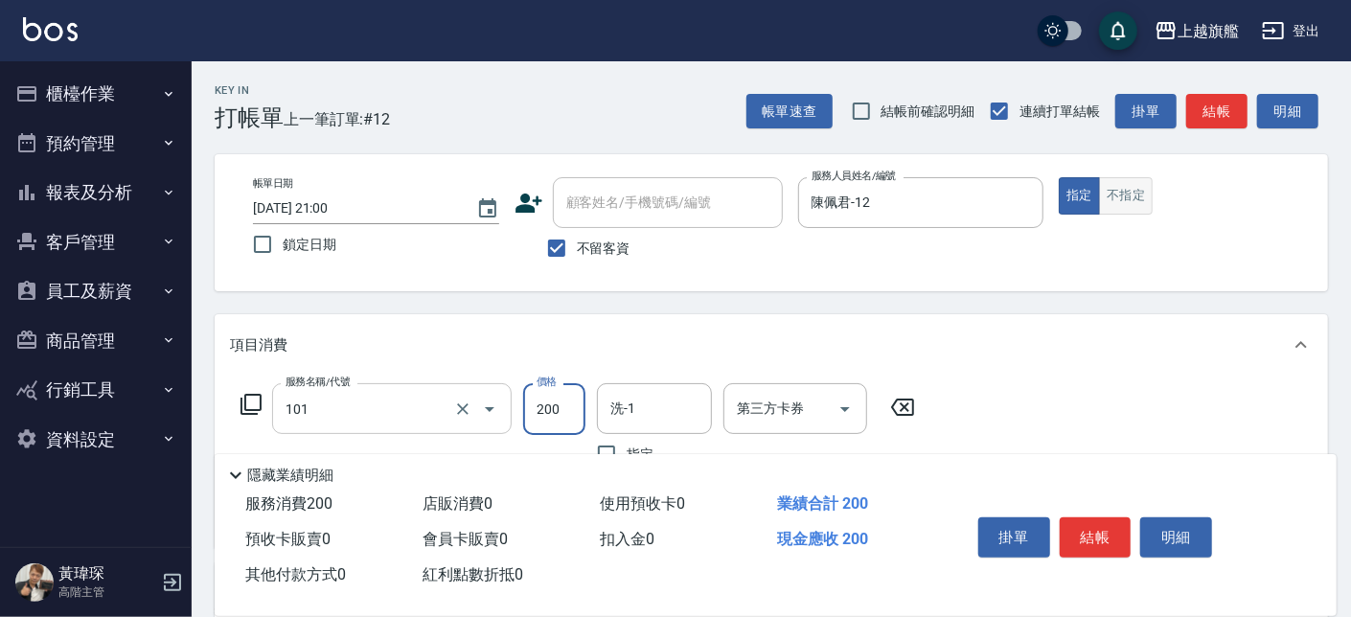
type input "一般洗(101)"
type input "400"
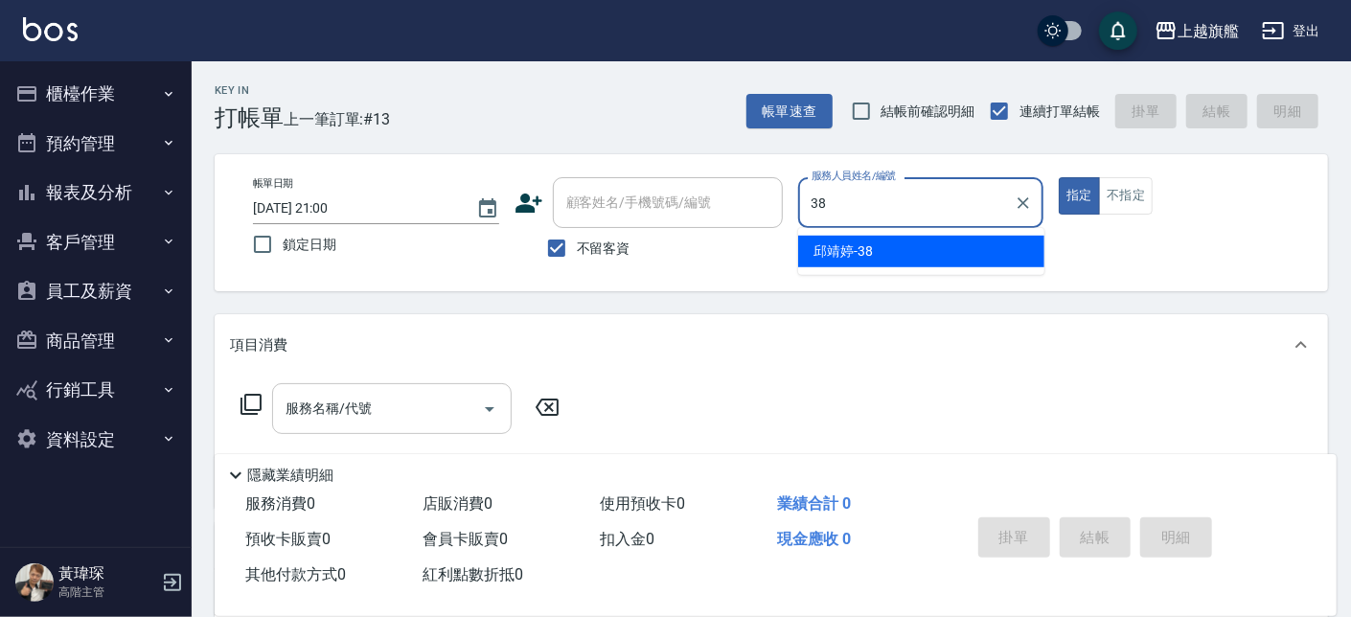
type input "邱靖婷-38"
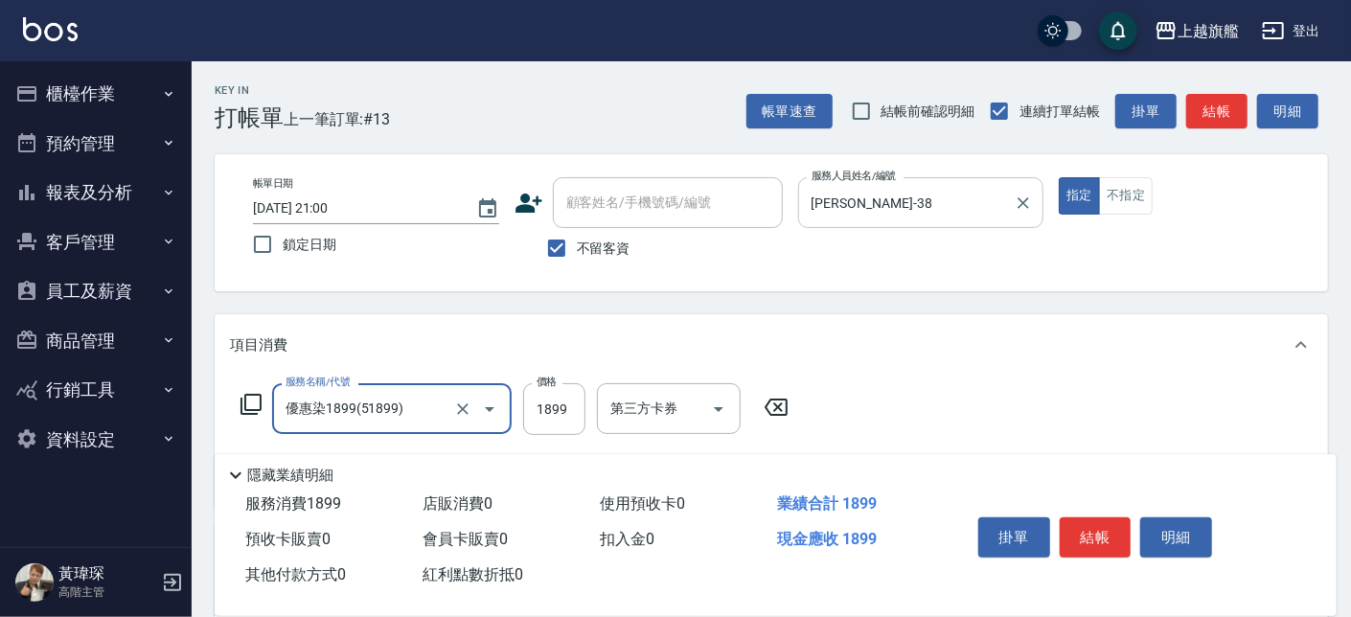
type input "優惠染1899(51899)"
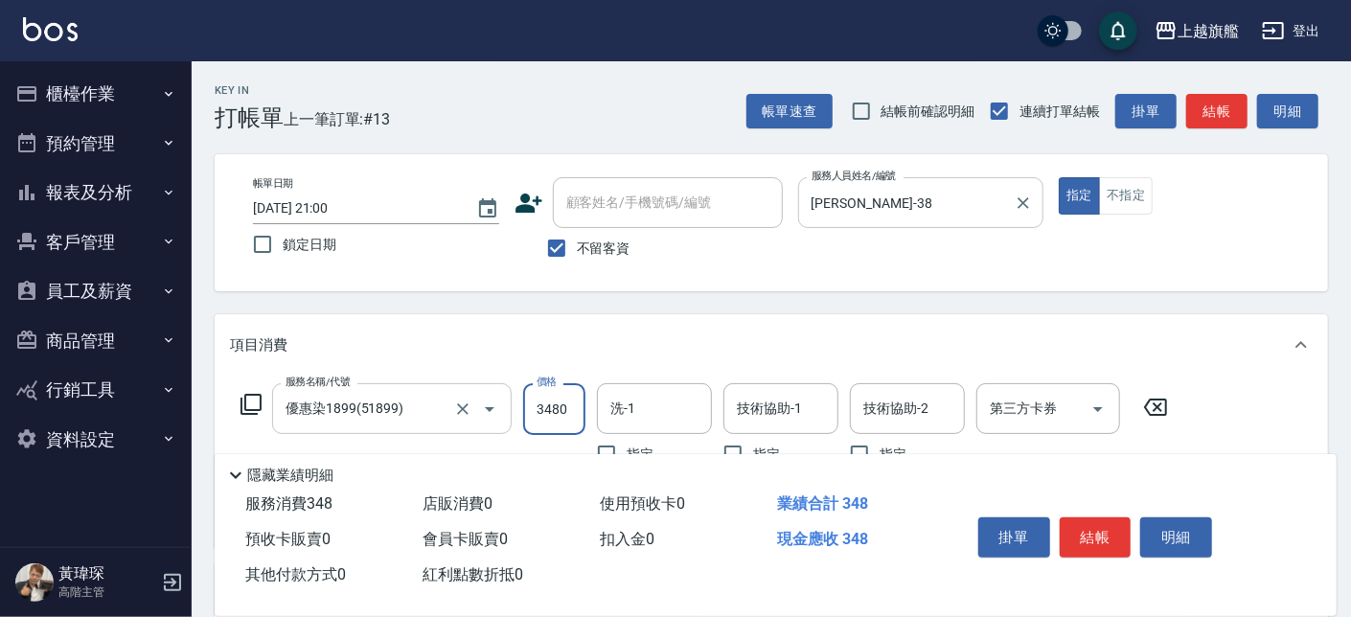
type input "3480"
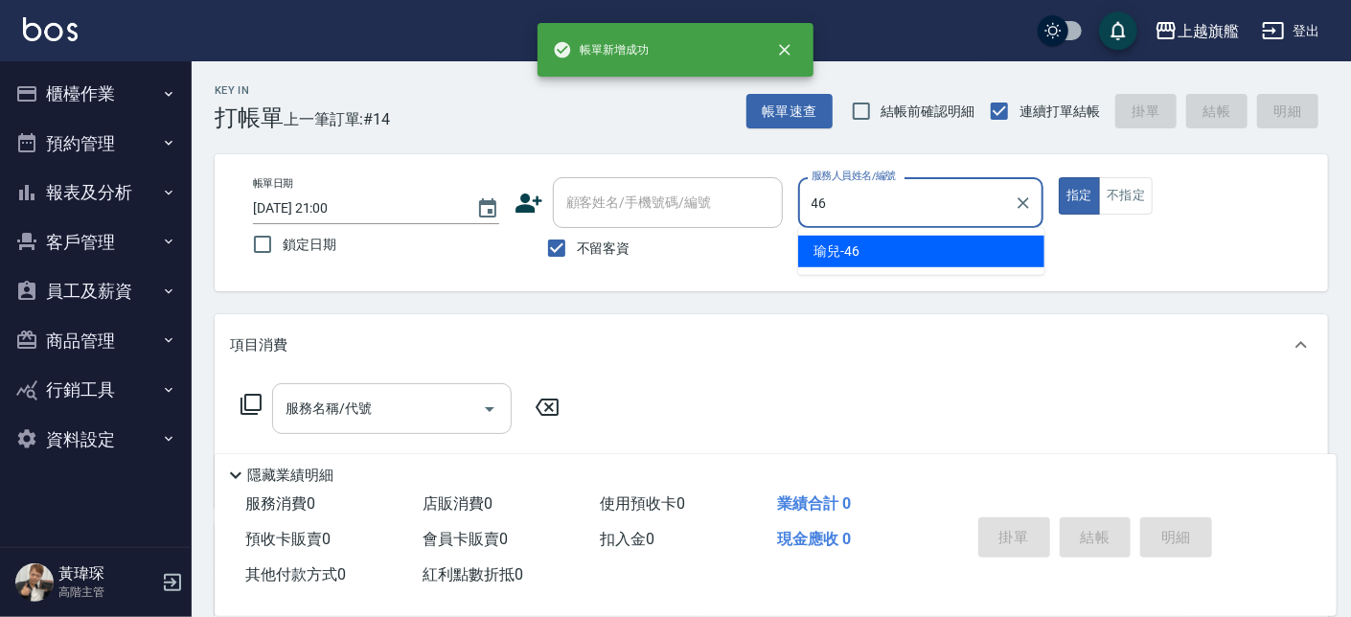
type input "瑜兒-46"
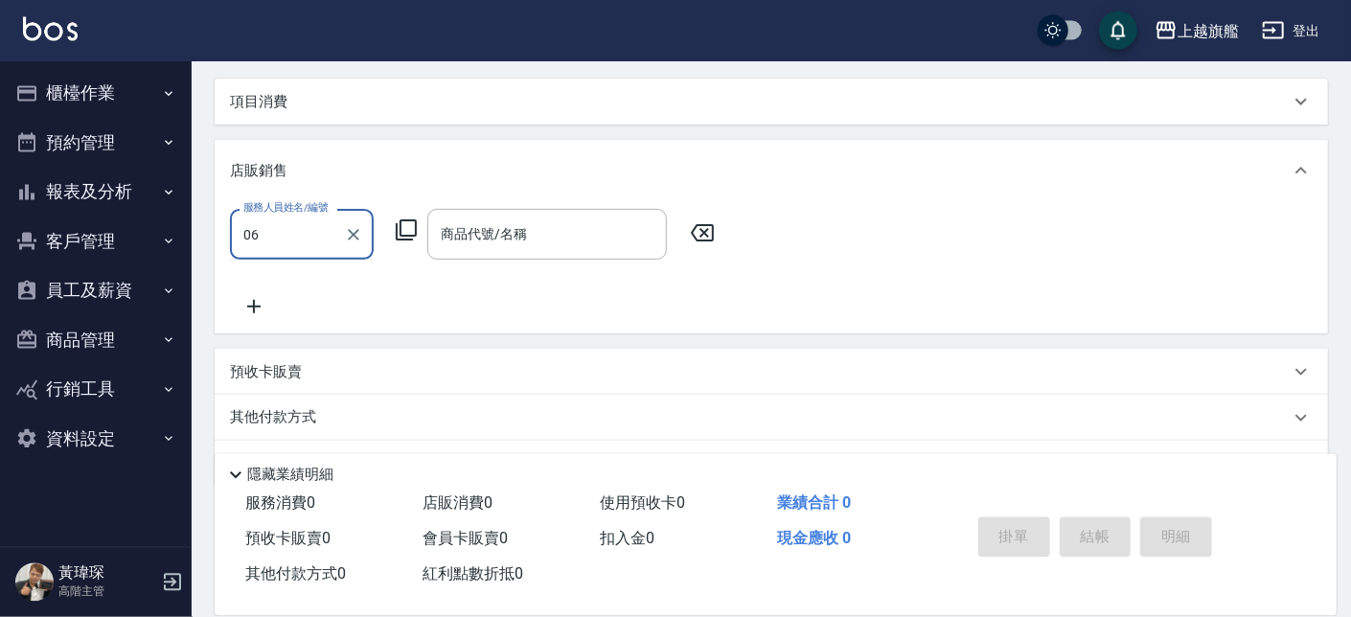
scroll to position [287, 0]
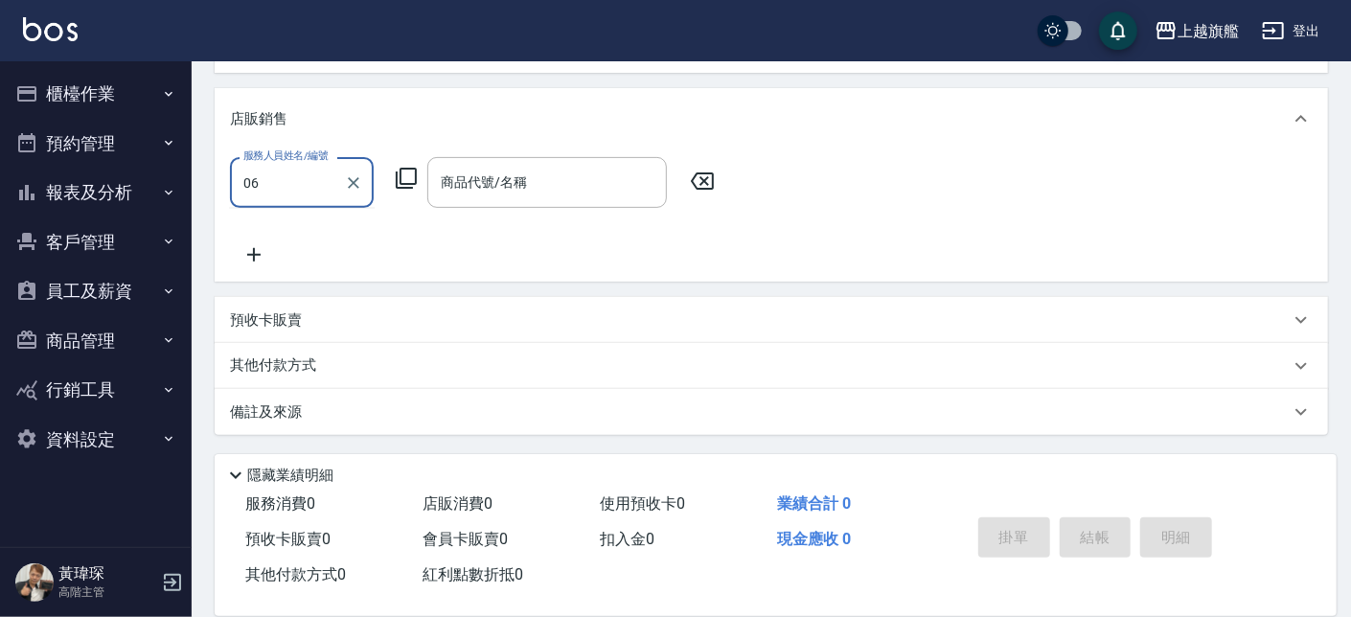
type input "0"
type input "瑜兒-46"
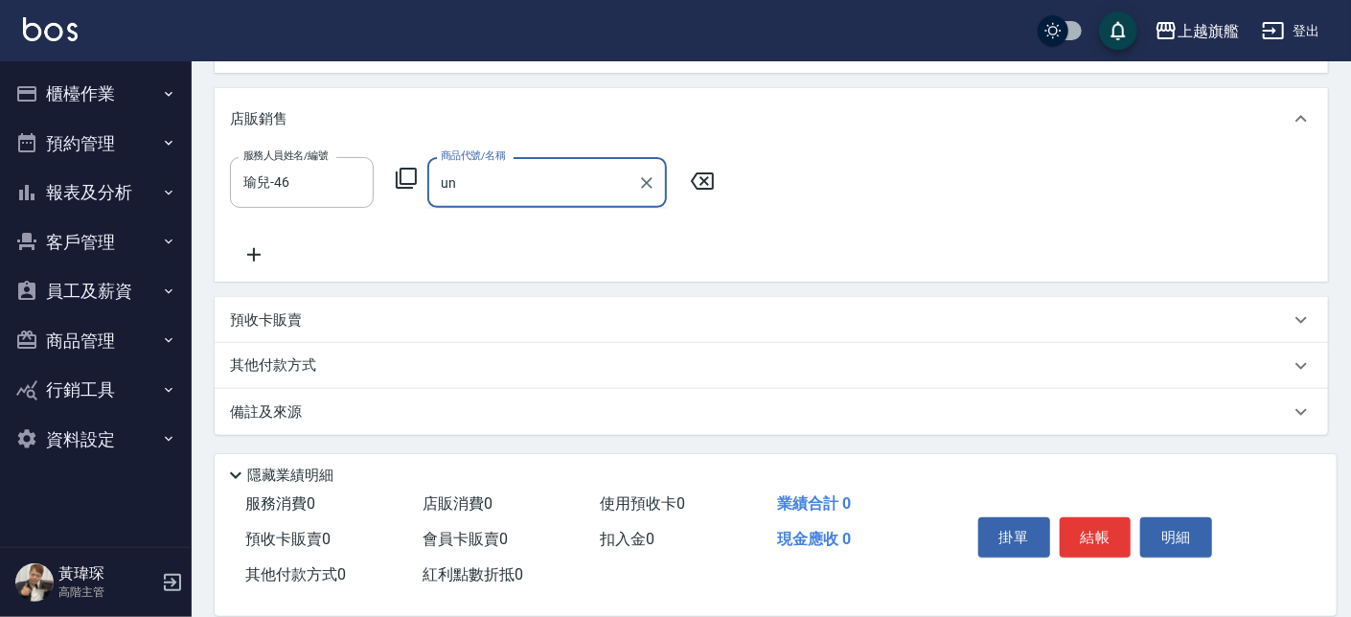
type input "u"
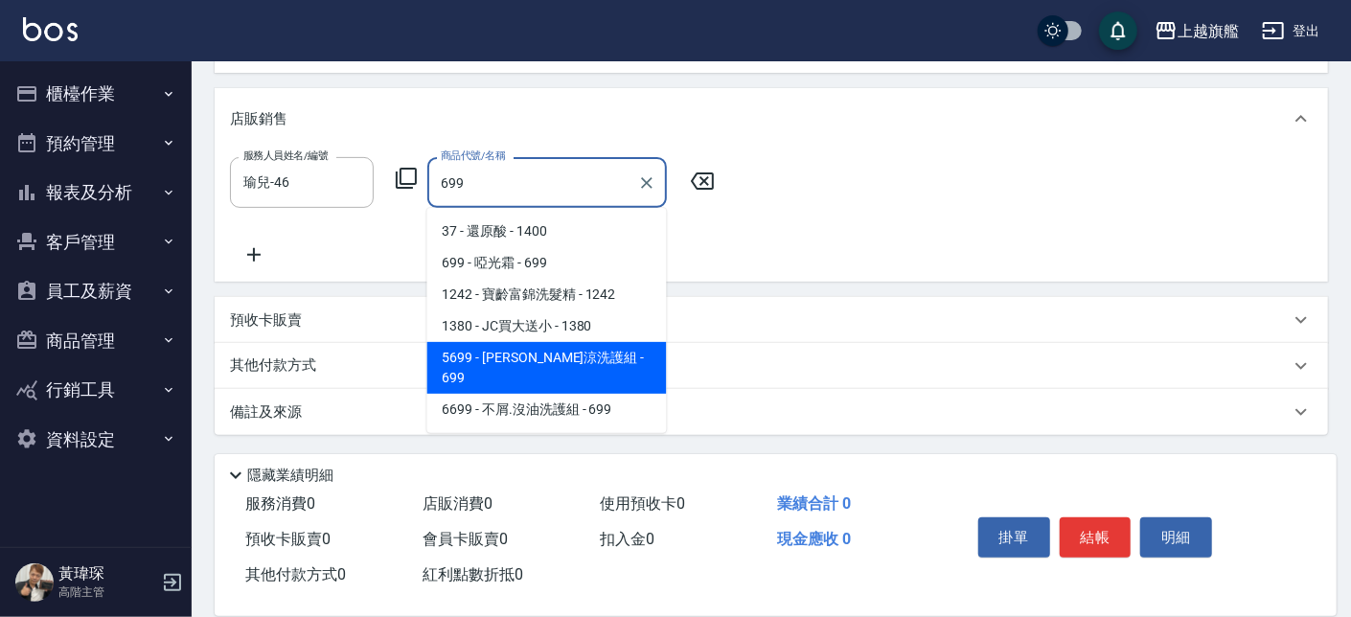
type input "水水沁涼洗護組"
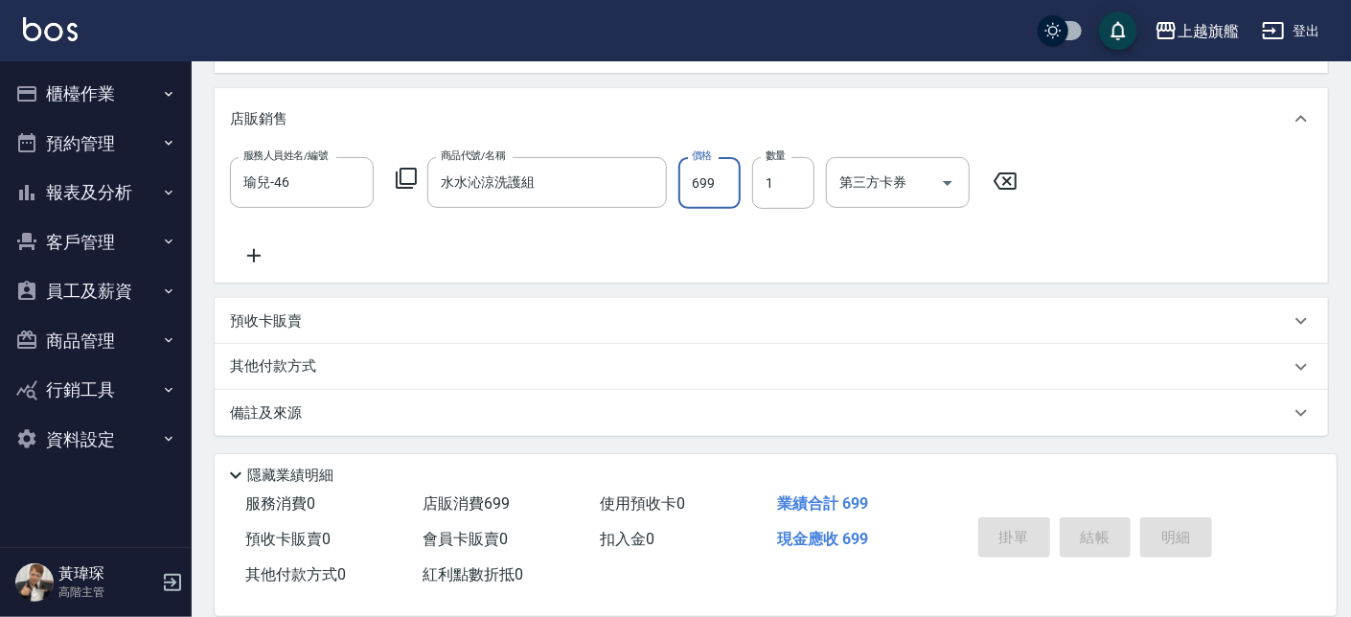
type input "2025/09/26 21:01"
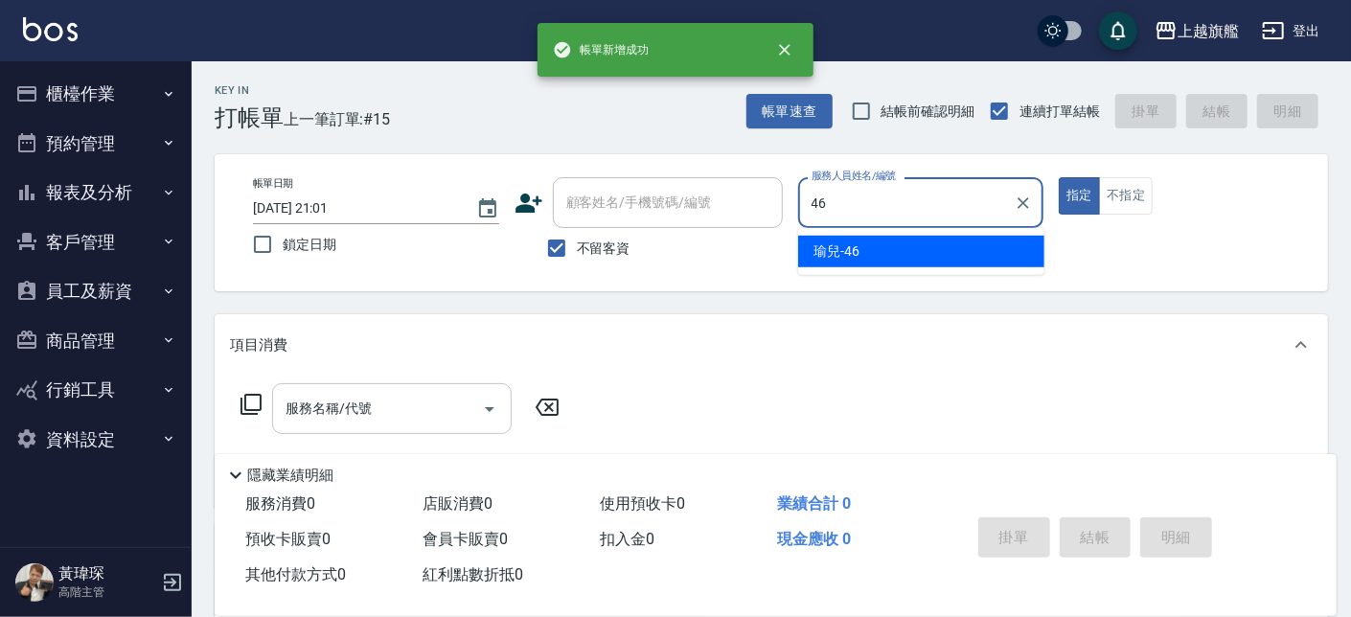
type input "瑜兒-46"
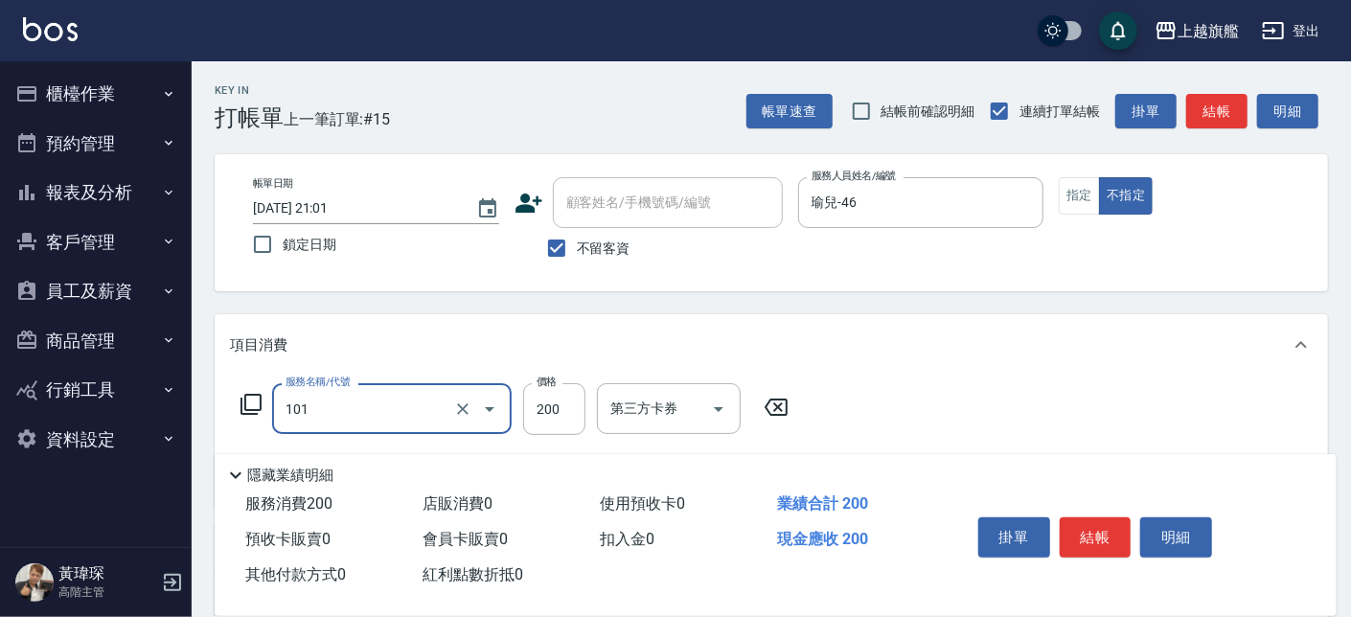
type input "一般洗(101)"
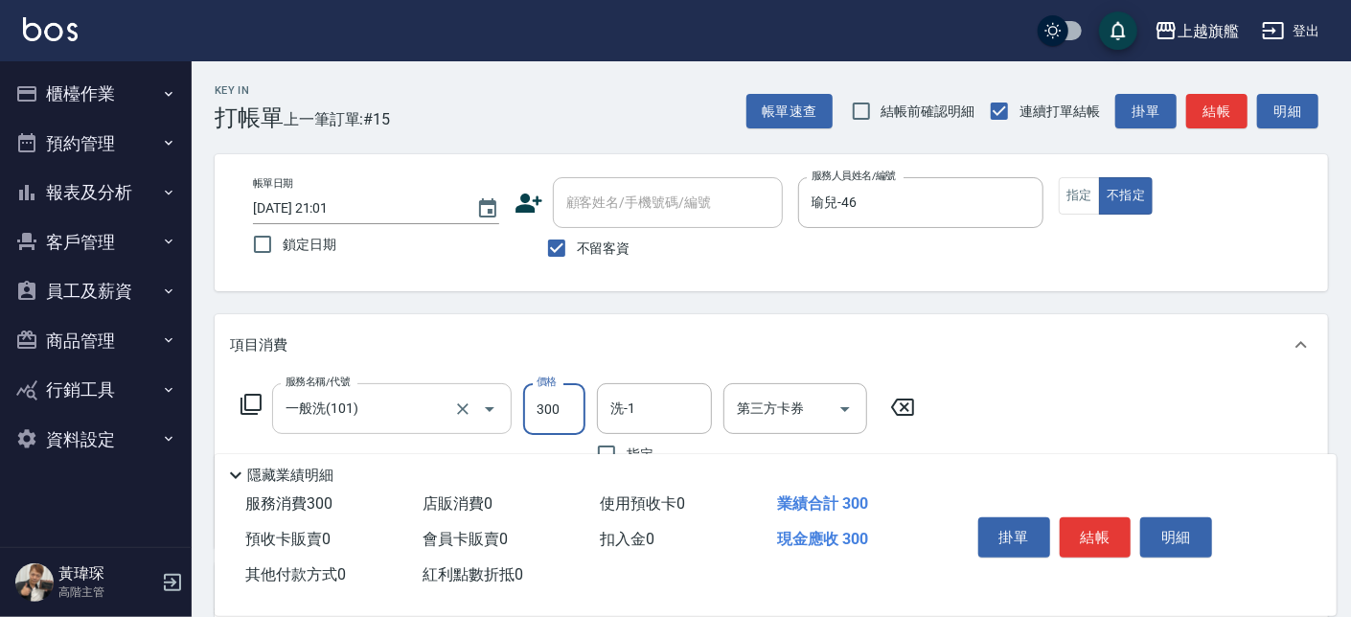
type input "300"
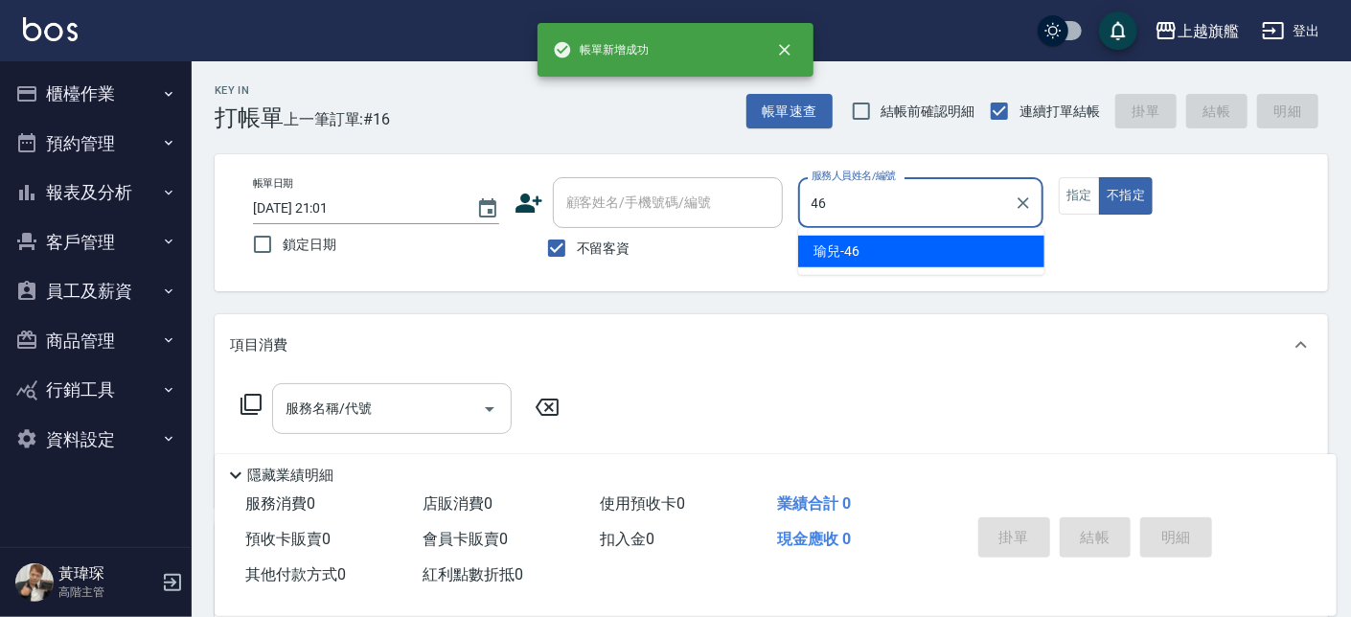
type input "瑜兒-46"
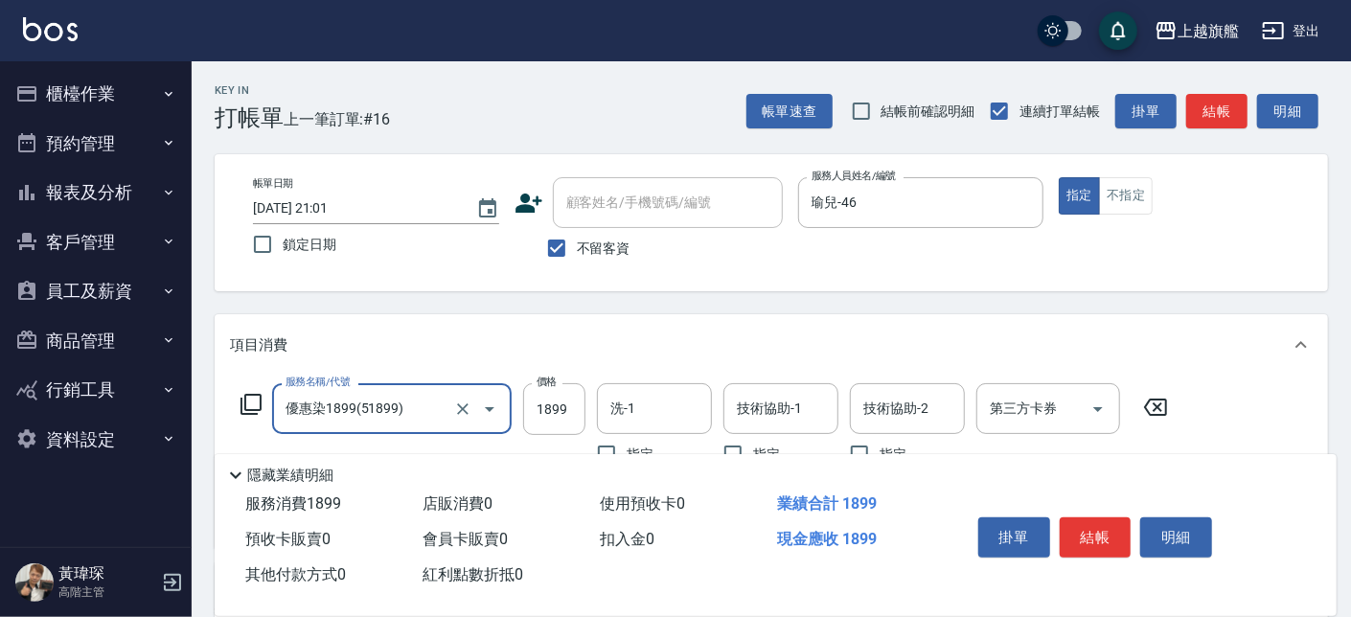
type input "優惠染1899(51899)"
type input "2599"
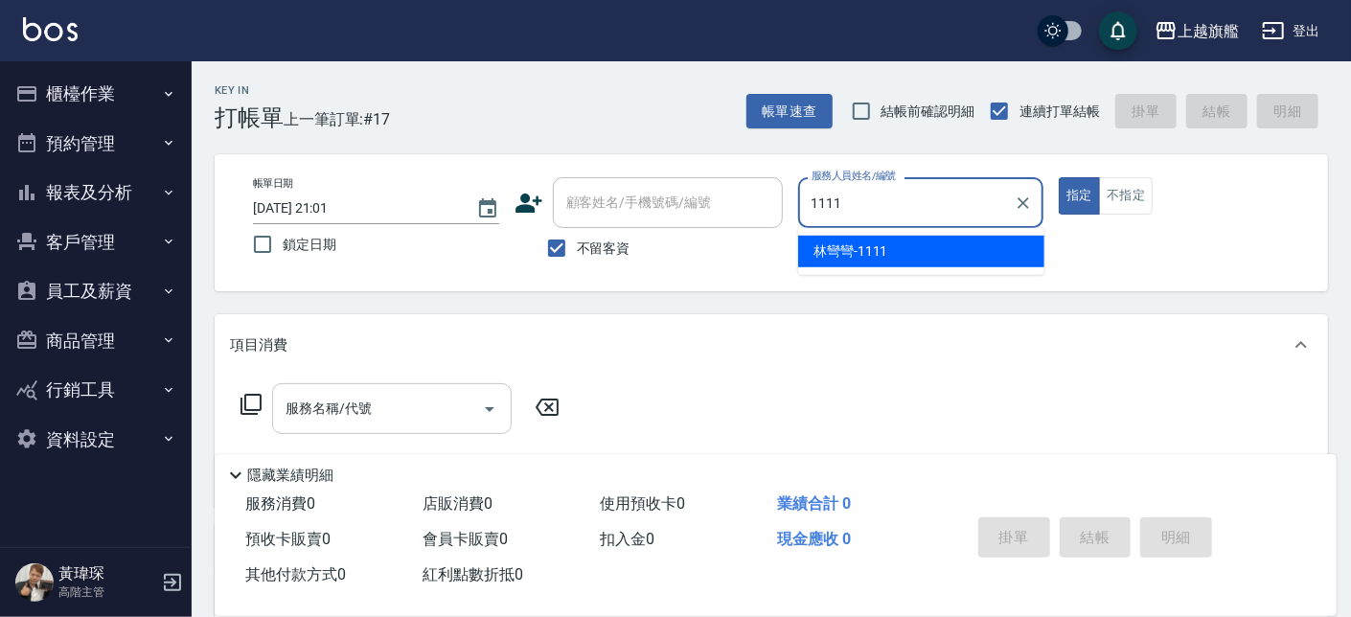
type input "林彎彎-1111"
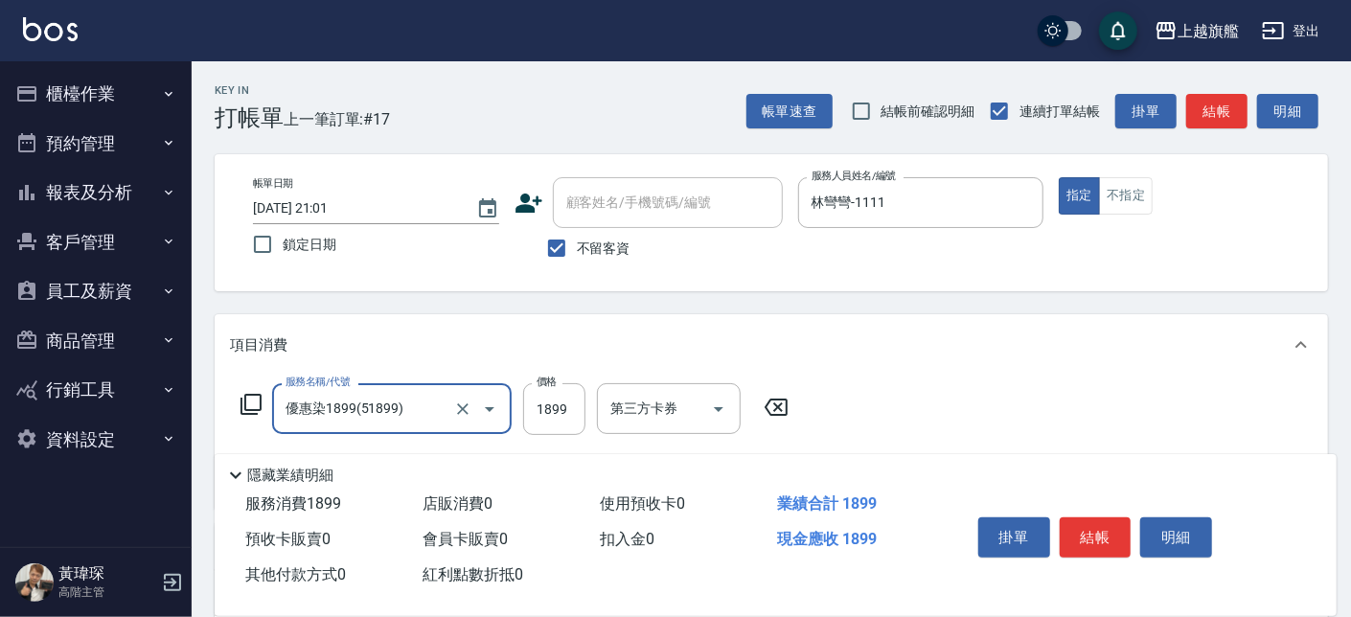
type input "優惠染1899(51899)"
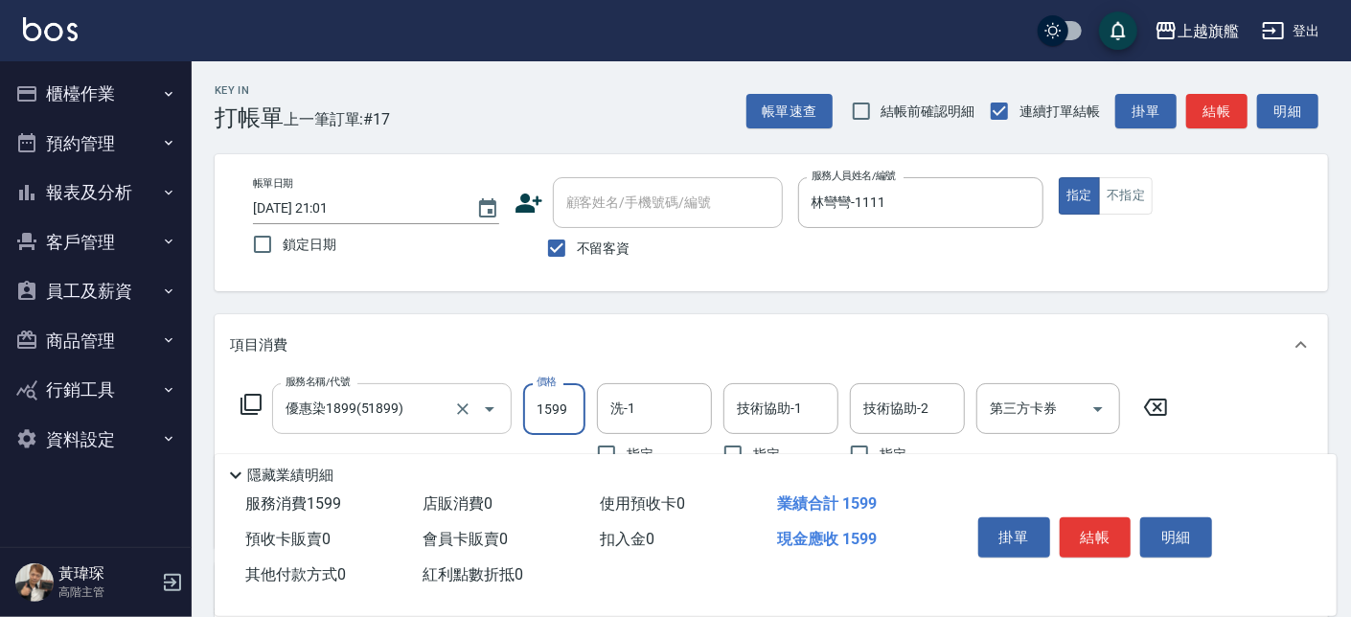
type input "1599"
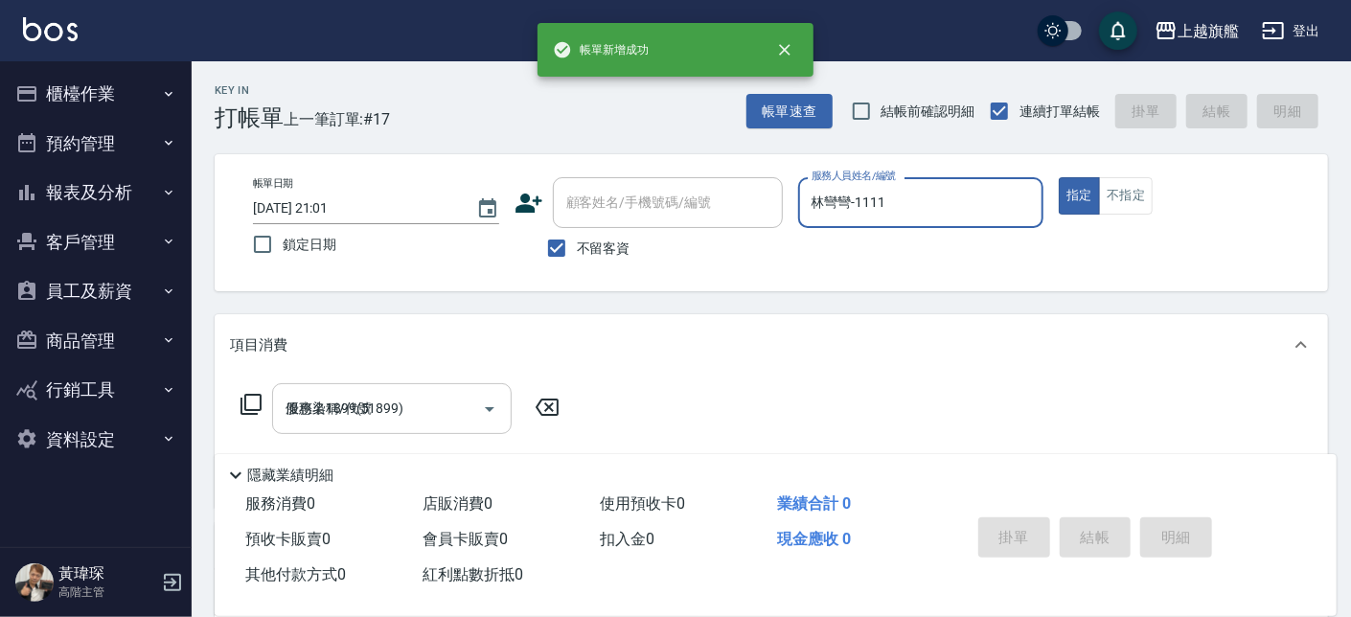
type input "2025/09/26 21:09"
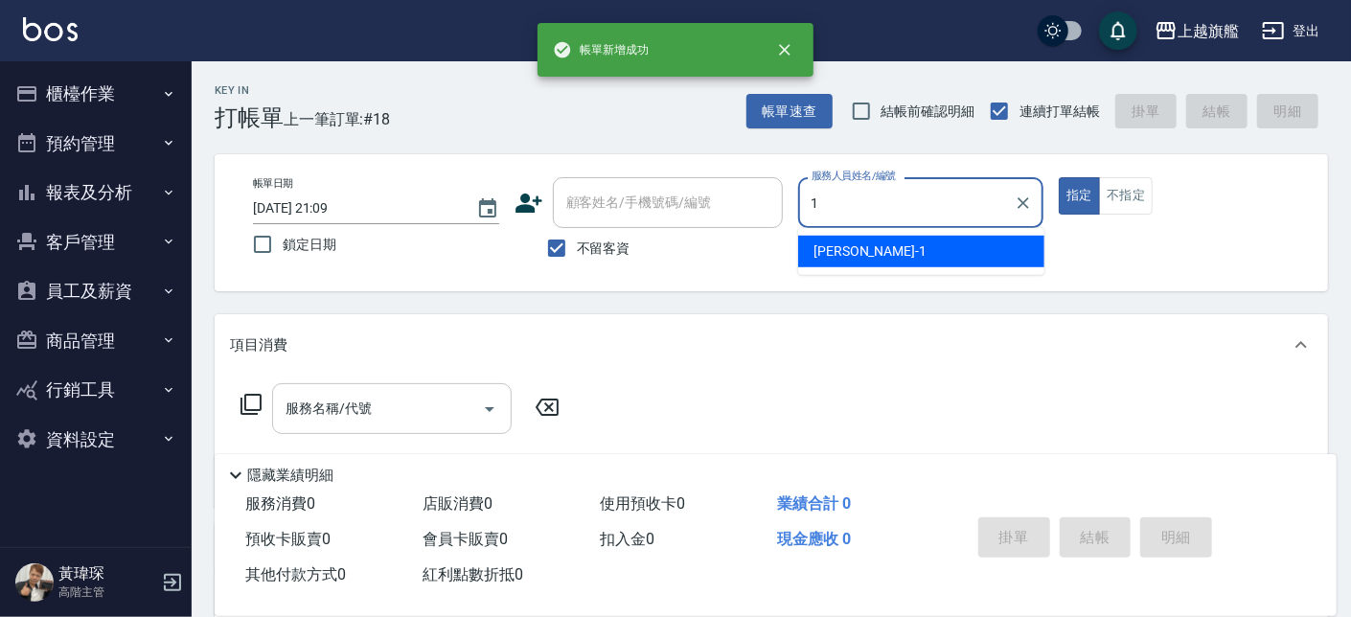
type input "盧孟-1"
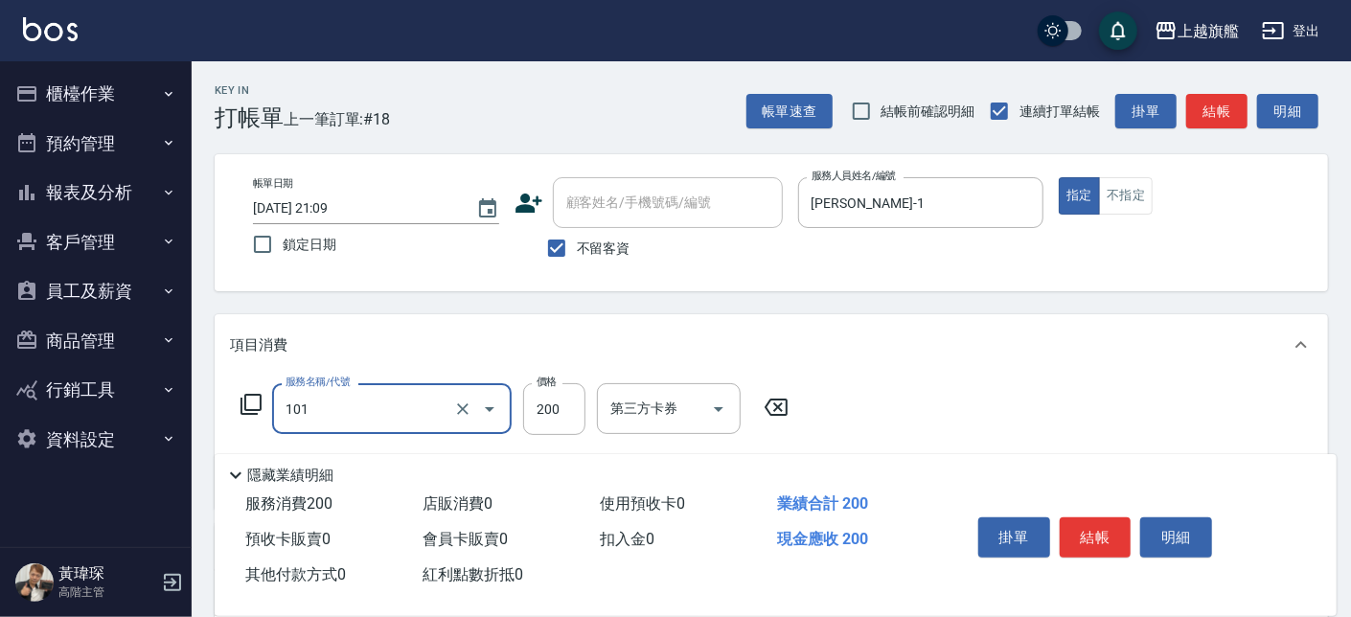
type input "一般洗(101)"
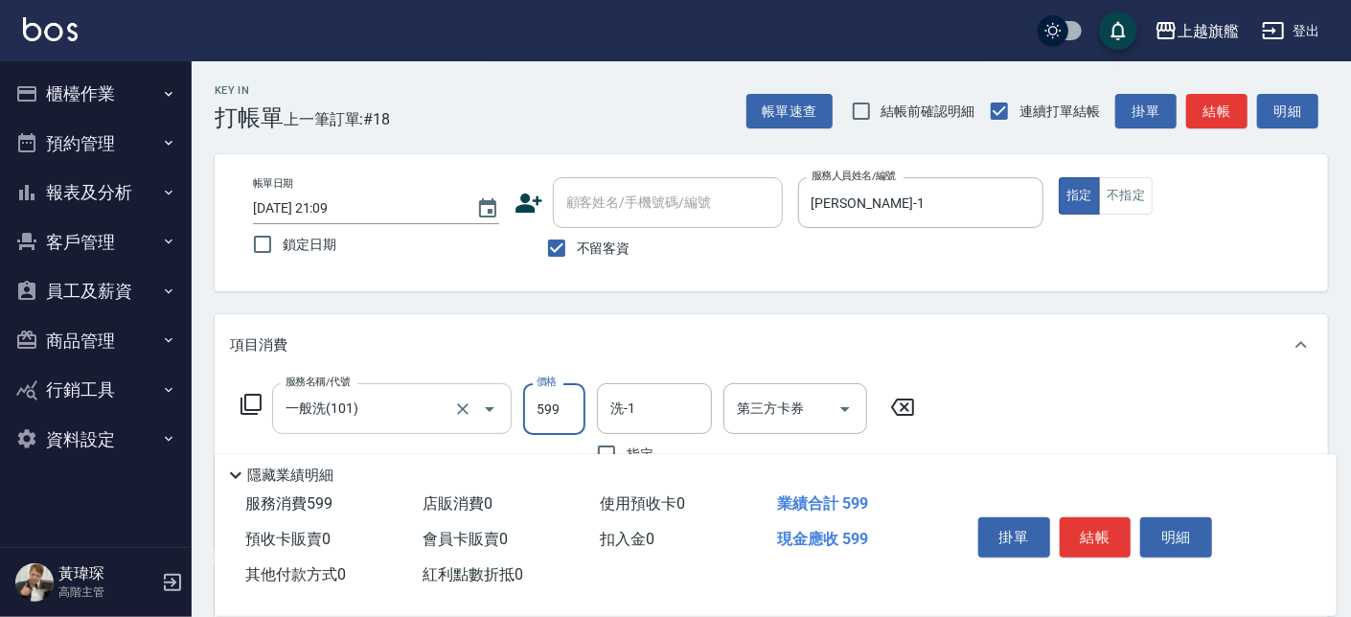
type input "599"
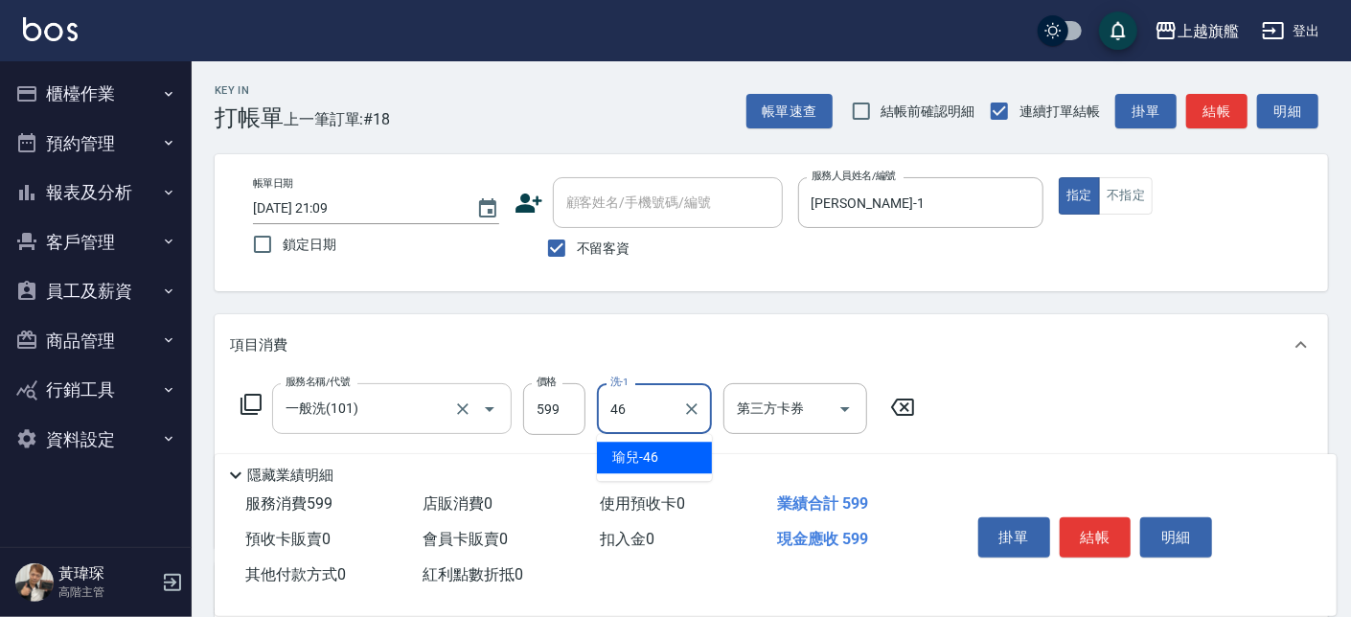
type input "瑜兒-46"
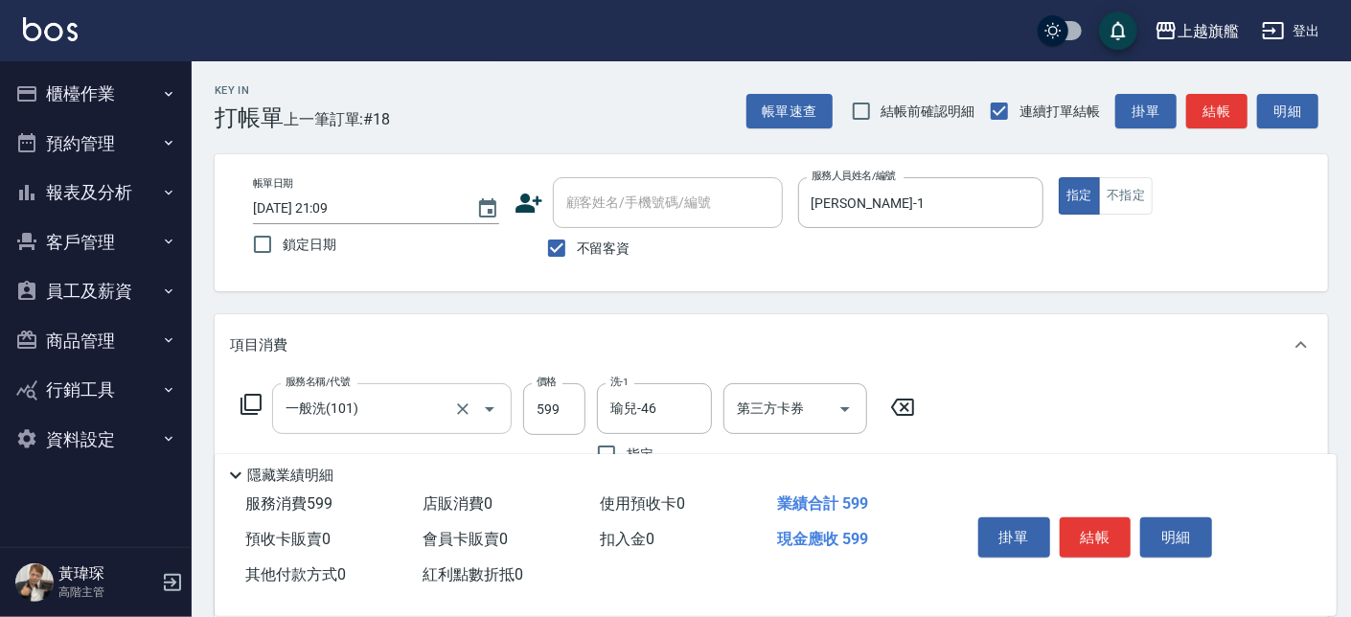
scroll to position [327, 0]
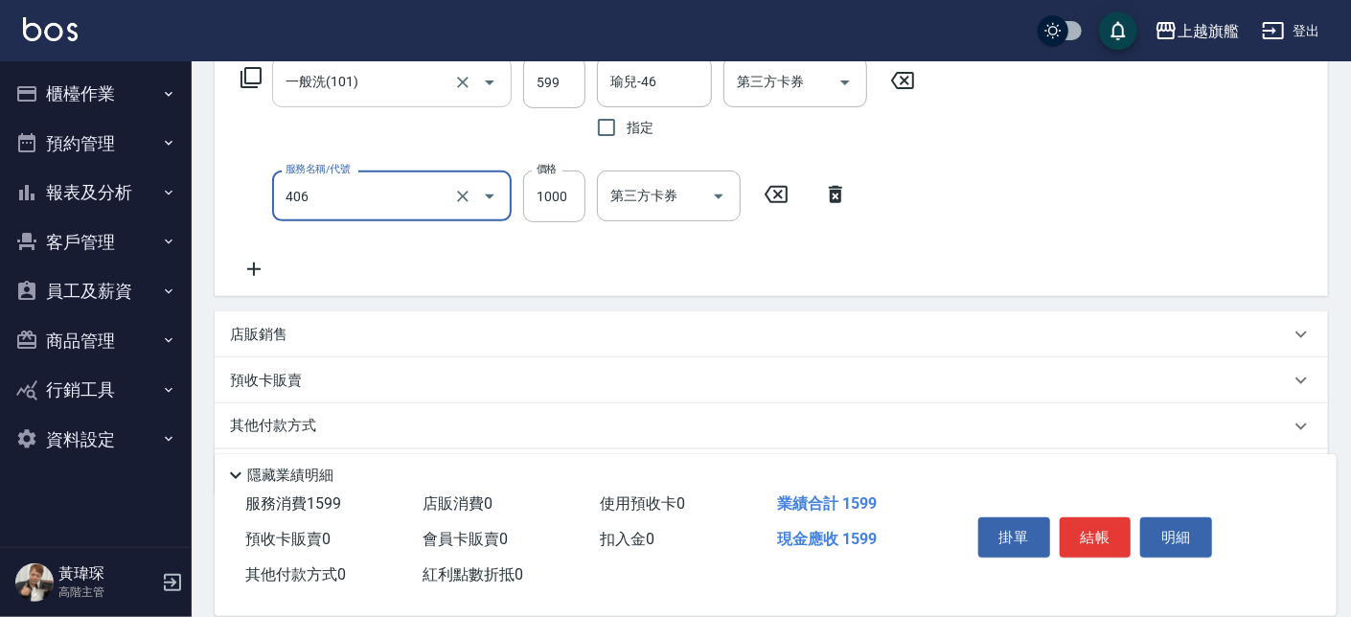
type input "水漾護1000(406)"
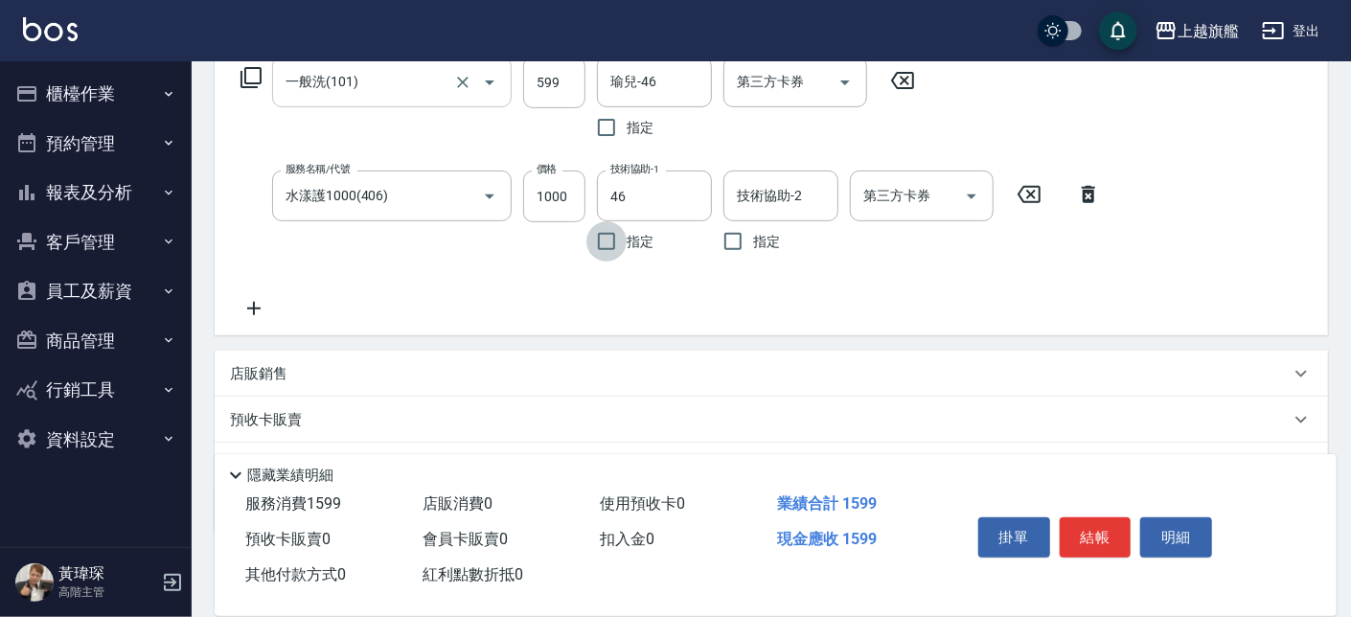
type input "瑜兒-46"
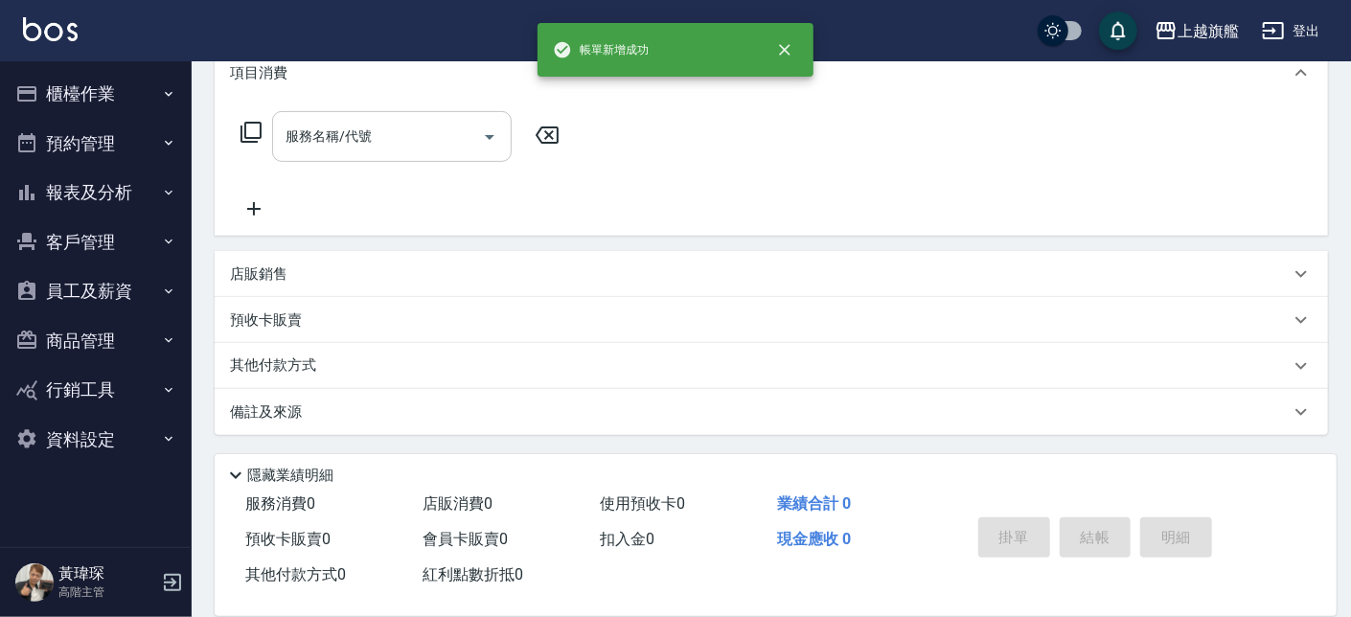
scroll to position [0, 0]
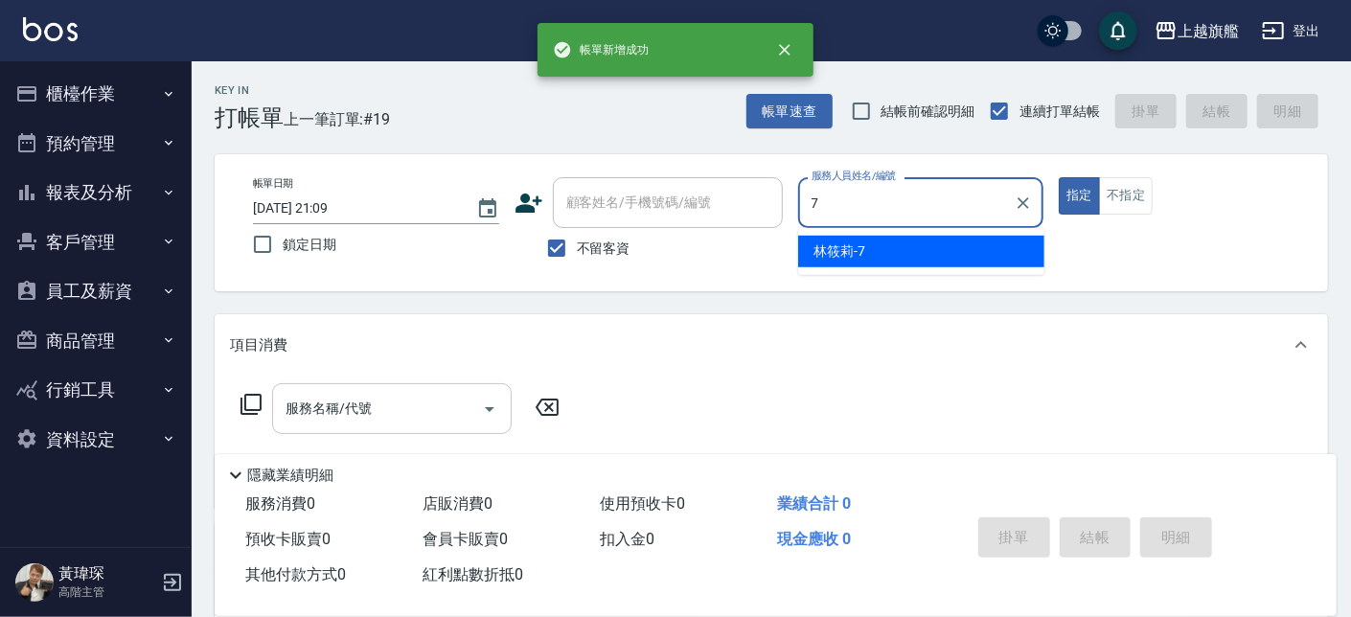
type input "林筱莉-7"
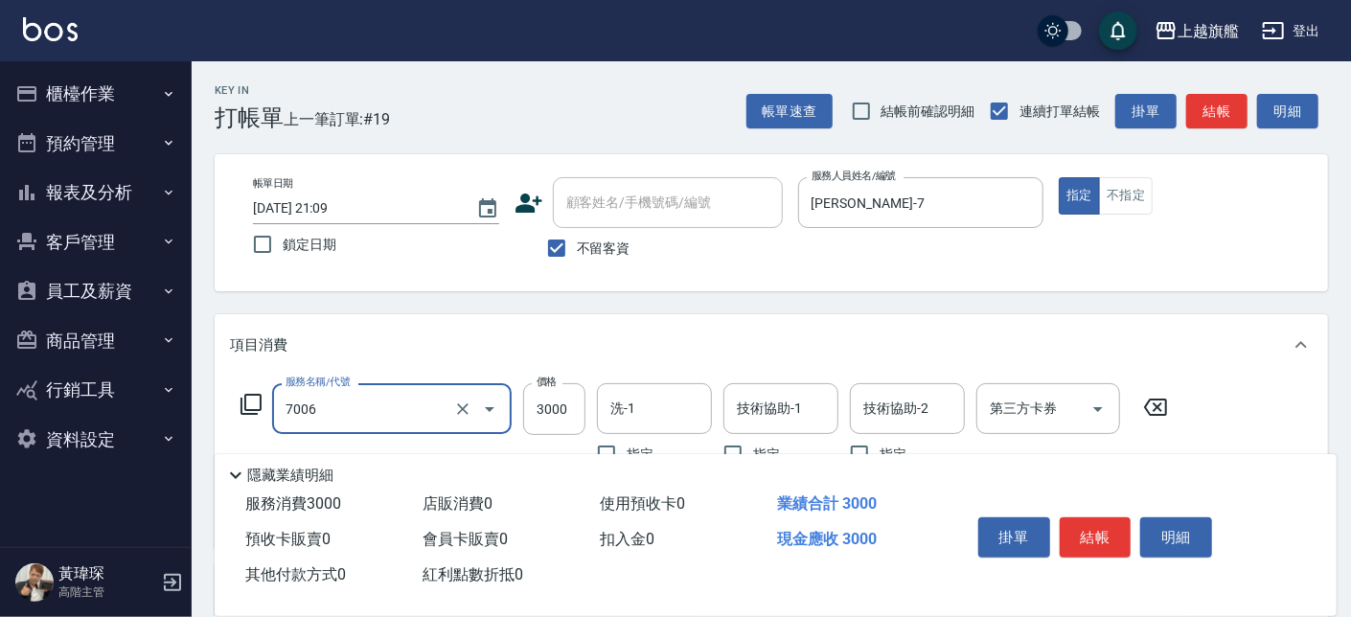
type input "重整(7006)"
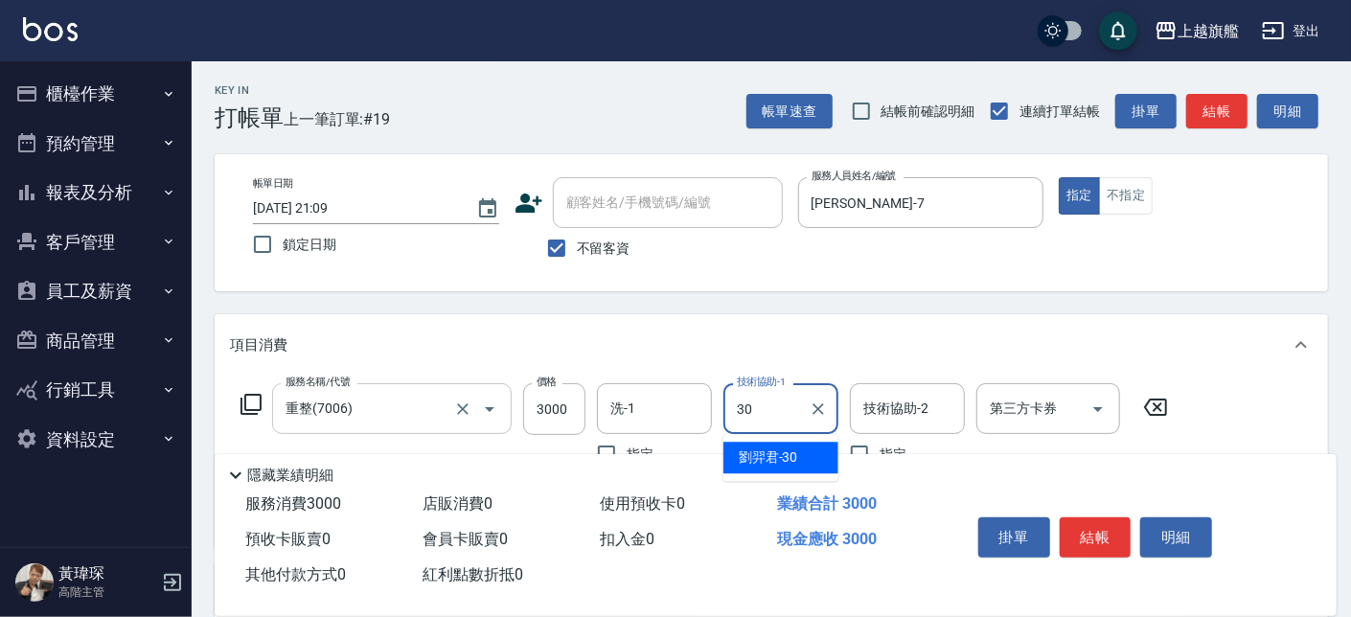
type input "劉羿君-30"
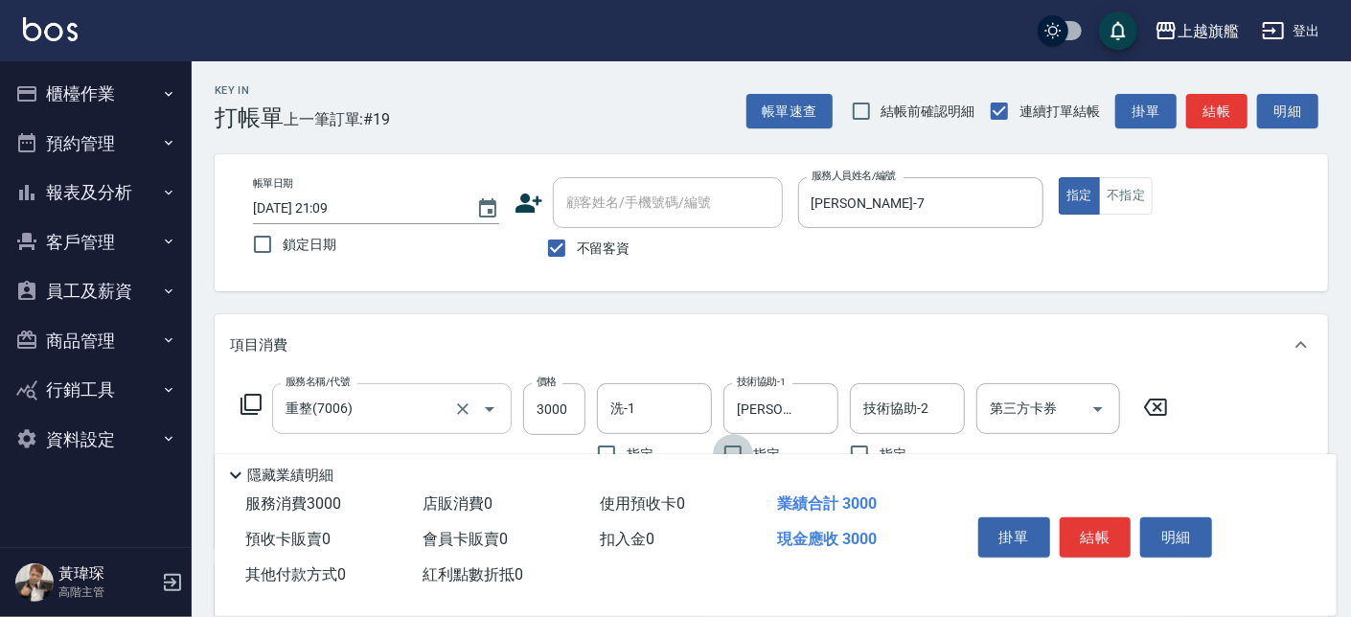
scroll to position [312, 0]
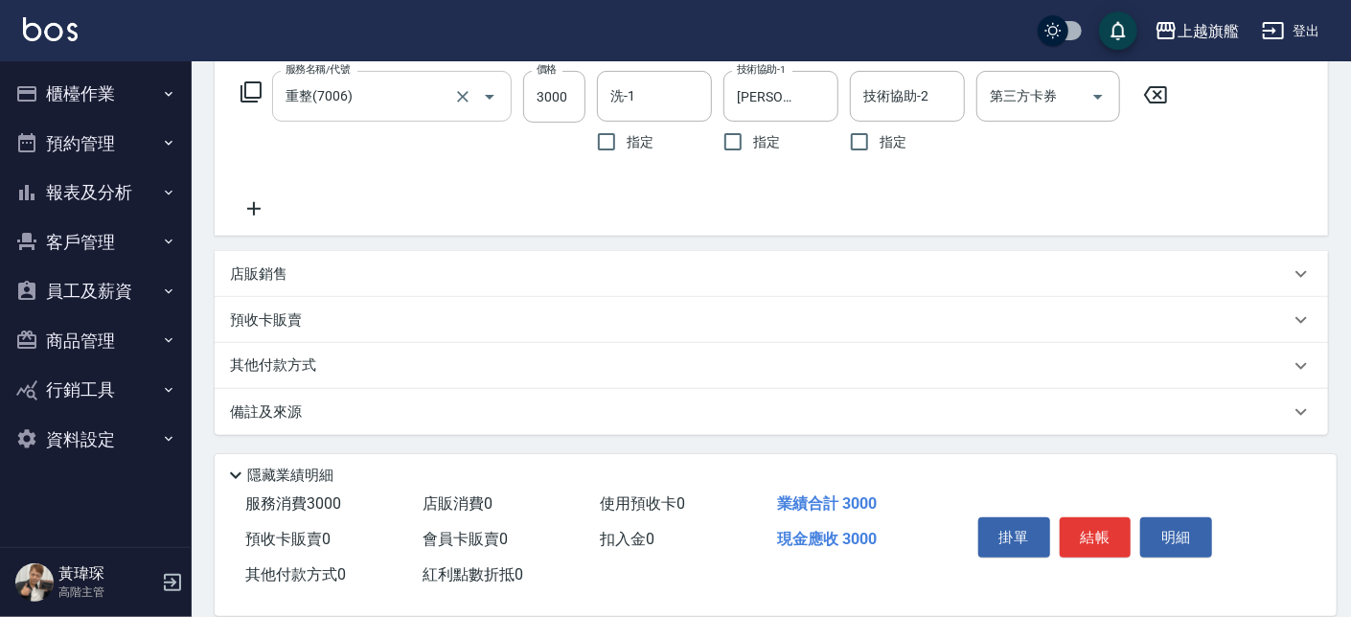
click at [291, 203] on div "服務名稱/代號 重整(7006) 服務名稱/代號 價格 3000 價格 洗-1 洗-1 指定 技術協助-1 劉羿君-30 技術協助-1 指定 技術協助-2 技…" at bounding box center [704, 145] width 949 height 149
click at [269, 208] on icon at bounding box center [254, 208] width 48 height 23
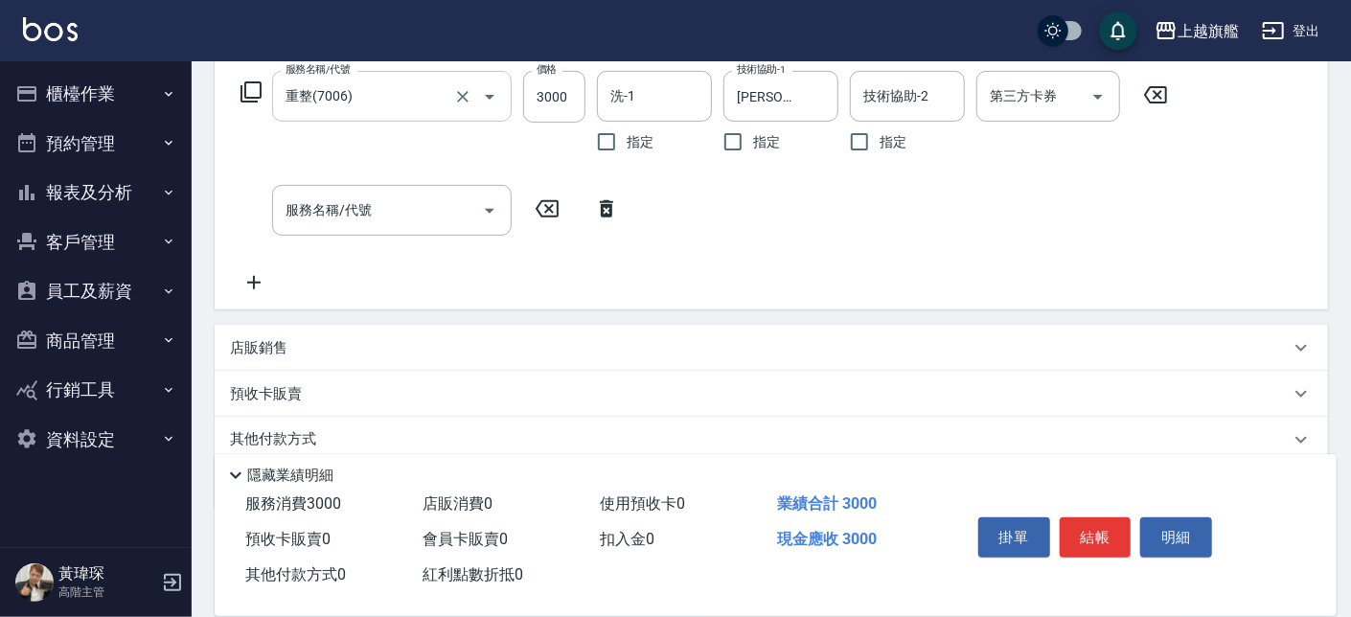
click at [255, 279] on icon at bounding box center [253, 282] width 13 height 13
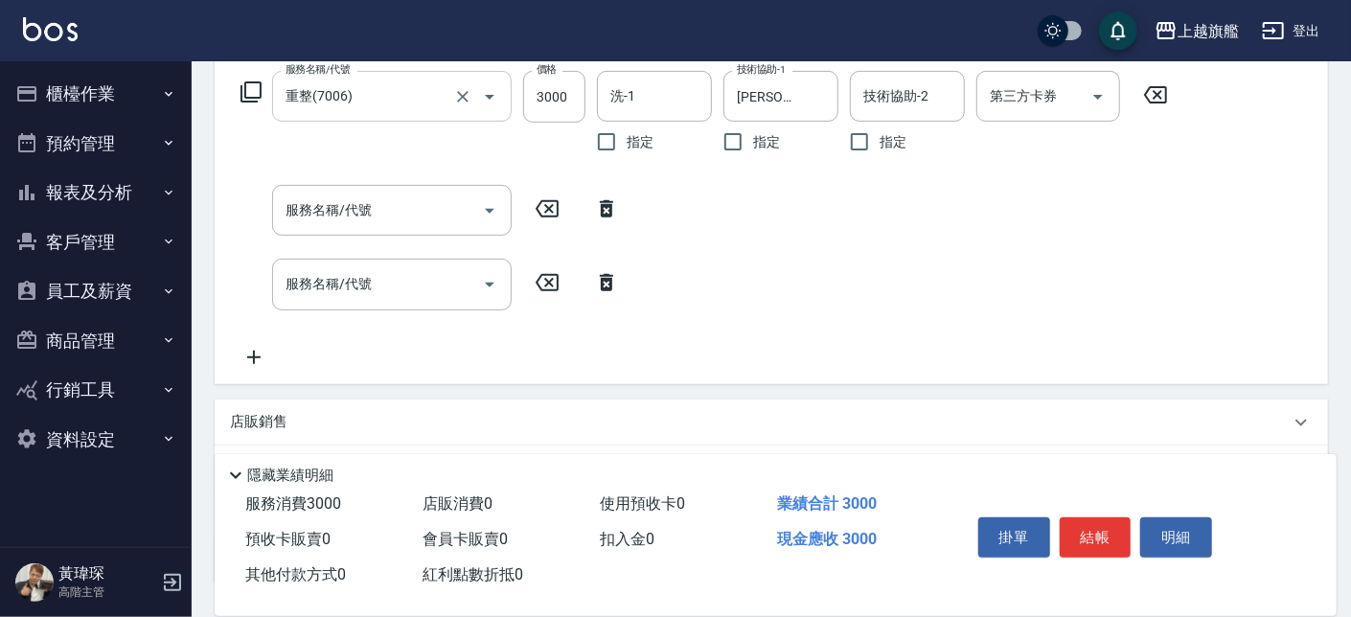
drag, startPoint x: 257, startPoint y: 349, endPoint x: 255, endPoint y: 321, distance: 27.9
click at [259, 351] on icon at bounding box center [254, 357] width 48 height 23
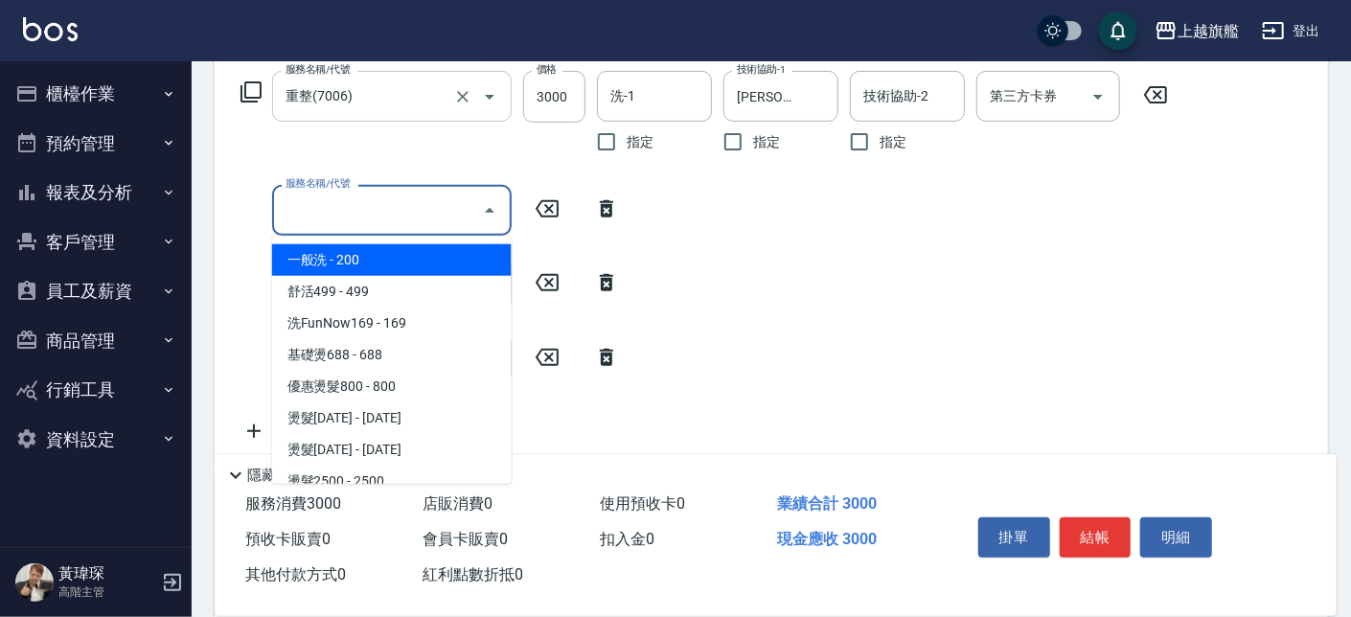
click at [423, 204] on input "服務名稱/代號" at bounding box center [378, 211] width 194 height 34
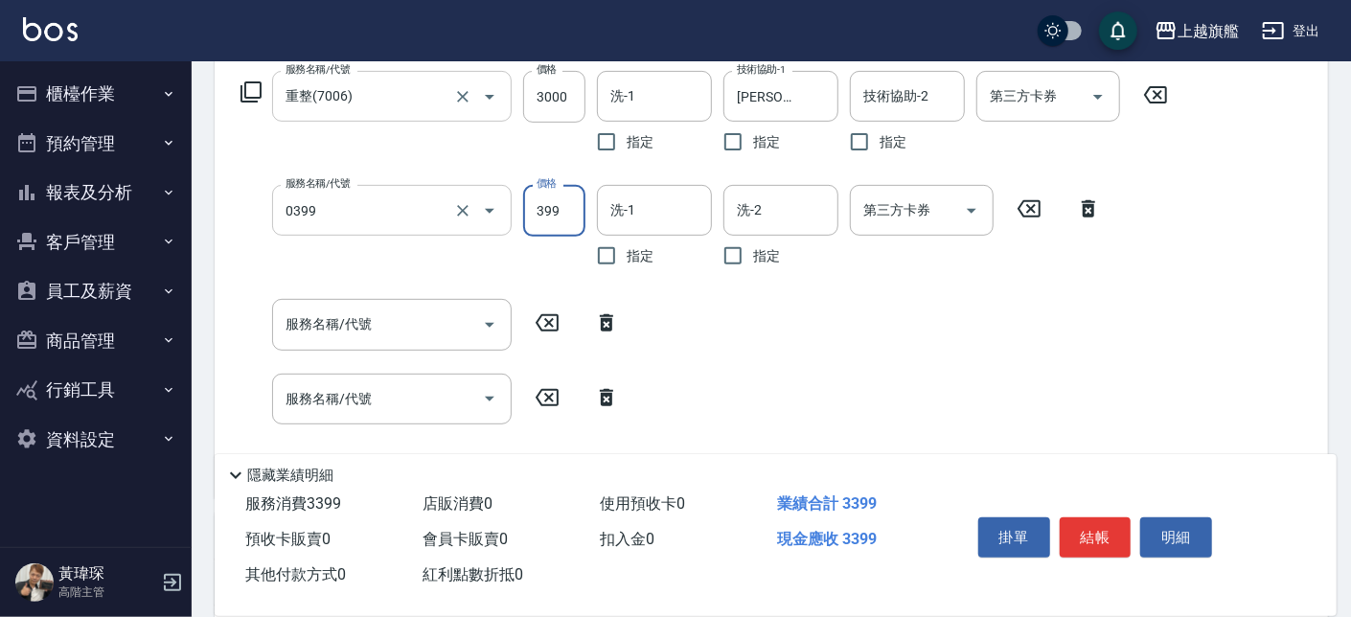
type input "海鹽SPA(0399)"
type input "399"
type input "劉羿君-30"
click at [377, 343] on div "服務名稱/代號" at bounding box center [392, 324] width 240 height 51
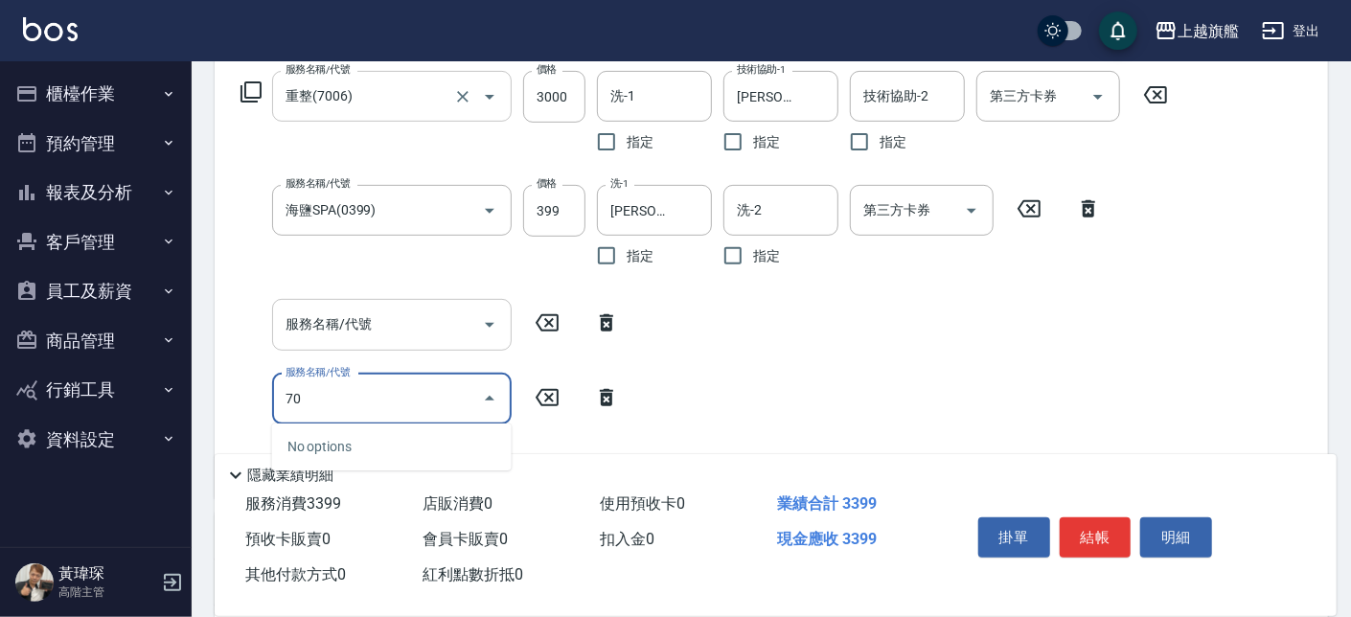
type input "7"
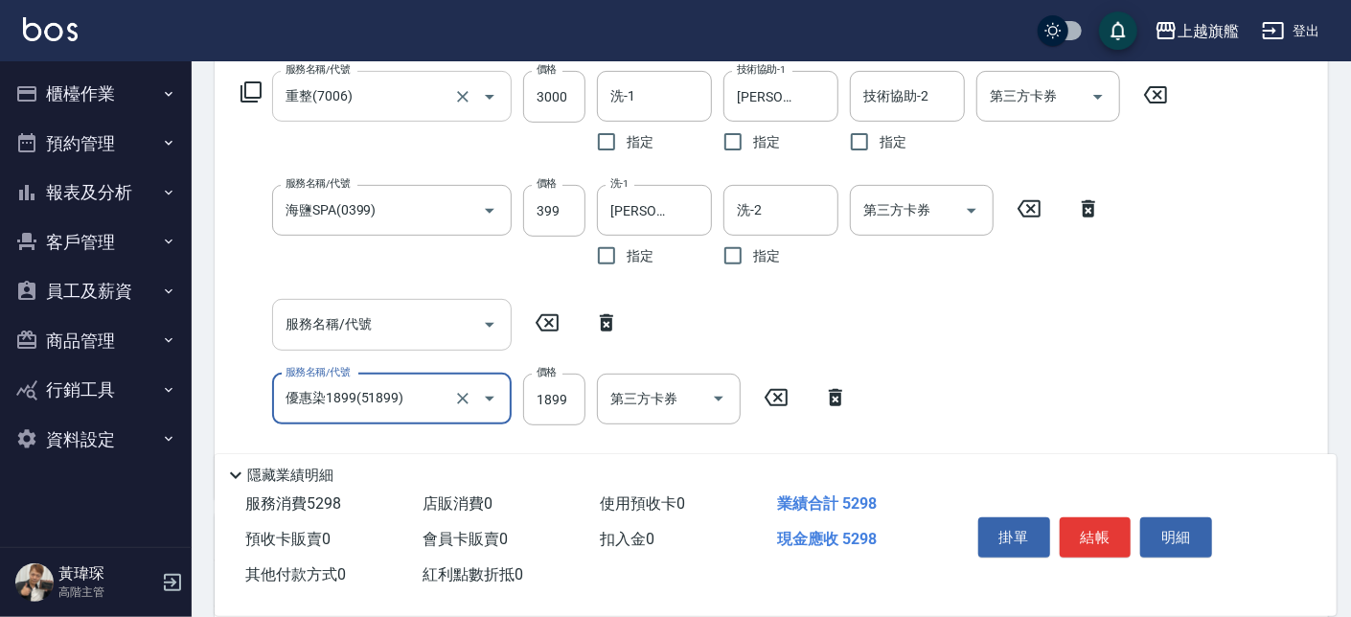
type input "優惠染1899(51899)"
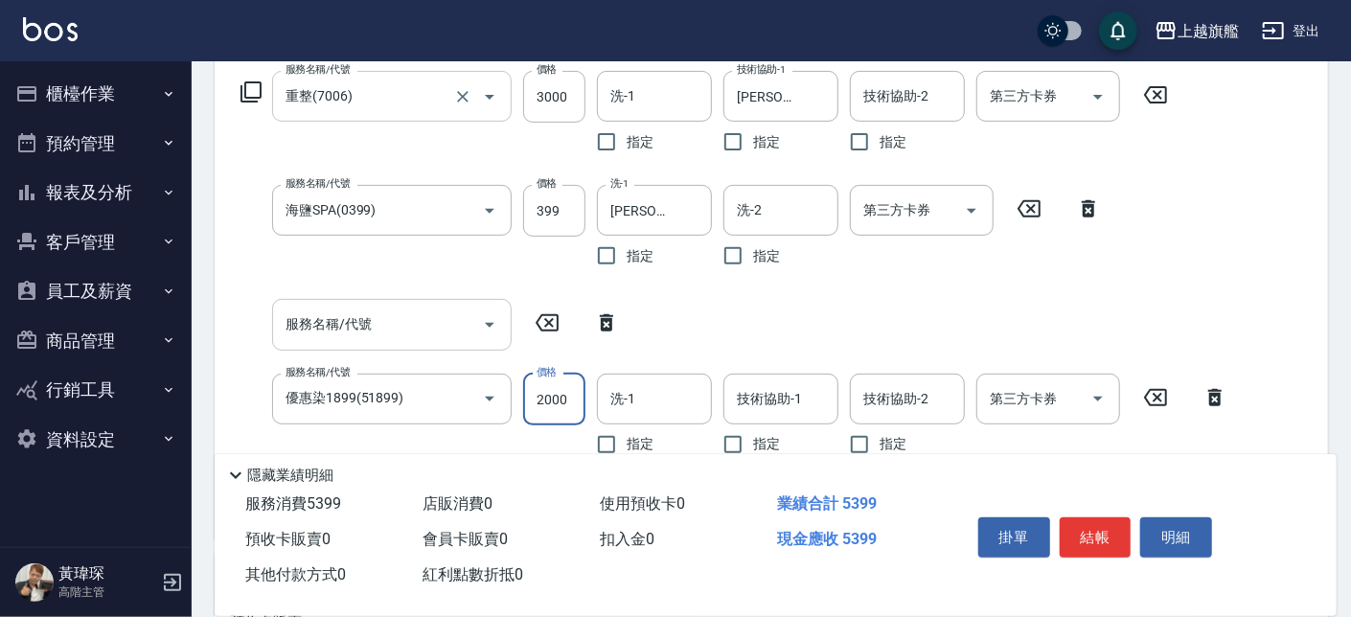
type input "2000"
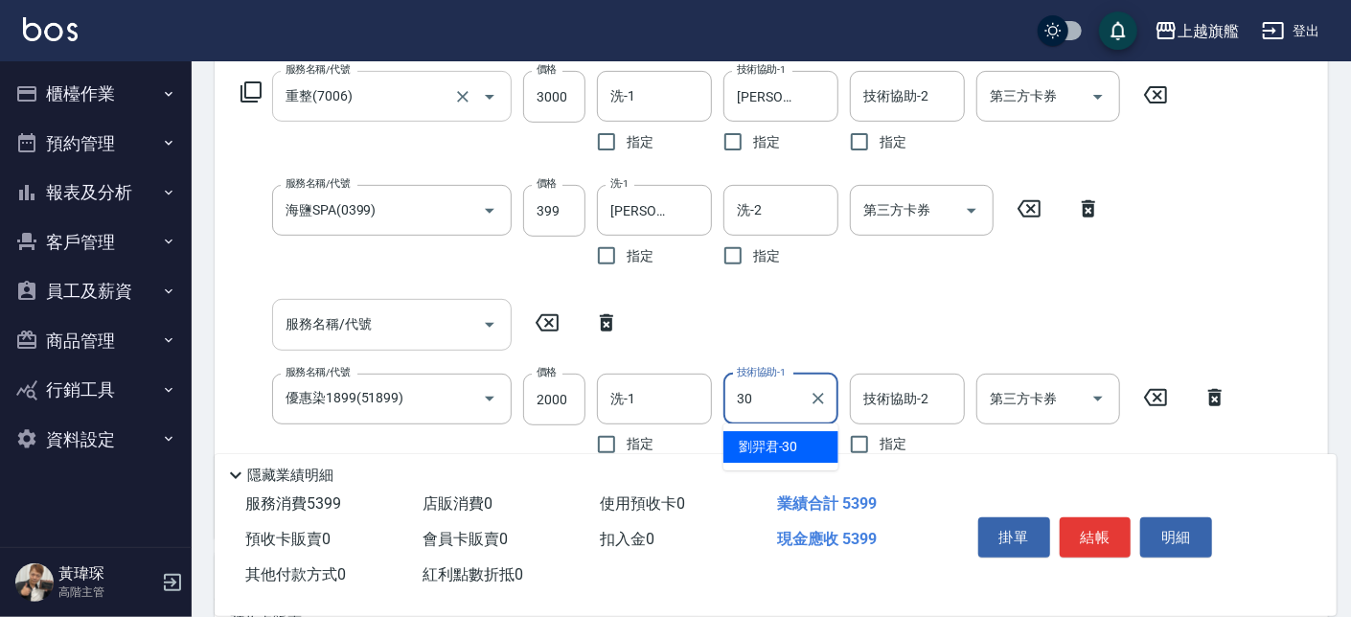
type input "劉羿君-30"
click at [358, 331] on input "服務名稱/代號" at bounding box center [378, 325] width 194 height 34
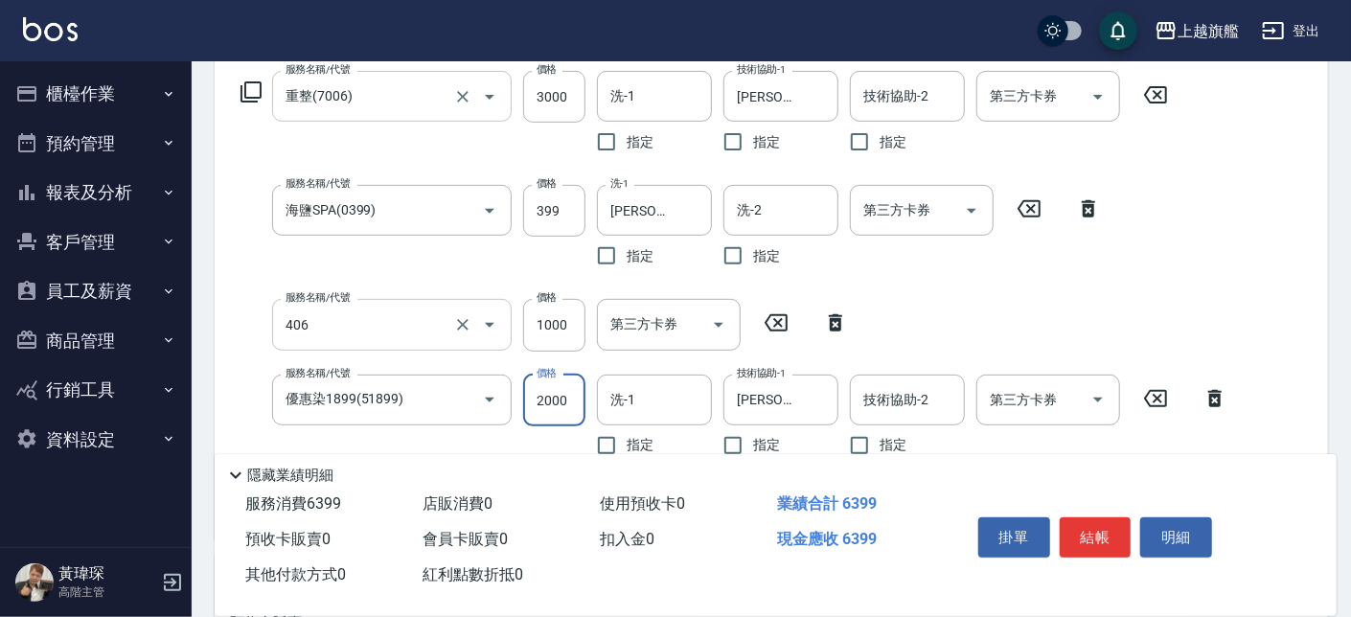
type input "水漾護1000(406)"
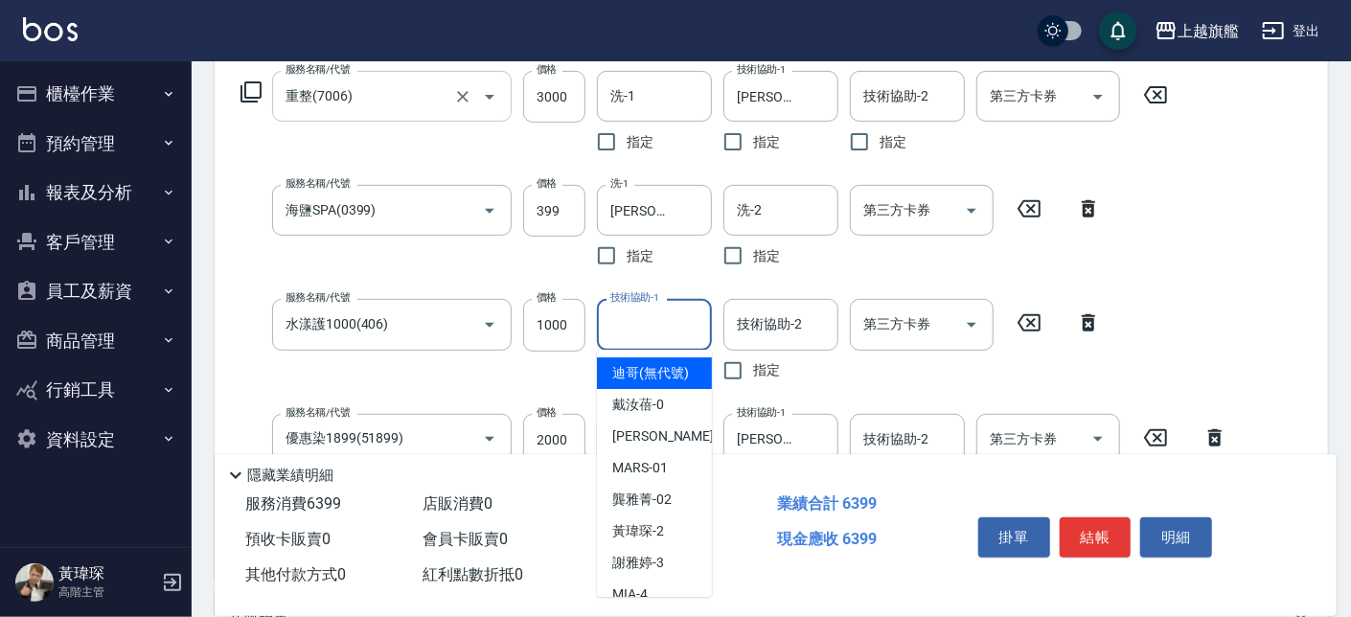
drag, startPoint x: 658, startPoint y: 324, endPoint x: 648, endPoint y: 330, distance: 12.0
click at [657, 324] on input "技術協助-1" at bounding box center [655, 325] width 98 height 34
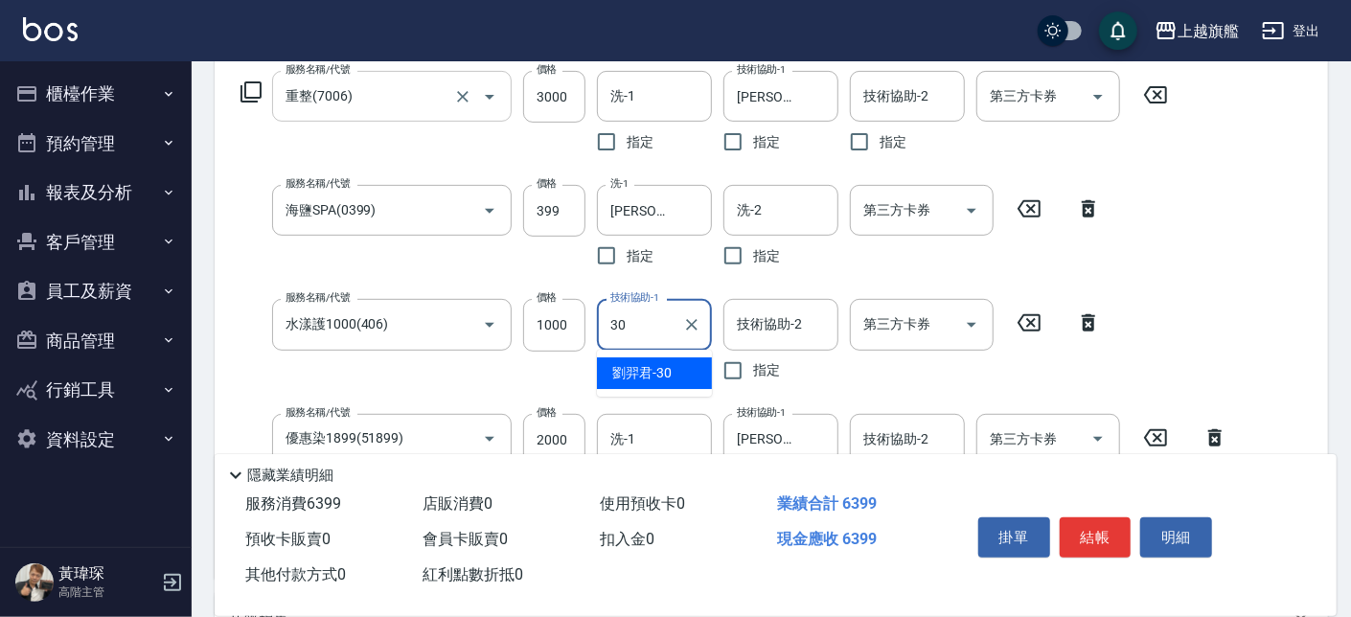
type input "劉羿君-30"
click at [580, 101] on input "3000" at bounding box center [554, 97] width 62 height 52
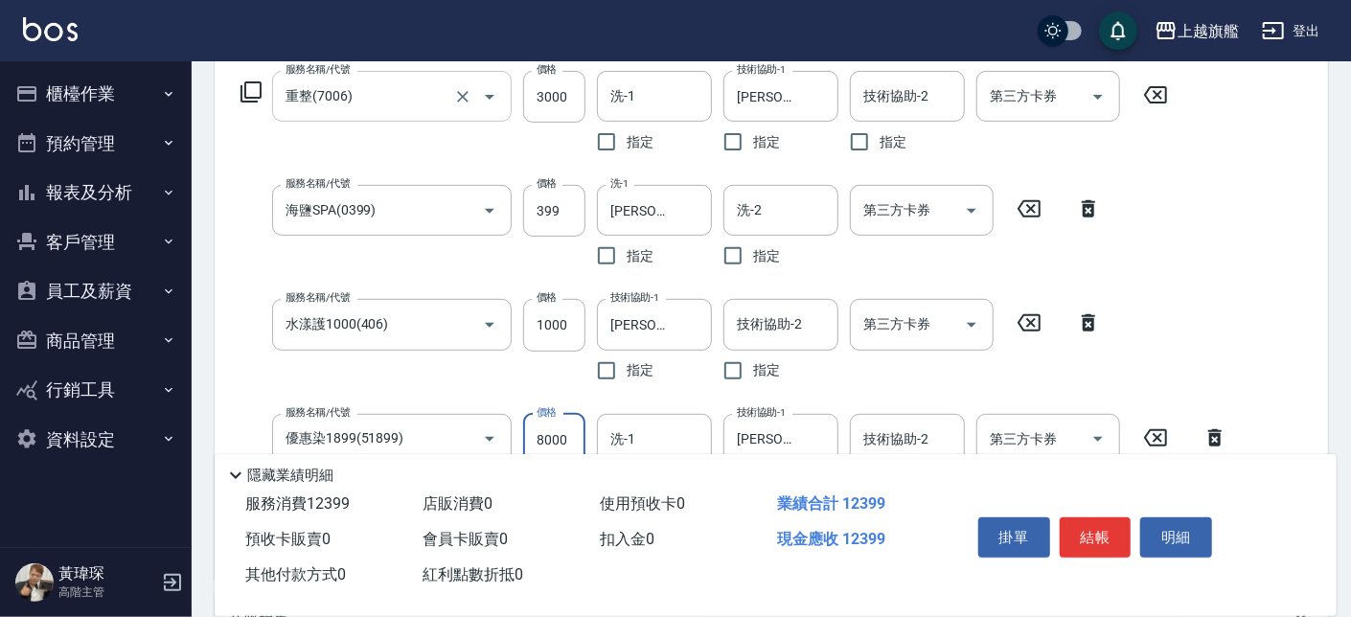
drag, startPoint x: 568, startPoint y: 431, endPoint x: 452, endPoint y: 444, distance: 116.6
click at [523, 444] on input "8000" at bounding box center [554, 440] width 62 height 52
type input "2000"
click at [543, 328] on input "1000" at bounding box center [554, 325] width 62 height 52
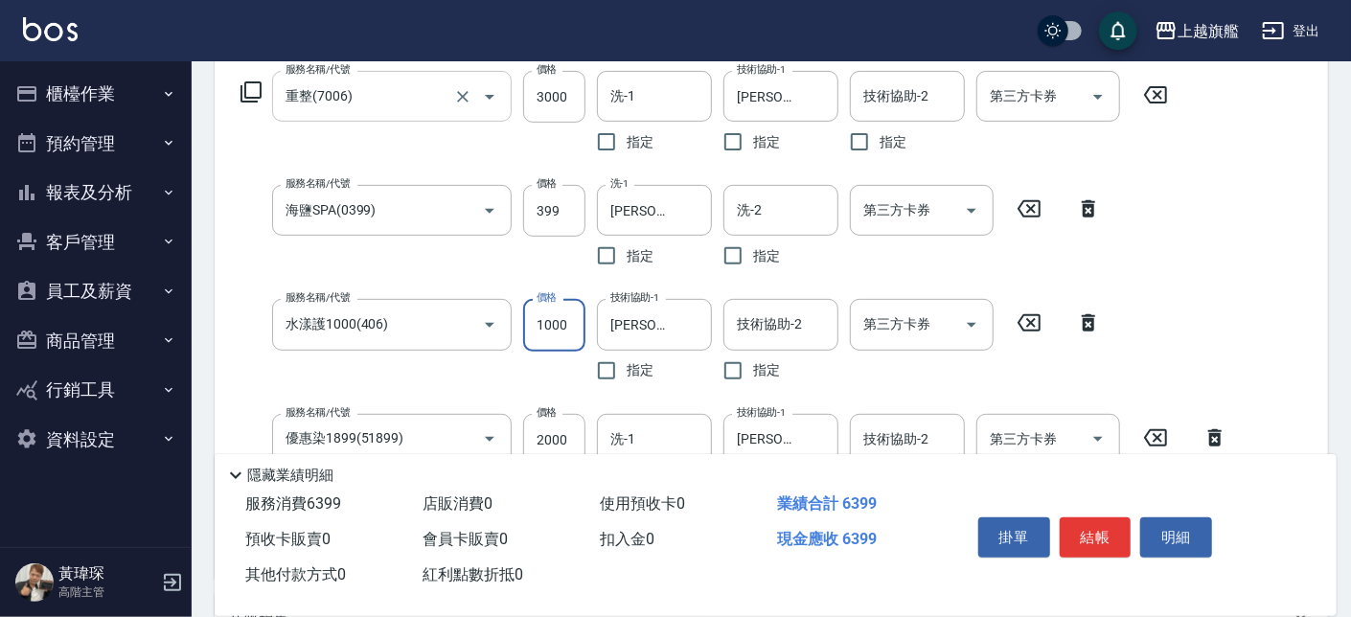
drag, startPoint x: 544, startPoint y: 328, endPoint x: 558, endPoint y: 330, distance: 13.5
click at [558, 330] on input "1000" at bounding box center [554, 325] width 62 height 52
type input "1700"
click at [535, 103] on input "3000" at bounding box center [554, 97] width 62 height 52
type input "5000"
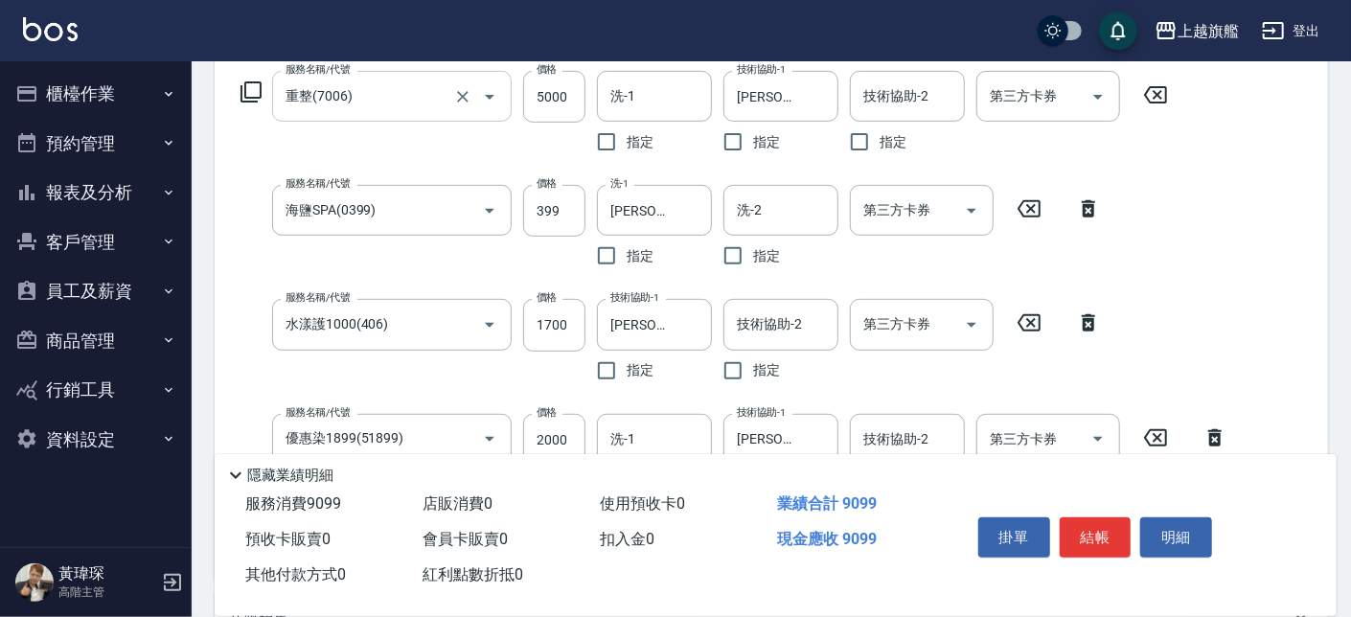
click at [1310, 311] on div "服務名稱/代號 重整(7006) 服務名稱/代號 價格 5000 價格 洗-1 洗-1 指定 技術協助-1 劉羿君-30 技術協助-1 指定 技術協助-2 技…" at bounding box center [771, 320] width 1113 height 515
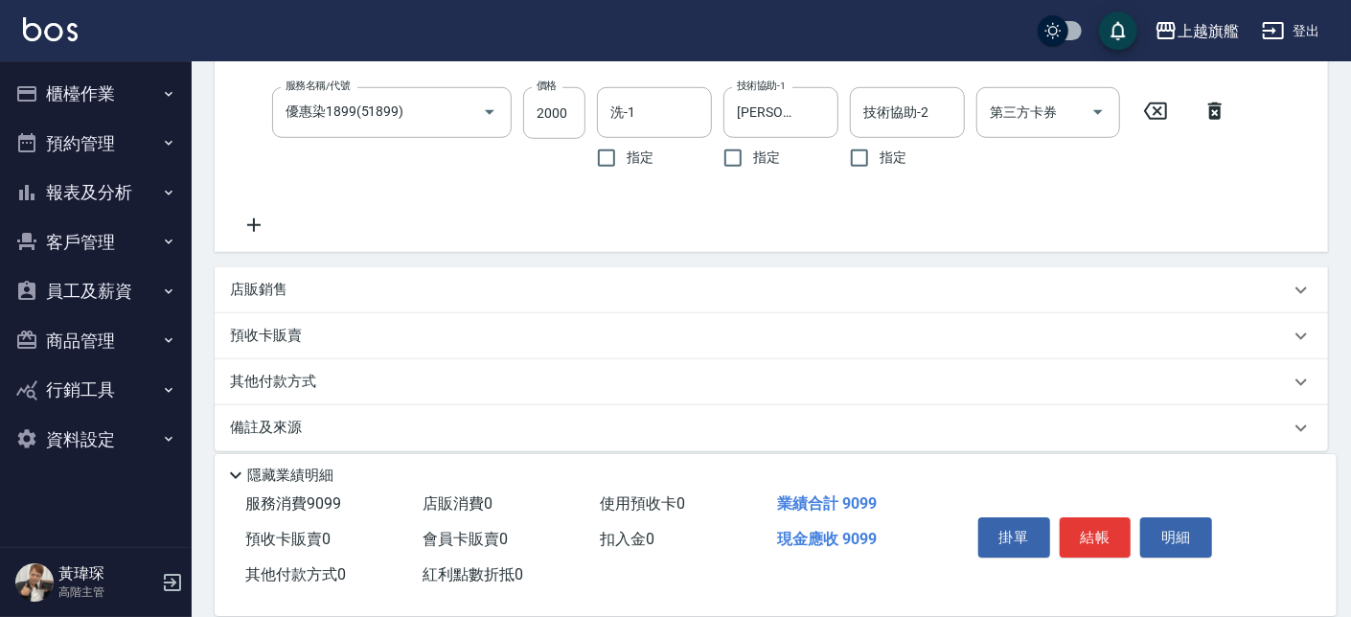
scroll to position [654, 0]
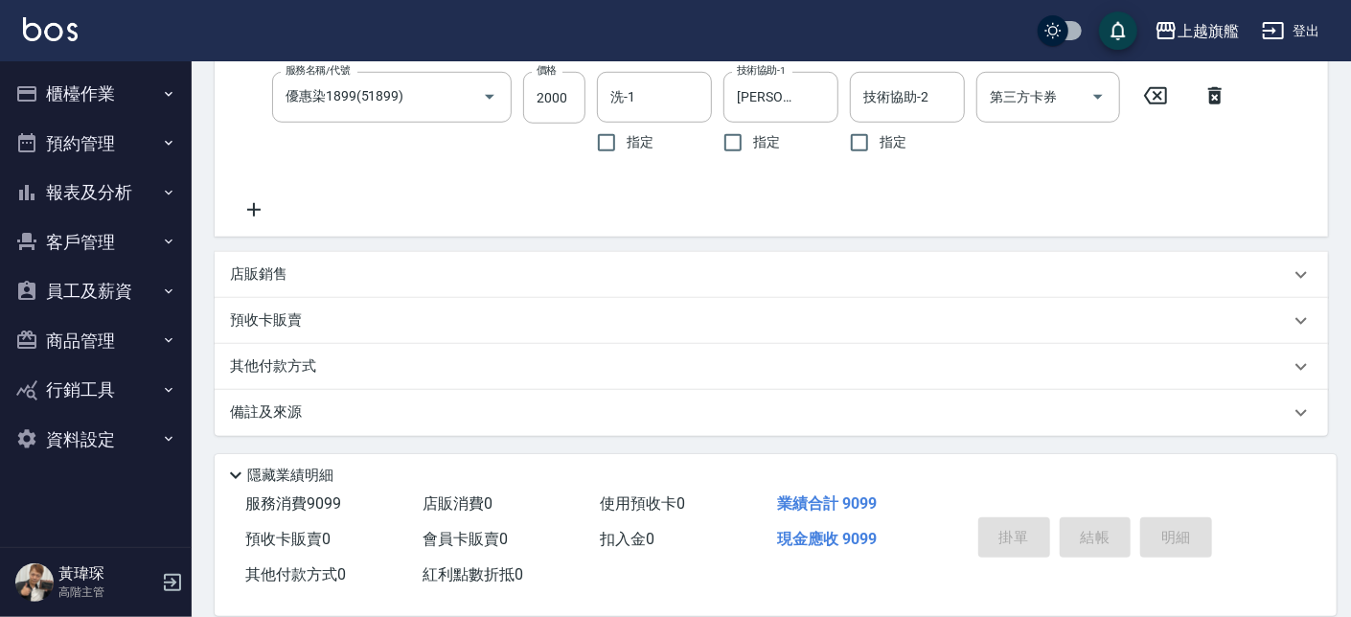
type input "2025/09/26 21:10"
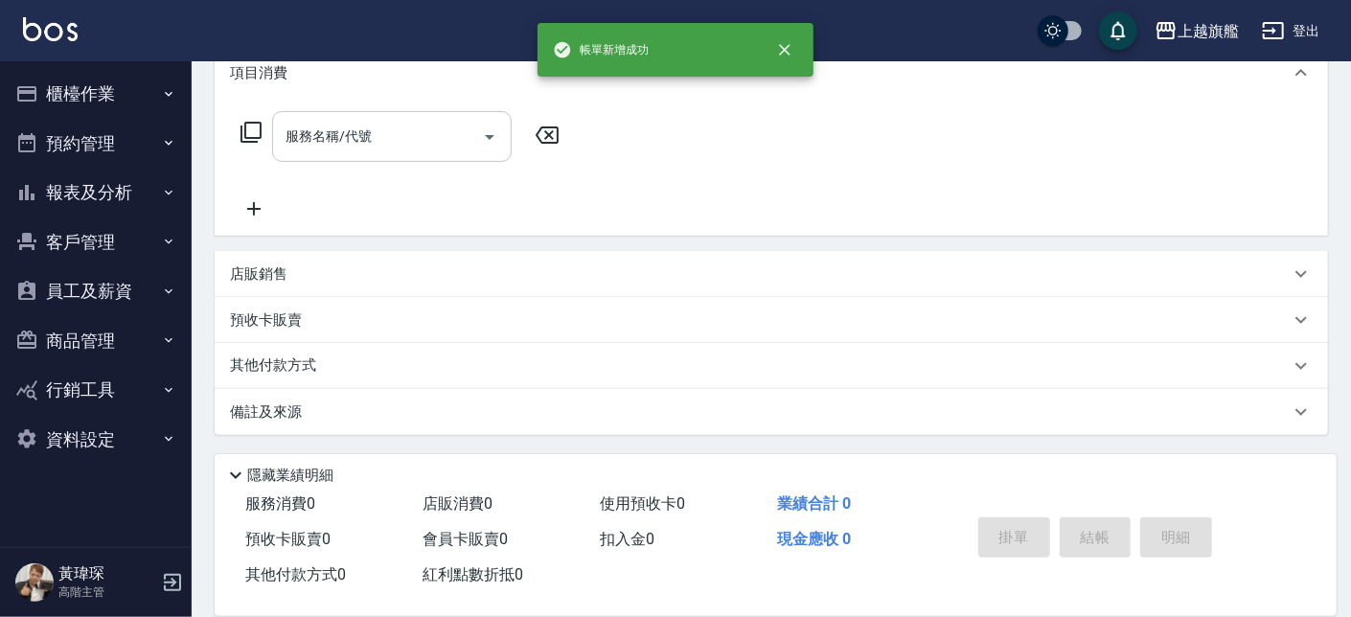
scroll to position [0, 0]
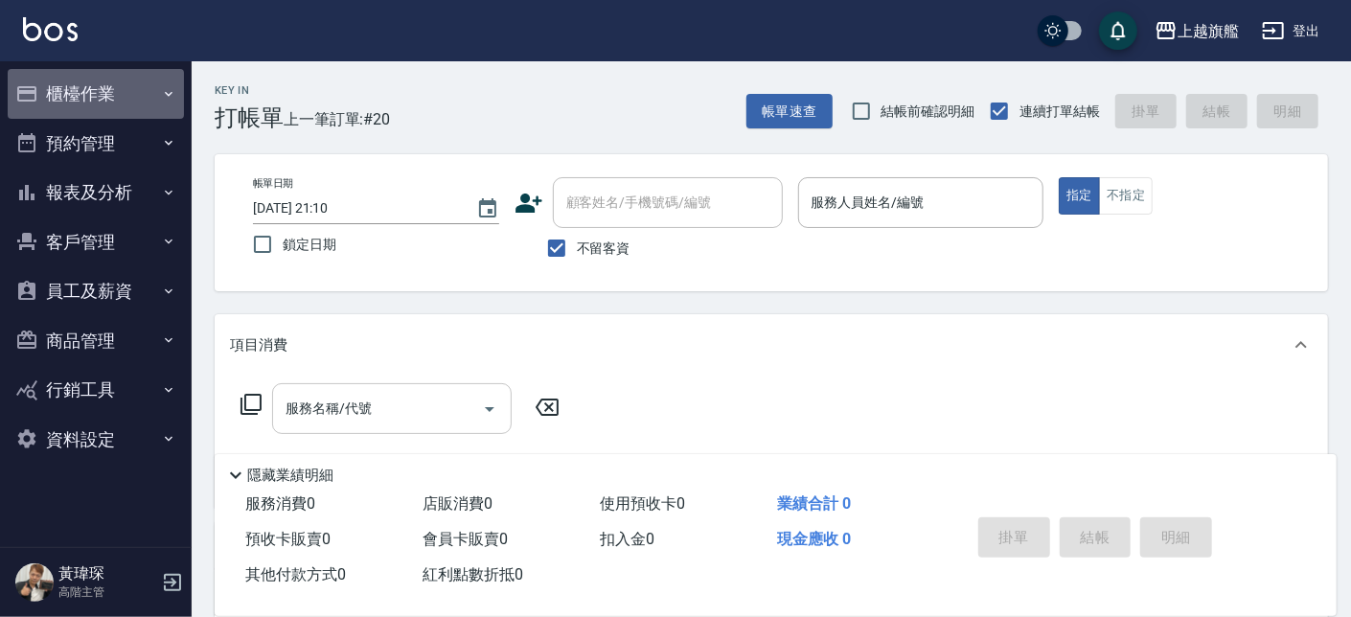
click at [94, 104] on button "櫃檯作業" at bounding box center [96, 94] width 176 height 50
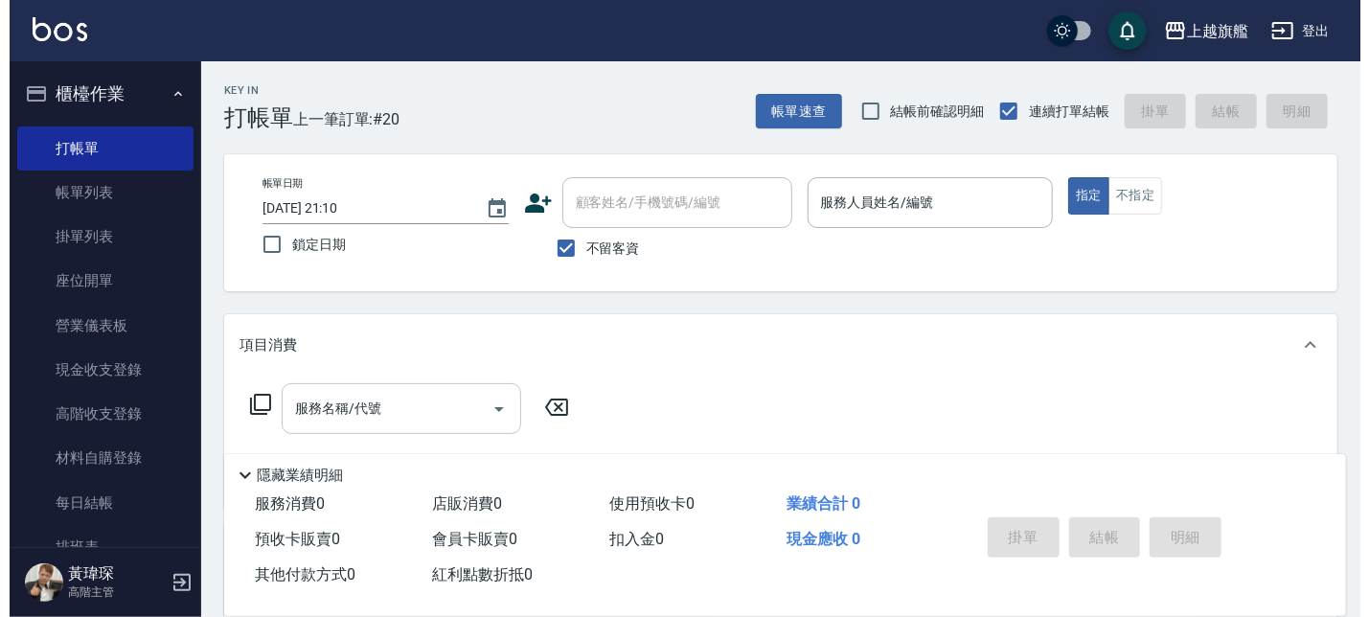
scroll to position [346, 0]
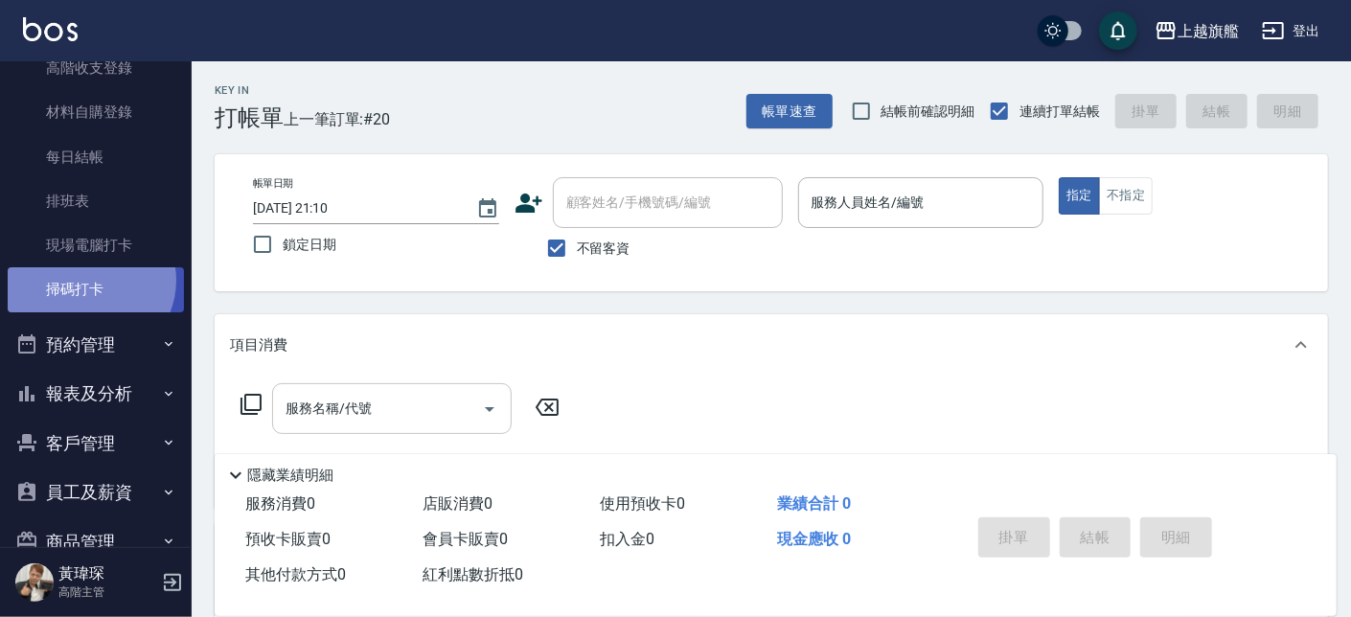
click at [88, 279] on link "掃碼打卡" at bounding box center [96, 289] width 176 height 44
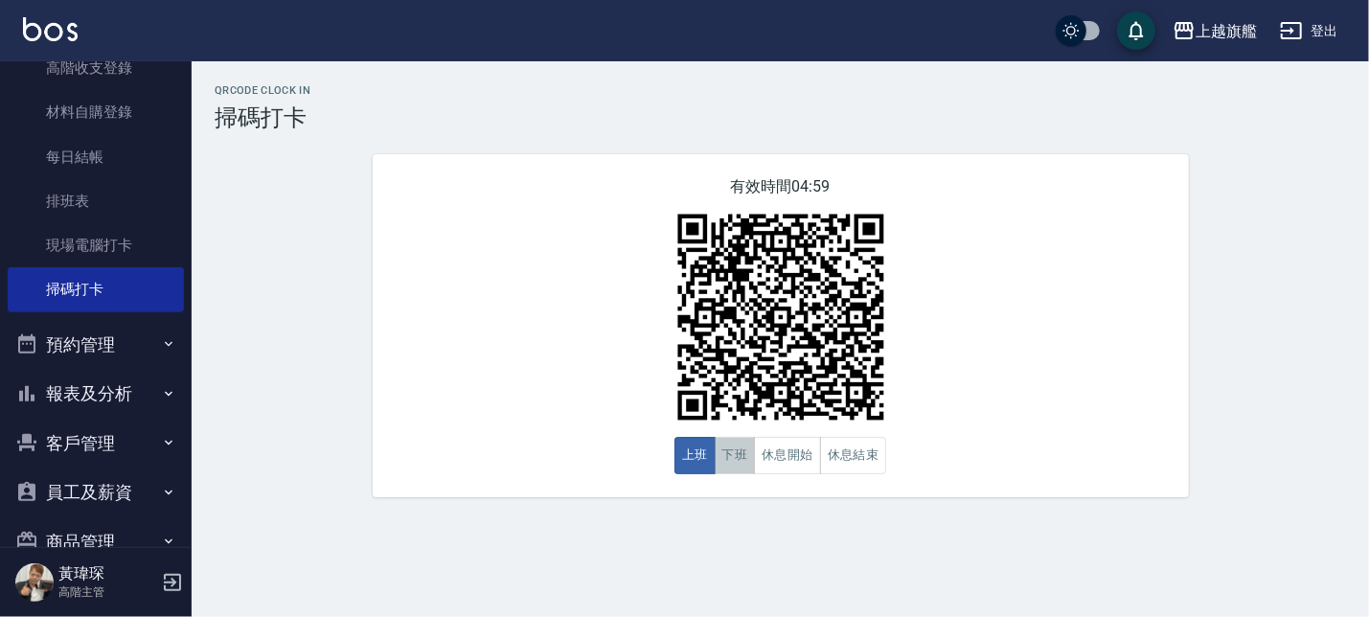
drag, startPoint x: 735, startPoint y: 453, endPoint x: 702, endPoint y: 431, distance: 39.3
click at [735, 452] on button "下班" at bounding box center [735, 455] width 41 height 37
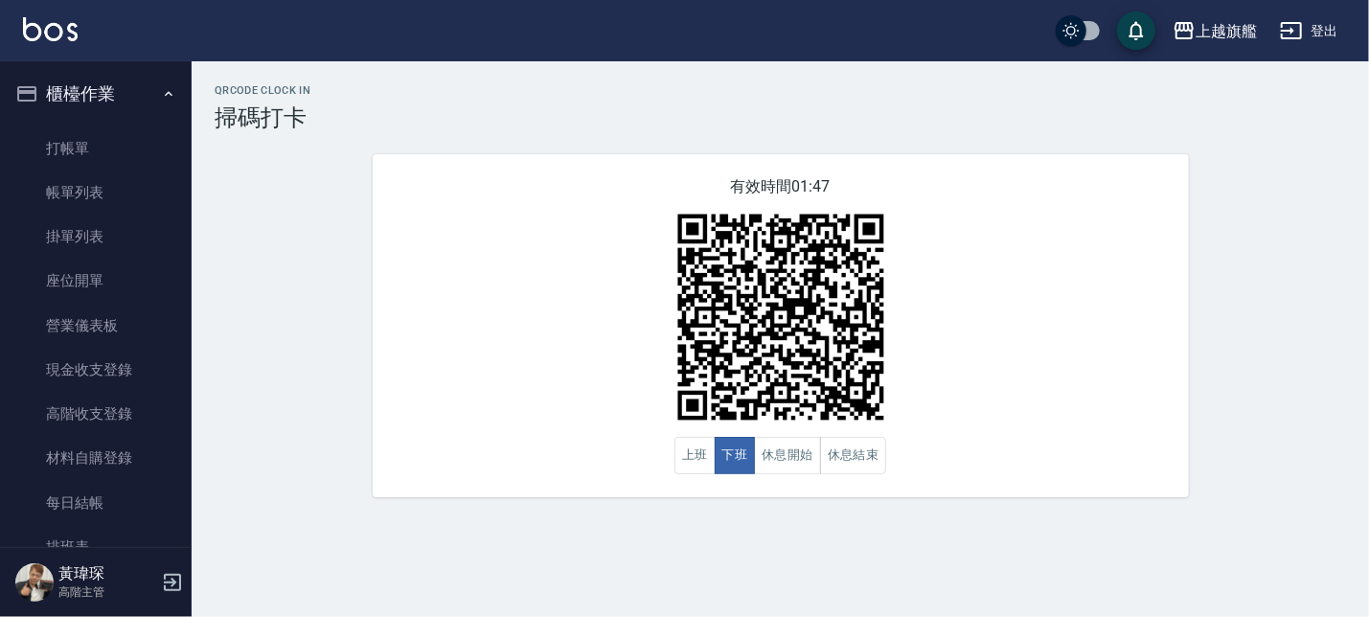
click at [1127, 349] on div "有效時間 01:47 上班 下班 休息開始 休息結束" at bounding box center [781, 325] width 816 height 343
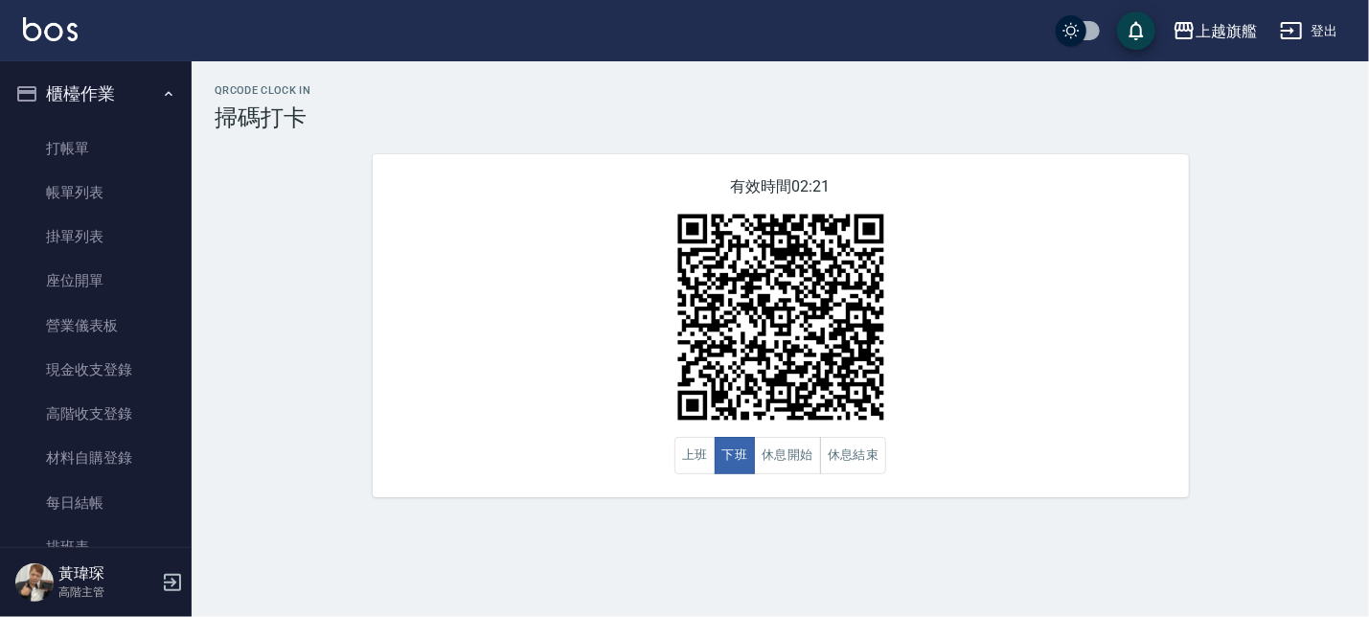
click at [520, 292] on div "有效時間 02:21 上班 下班 休息開始 休息結束" at bounding box center [781, 325] width 816 height 343
click at [81, 85] on button "櫃檯作業" at bounding box center [96, 94] width 176 height 50
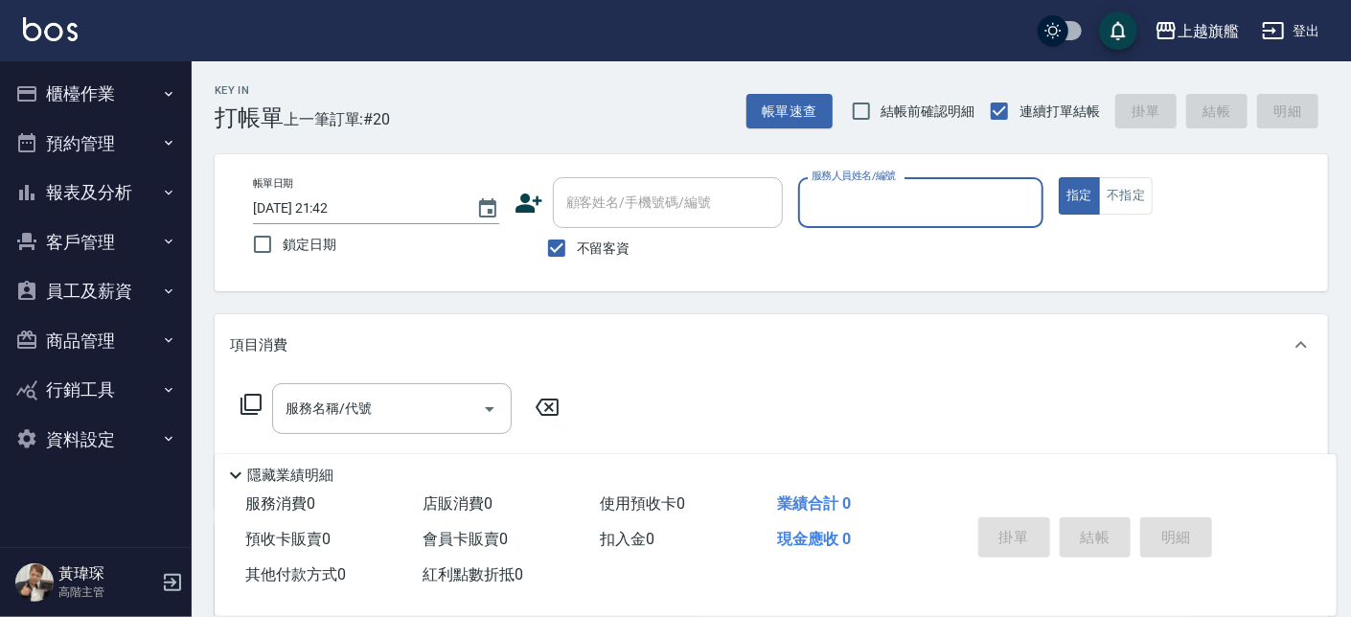
click at [875, 223] on div "服務人員姓名/編號" at bounding box center [921, 202] width 246 height 51
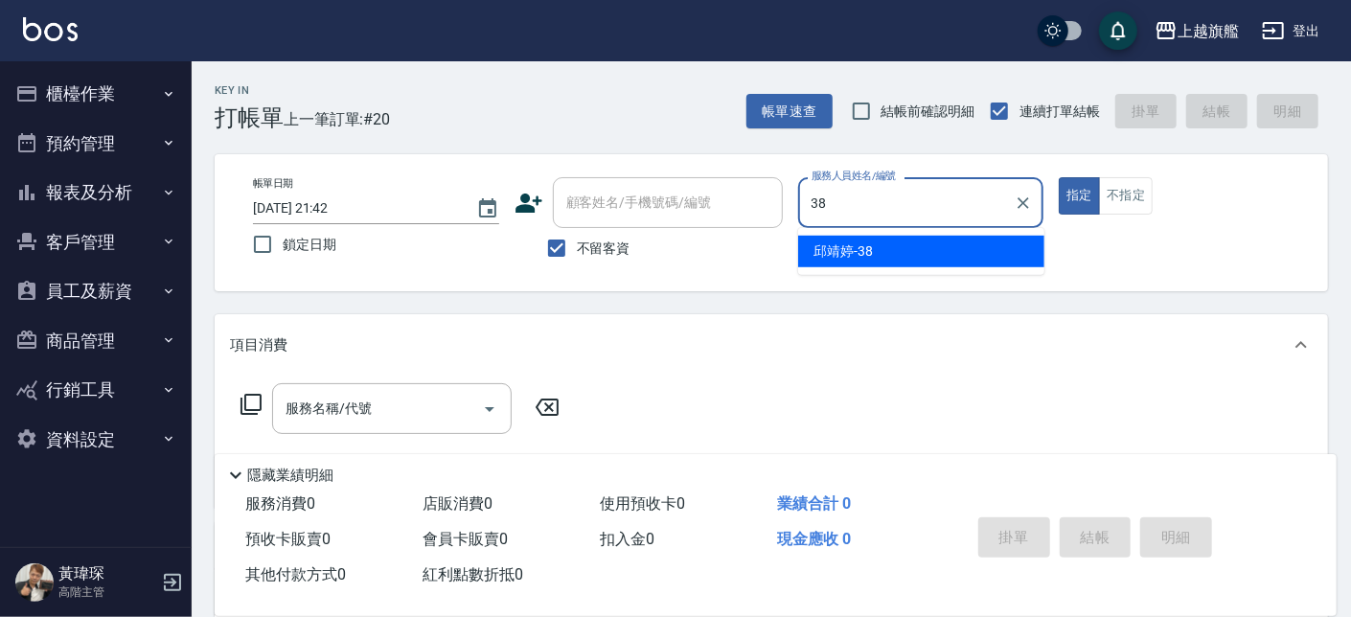
type input "[PERSON_NAME]-38"
type button "true"
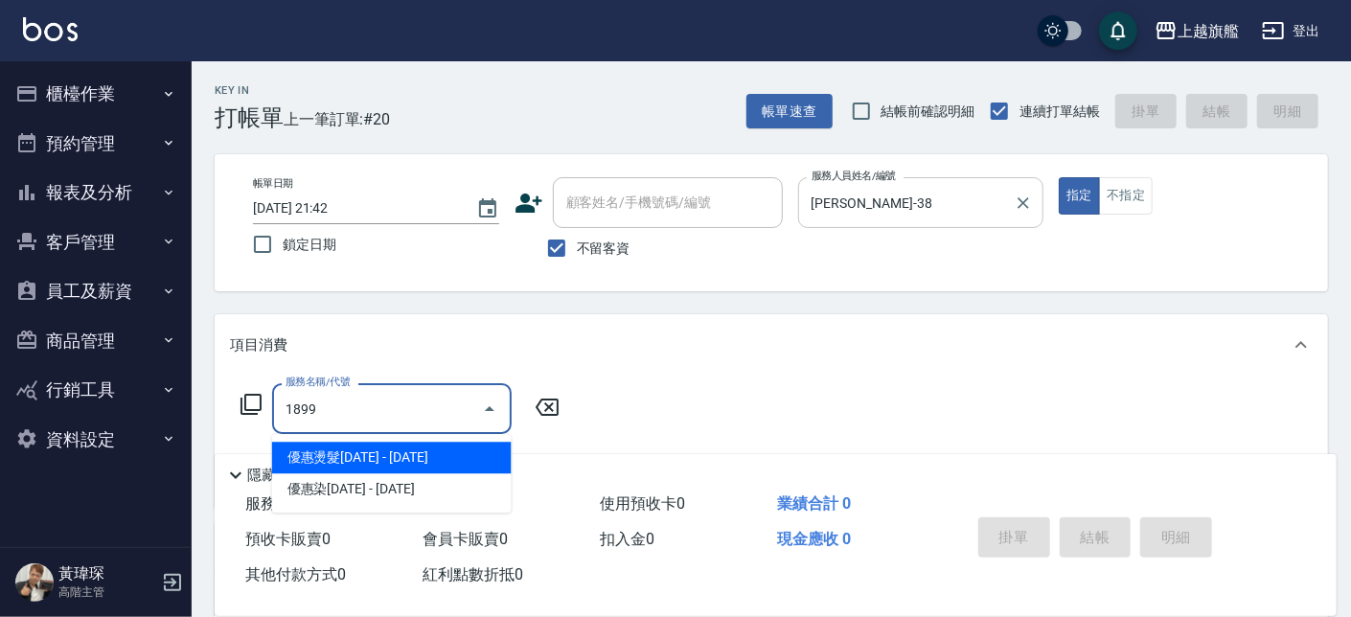
type input "優惠燙髮1899(21899)"
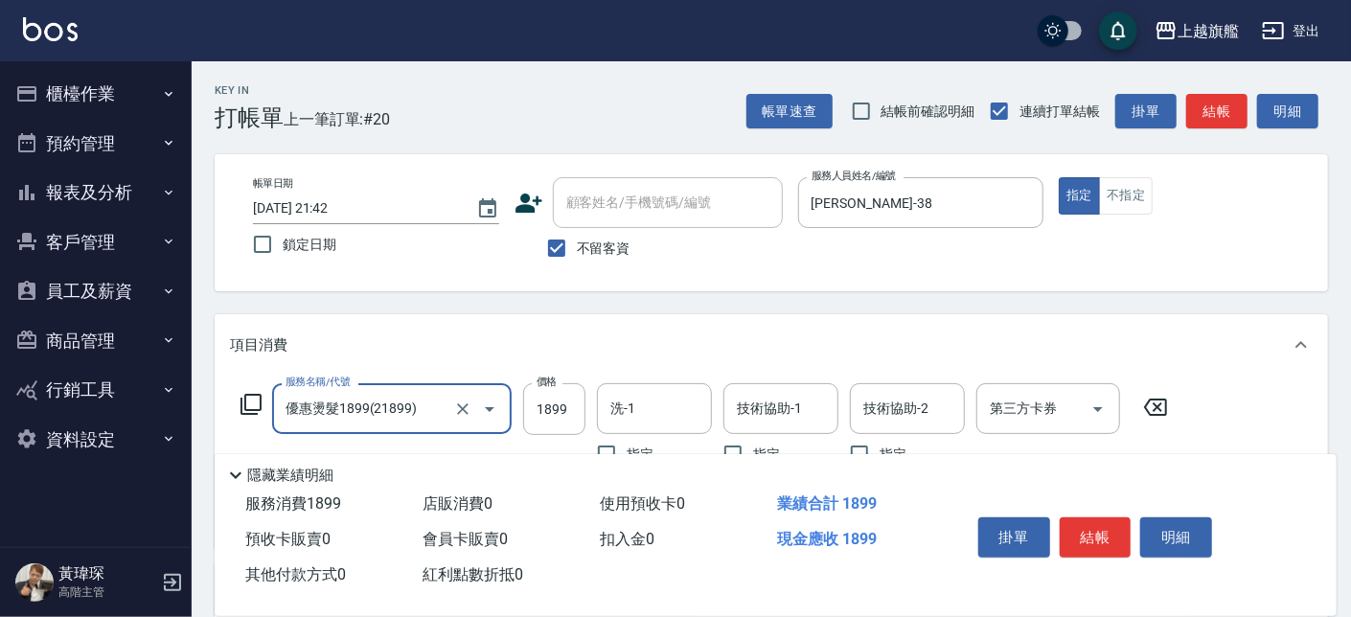
click at [431, 425] on input "優惠燙髮1899(21899)" at bounding box center [365, 409] width 169 height 34
type input "優惠染1899(51899)"
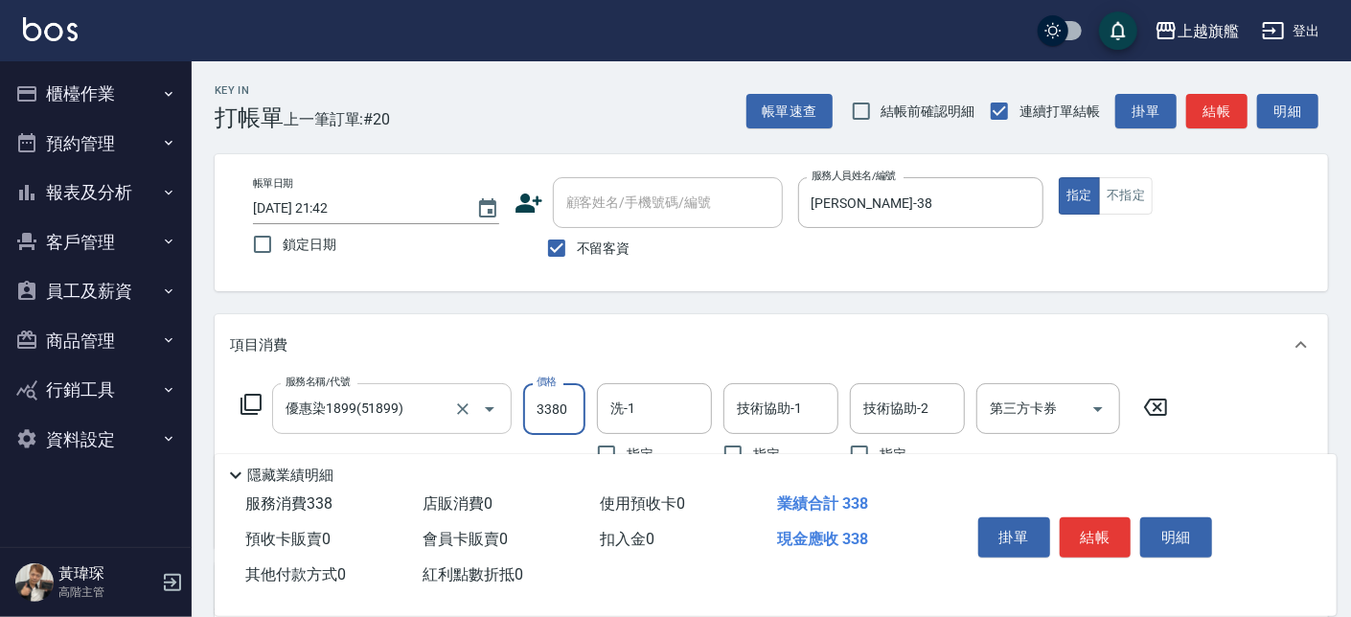
type input "3380"
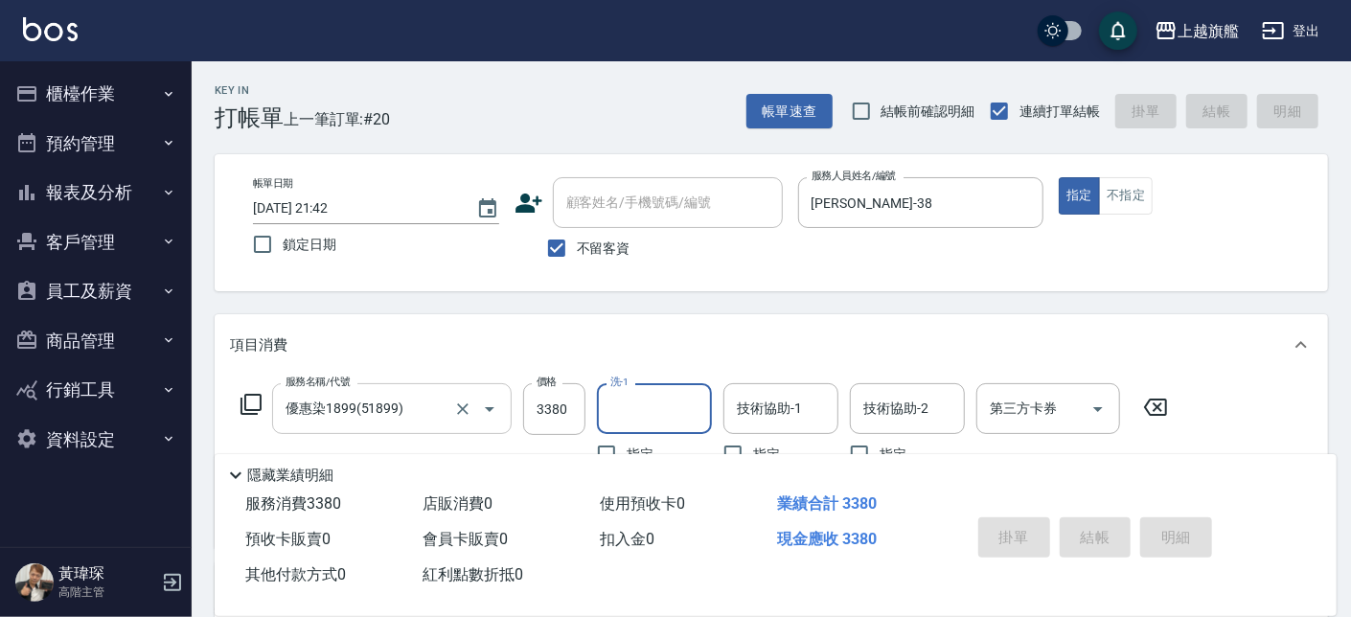
type input "[DATE] 21:43"
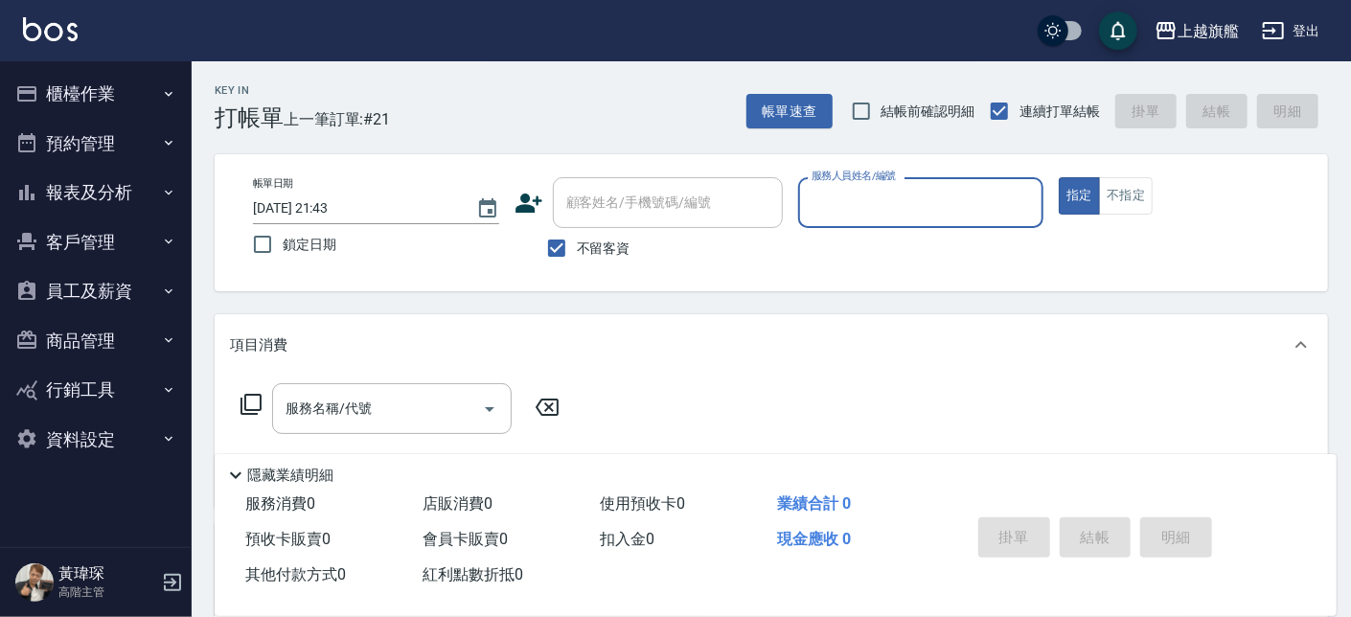
click at [63, 184] on button "報表及分析" at bounding box center [96, 193] width 176 height 50
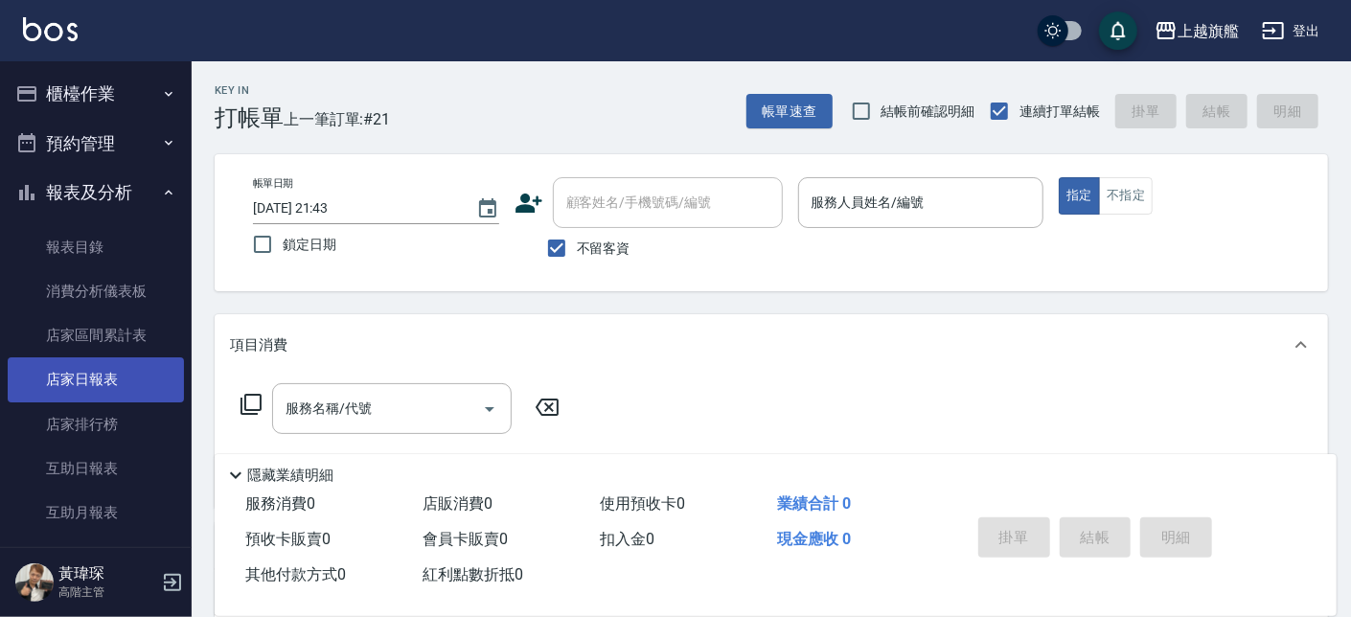
click at [102, 378] on link "店家日報表" at bounding box center [96, 379] width 176 height 44
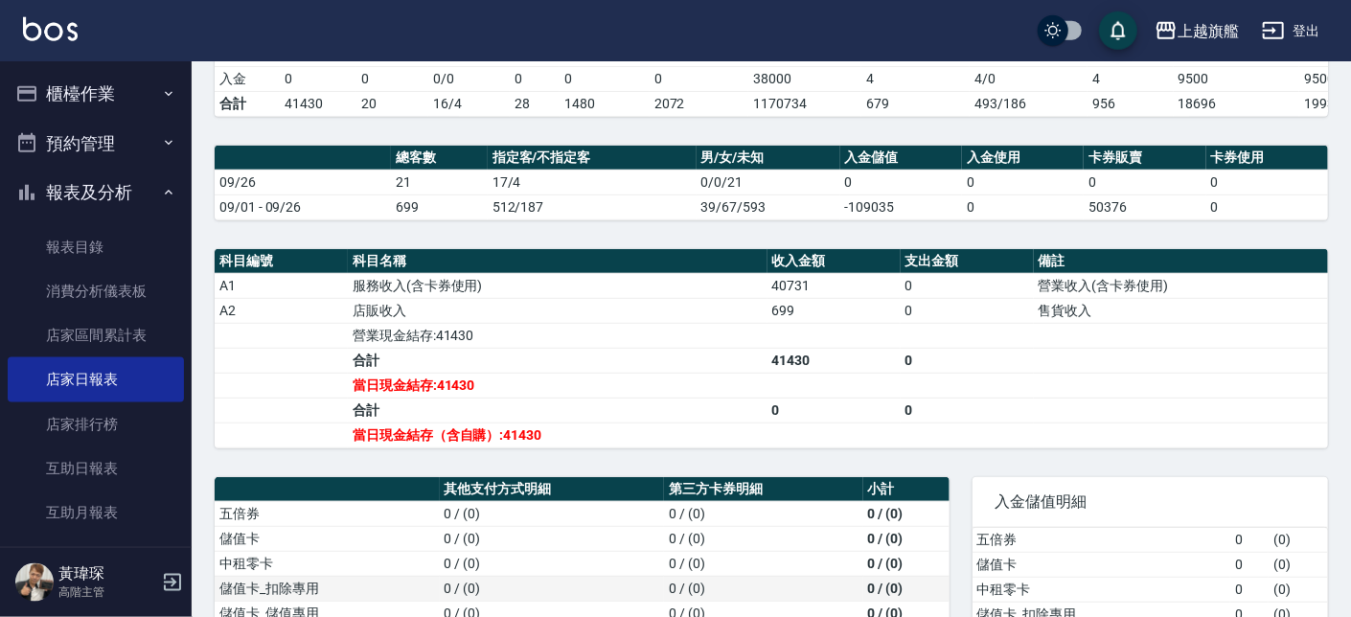
scroll to position [746, 0]
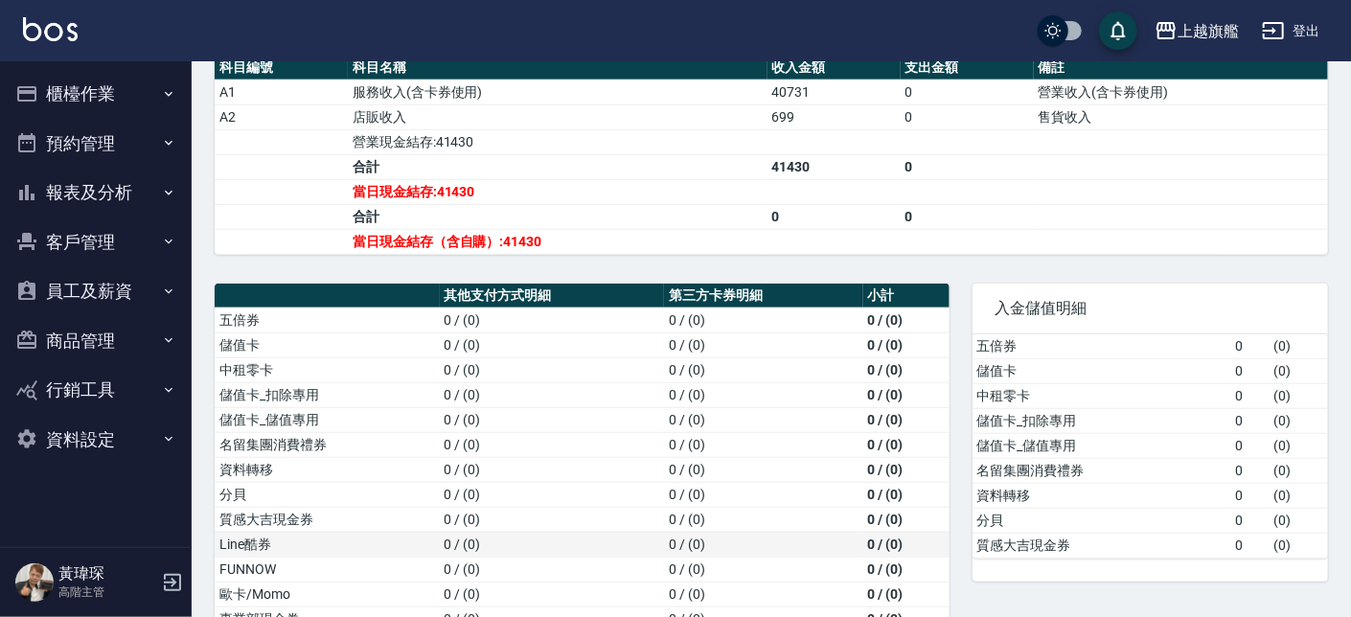
scroll to position [746, 0]
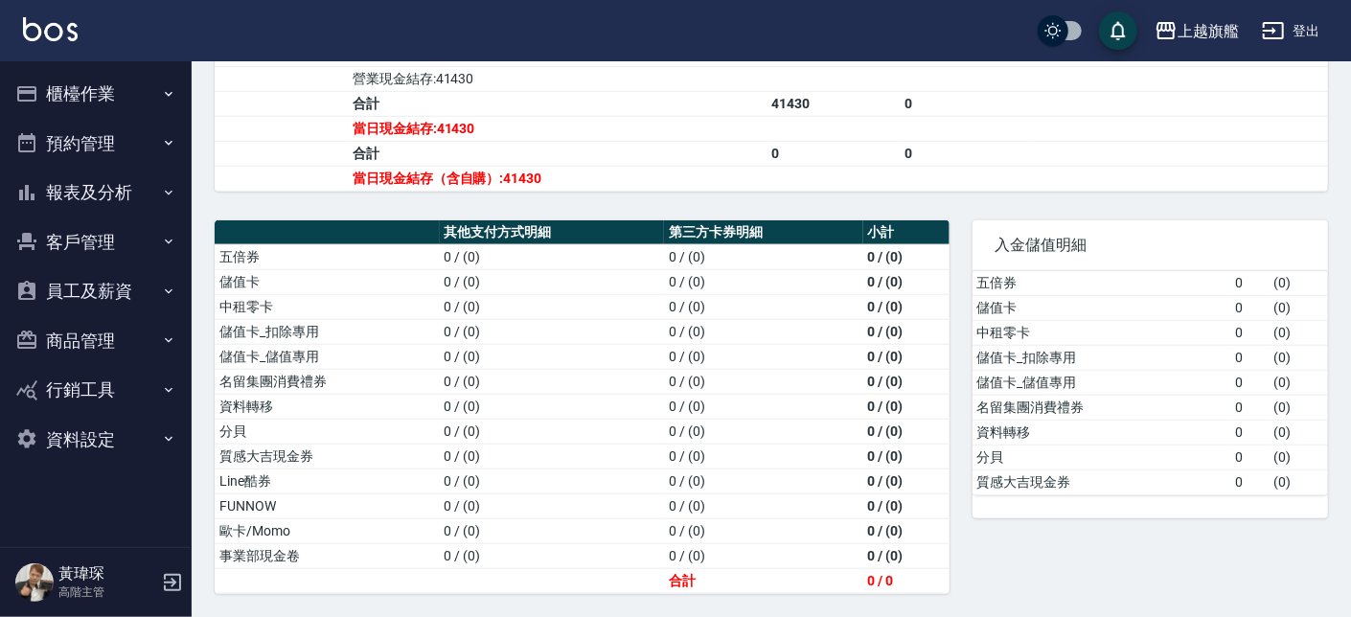
drag, startPoint x: 745, startPoint y: 127, endPoint x: 782, endPoint y: 138, distance: 37.9
click at [751, 131] on td "當日現金結存:41430" at bounding box center [558, 128] width 420 height 25
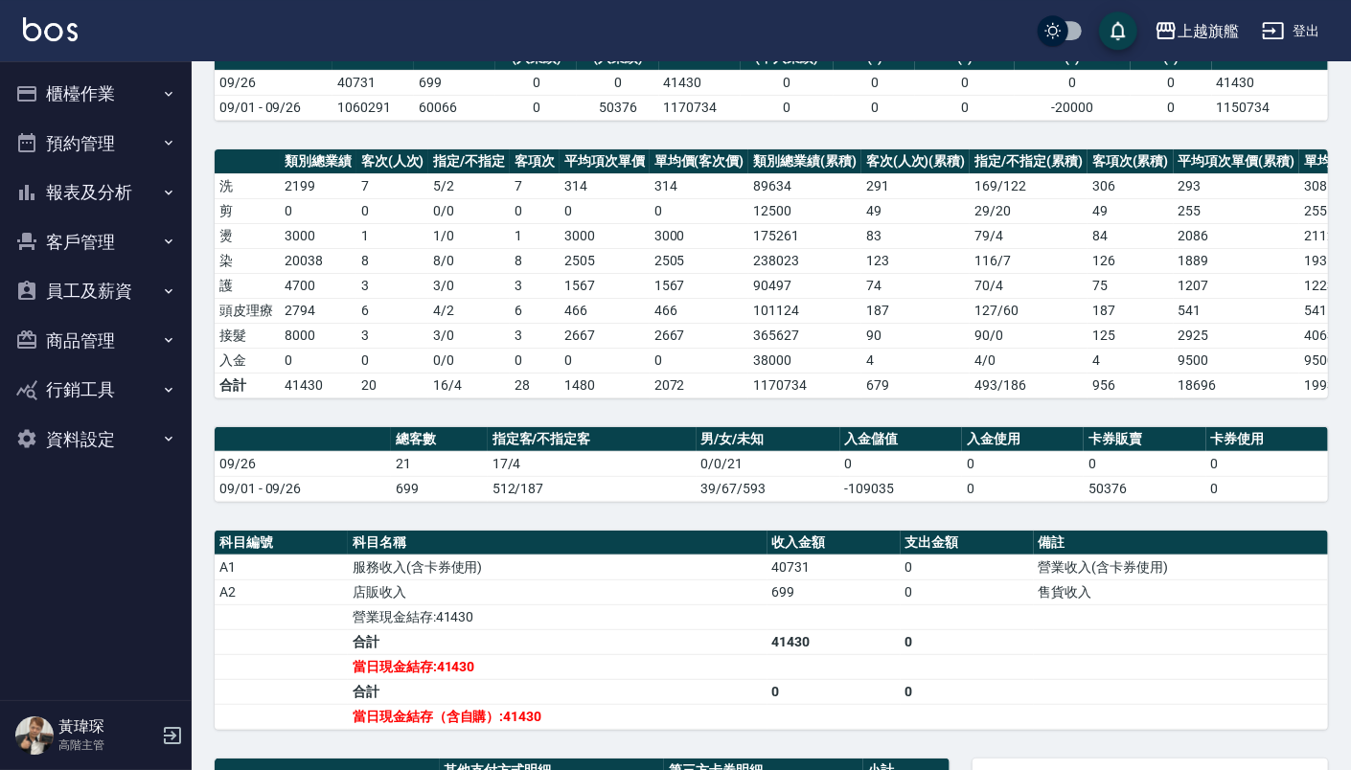
scroll to position [199, 0]
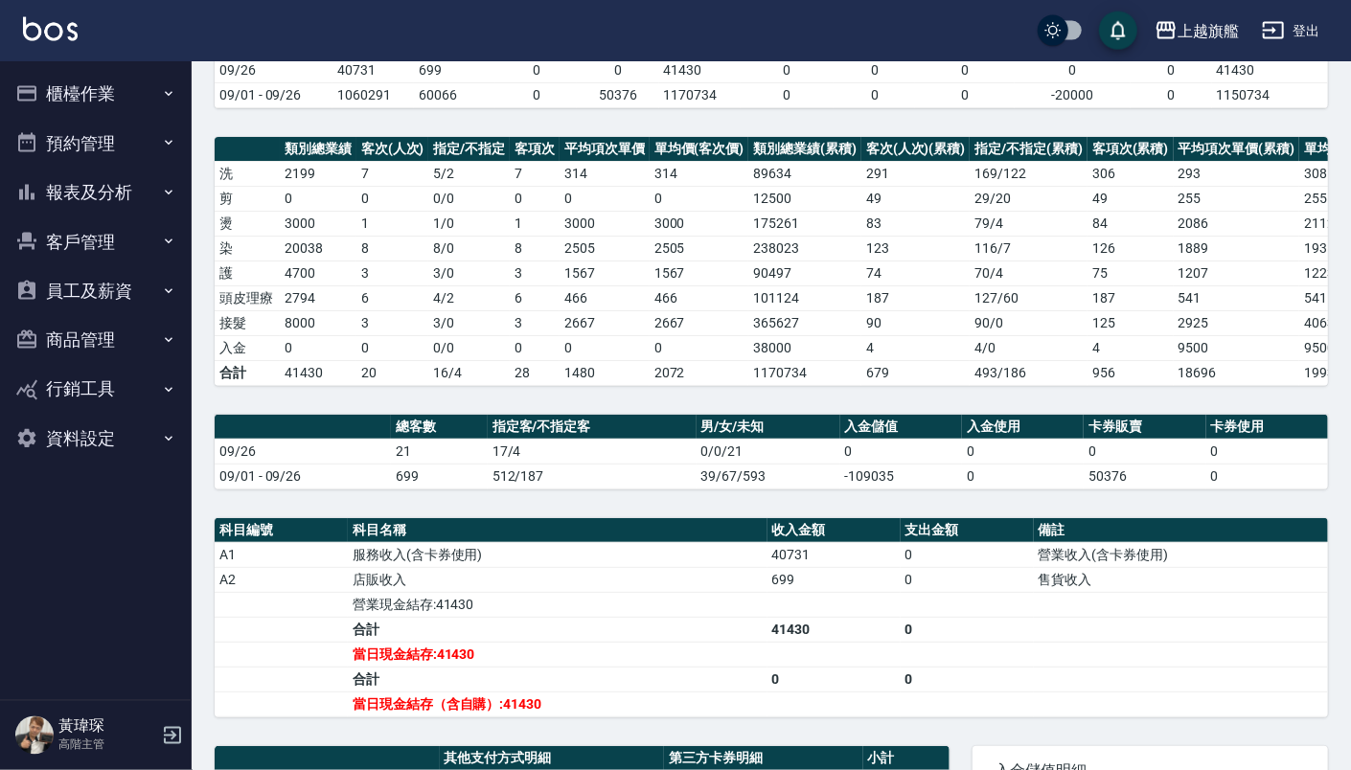
click at [165, 193] on icon "button" at bounding box center [168, 192] width 15 height 15
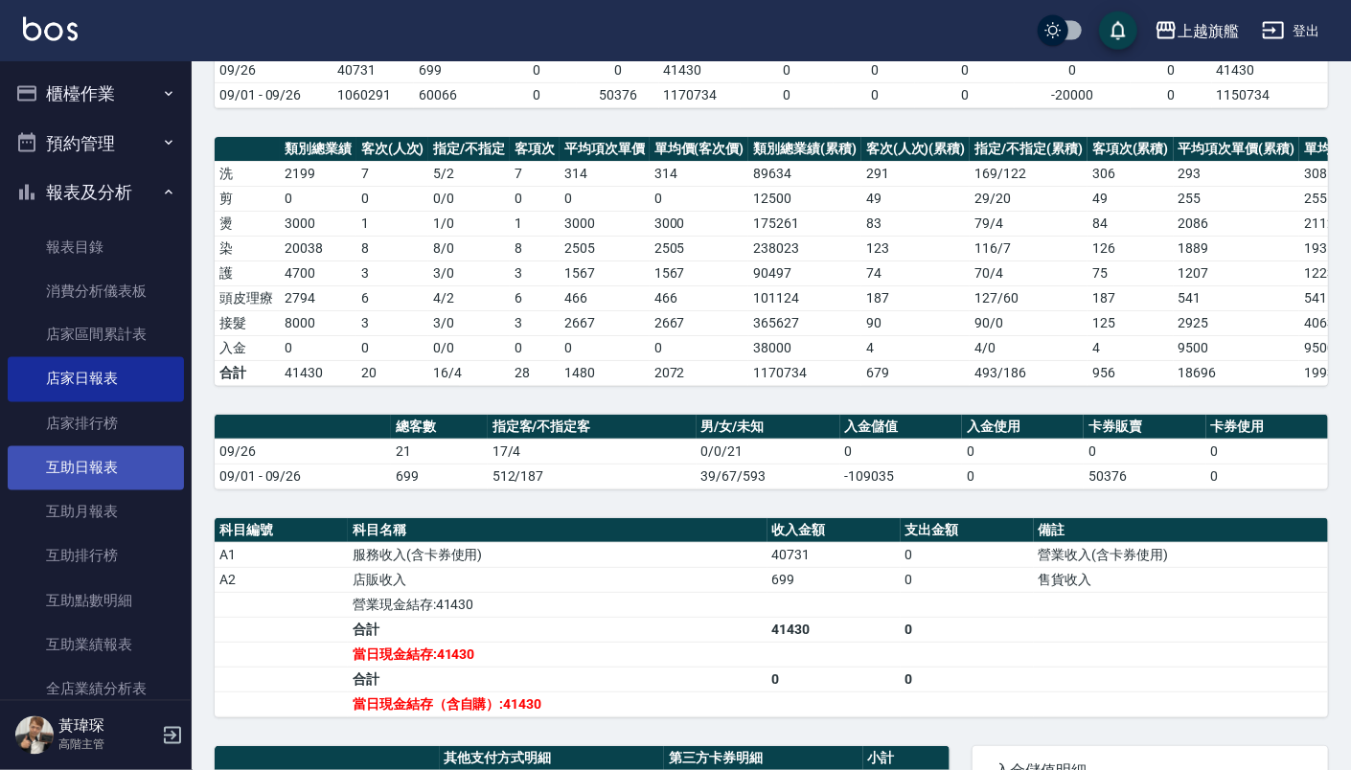
click at [121, 465] on link "互助日報表" at bounding box center [96, 468] width 176 height 44
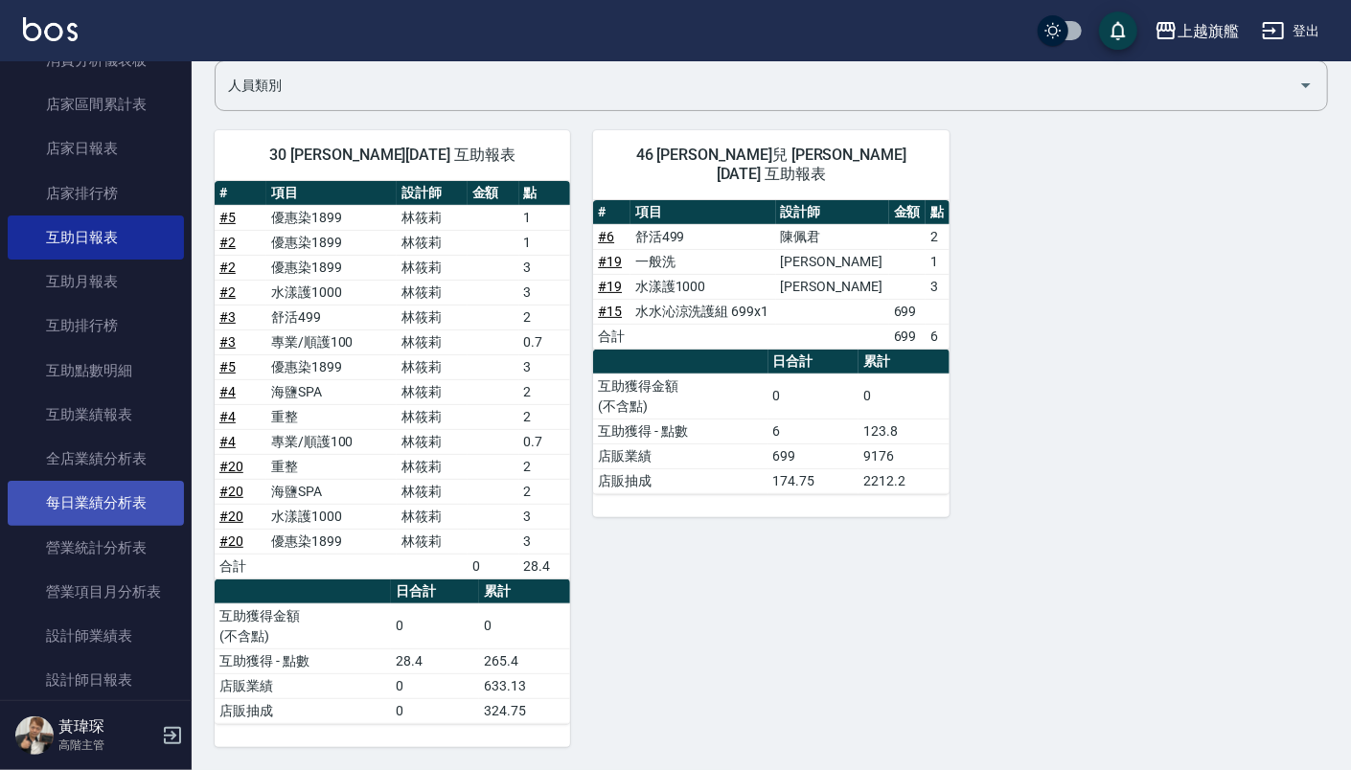
scroll to position [346, 0]
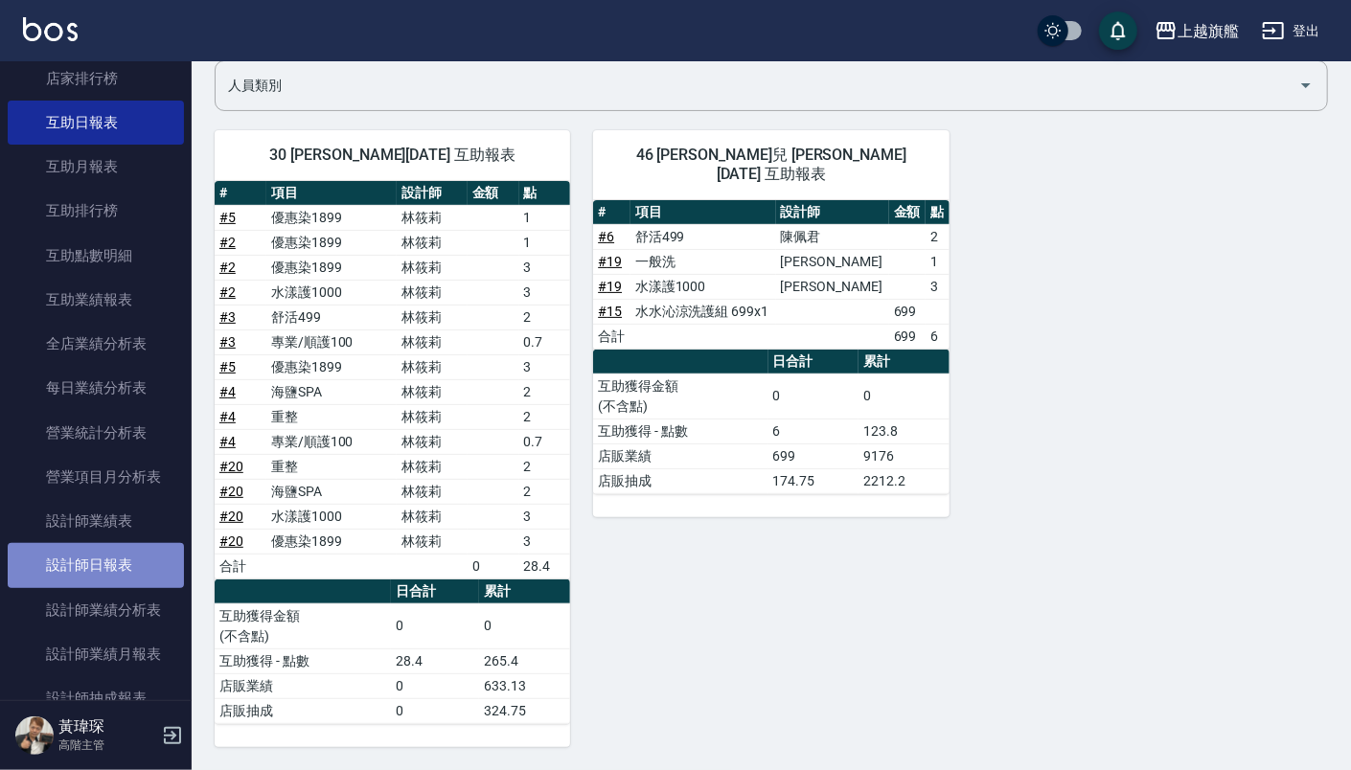
click at [138, 562] on link "設計師日報表" at bounding box center [96, 565] width 176 height 44
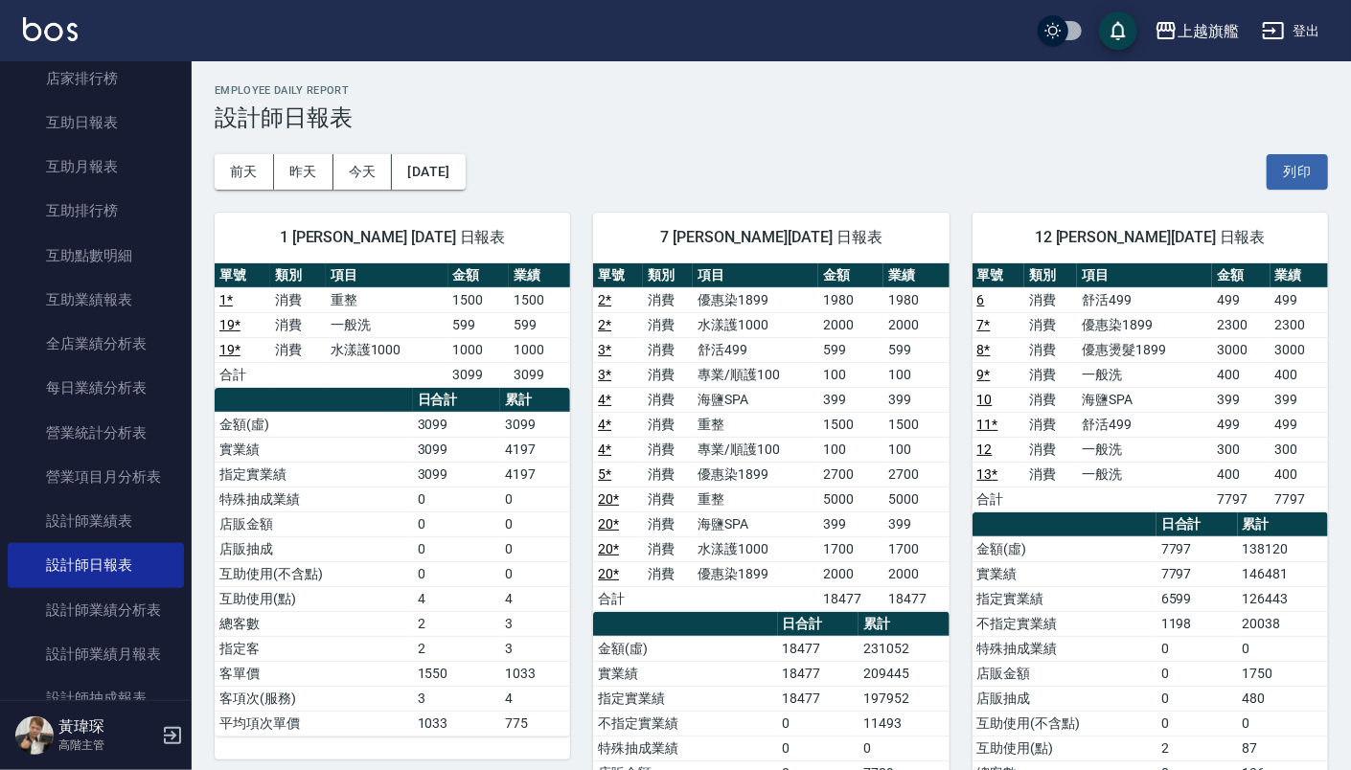
click at [228, 299] on link "1 *" at bounding box center [225, 299] width 13 height 15
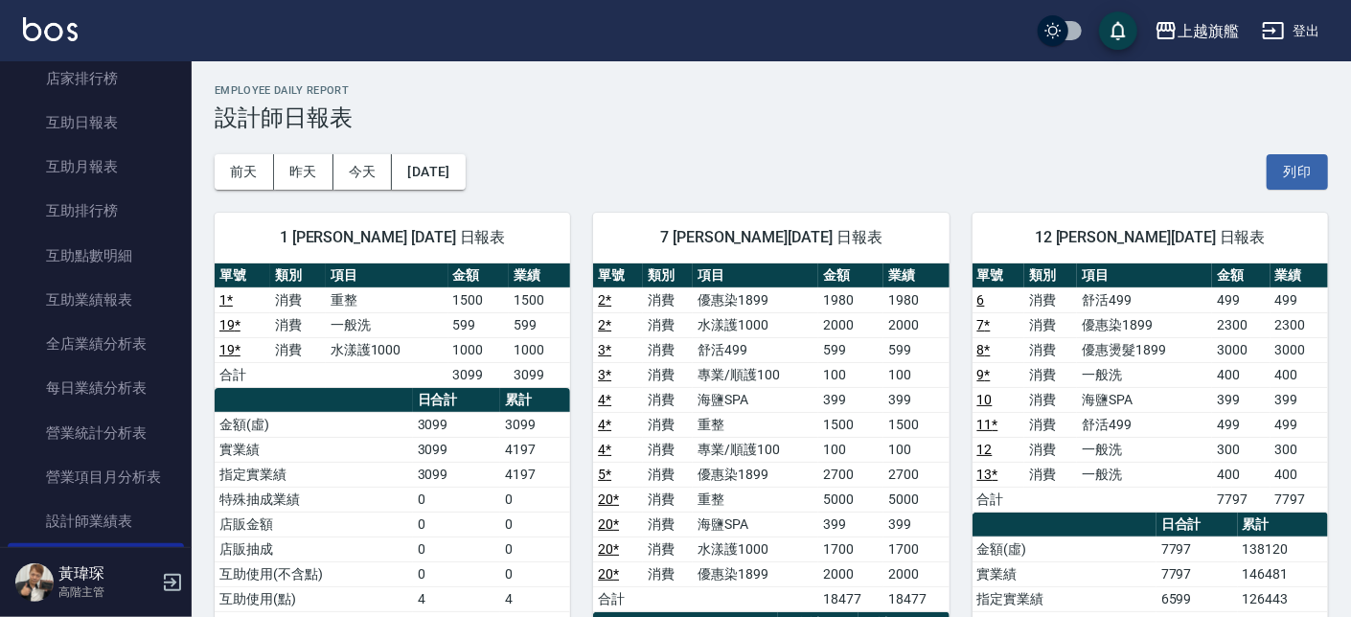
click at [228, 339] on td "19 *" at bounding box center [243, 349] width 56 height 25
click at [232, 350] on link "19 *" at bounding box center [229, 349] width 21 height 15
